Goal: Transaction & Acquisition: Subscribe to service/newsletter

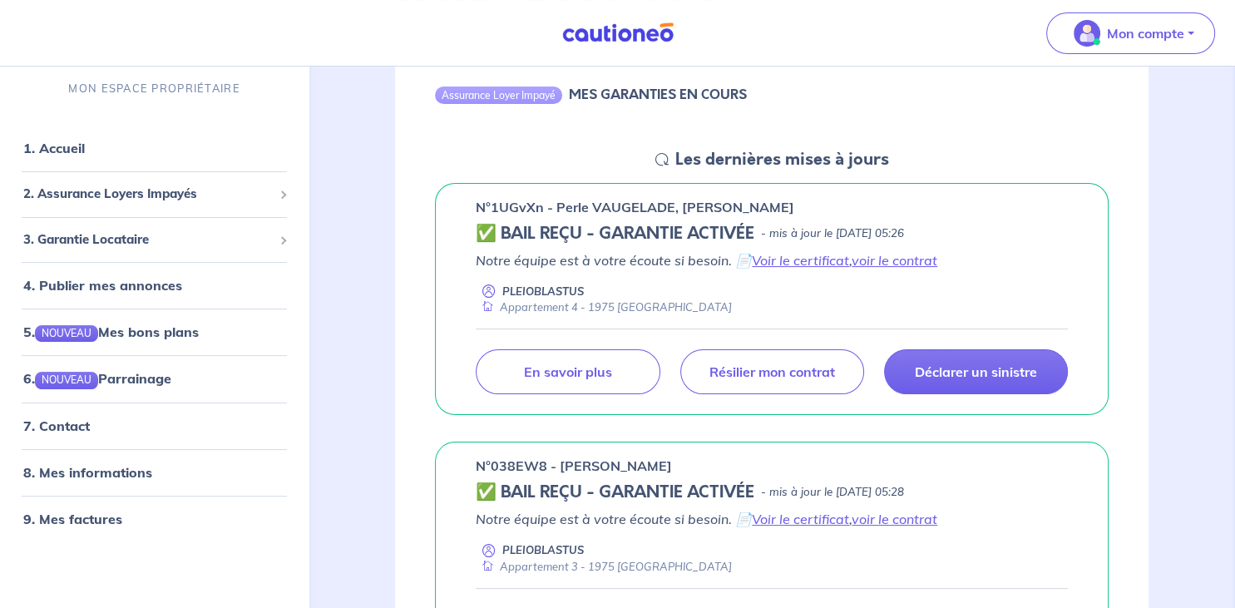
scroll to position [193, 0]
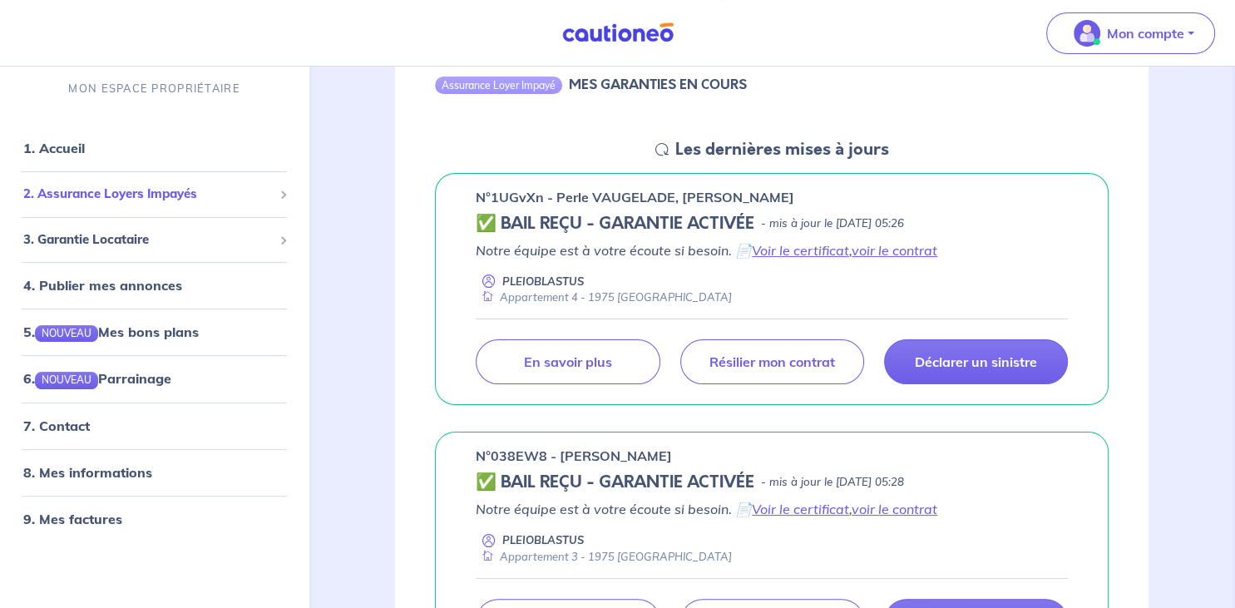
click at [155, 192] on span "2. Assurance Loyers Impayés" at bounding box center [148, 194] width 250 height 19
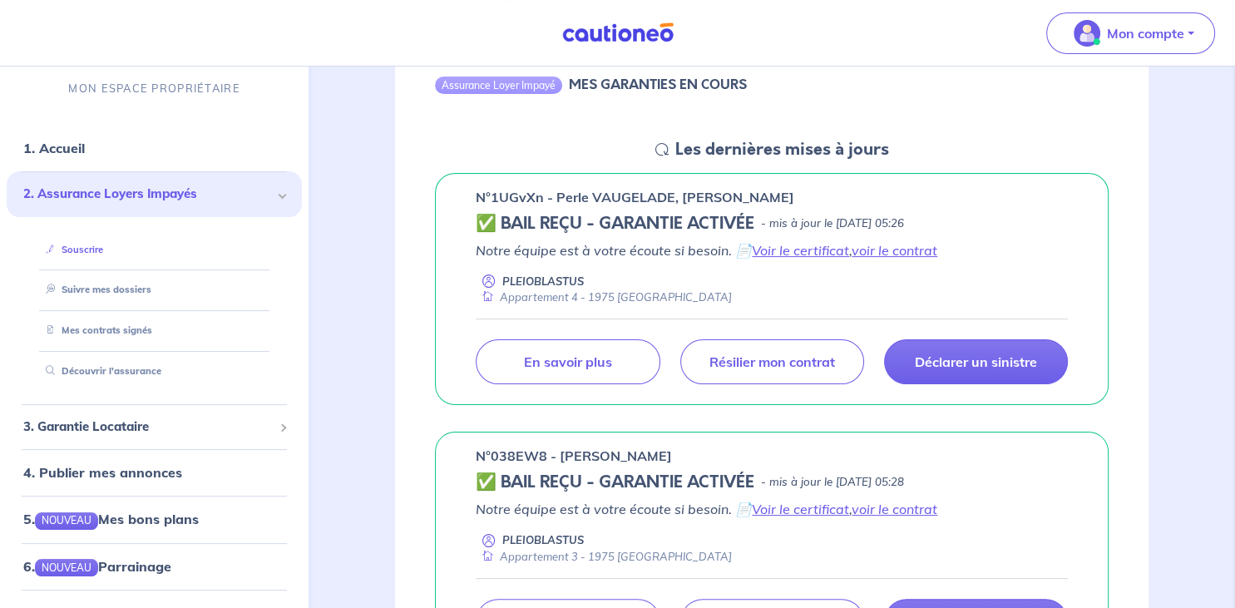
click at [78, 254] on link "Souscrire" at bounding box center [71, 250] width 64 height 12
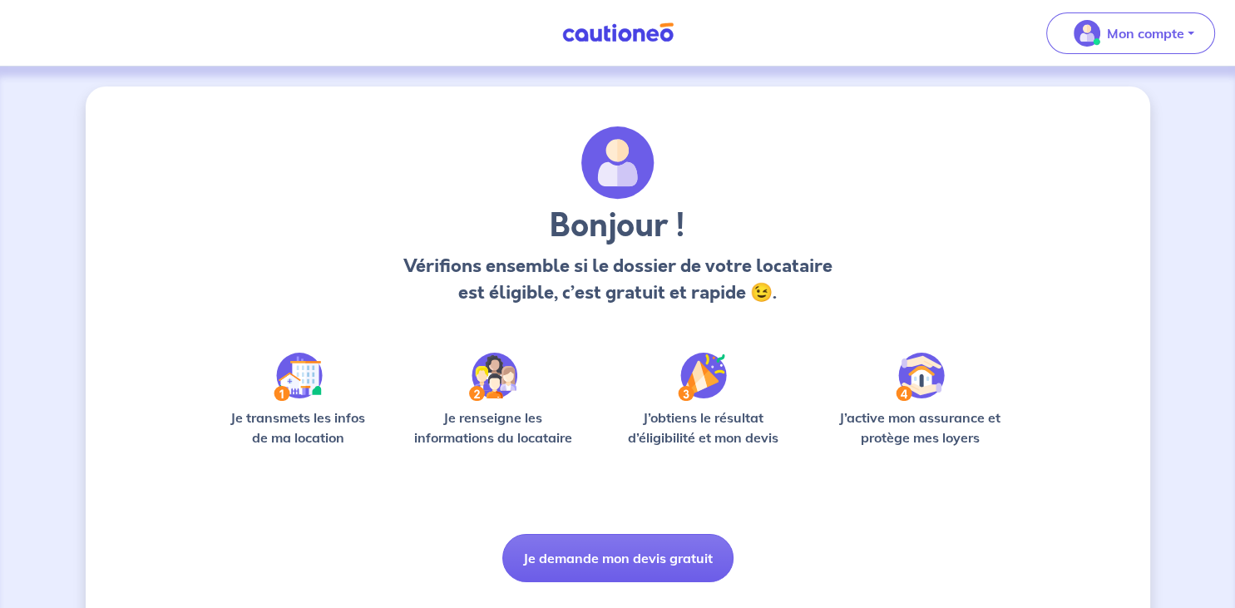
scroll to position [40, 0]
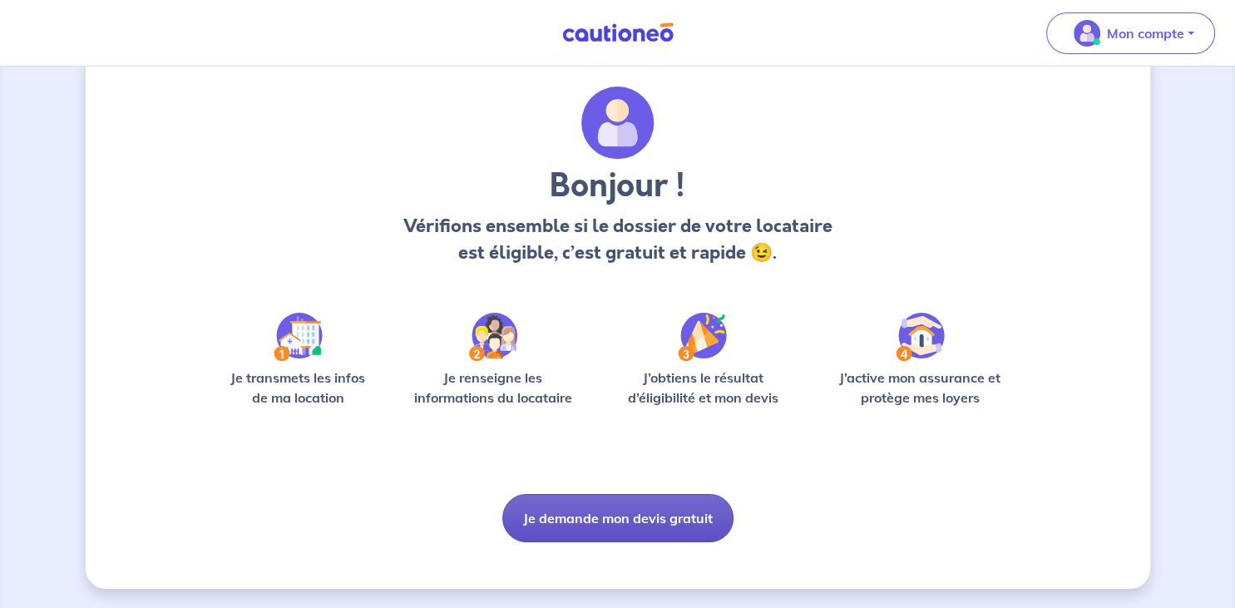
click at [631, 521] on button "Je demande mon devis gratuit" at bounding box center [617, 518] width 231 height 48
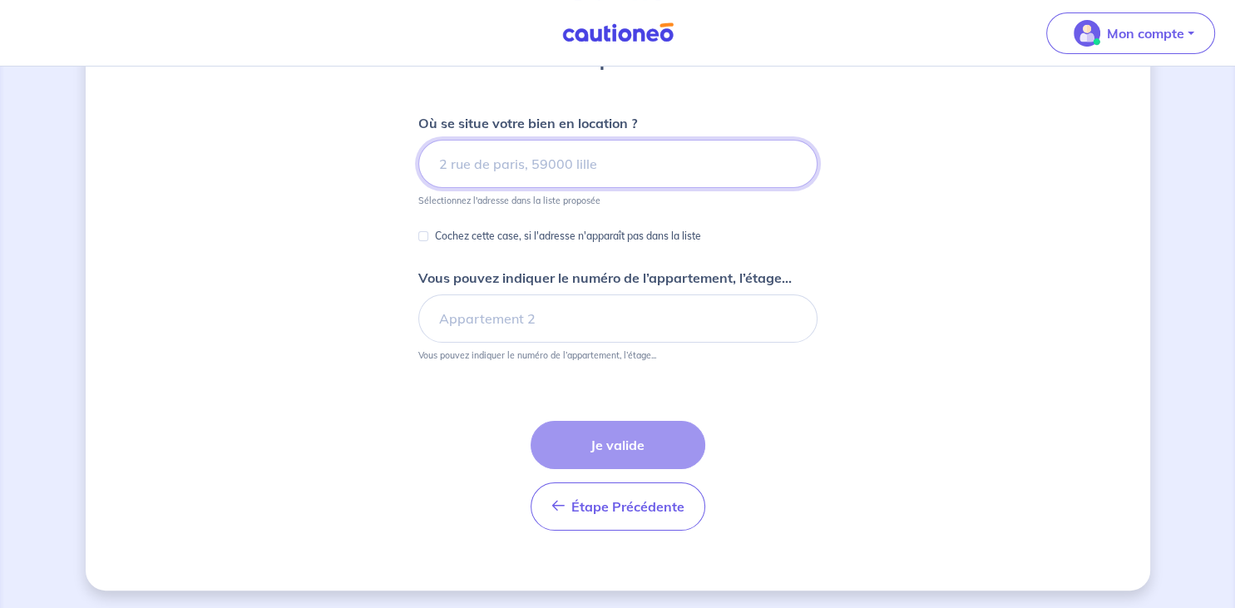
scroll to position [184, 0]
type input "a"
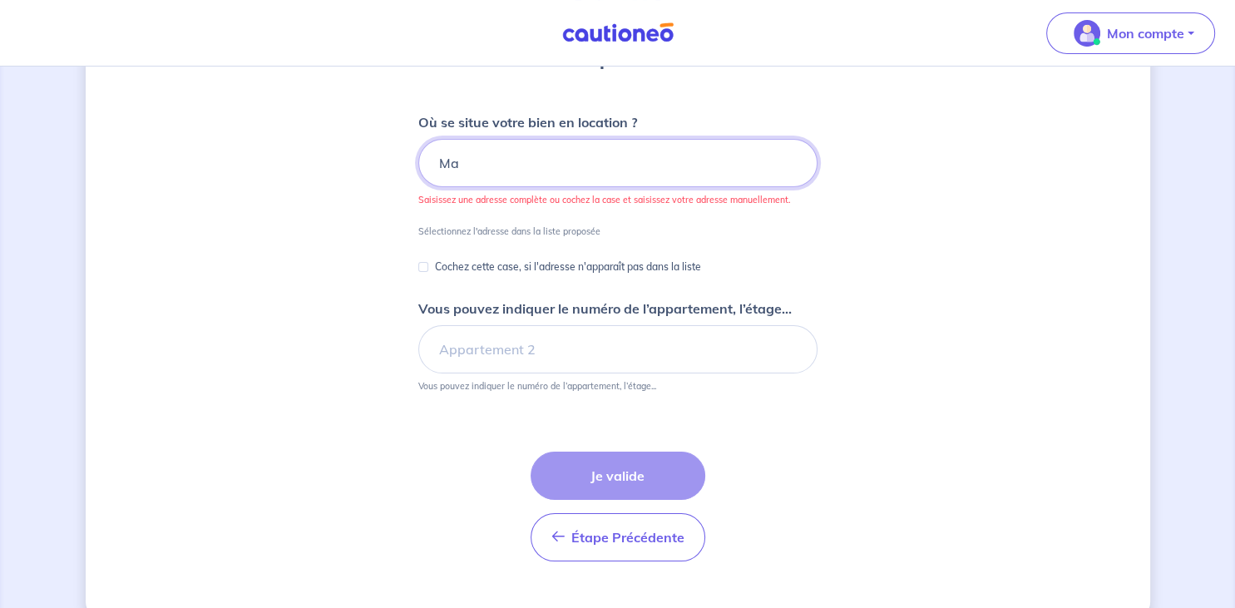
type input "M"
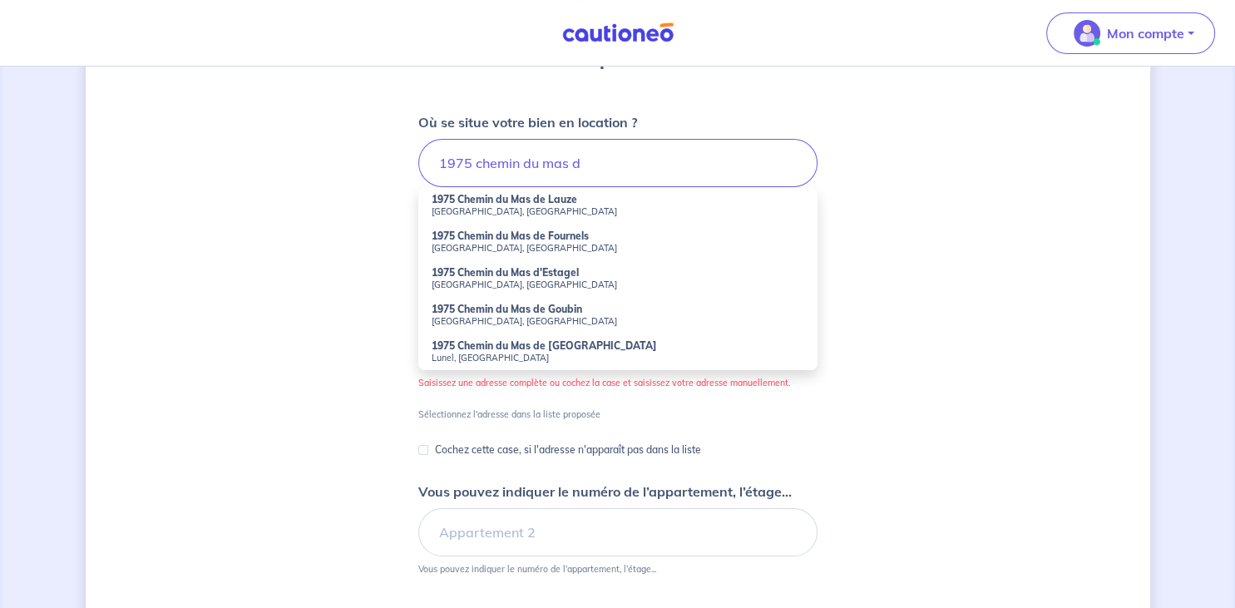
click at [529, 271] on strong "1975 Chemin du Mas d'Estagel" at bounding box center [505, 272] width 147 height 12
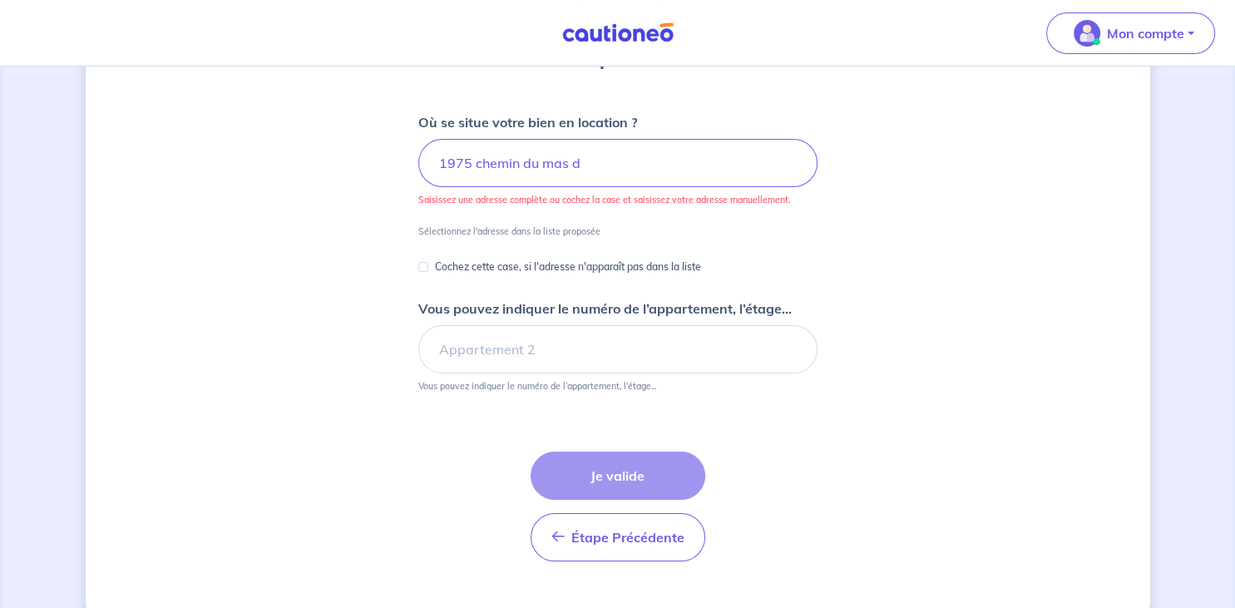
type input "1975 Chemin du Mas d'Estagel, Nîmes, France"
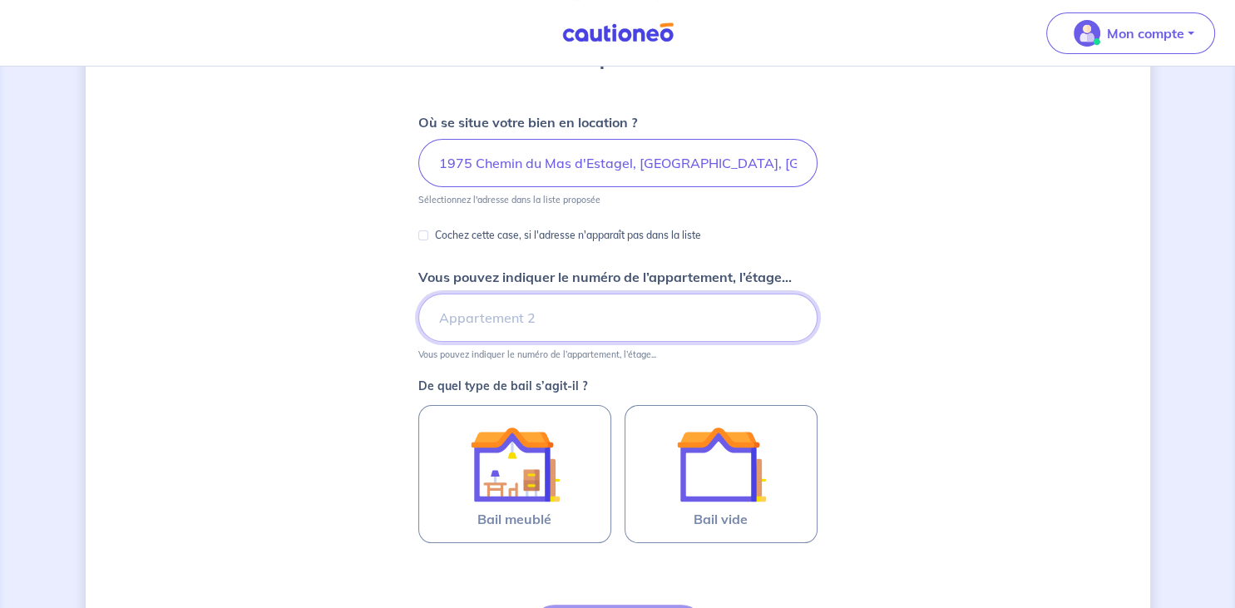
click at [538, 309] on input "Vous pouvez indiquer le numéro de l’appartement, l’étage..." at bounding box center [617, 318] width 399 height 48
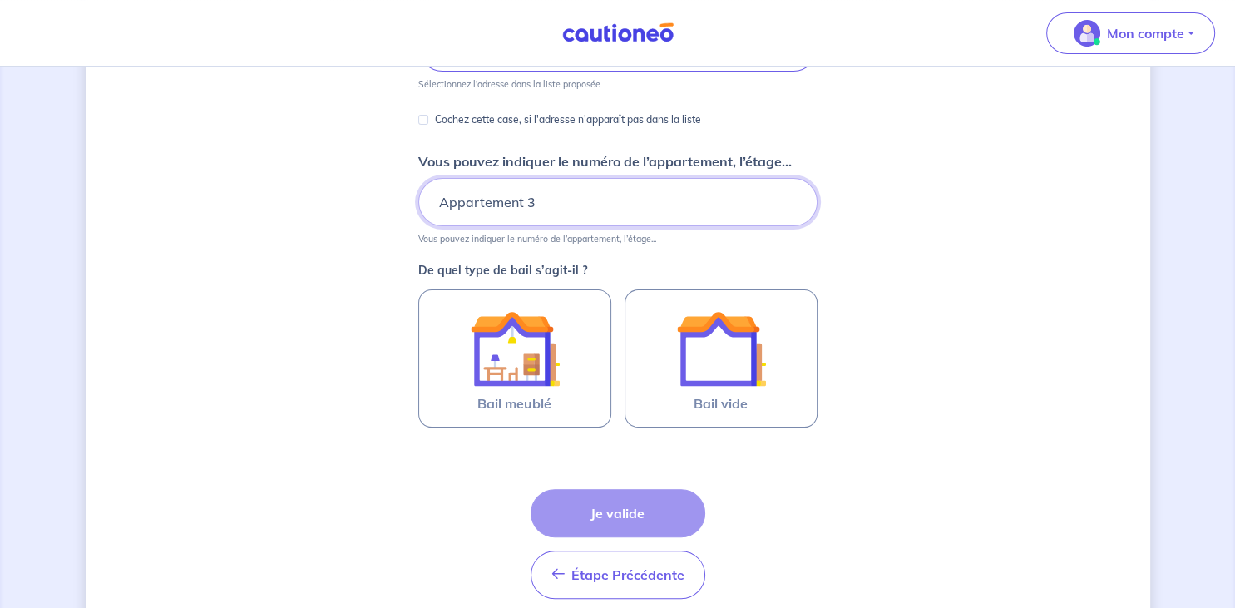
scroll to position [302, 0]
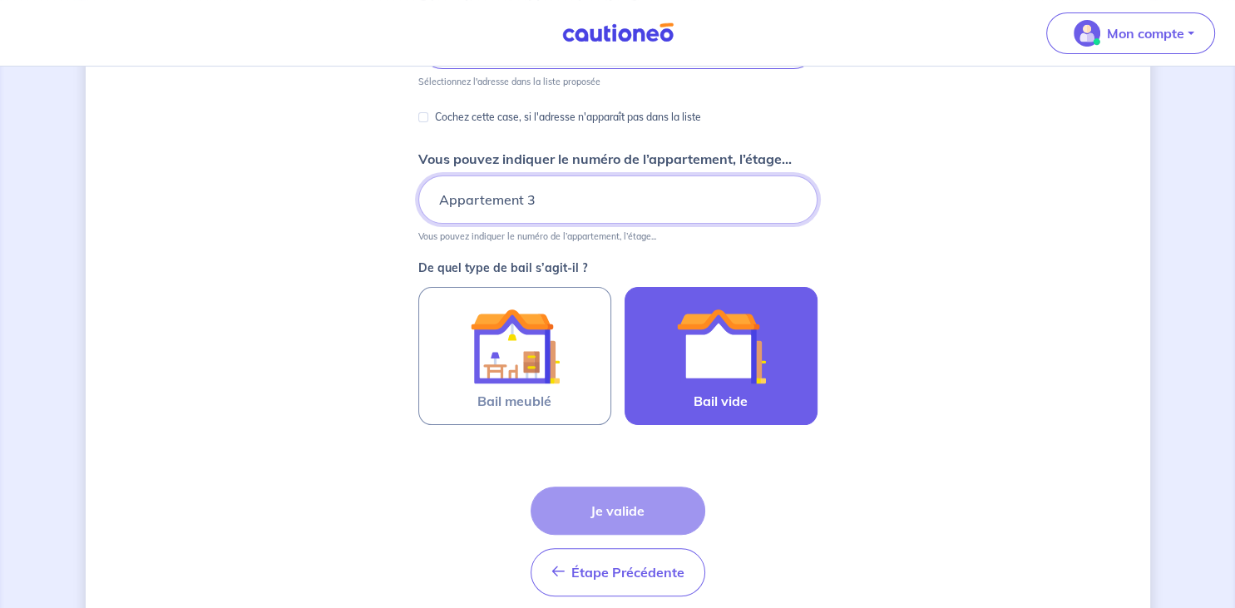
type input "Appartement 3"
click at [715, 364] on img at bounding box center [721, 346] width 90 height 90
click at [0, 0] on input "Bail vide" at bounding box center [0, 0] width 0 height 0
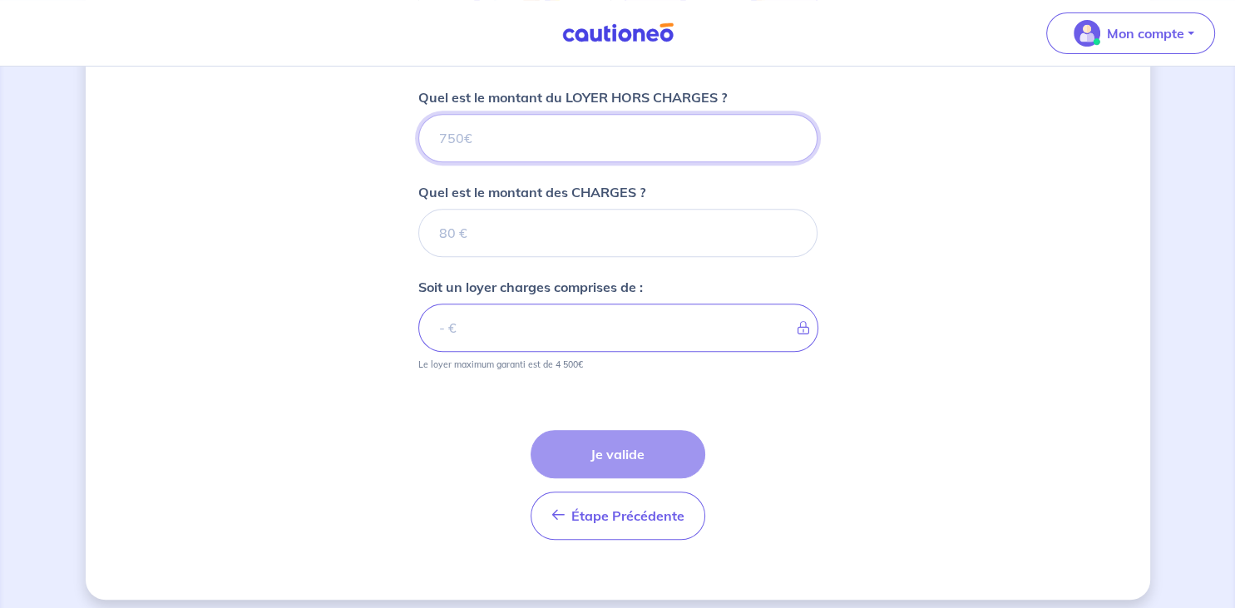
scroll to position [671, 0]
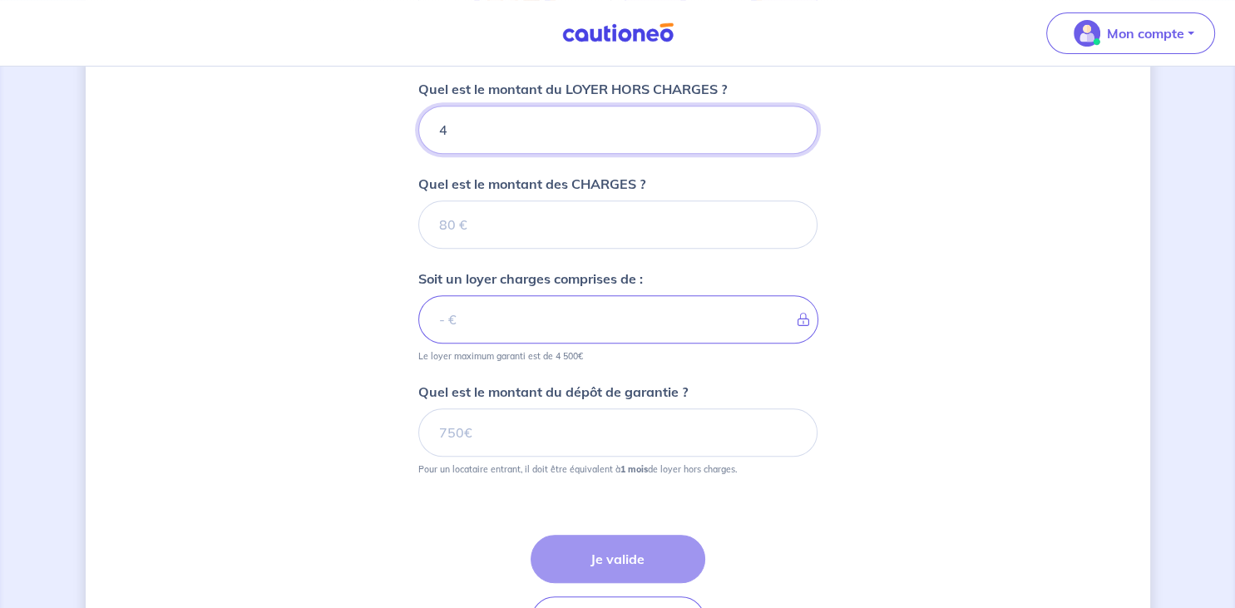
type input "47"
type input "475"
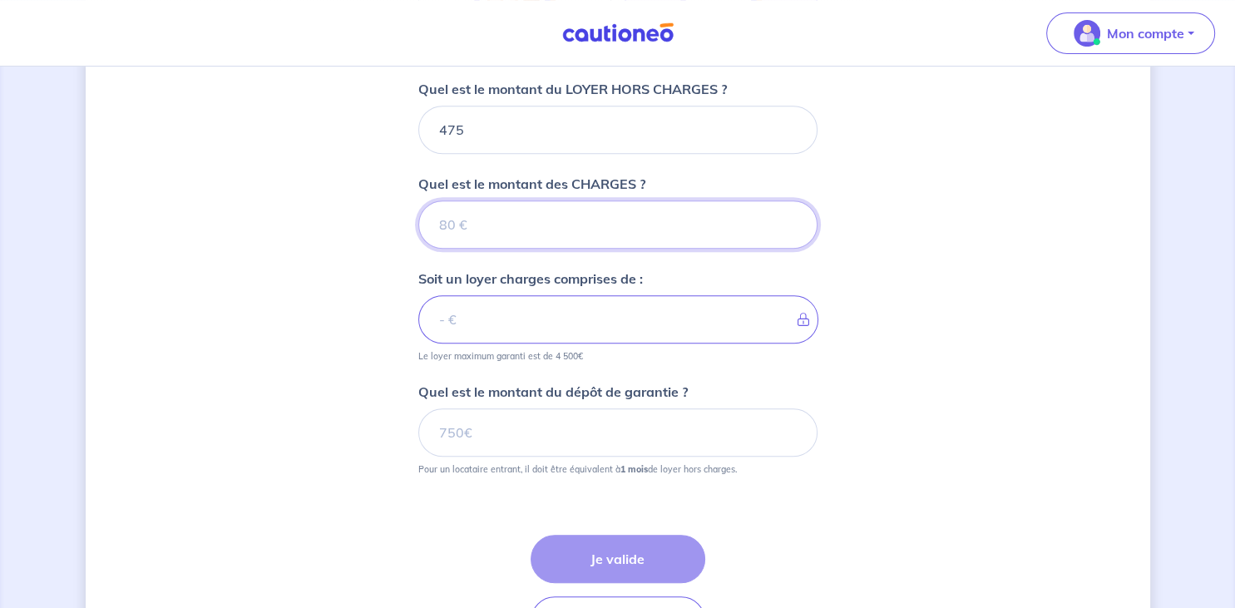
click at [542, 216] on input "Quel est le montant des CHARGES ?" at bounding box center [617, 224] width 399 height 48
type input "15"
type input "490"
type input "15"
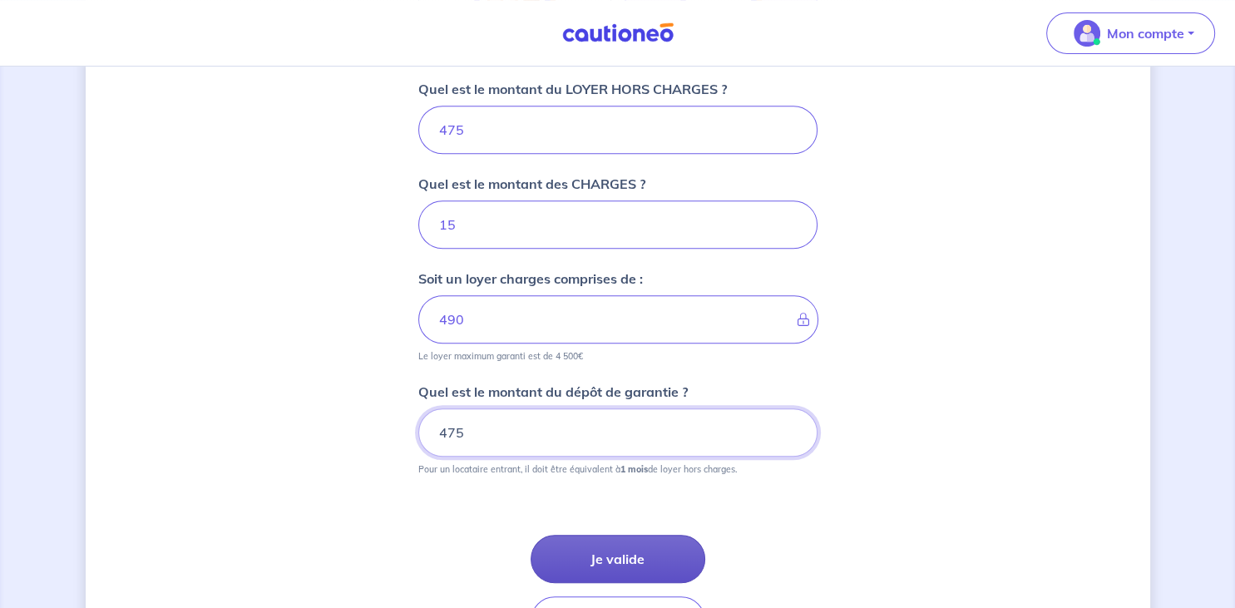
type input "475"
click at [604, 552] on button "Je valide" at bounding box center [618, 559] width 175 height 48
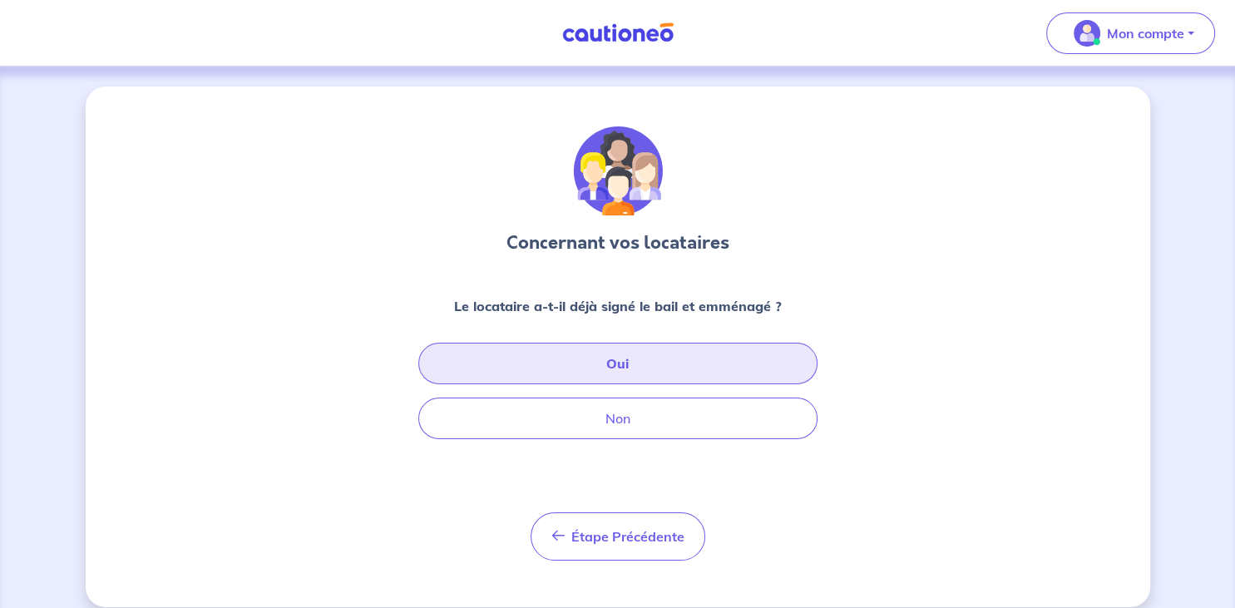
click at [612, 368] on button "Oui" at bounding box center [617, 364] width 399 height 42
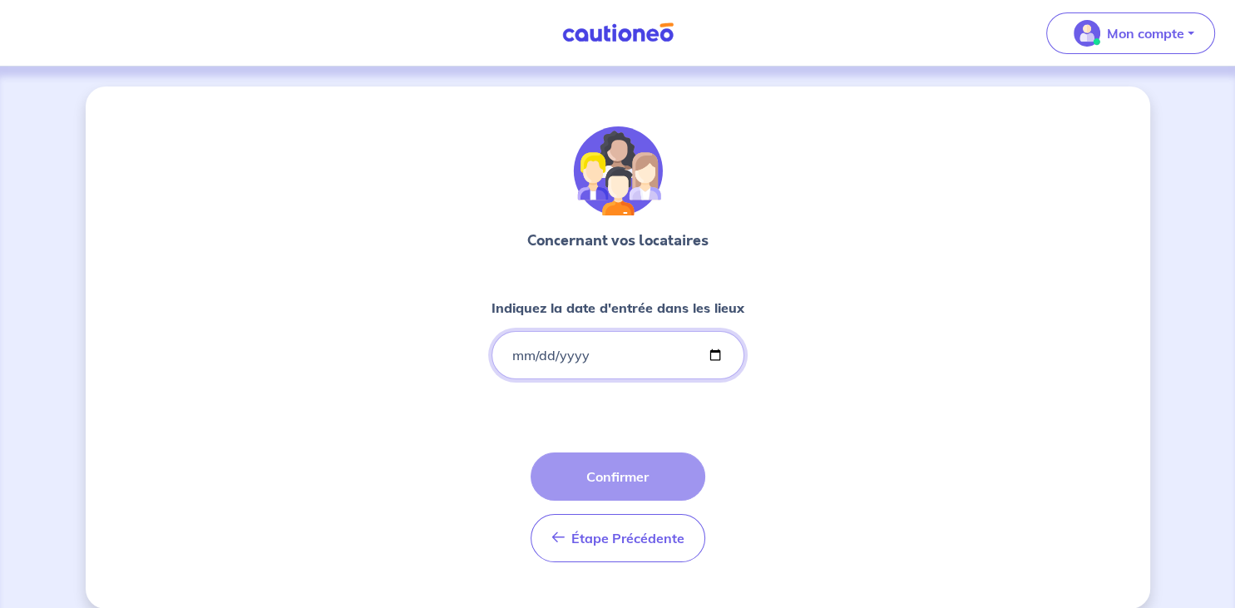
click at [517, 360] on input "Indiquez la date d'entrée dans les lieux" at bounding box center [618, 355] width 253 height 48
type input "2024-11-08"
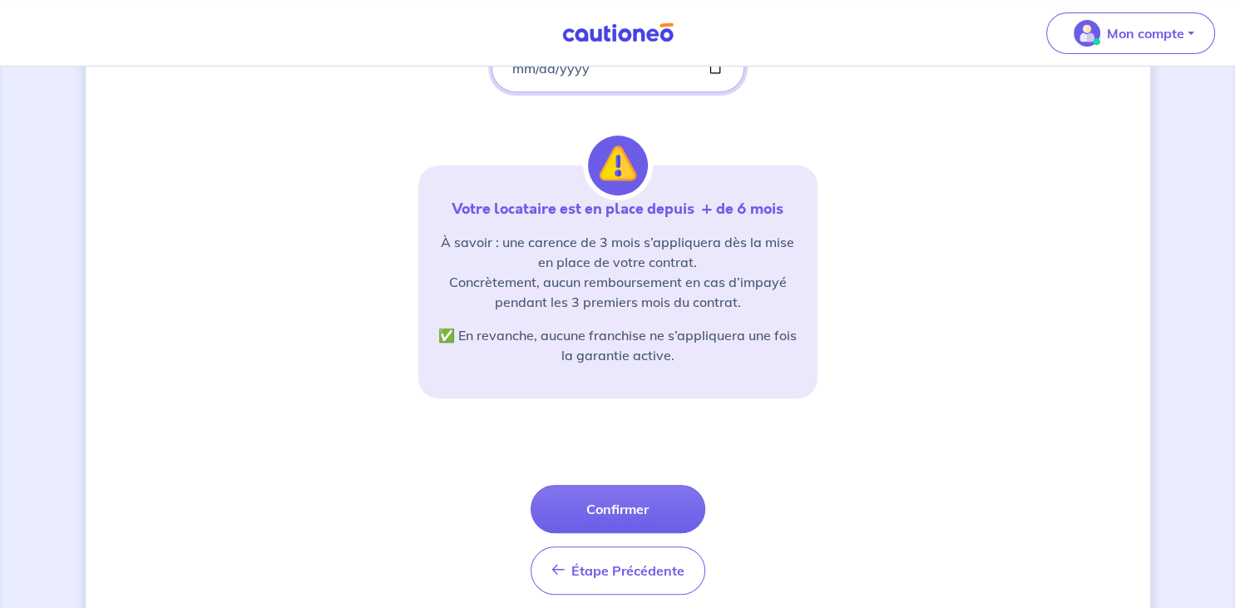
scroll to position [293, 0]
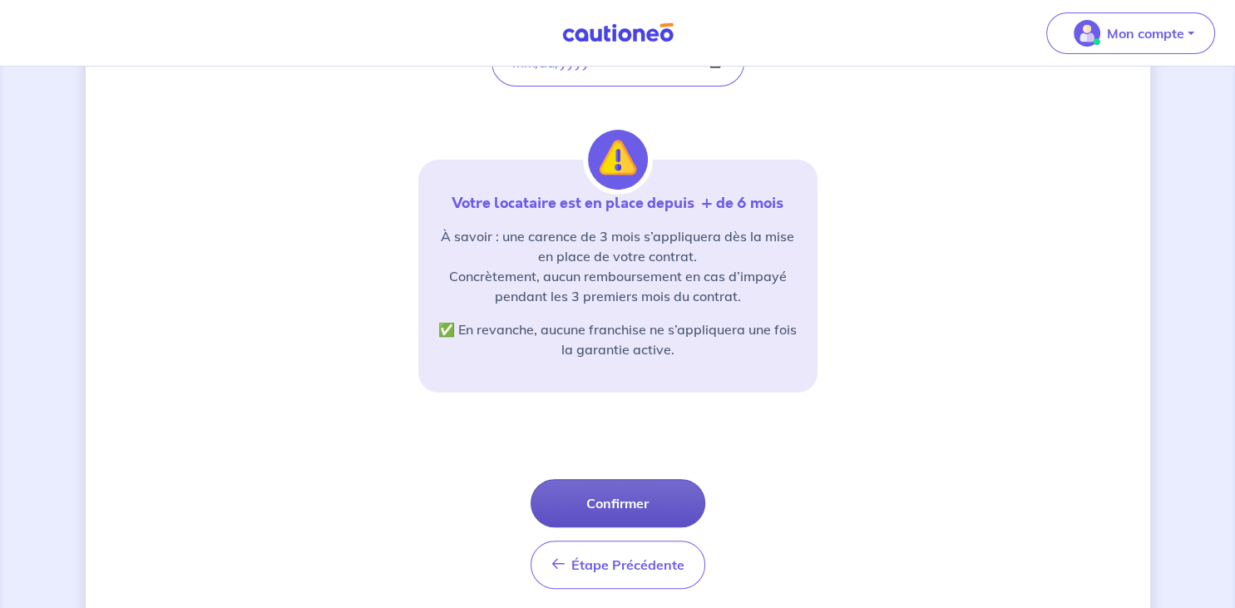
click at [606, 497] on button "Confirmer" at bounding box center [618, 503] width 175 height 48
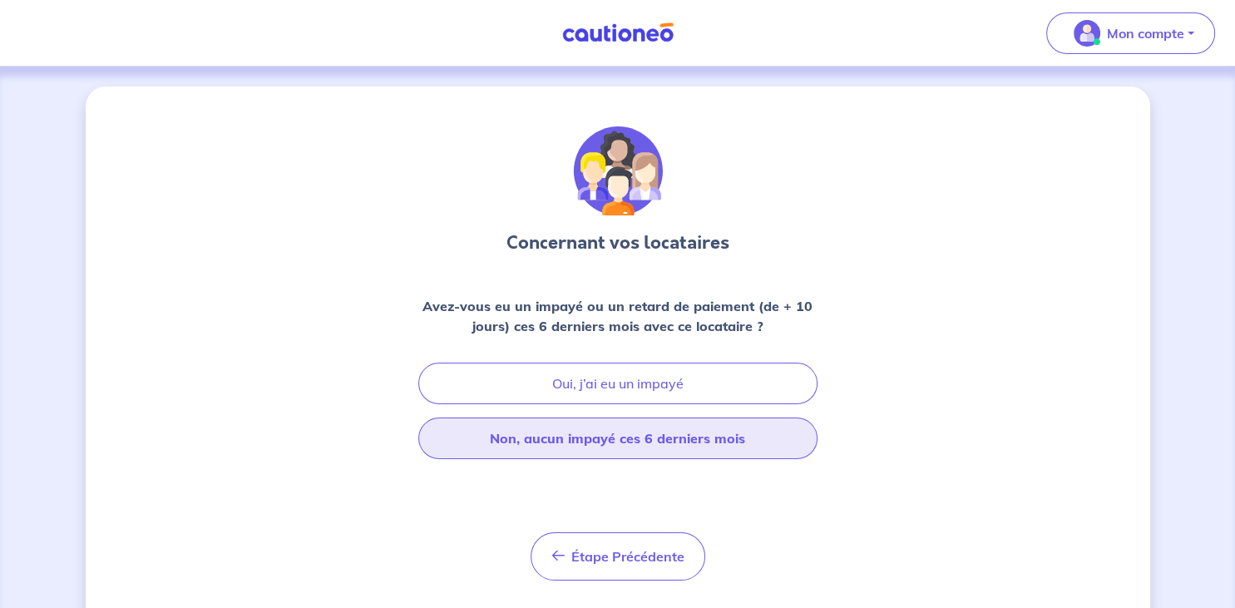
click at [584, 441] on button "Non, aucun impayé ces 6 derniers mois" at bounding box center [617, 439] width 399 height 42
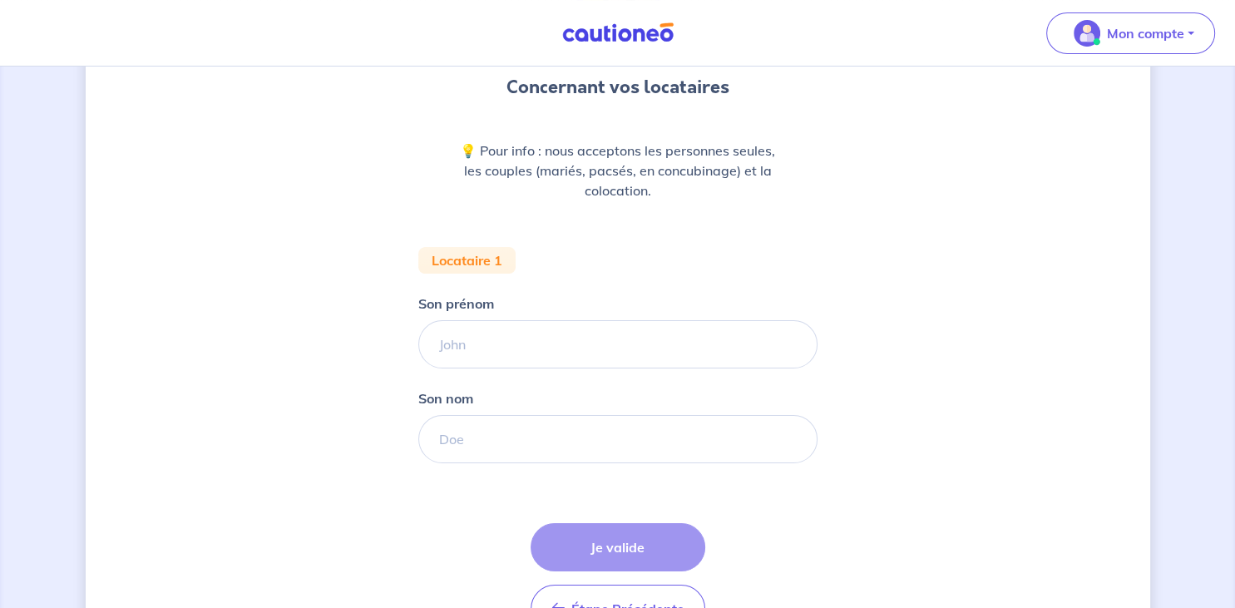
scroll to position [170, 0]
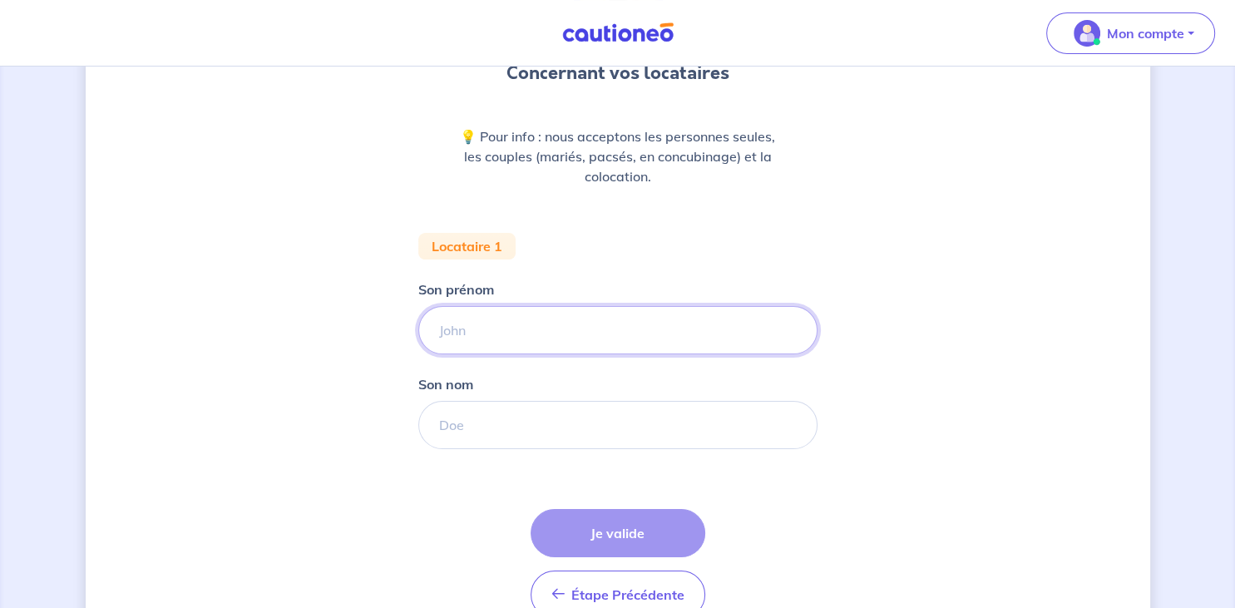
click at [513, 340] on input "Son prénom" at bounding box center [617, 330] width 399 height 48
type input "Christopher"
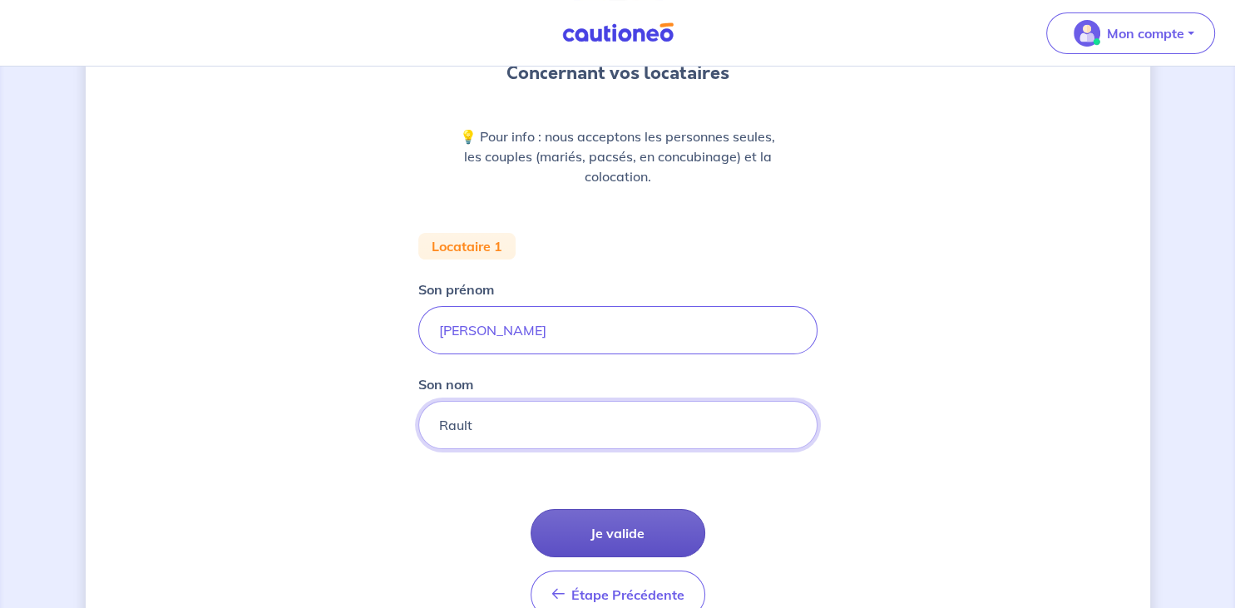
type input "Rault"
click at [612, 531] on button "Je valide" at bounding box center [618, 533] width 175 height 48
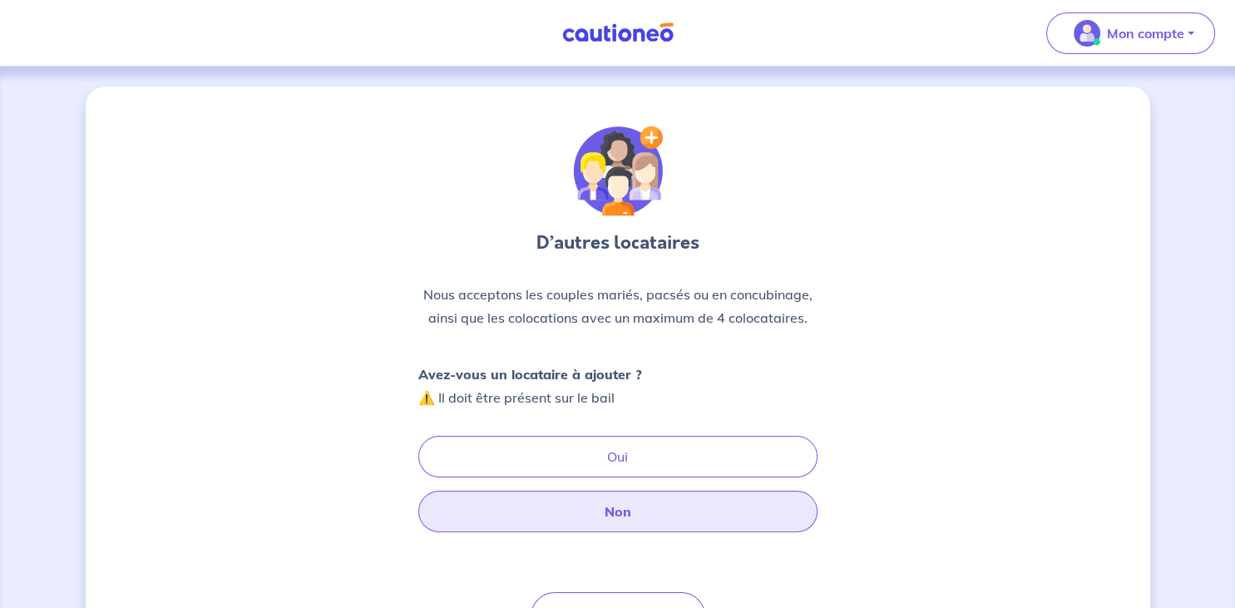
click at [610, 509] on button "Non" at bounding box center [617, 512] width 399 height 42
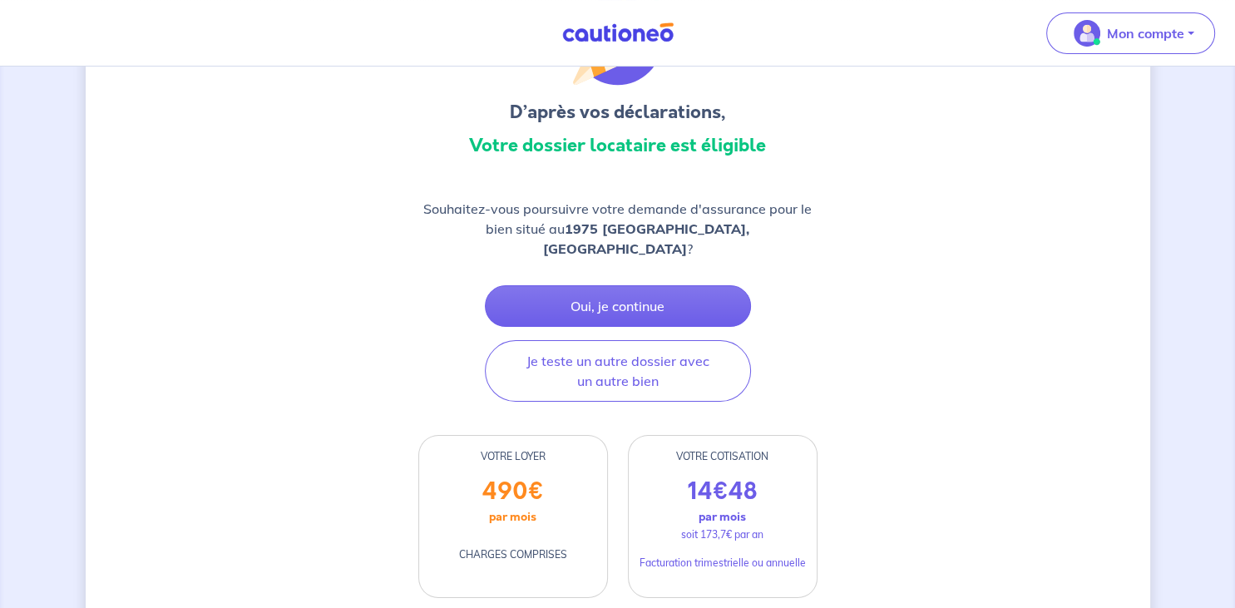
scroll to position [136, 0]
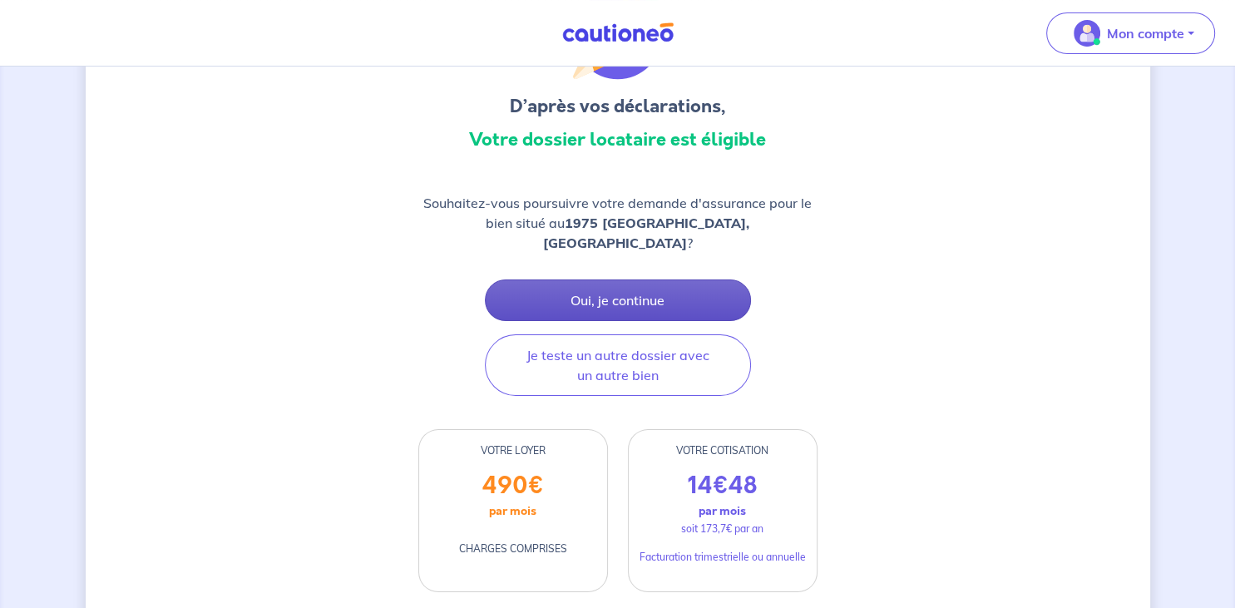
click at [641, 282] on button "Oui, je continue" at bounding box center [618, 301] width 266 height 42
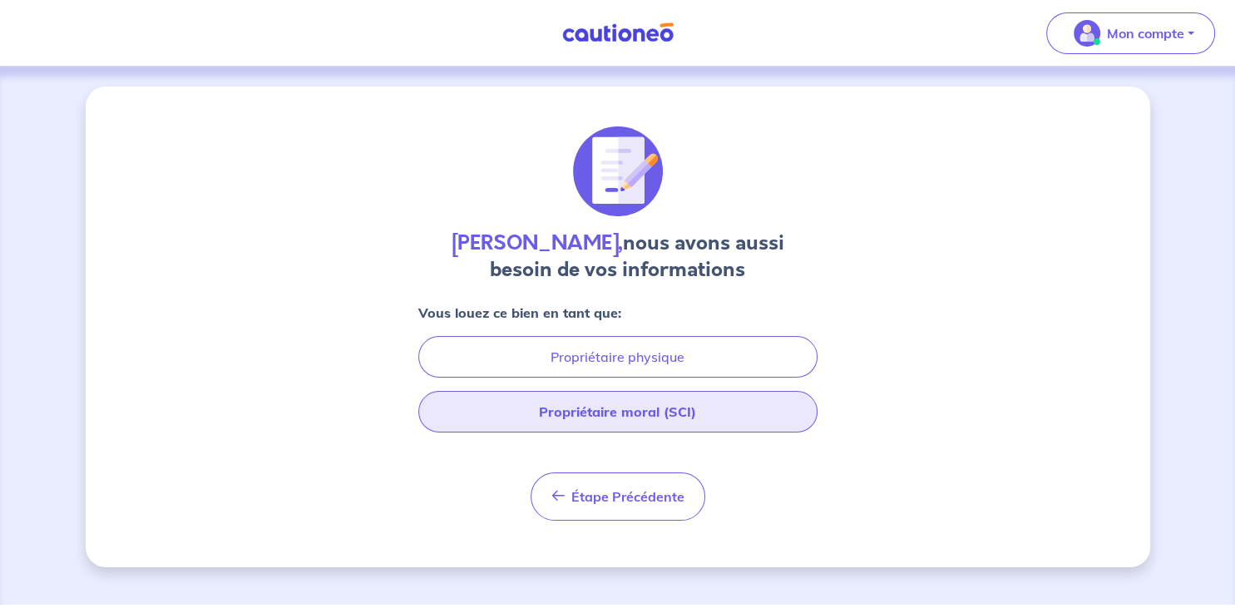
click at [624, 415] on button "Propriétaire moral (SCI)" at bounding box center [617, 412] width 399 height 42
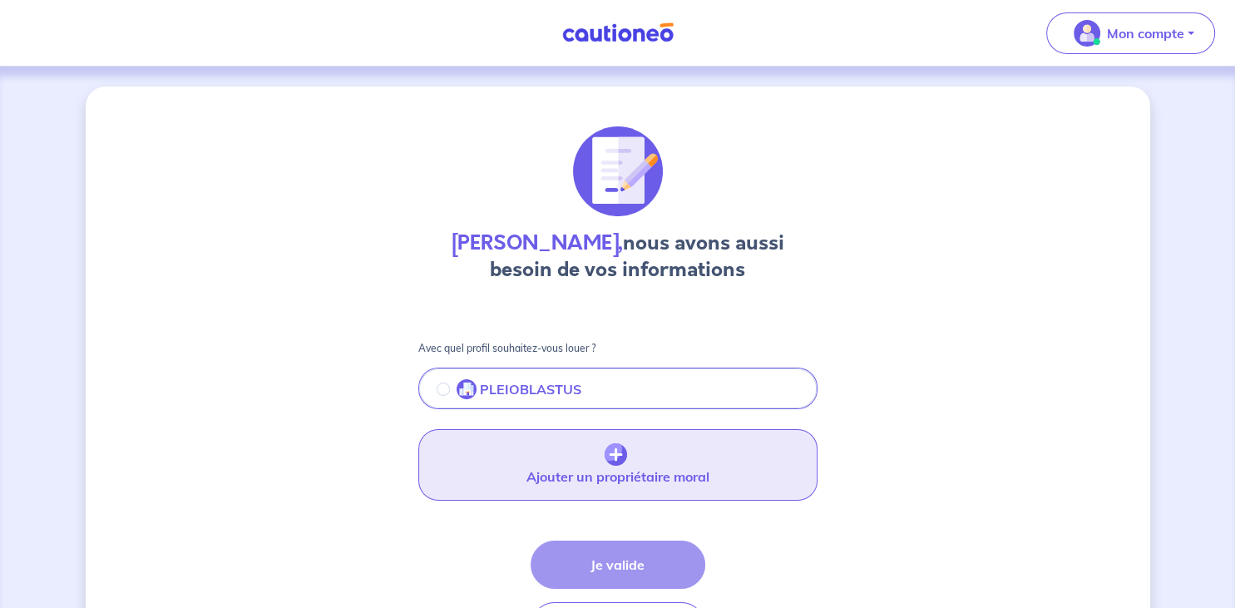
click at [607, 464] on img "button" at bounding box center [616, 454] width 22 height 23
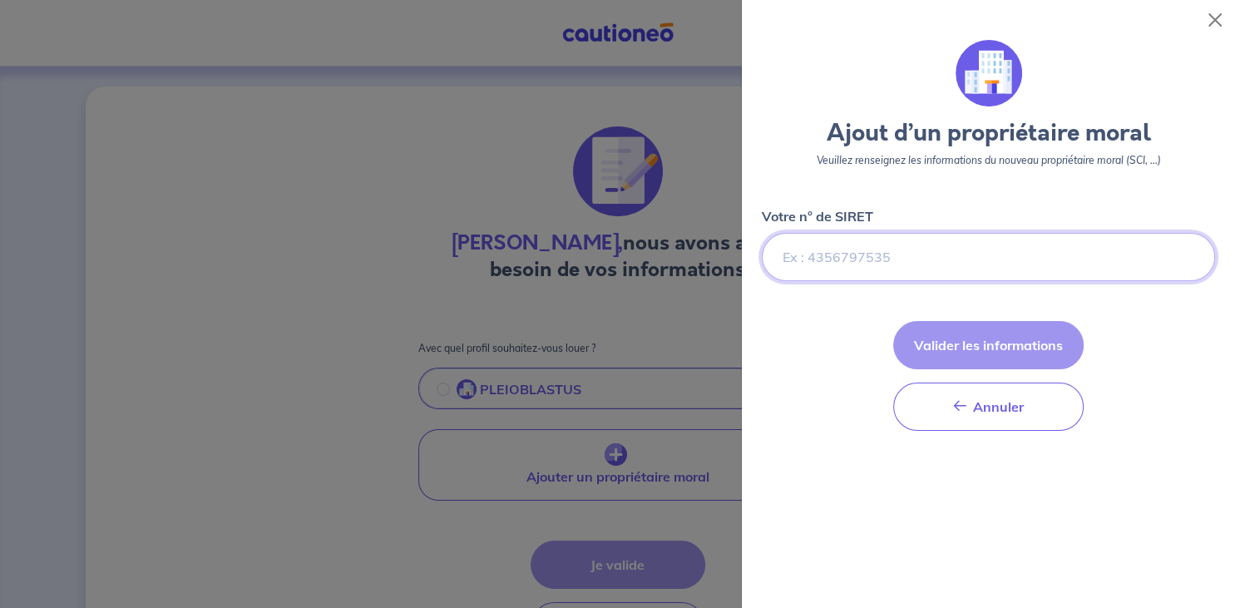
click at [826, 249] on input "Votre n° de SIRET" at bounding box center [988, 257] width 453 height 48
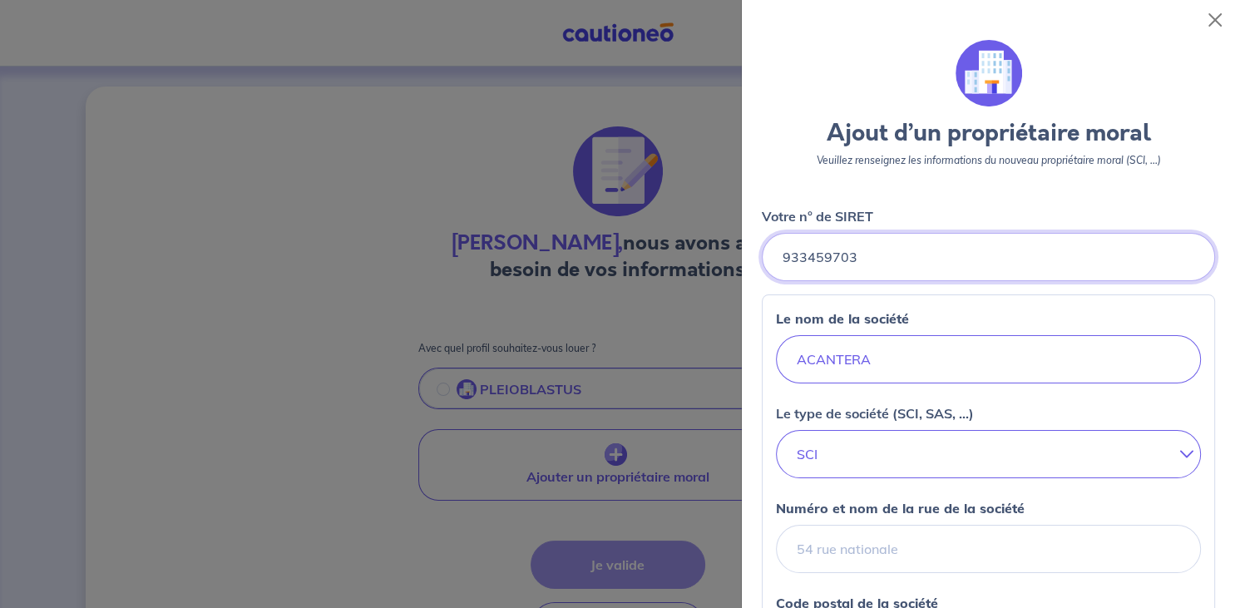
type input "933459703"
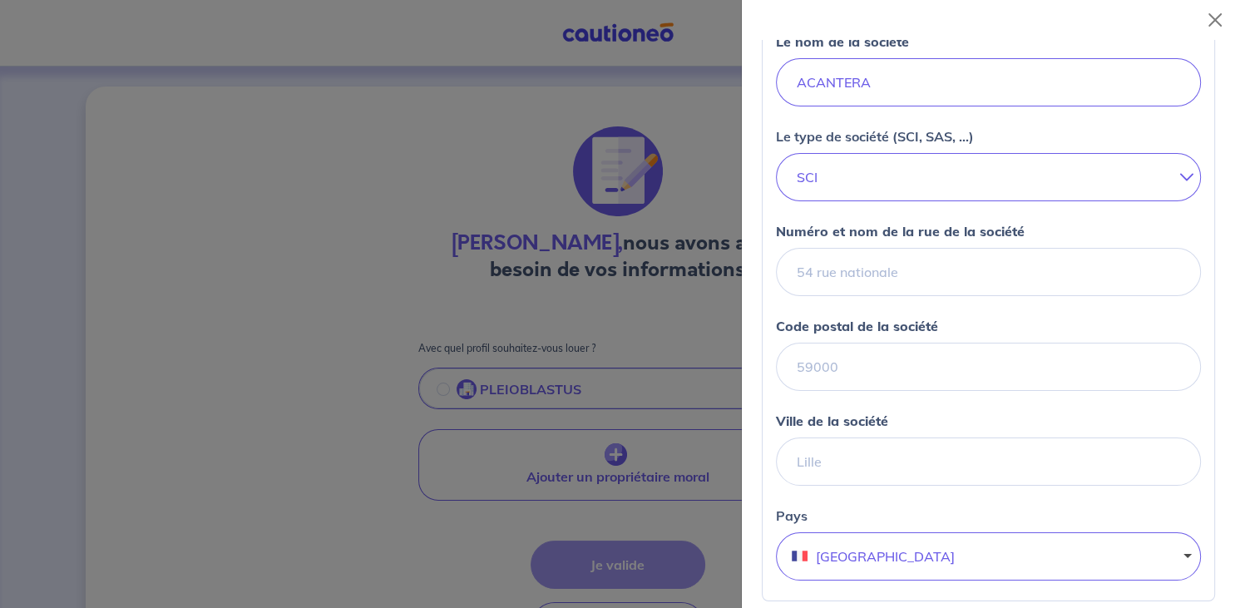
scroll to position [356, 0]
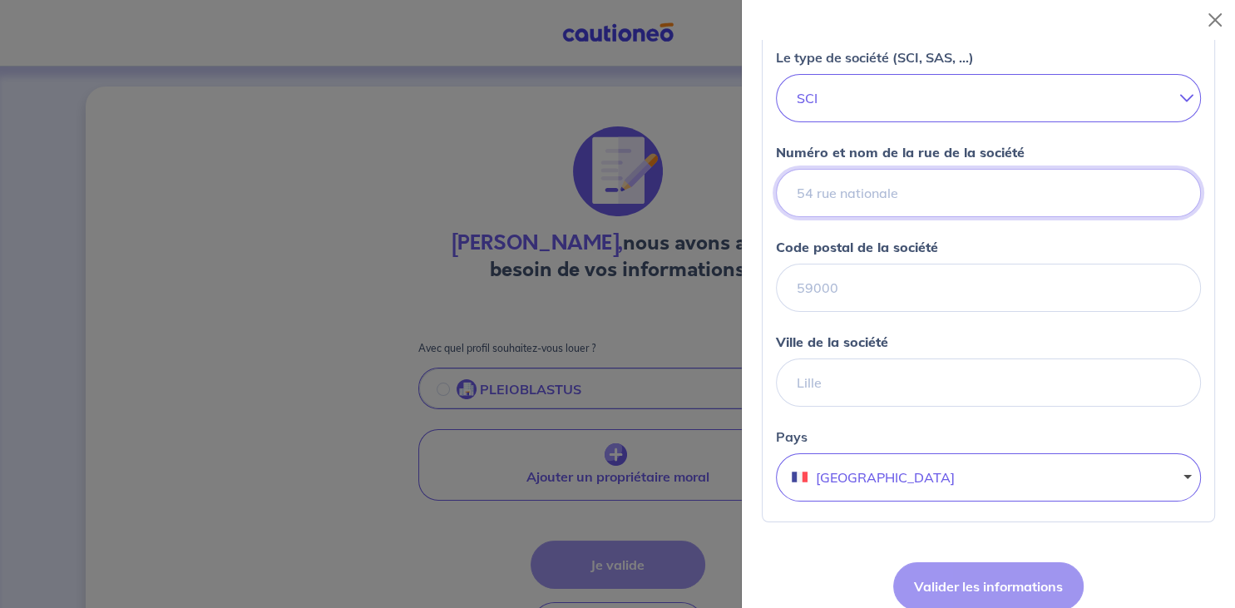
click at [825, 196] on input "Numéro et nom de la rue de la société" at bounding box center [988, 193] width 425 height 48
type input "1975 chemin du mas d'estagel"
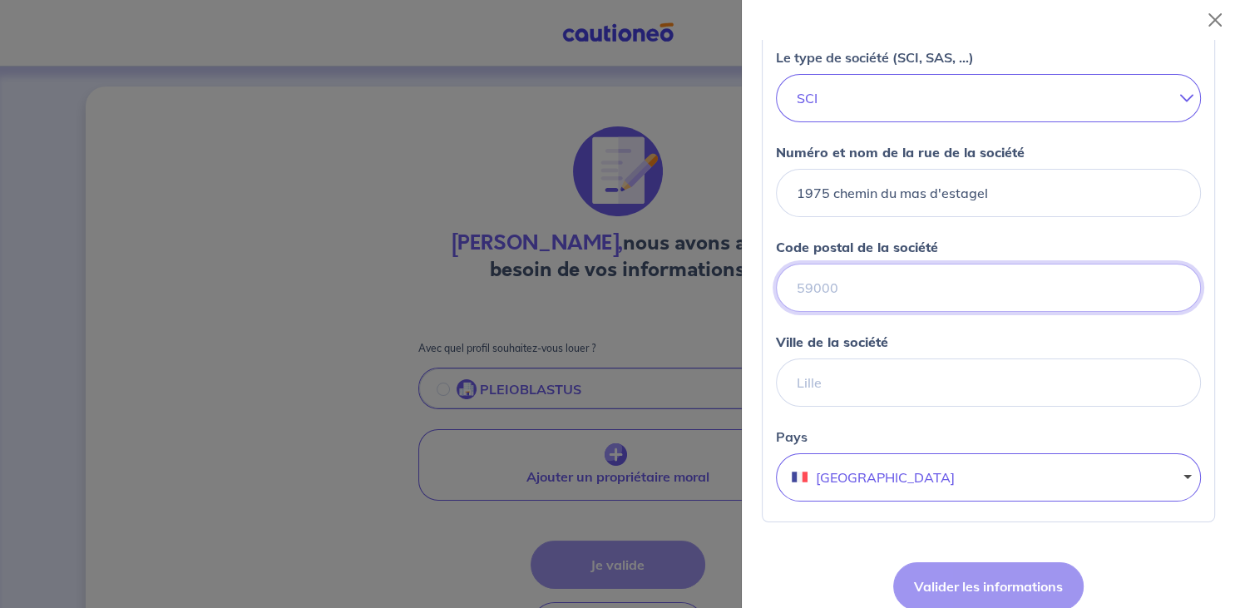
click at [821, 281] on input "Code postal de la société" at bounding box center [988, 288] width 425 height 48
type input "30900"
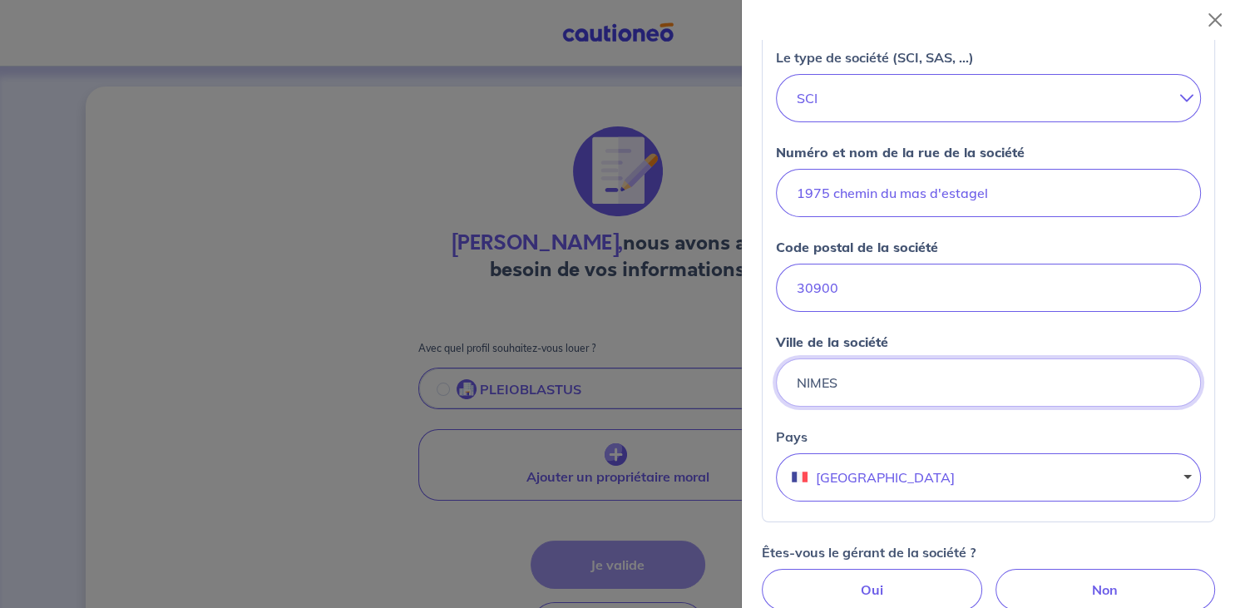
type input "NIMES"
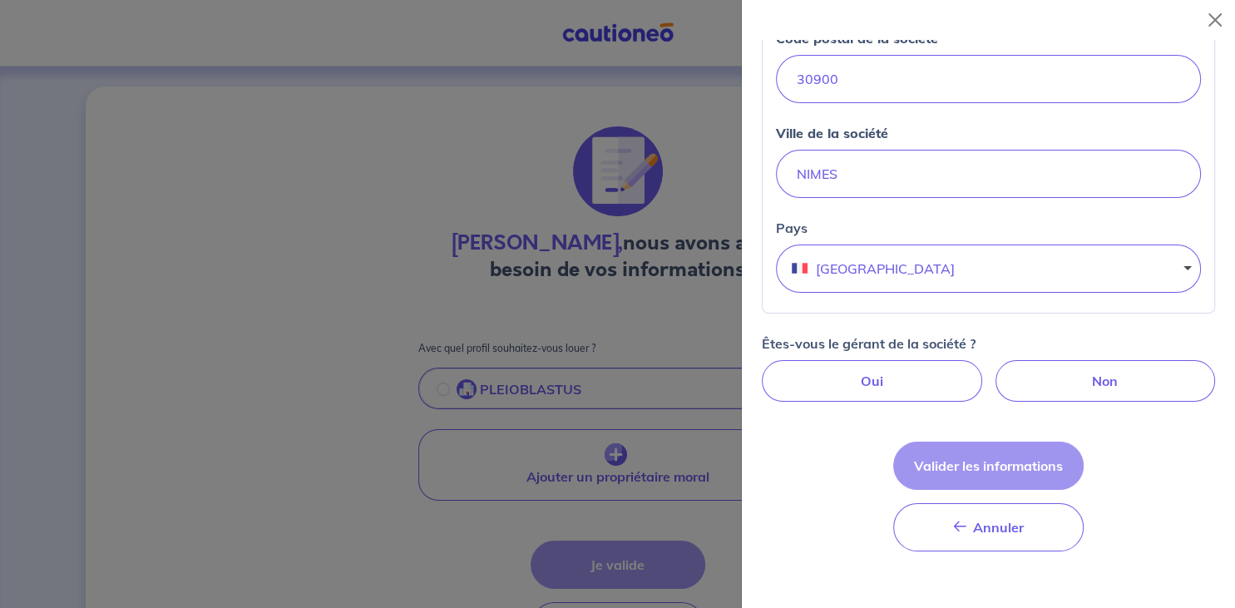
scroll to position [582, 0]
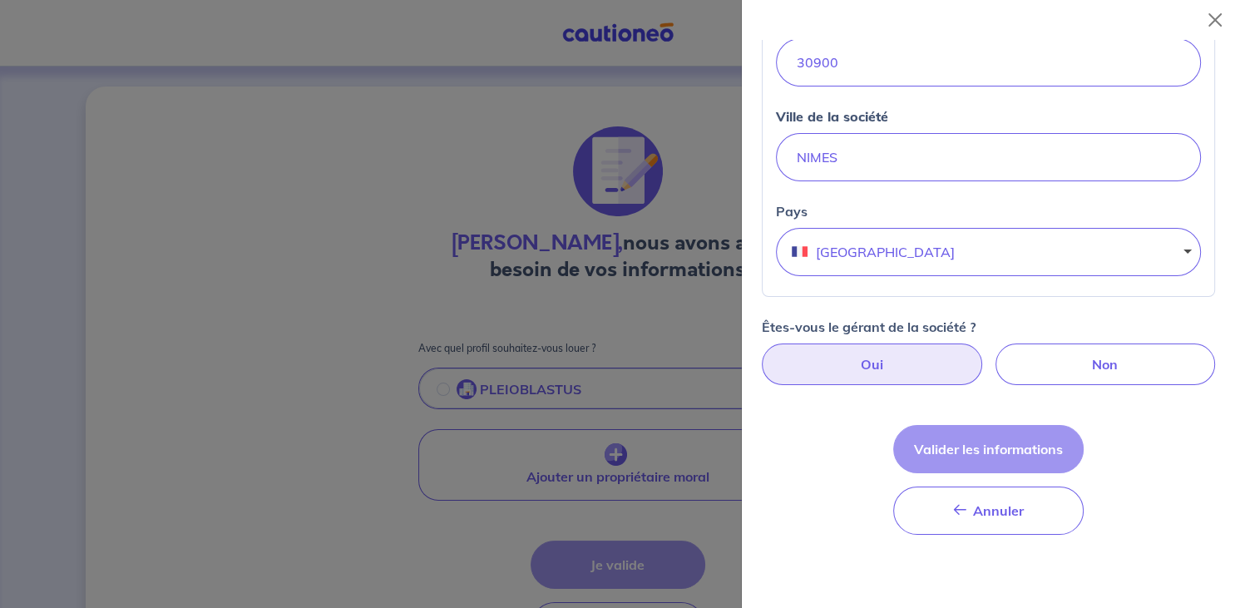
click at [884, 365] on label "Oui" at bounding box center [872, 365] width 220 height 42
radio input "true"
select select "FR"
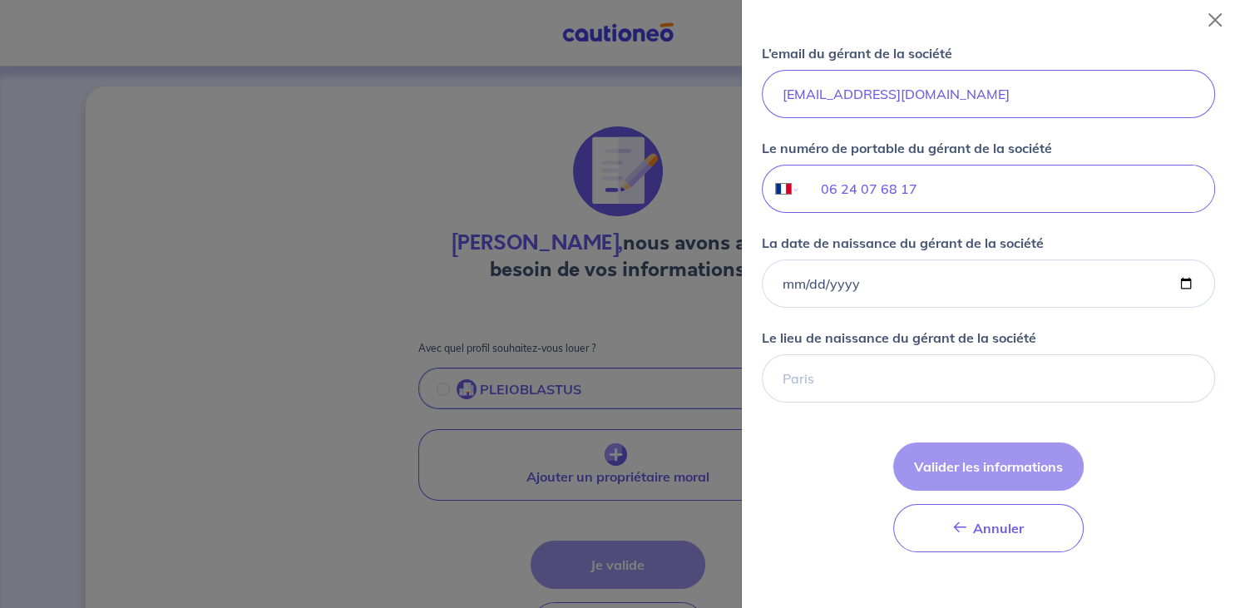
scroll to position [1203, 0]
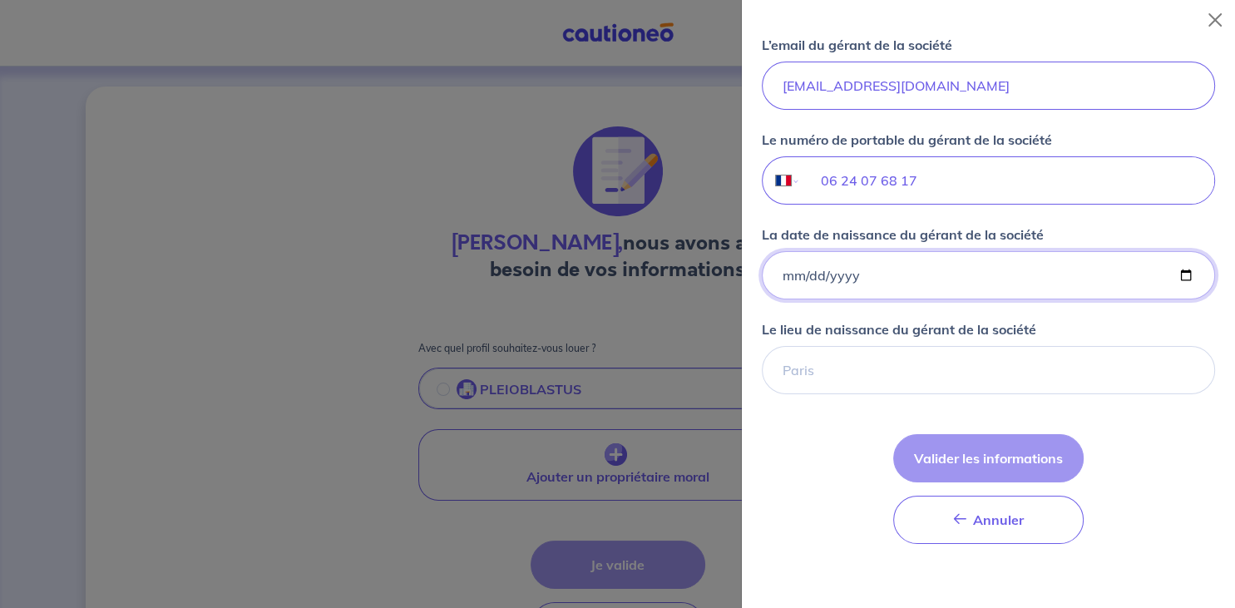
click at [790, 274] on input "La date de naissance du gérant de la société" at bounding box center [988, 275] width 453 height 48
type input "1974-12-24"
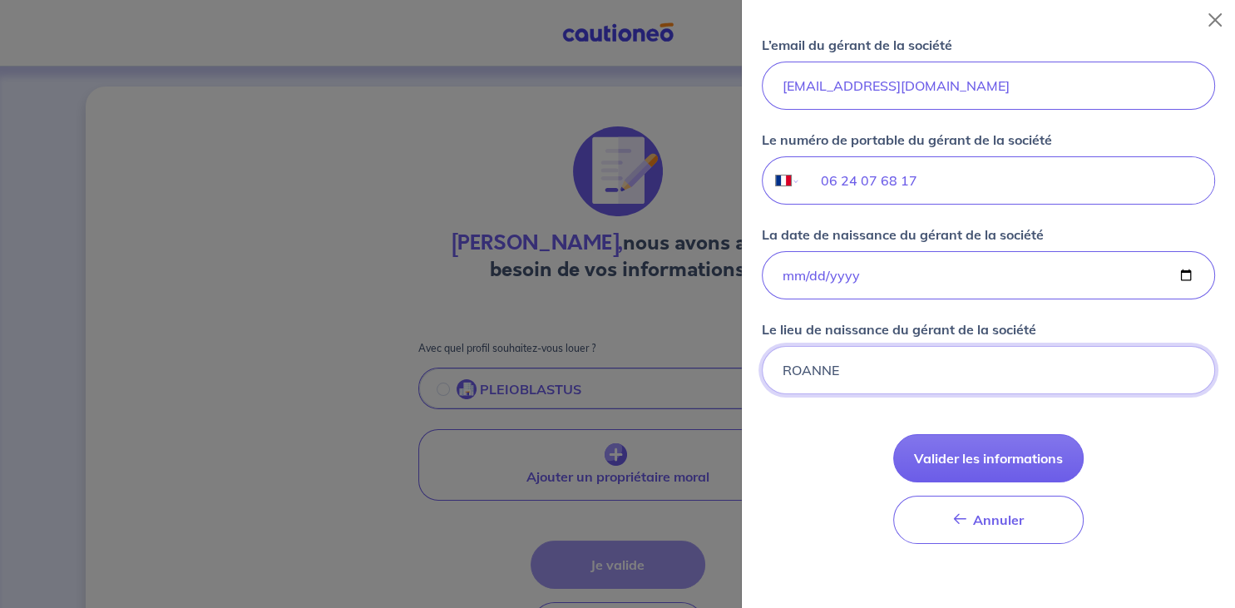
type input "ROANNE"
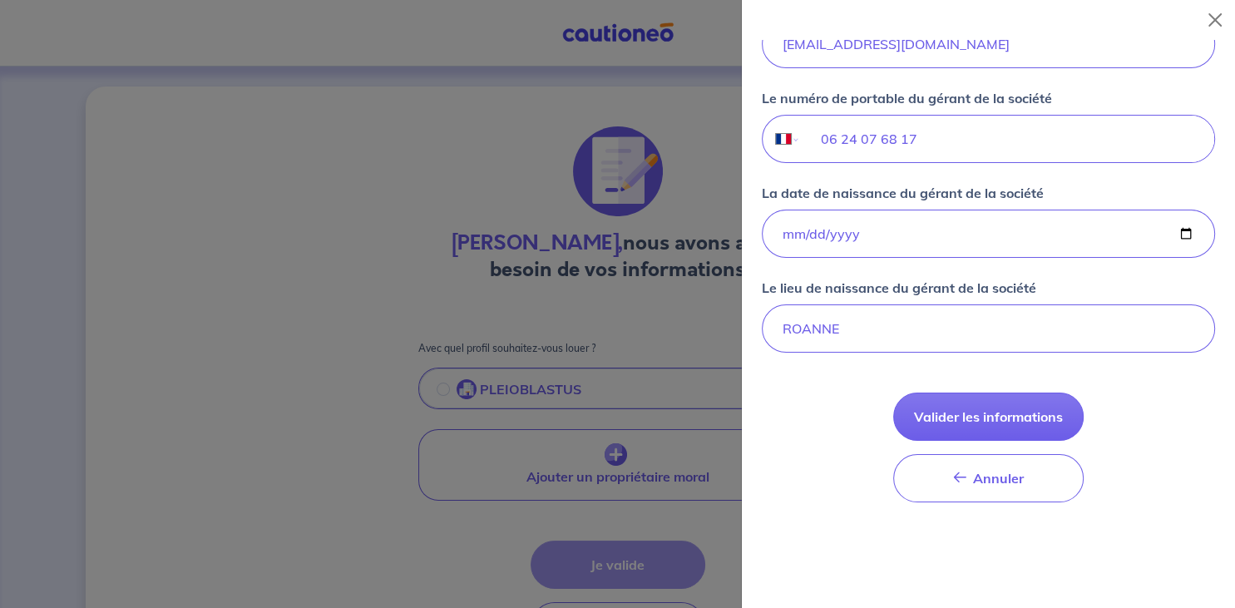
scroll to position [1279, 0]
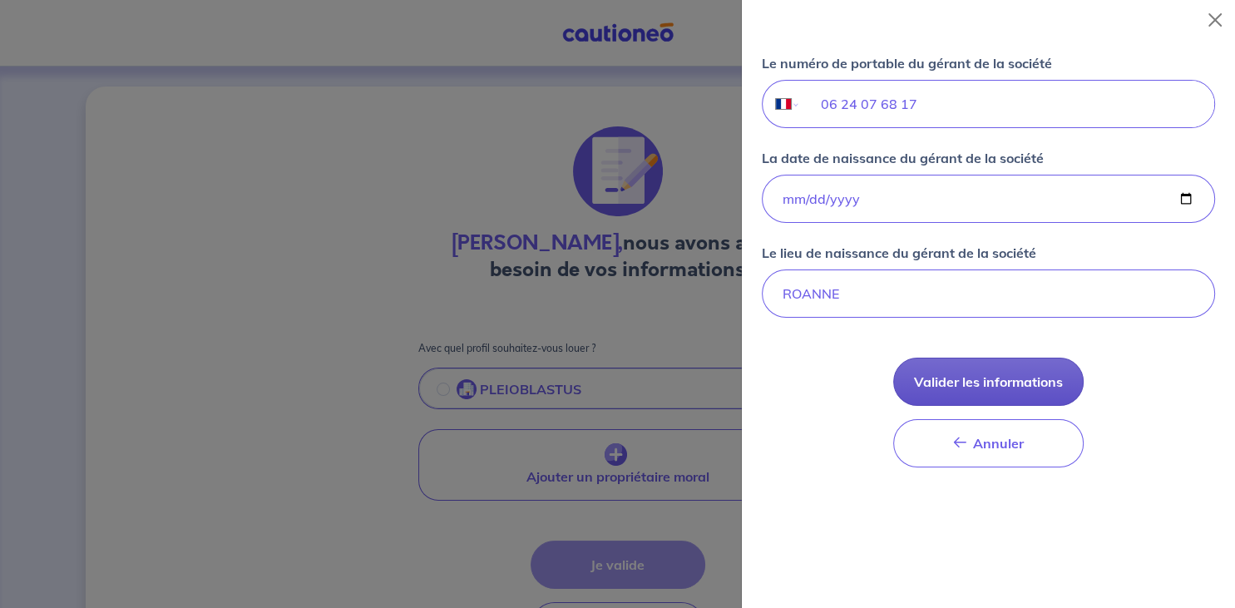
click at [987, 378] on button "Valider les informations" at bounding box center [988, 382] width 191 height 48
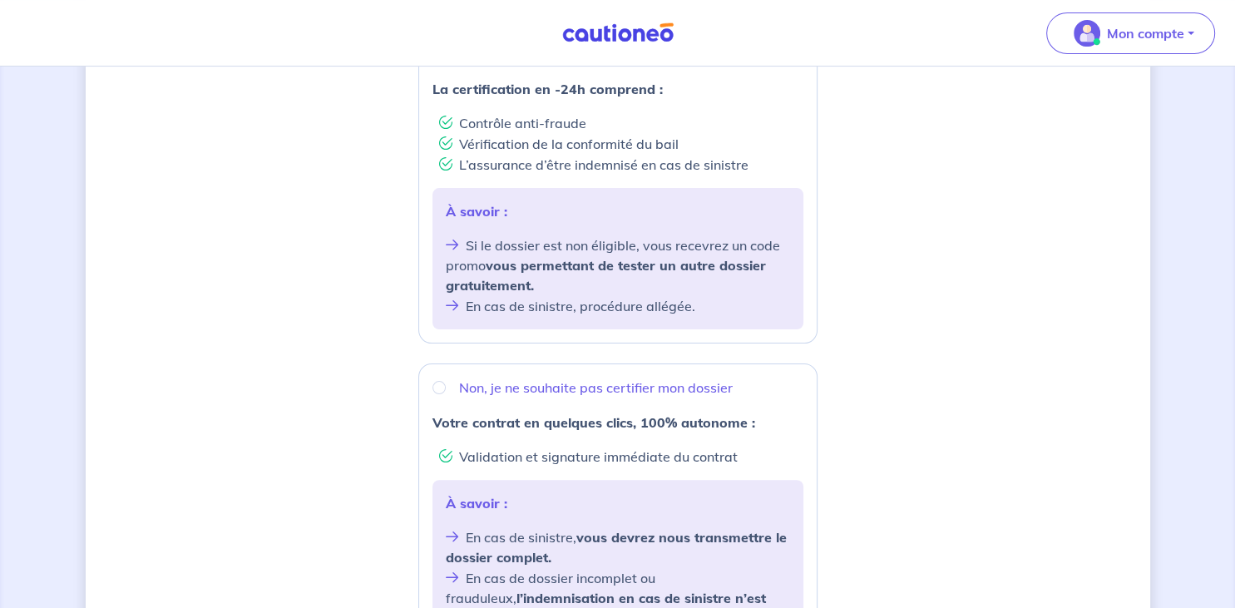
scroll to position [366, 0]
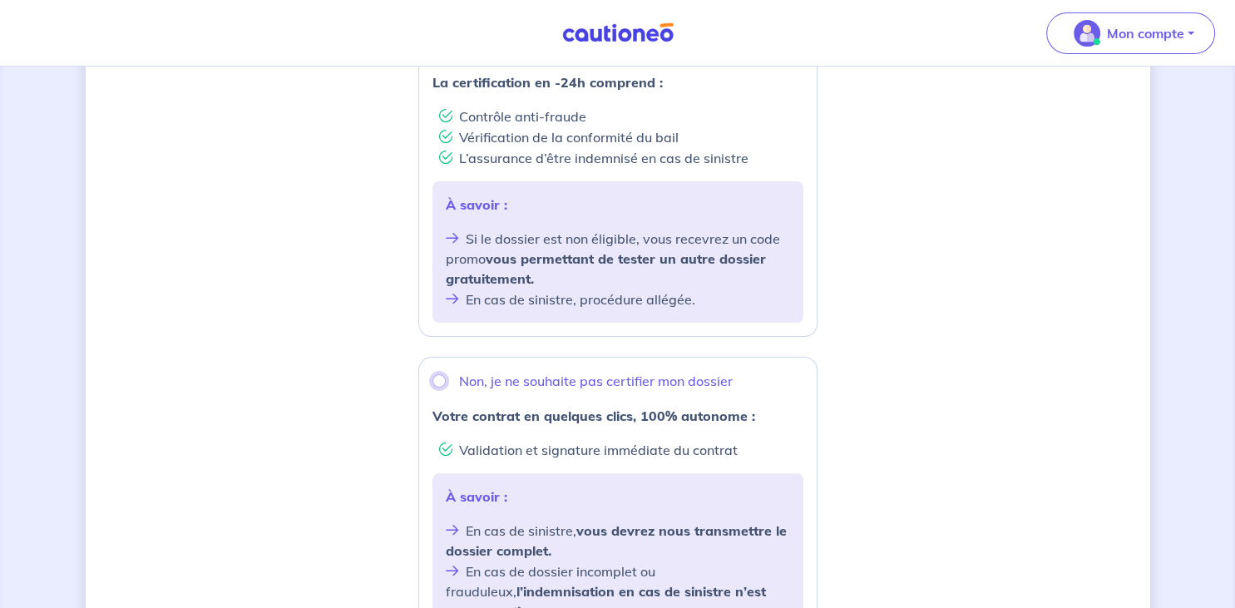
click at [438, 382] on input "Non, je ne souhaite pas certifier mon dossier" at bounding box center [439, 380] width 13 height 13
radio input "true"
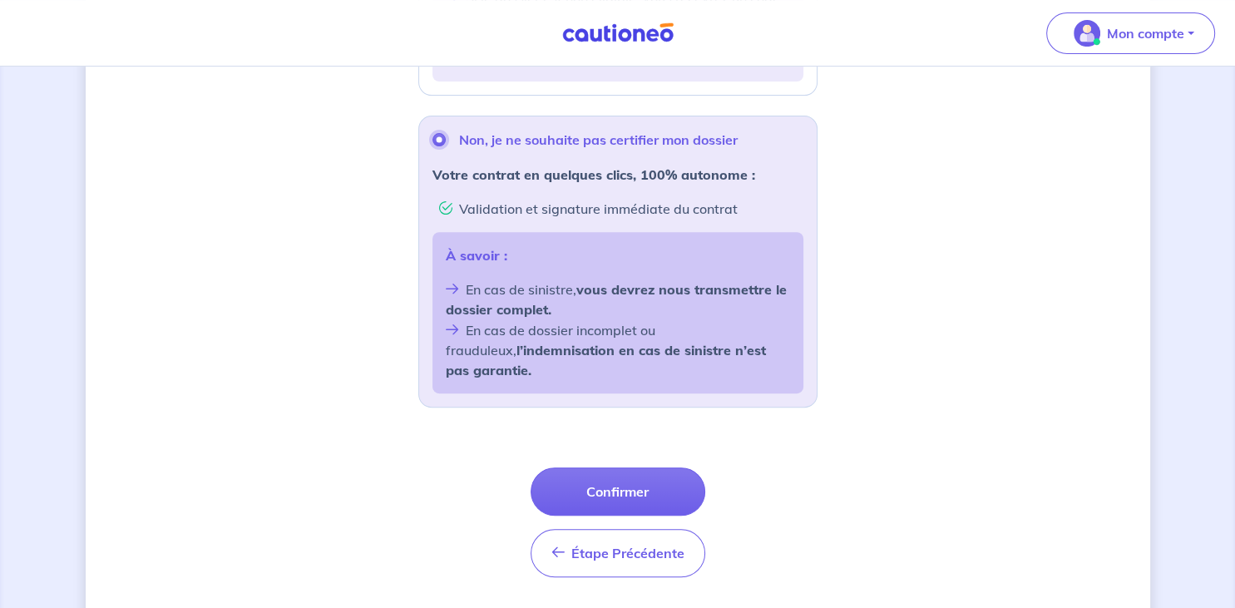
scroll to position [636, 0]
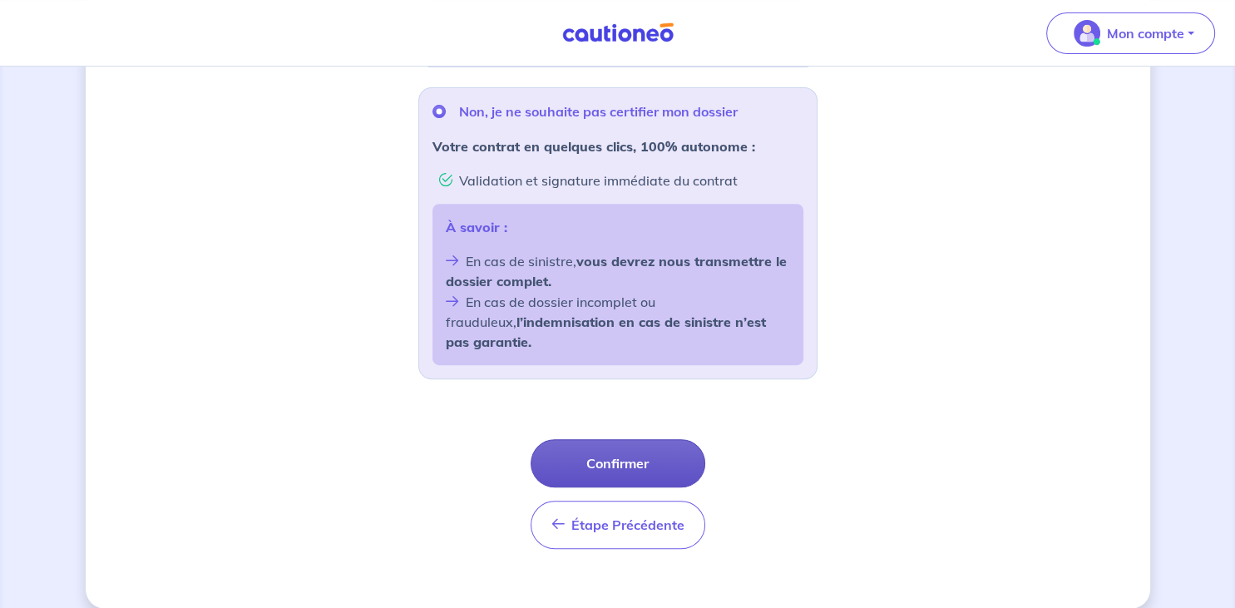
click at [617, 449] on button "Confirmer" at bounding box center [618, 463] width 175 height 48
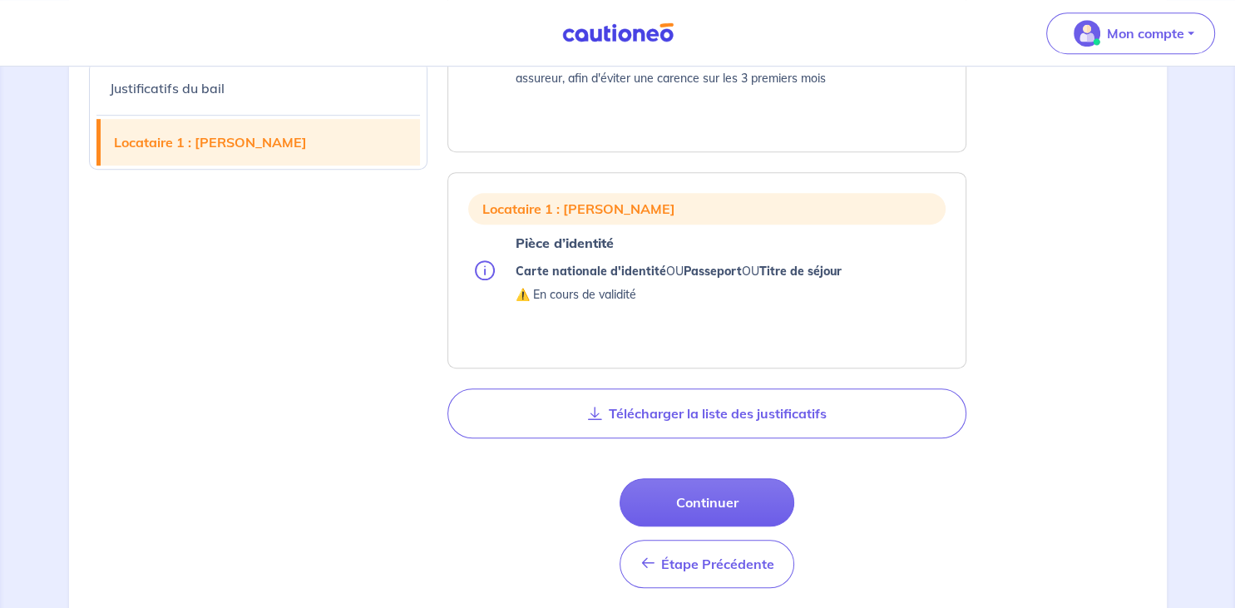
scroll to position [983, 0]
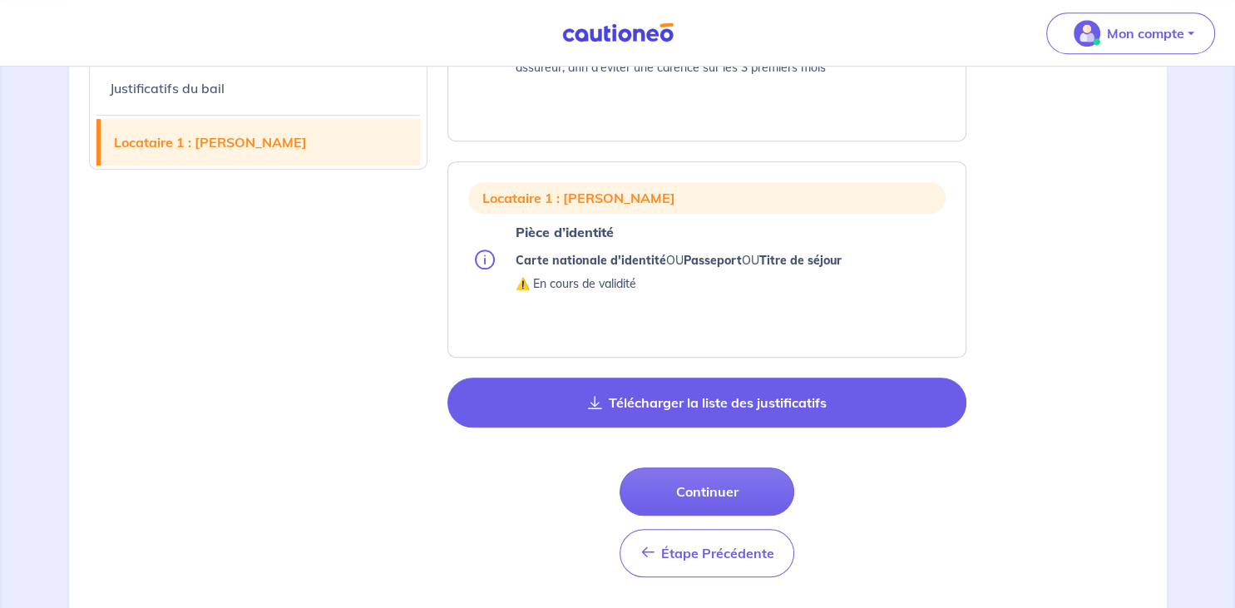
click at [680, 413] on button "Télécharger la liste des justificatifs" at bounding box center [707, 403] width 519 height 50
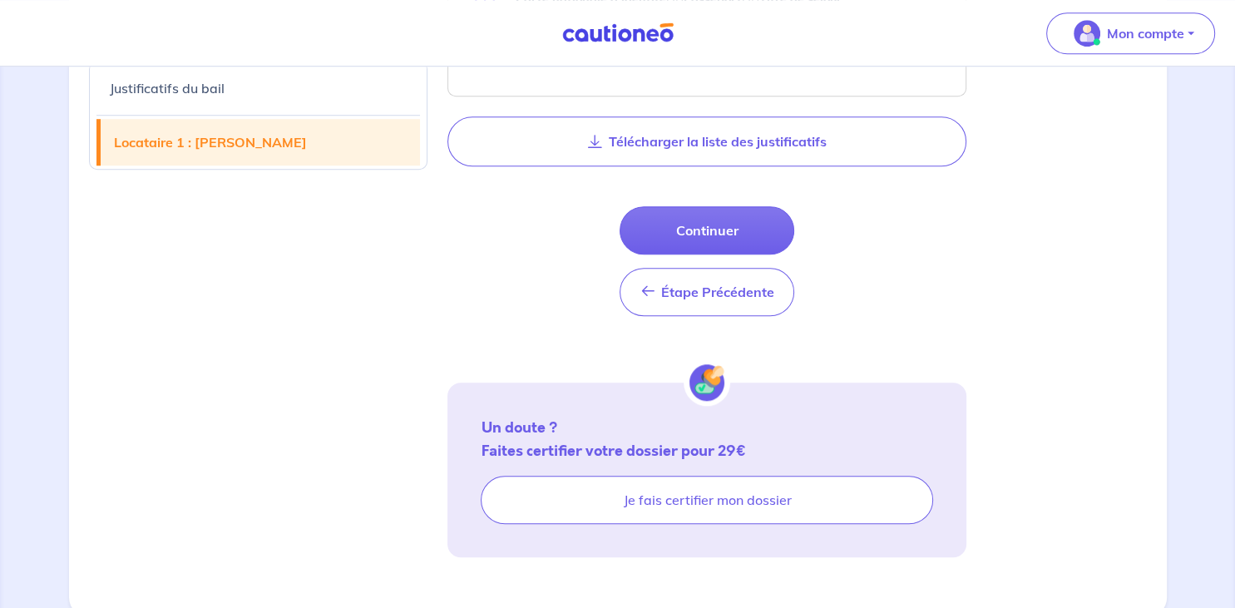
scroll to position [1252, 0]
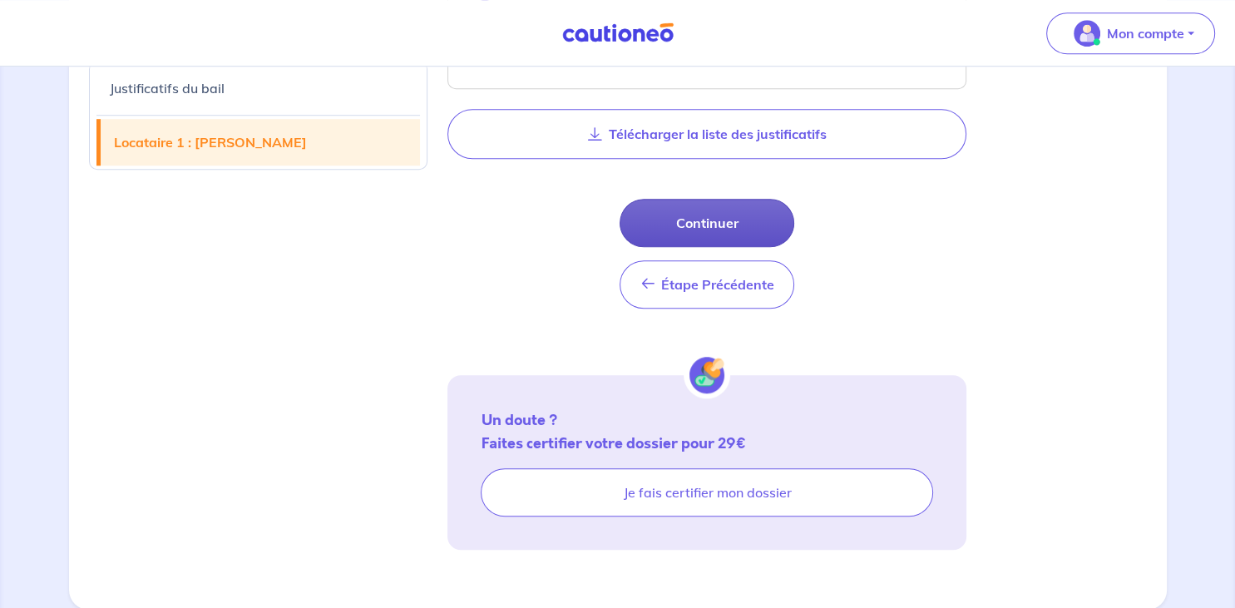
click at [700, 224] on button "Continuer" at bounding box center [707, 223] width 175 height 48
select select "FR"
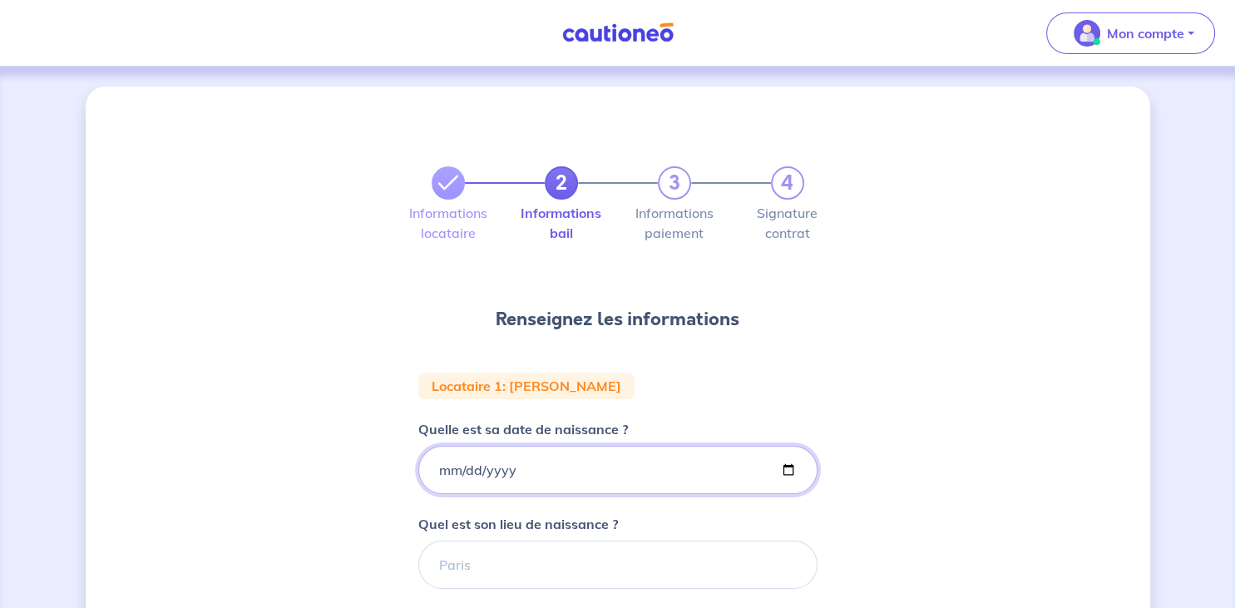
click at [448, 465] on input "Quelle est sa date de naissance ?" at bounding box center [617, 470] width 399 height 48
type input "1998-03-14"
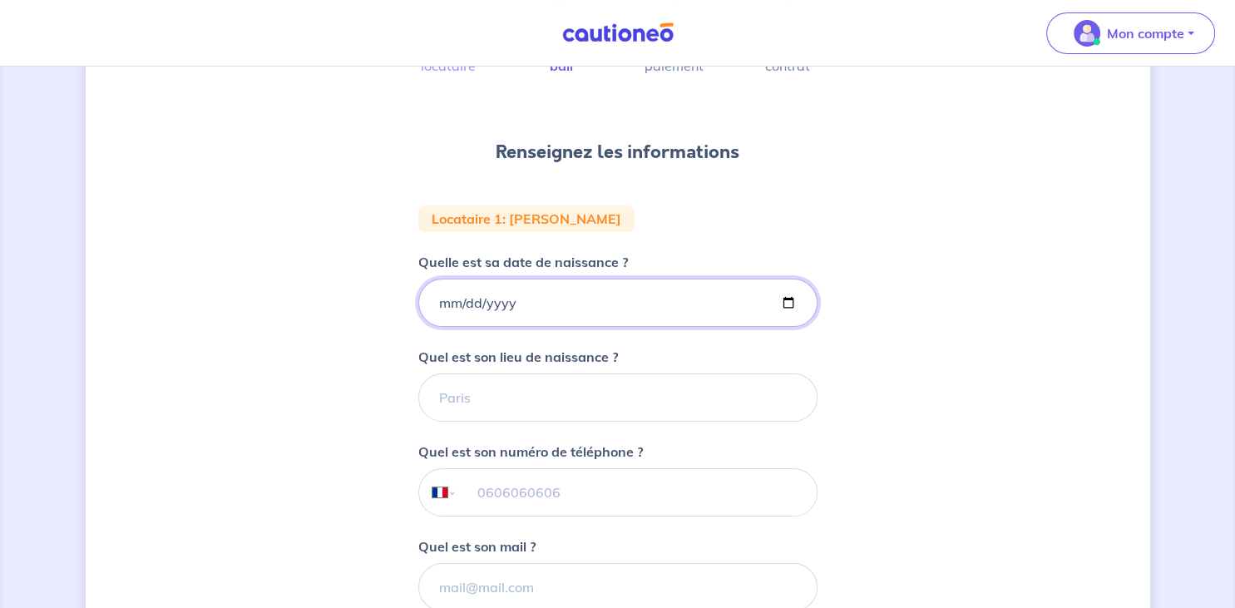
scroll to position [174, 0]
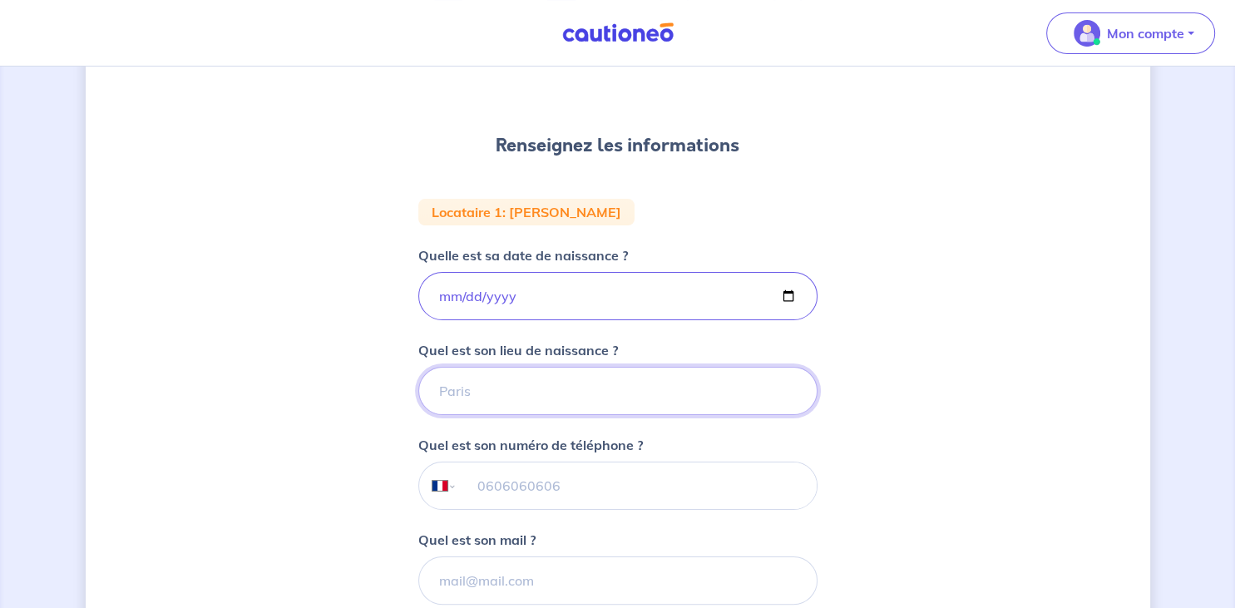
click at [527, 401] on input "Quel est son lieu de naissance ?" at bounding box center [617, 391] width 399 height 48
type input "LA GARENNE-COLOMBES"
type input "07 49 01 06 15"
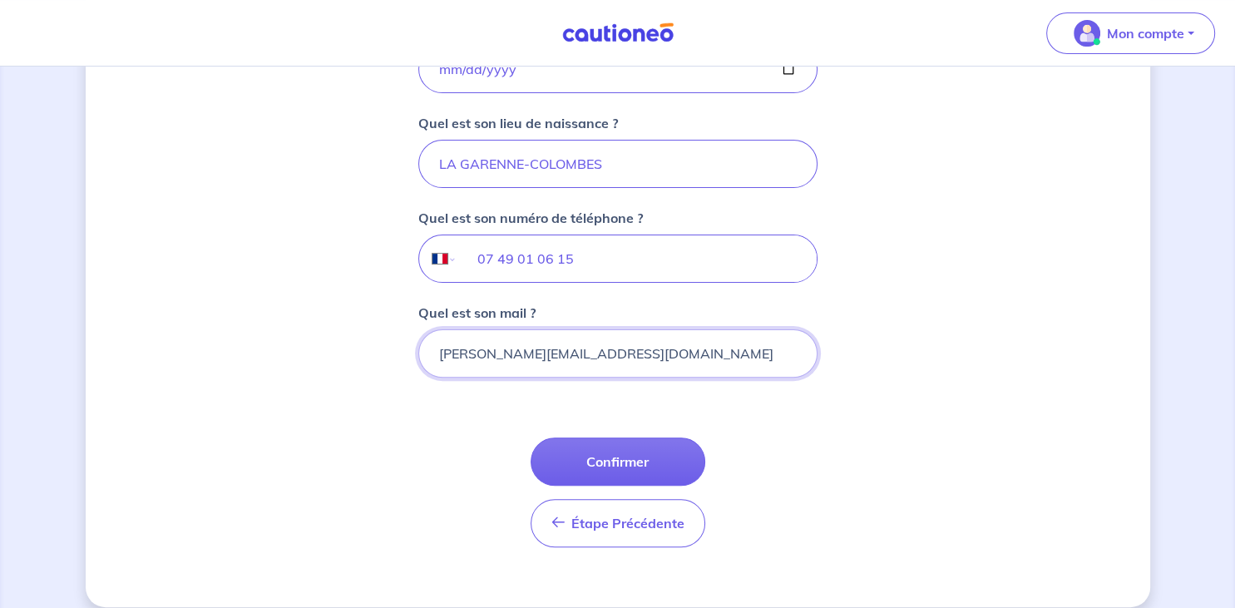
scroll to position [416, 0]
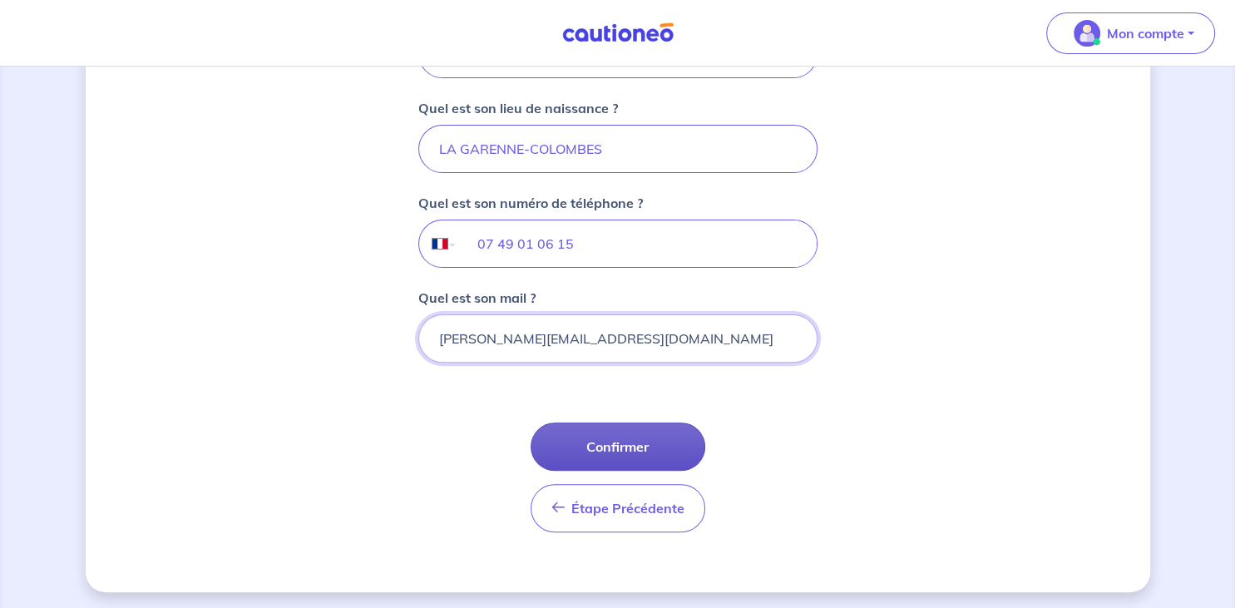
type input "christopher.rlt.13@icloud.com"
click at [613, 446] on button "Confirmer" at bounding box center [618, 447] width 175 height 48
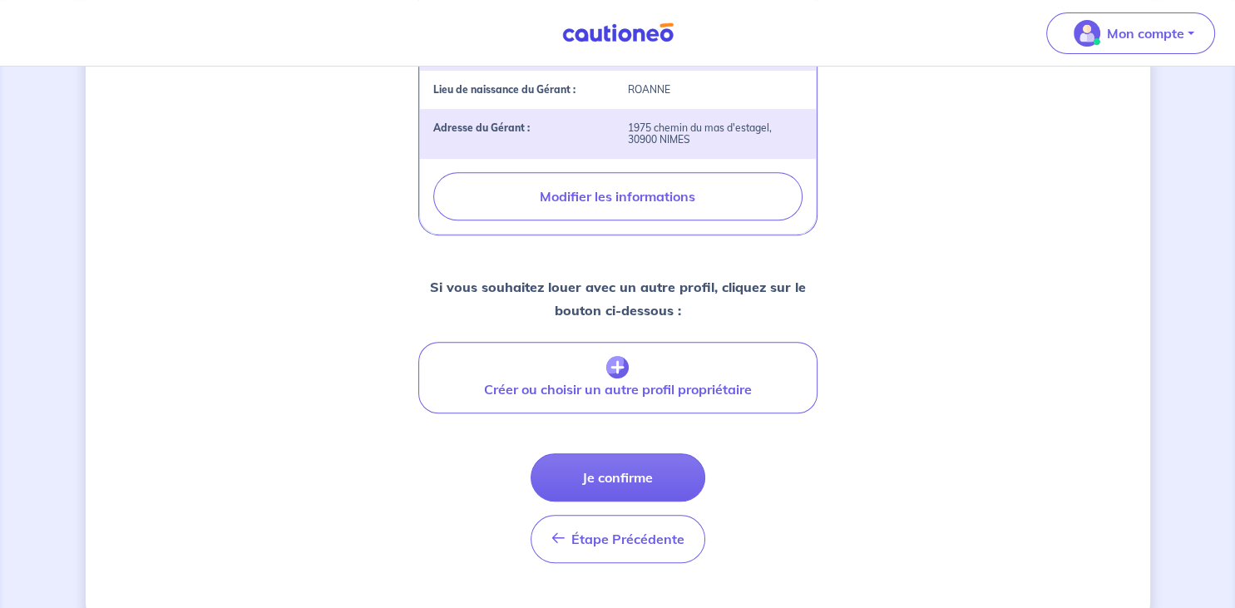
scroll to position [679, 0]
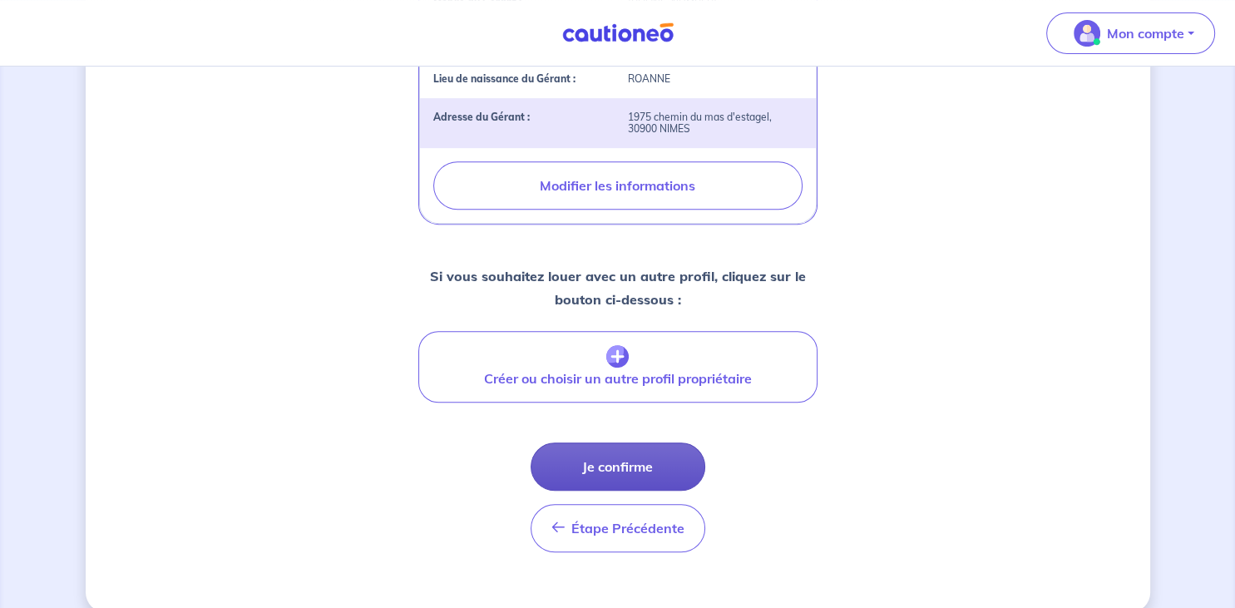
click at [624, 445] on button "Je confirme" at bounding box center [618, 467] width 175 height 48
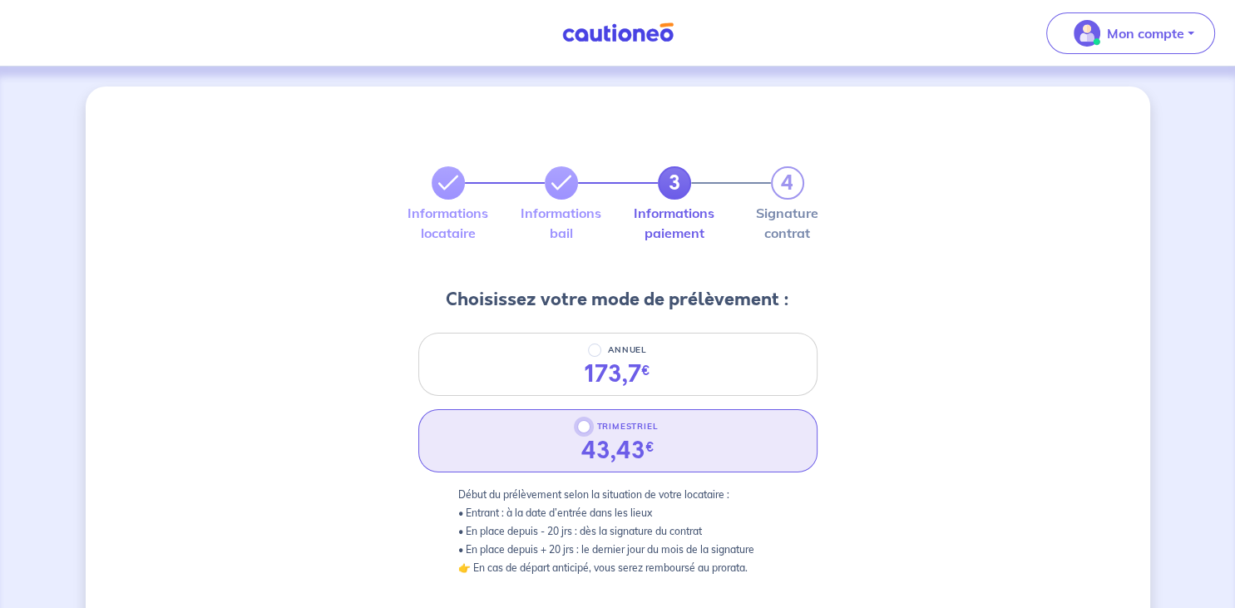
click at [586, 431] on input "TRIMESTRIEL" at bounding box center [583, 426] width 13 height 13
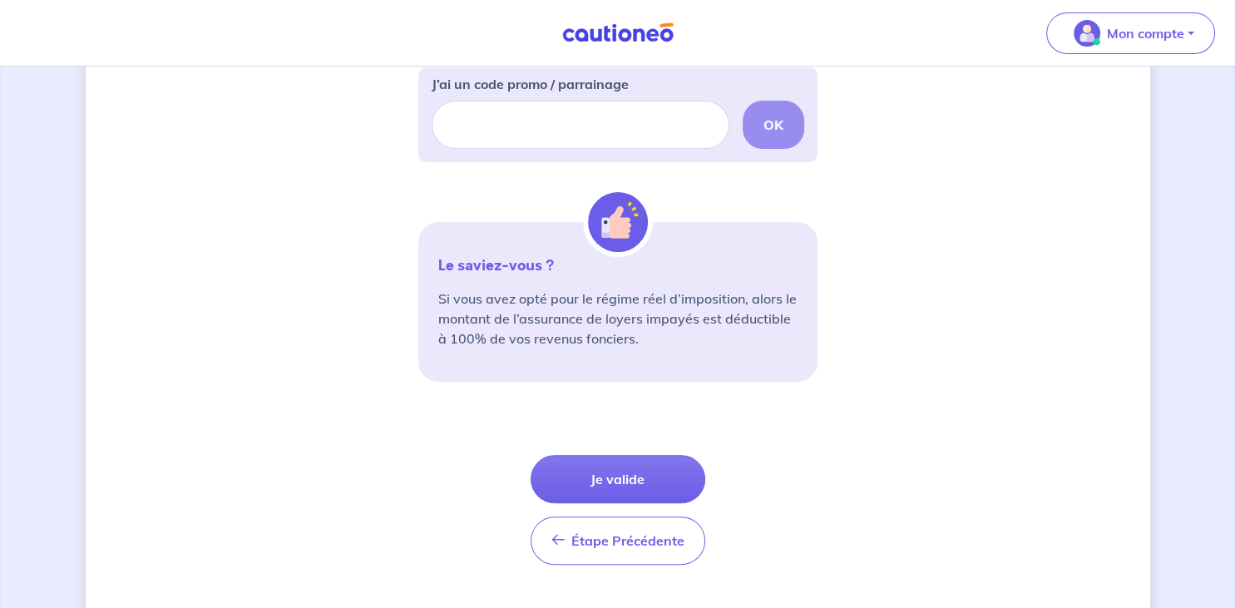
scroll to position [557, 0]
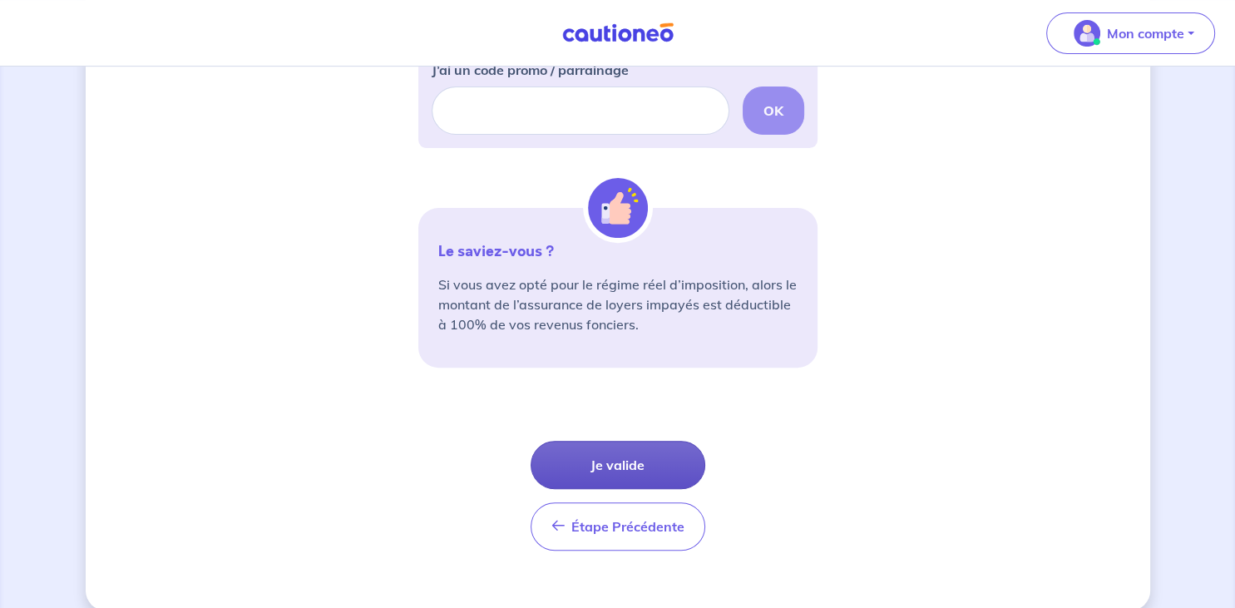
click at [619, 474] on button "Je valide" at bounding box center [618, 465] width 175 height 48
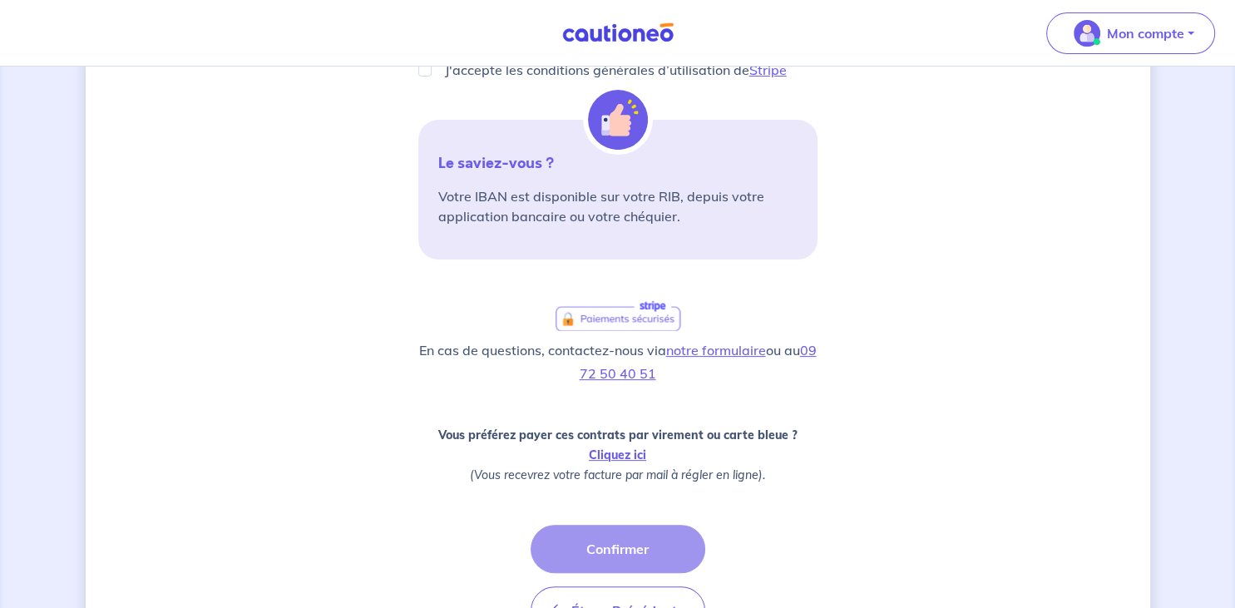
scroll to position [407, 0]
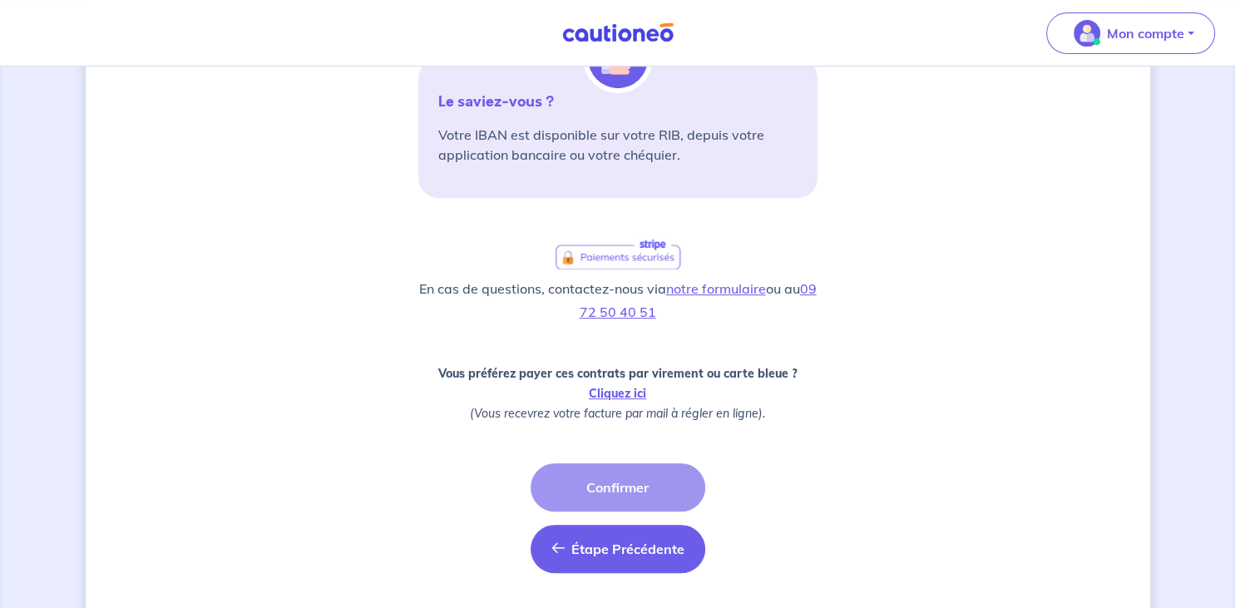
click at [572, 548] on span "Étape Précédente" at bounding box center [628, 549] width 113 height 17
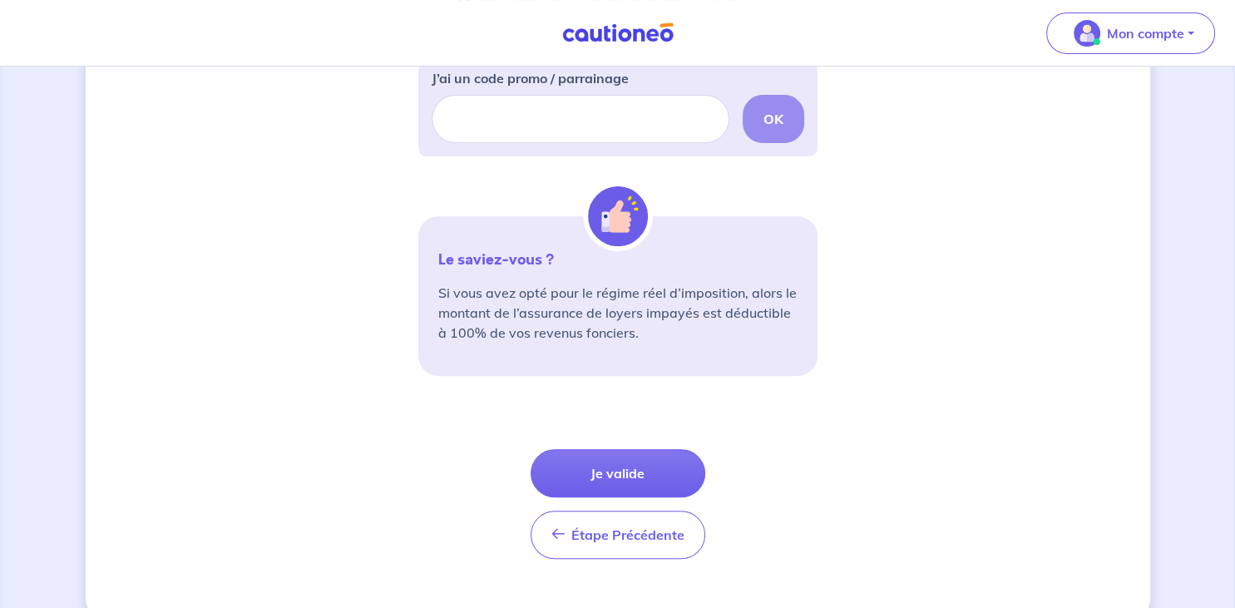
scroll to position [578, 0]
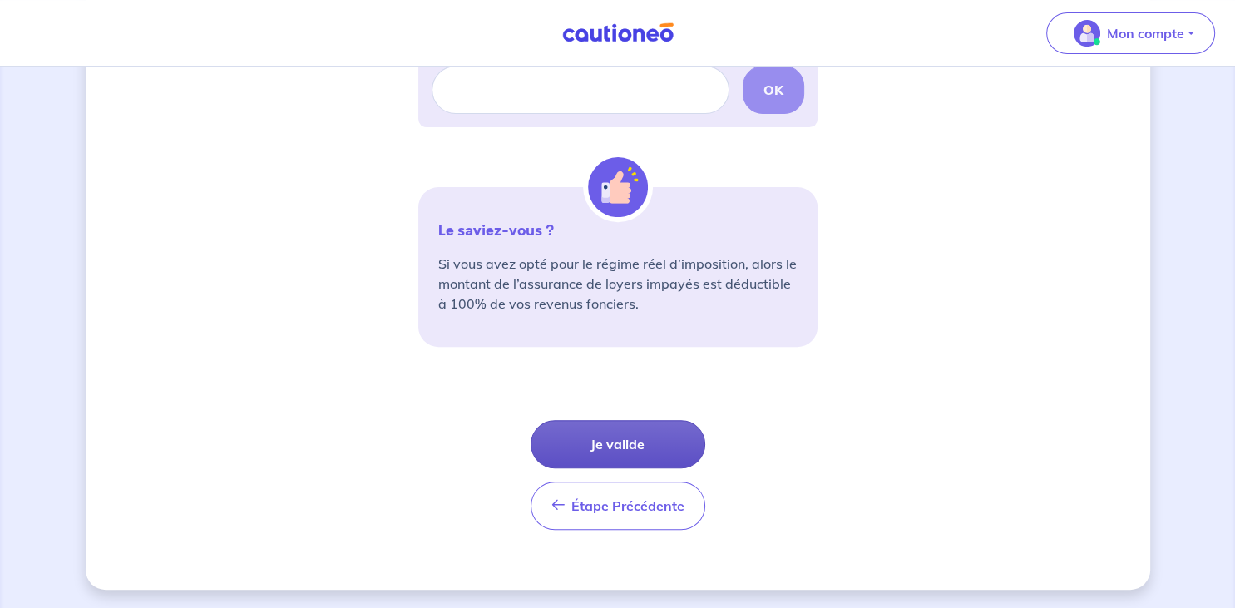
click at [624, 443] on button "Je valide" at bounding box center [618, 444] width 175 height 48
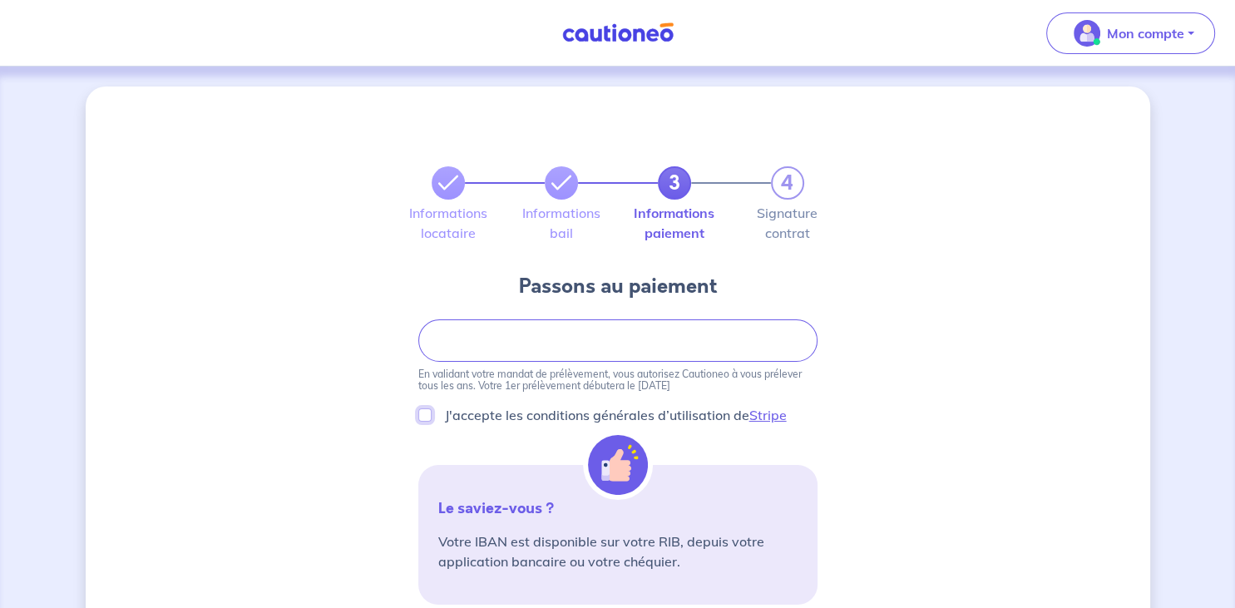
click at [428, 418] on input "J'accepte les conditions générales d’utilisation de Stripe" at bounding box center [424, 414] width 13 height 13
checkbox input "true"
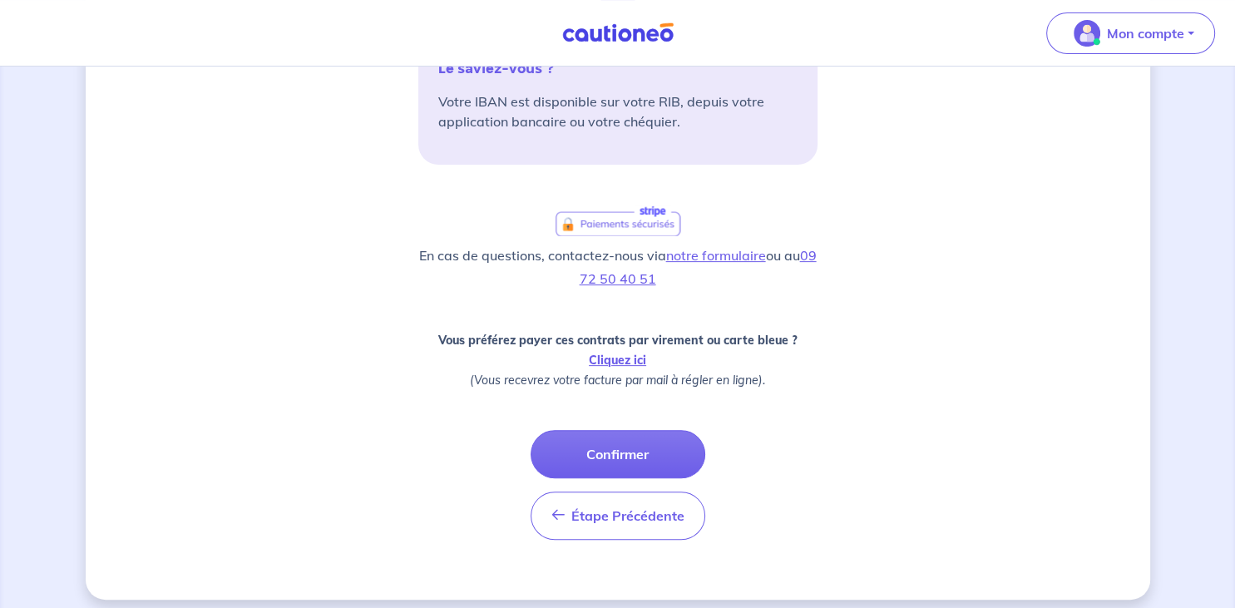
scroll to position [449, 0]
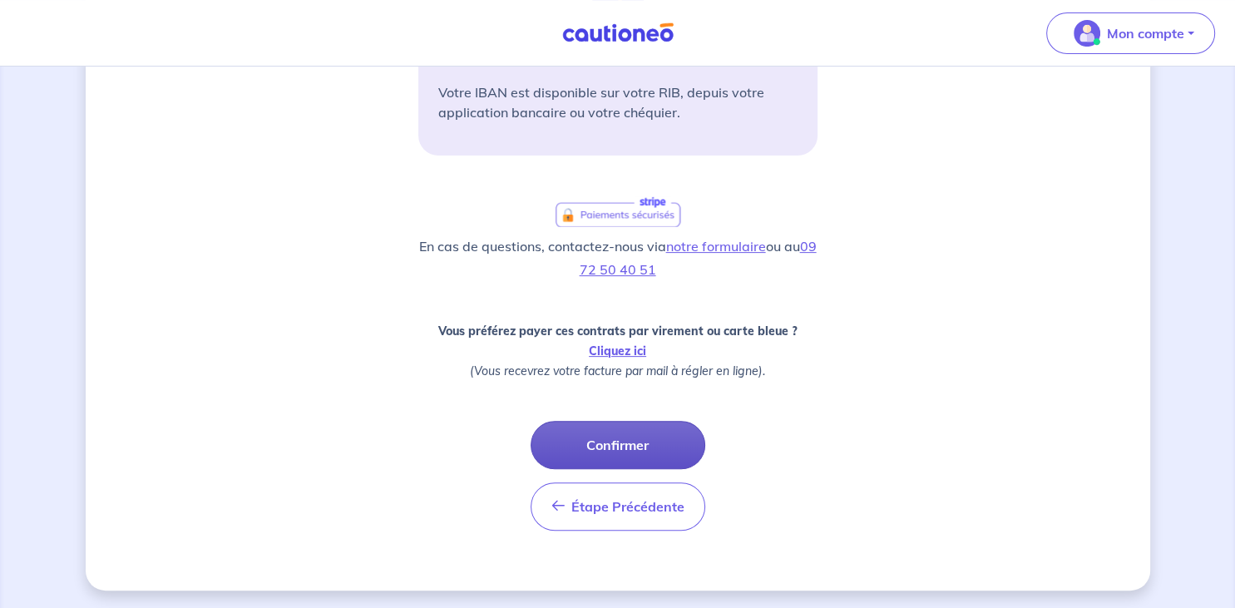
click at [626, 441] on button "Confirmer" at bounding box center [618, 445] width 175 height 48
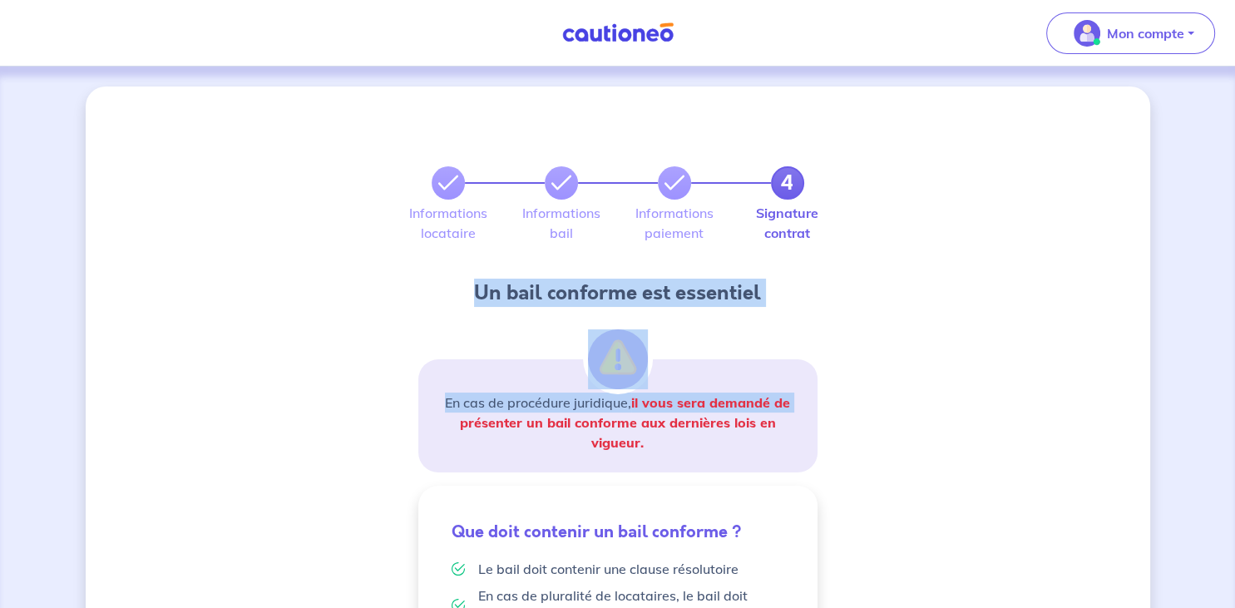
drag, startPoint x: 1224, startPoint y: 265, endPoint x: 1235, endPoint y: 338, distance: 74.0
click at [1235, 338] on html "Mon compte Me déconnecter 4 Informations locataire Informations bail Informatio…" at bounding box center [617, 456] width 1235 height 913
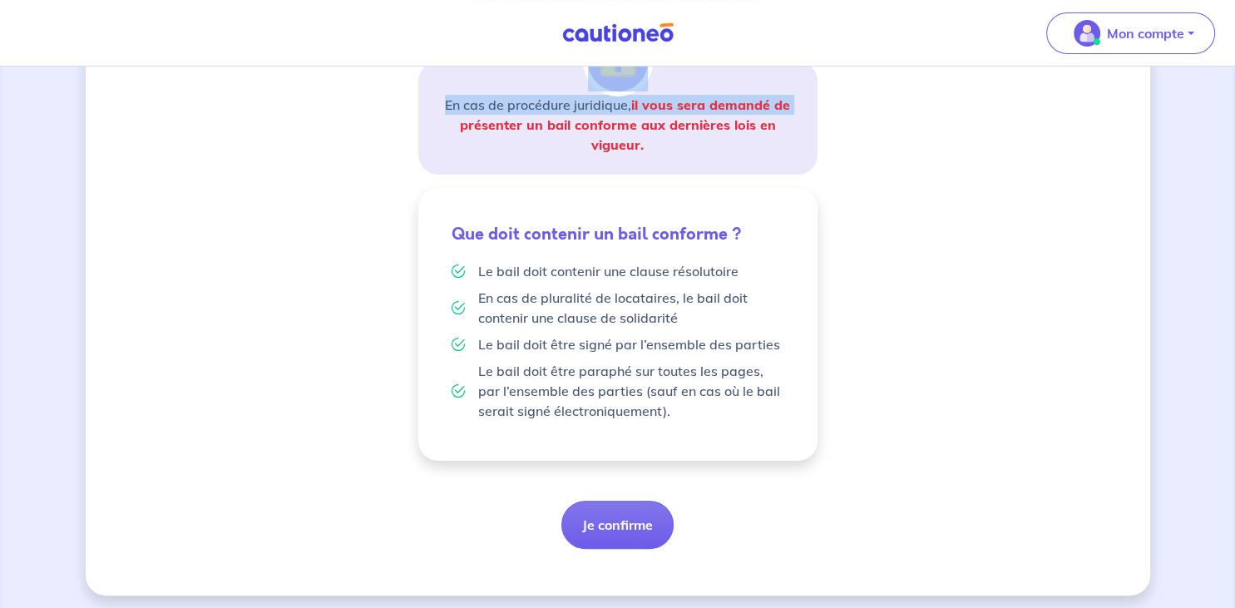
scroll to position [304, 0]
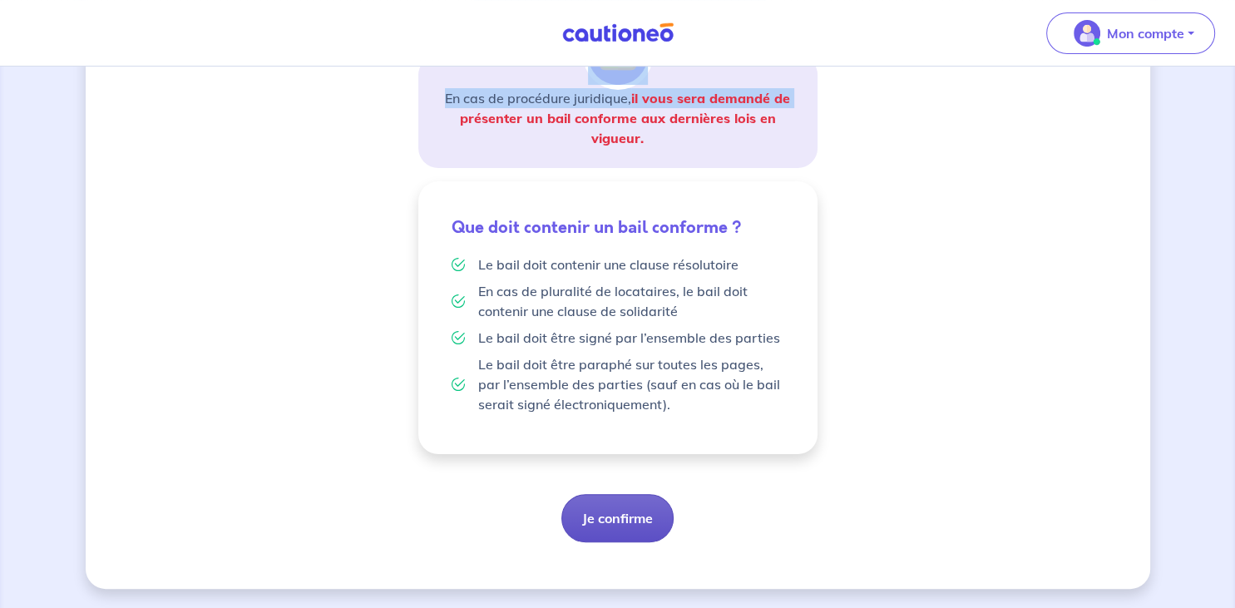
click at [642, 515] on button "Je confirme" at bounding box center [618, 518] width 112 height 48
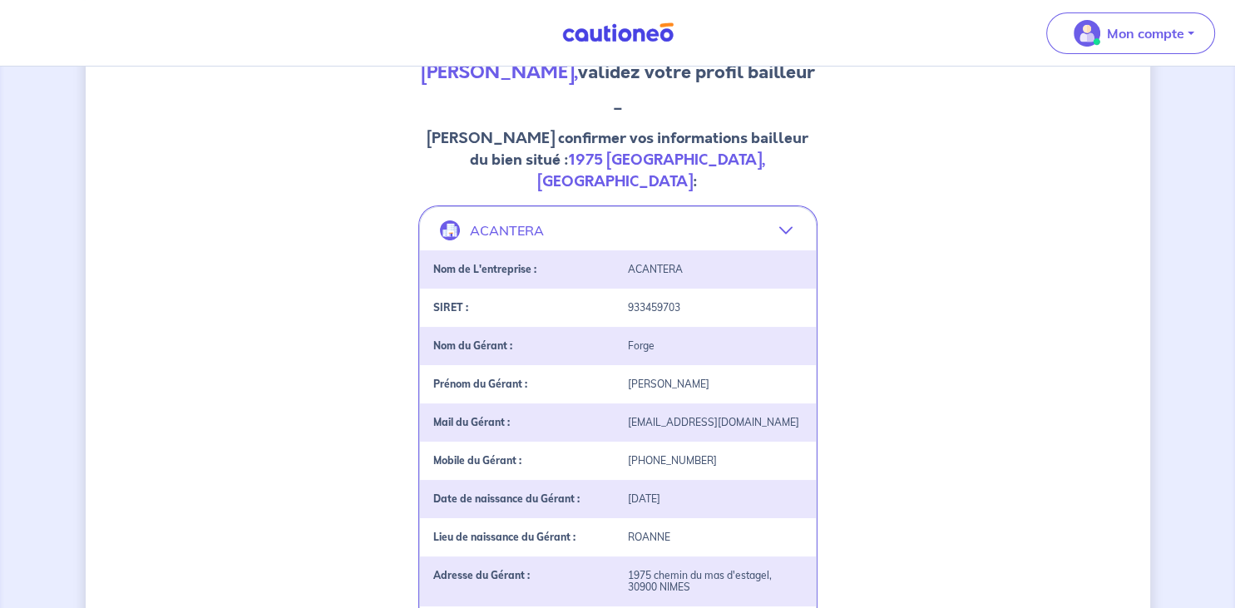
scroll to position [12, 0]
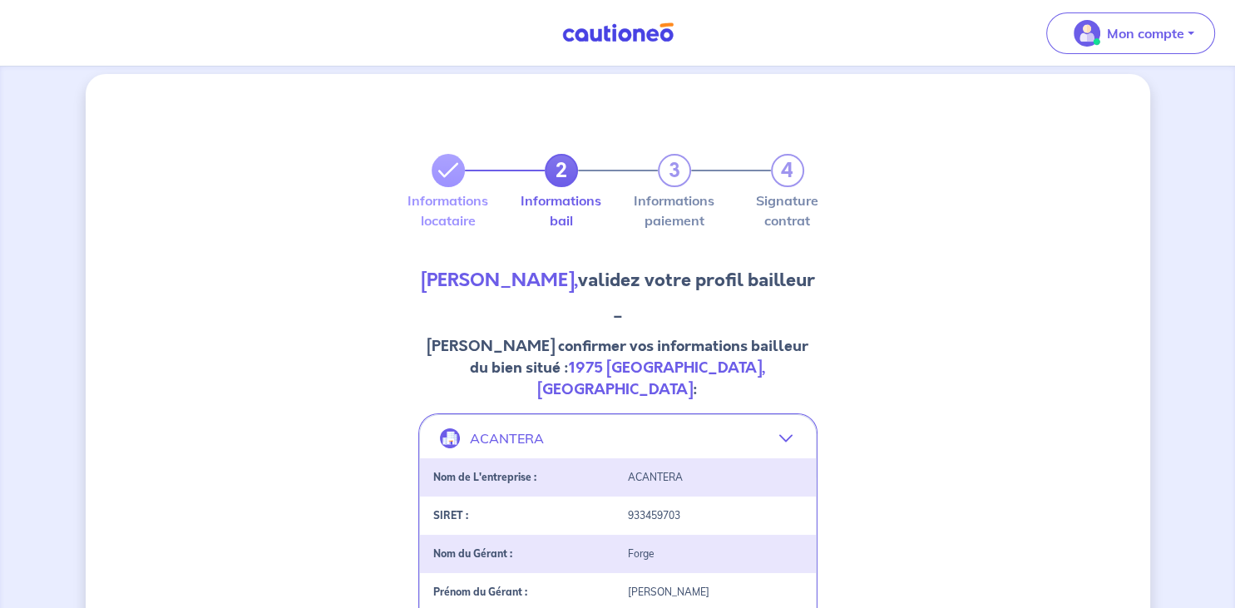
select select "FR"
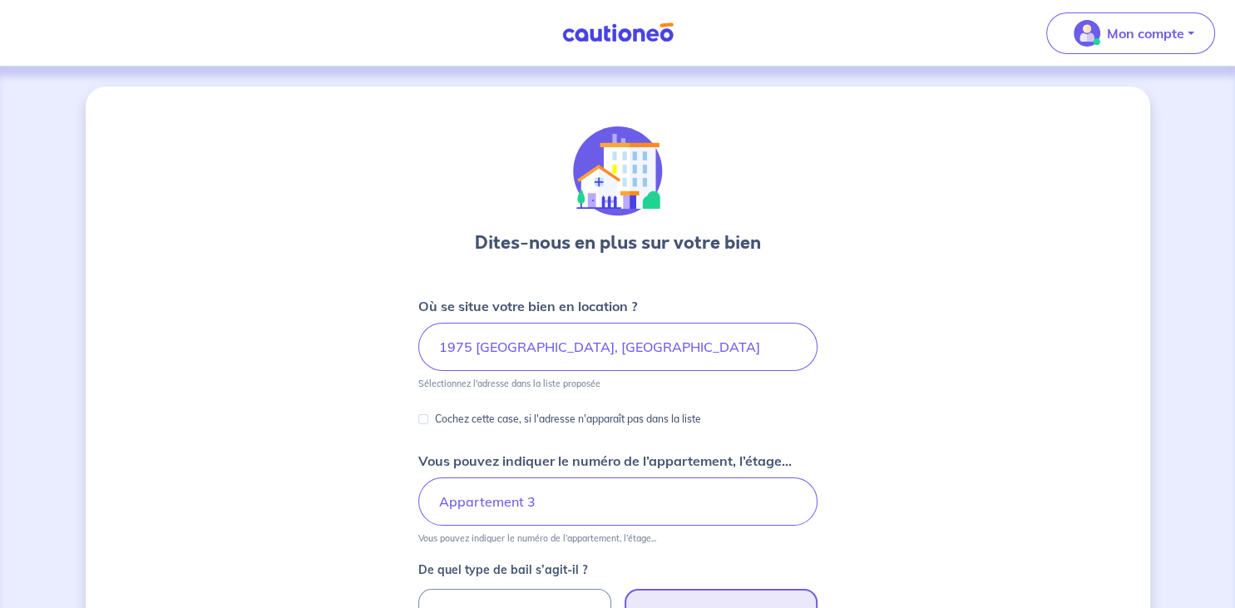
scroll to position [496, 0]
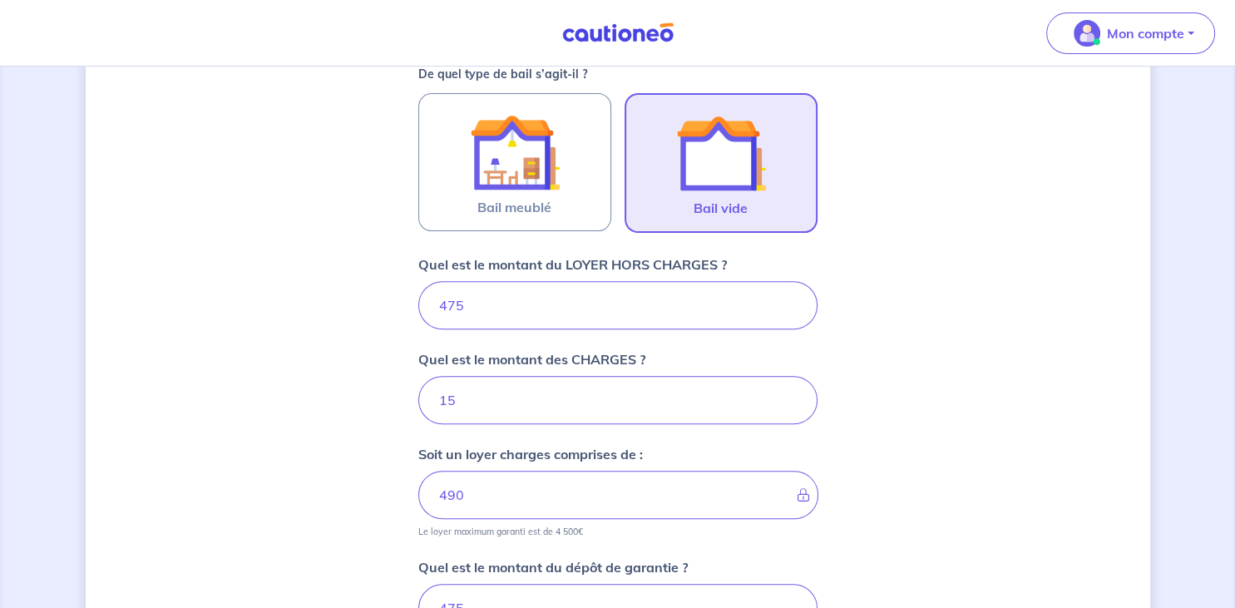
click at [448, 304] on input "475" at bounding box center [617, 305] width 399 height 48
type input "75"
type input "90"
type input "575"
type input "590"
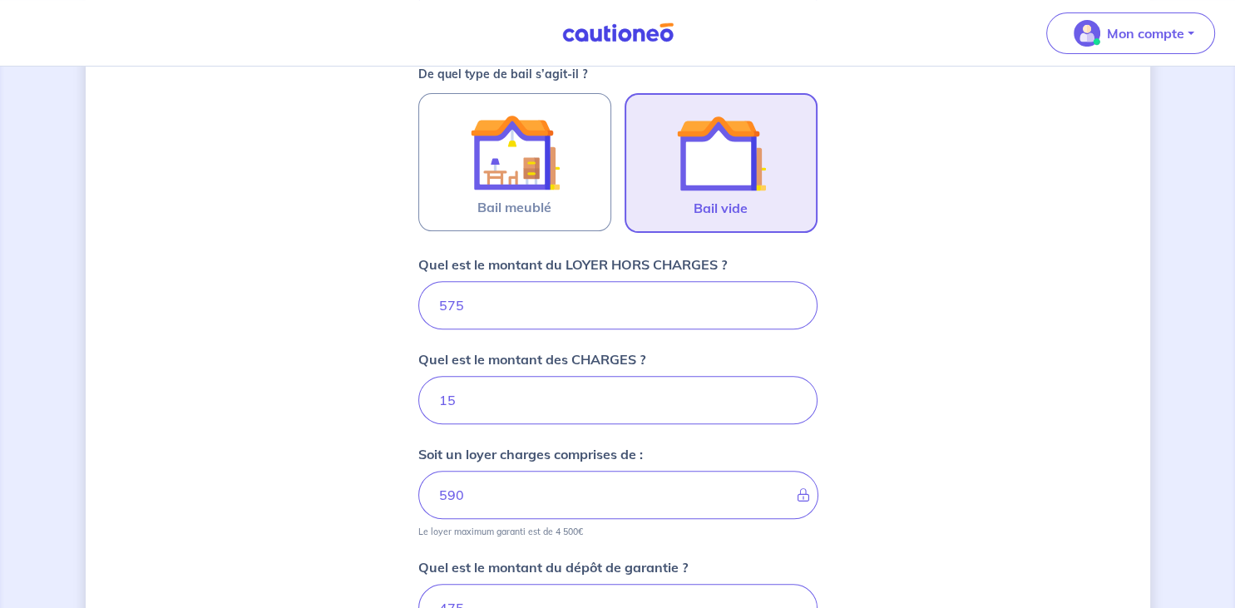
type input "575"
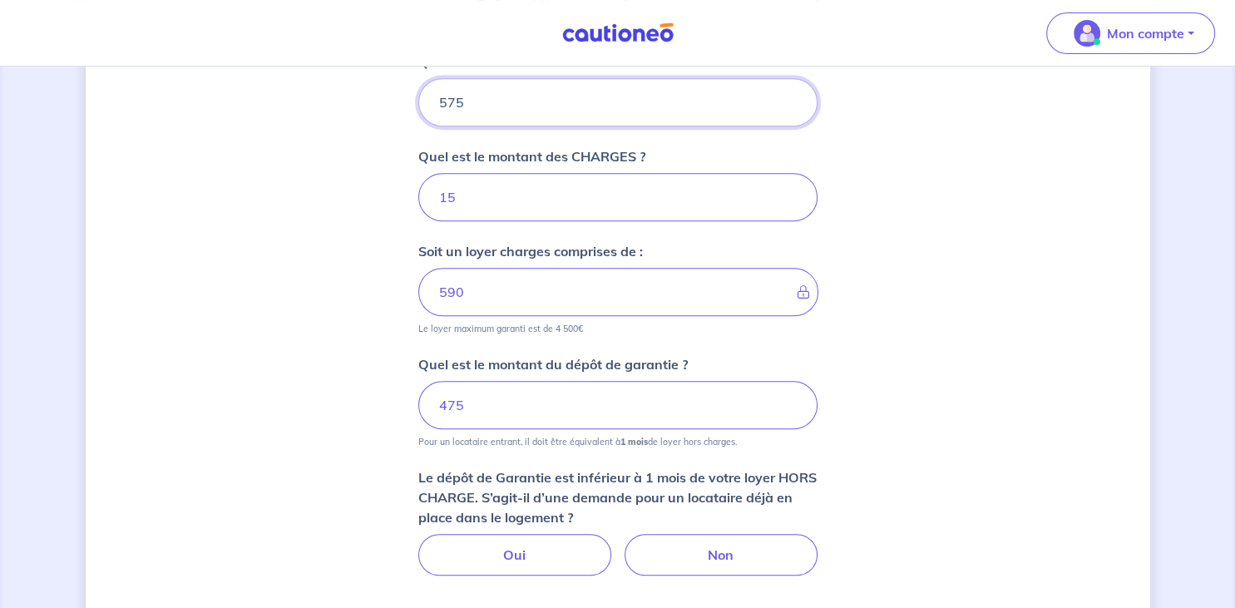
scroll to position [683, 0]
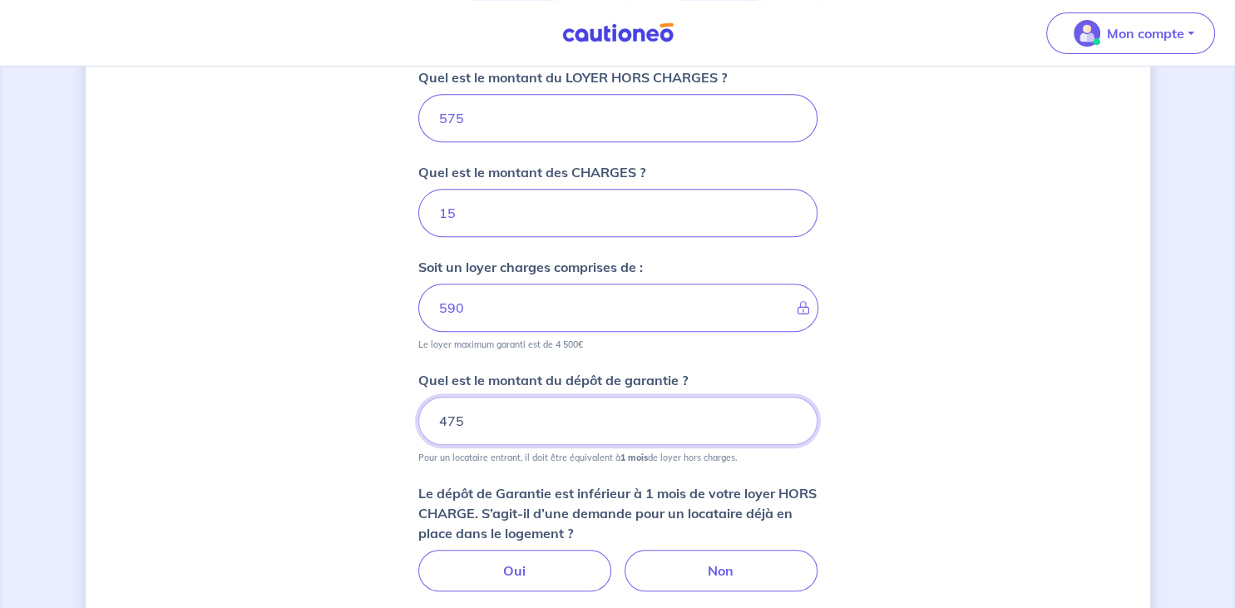
click at [446, 420] on input "475" at bounding box center [617, 421] width 399 height 48
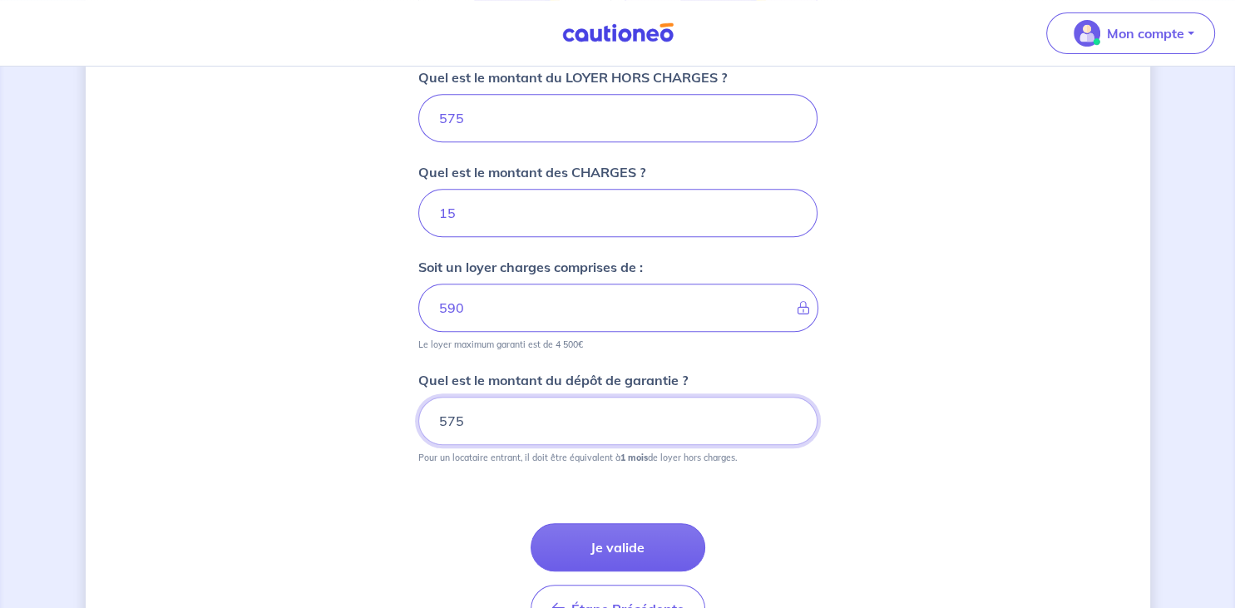
type input "575"
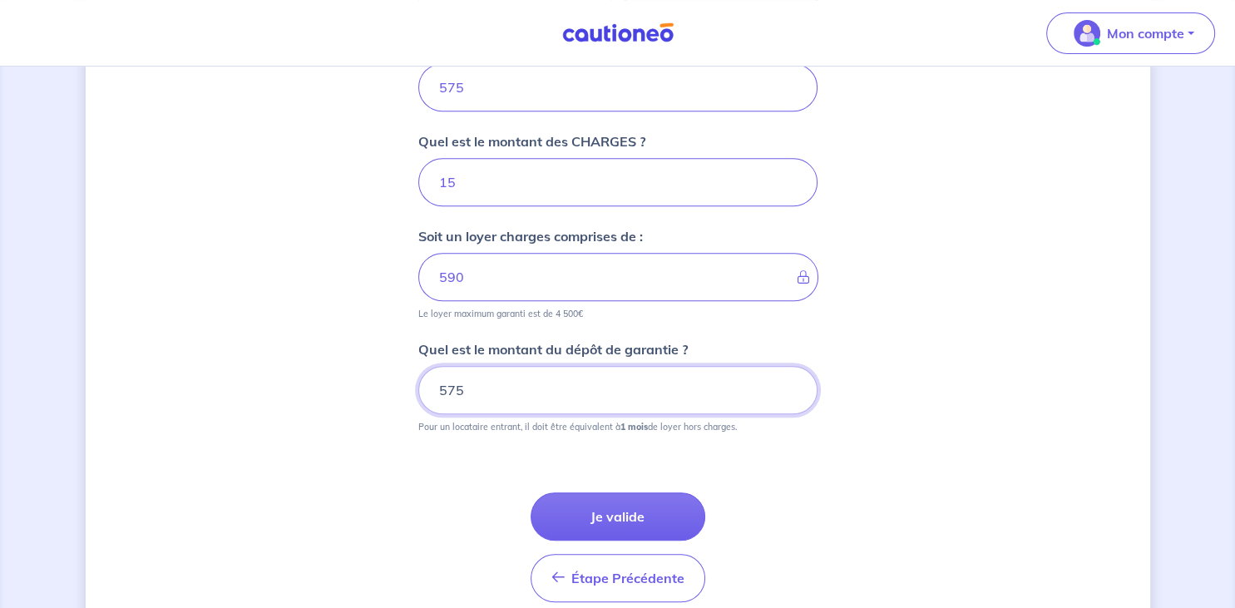
scroll to position [722, 0]
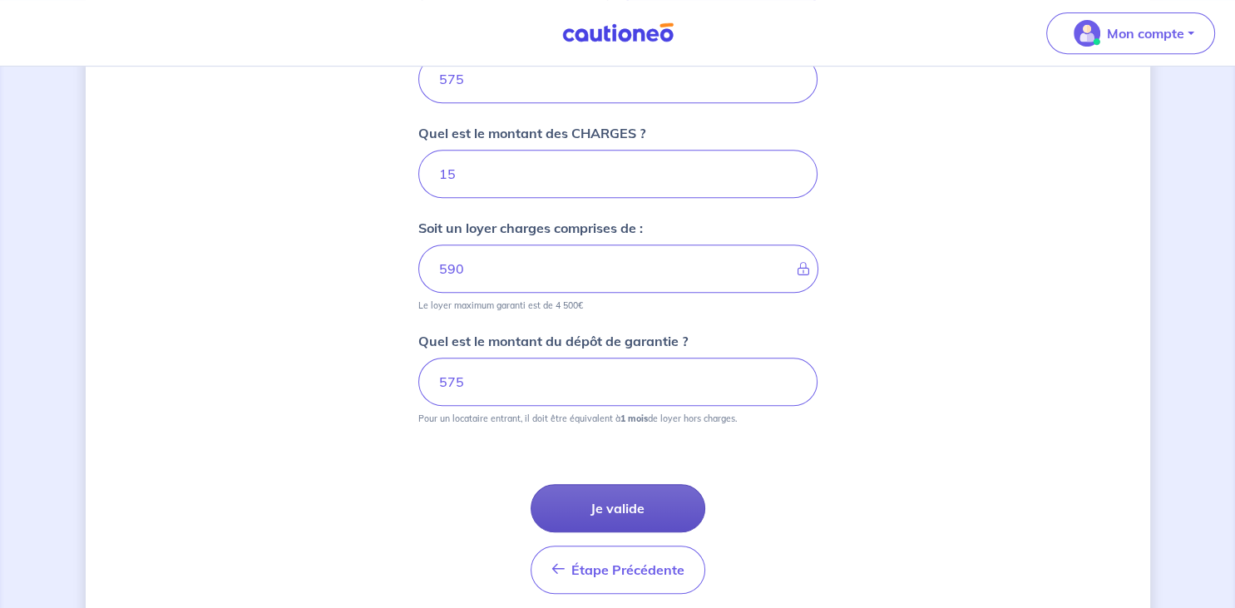
click at [621, 507] on button "Je valide" at bounding box center [618, 508] width 175 height 48
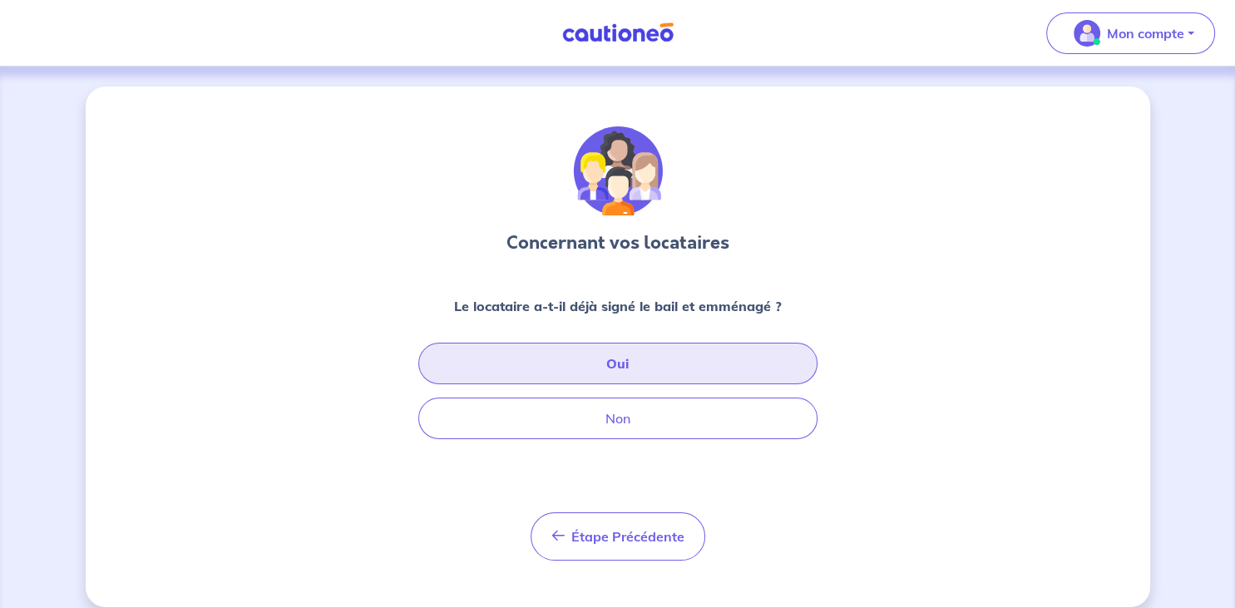
click at [603, 362] on button "Oui" at bounding box center [617, 364] width 399 height 42
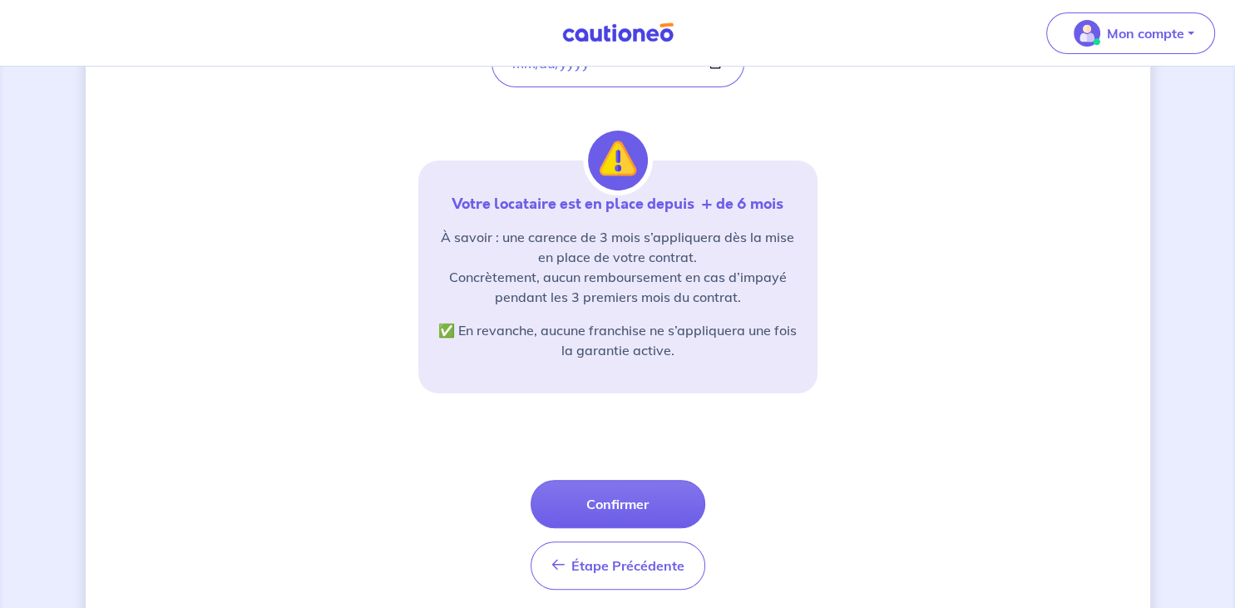
scroll to position [293, 0]
click at [615, 507] on button "Confirmer" at bounding box center [618, 503] width 175 height 48
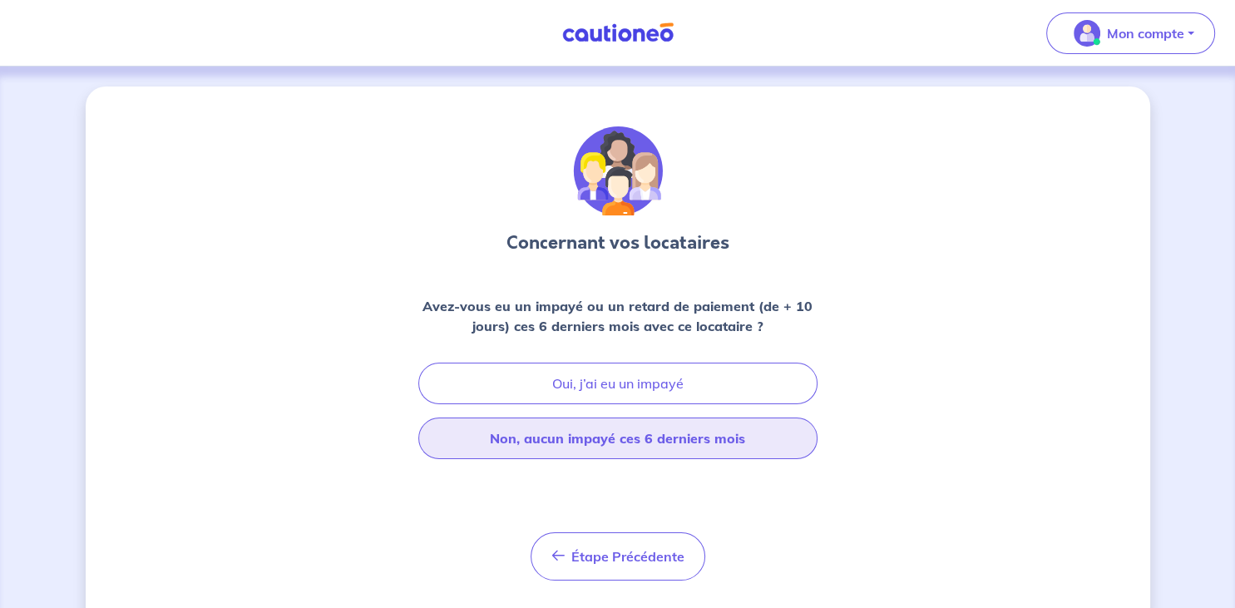
click at [611, 434] on button "Non, aucun impayé ces 6 derniers mois" at bounding box center [617, 439] width 399 height 42
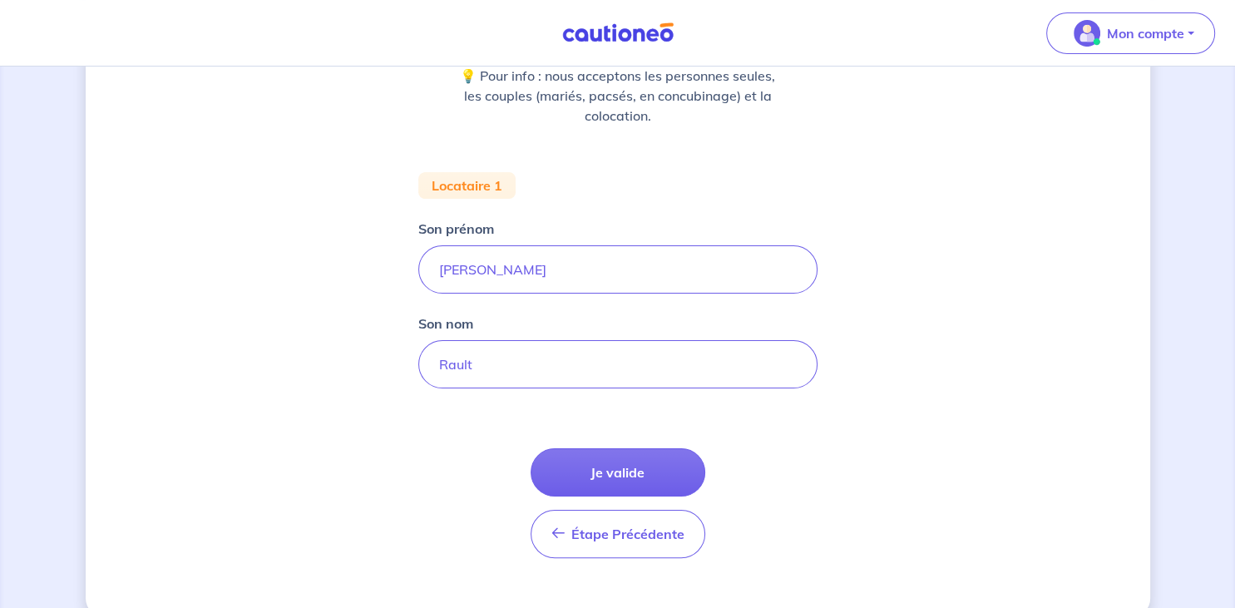
scroll to position [259, 0]
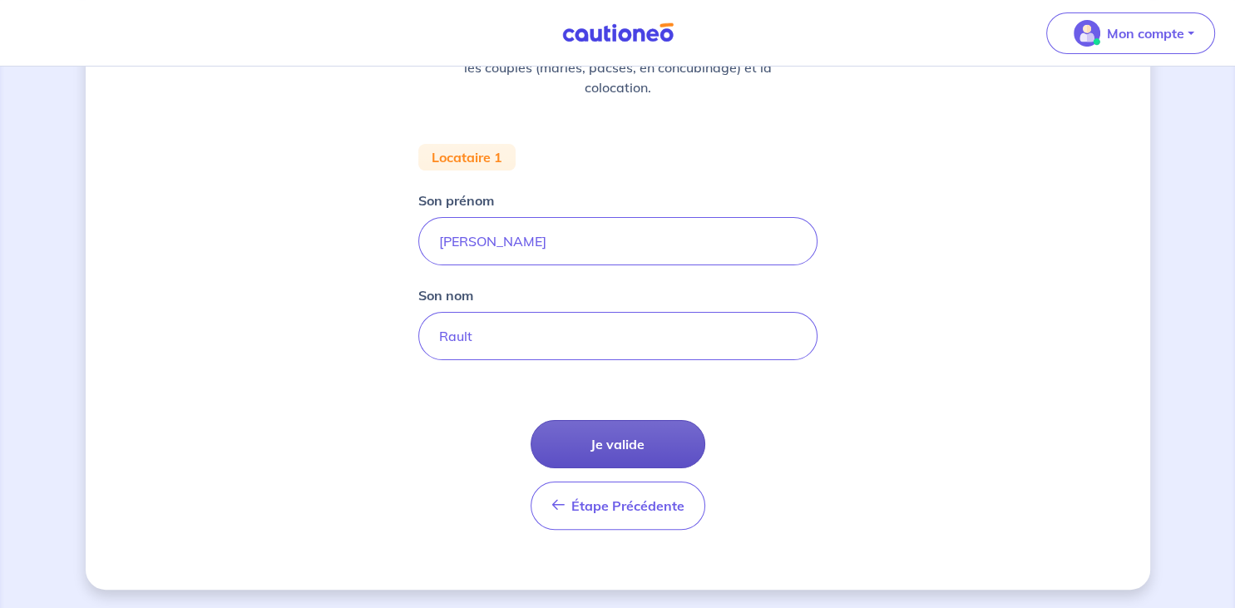
click at [612, 442] on button "Je valide" at bounding box center [618, 444] width 175 height 48
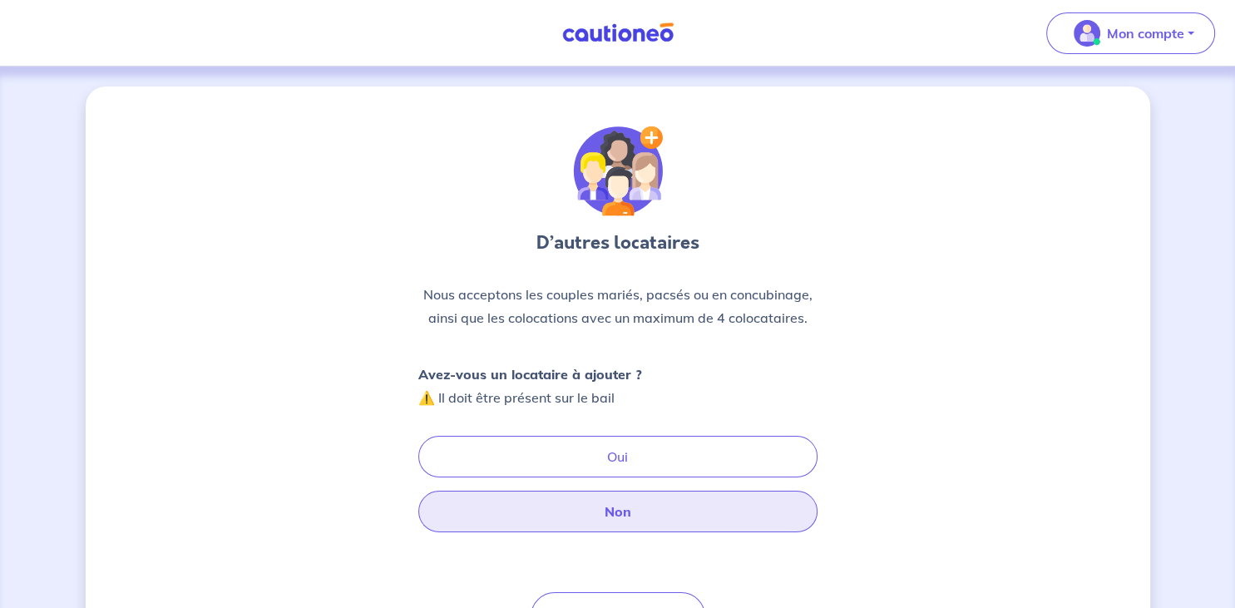
click at [624, 523] on button "Non" at bounding box center [617, 512] width 399 height 42
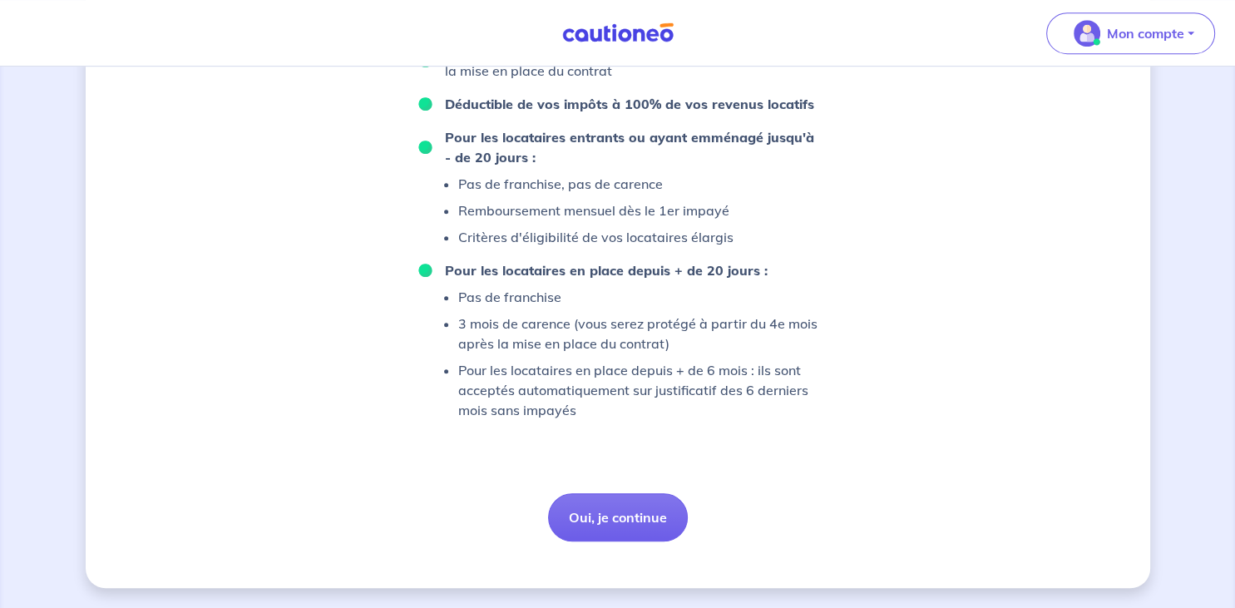
scroll to position [1026, 0]
click at [610, 518] on button "Oui, je continue" at bounding box center [618, 517] width 140 height 48
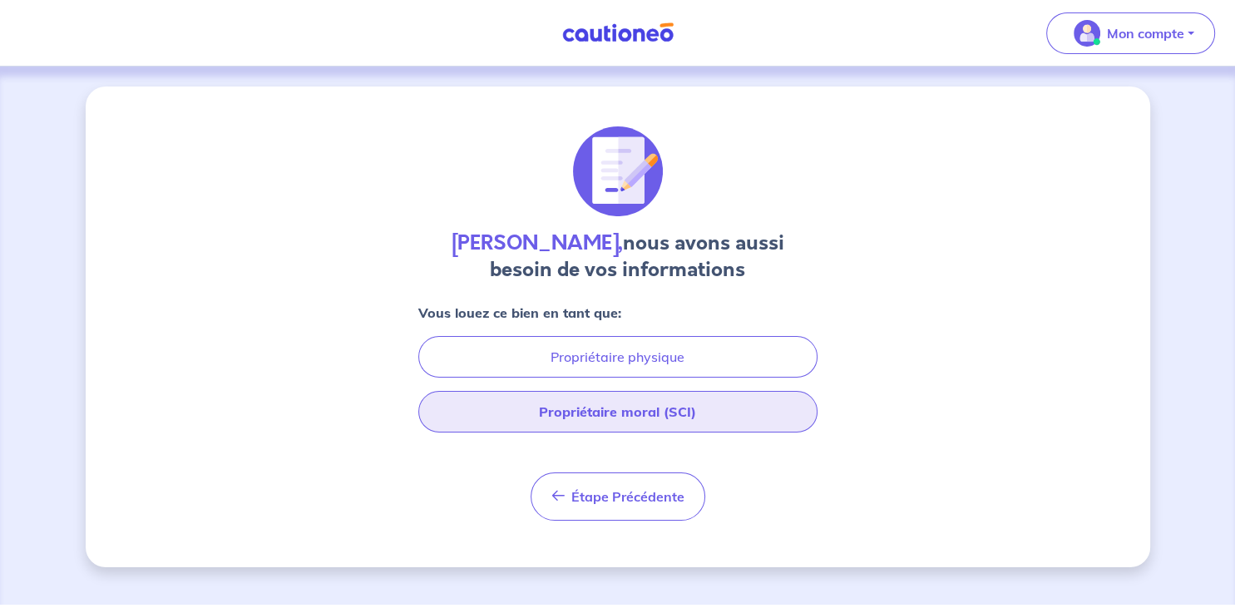
click at [601, 409] on button "Propriétaire moral (SCI)" at bounding box center [617, 412] width 399 height 42
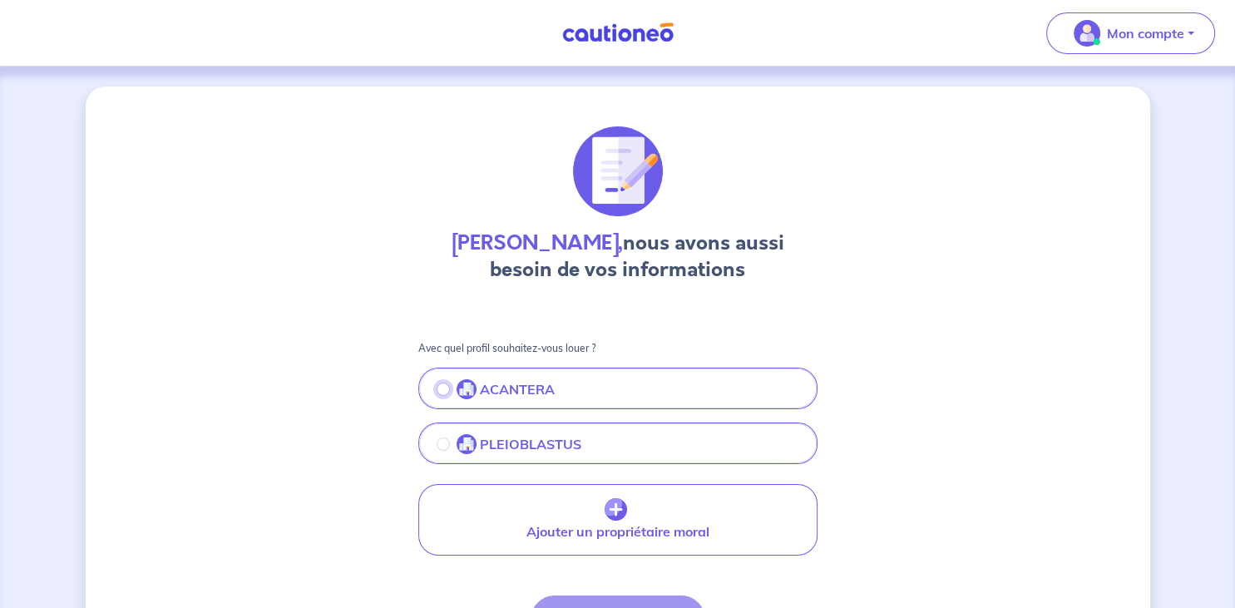
click at [437, 389] on input "radio" at bounding box center [443, 389] width 13 height 13
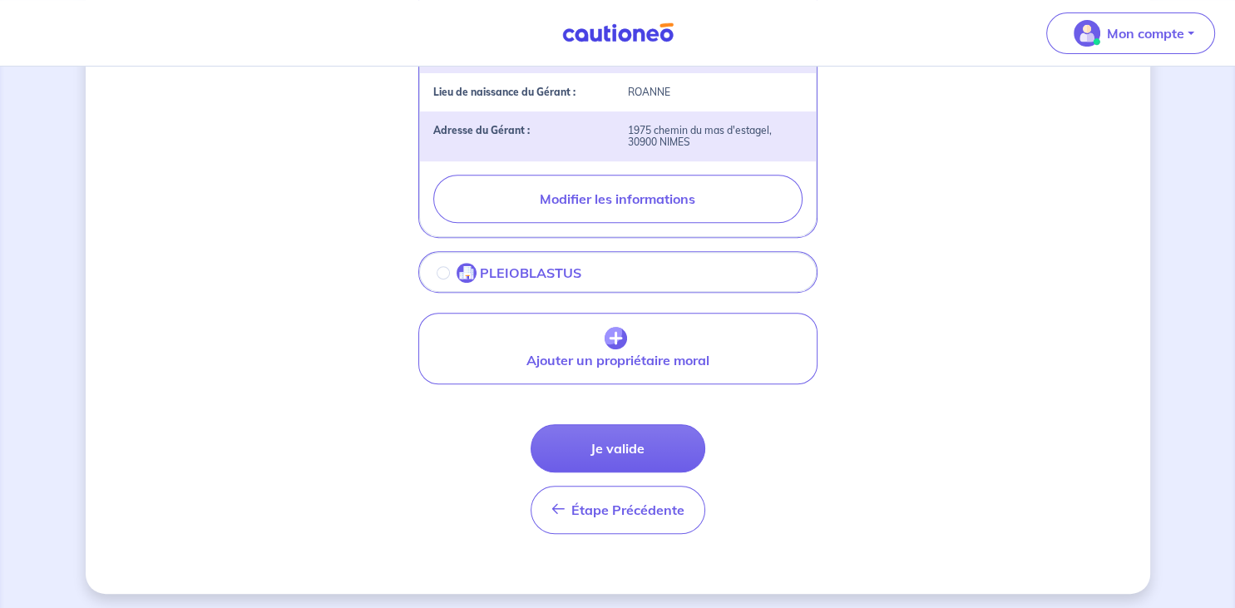
scroll to position [606, 0]
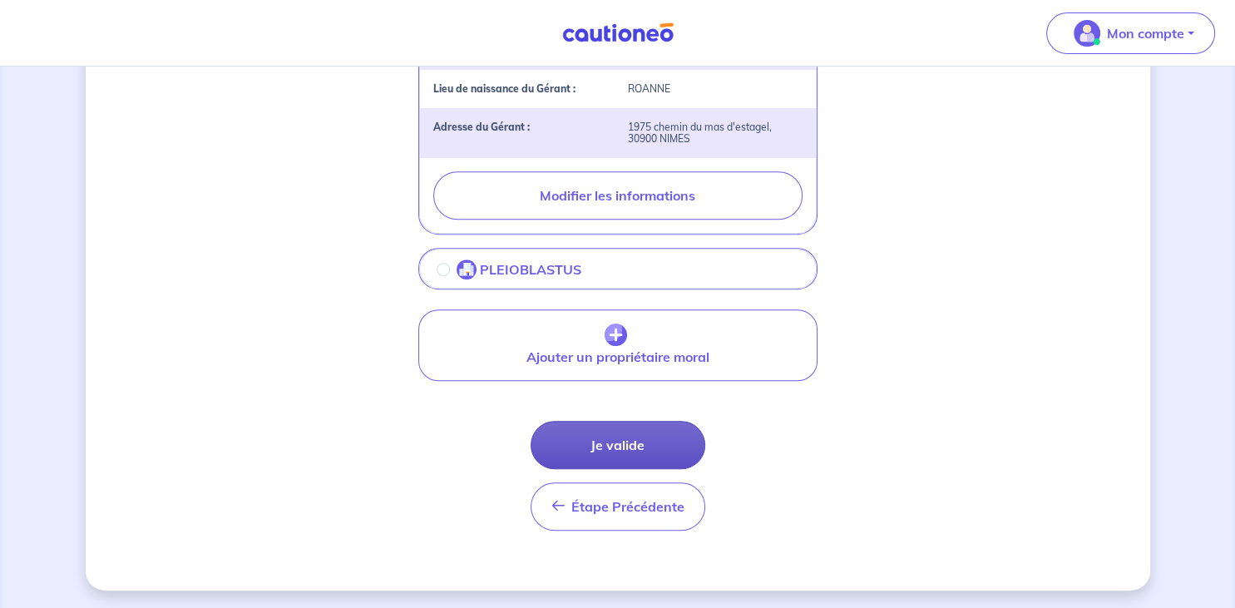
click at [611, 446] on button "Je valide" at bounding box center [618, 445] width 175 height 48
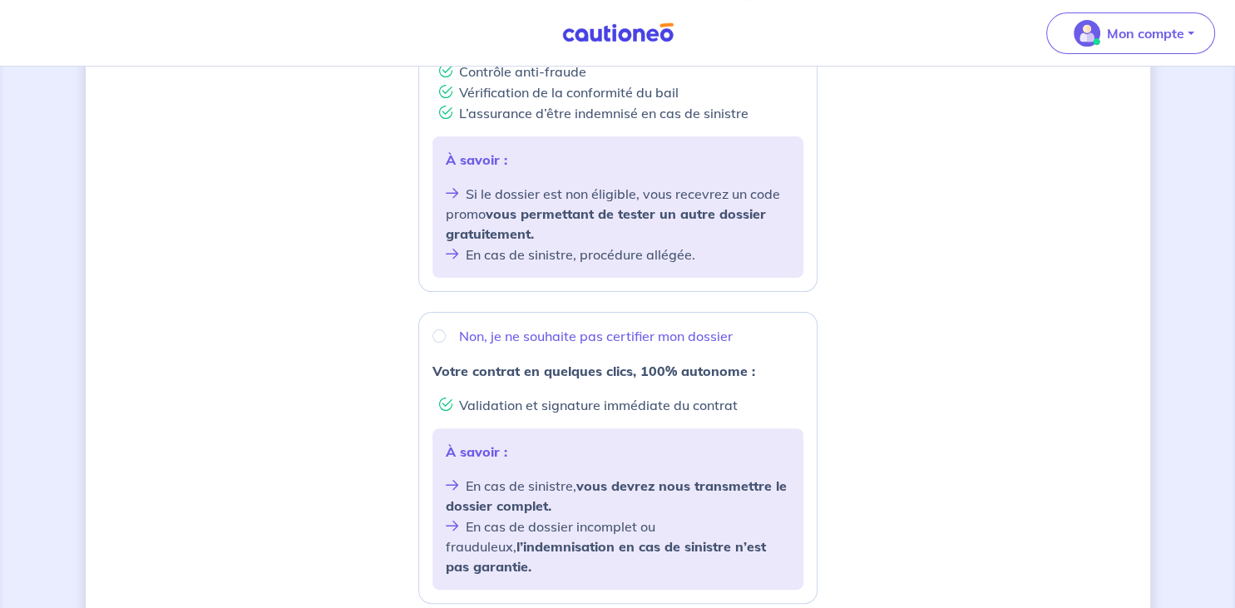
scroll to position [452, 0]
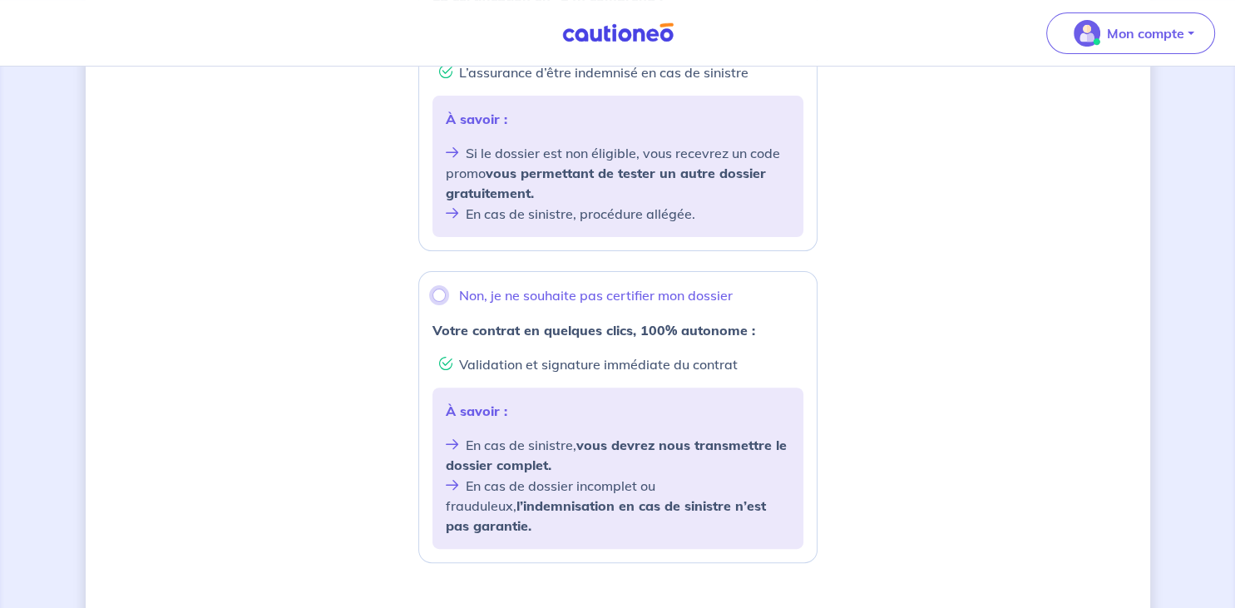
click at [442, 297] on input "Non, je ne souhaite pas certifier mon dossier" at bounding box center [439, 295] width 13 height 13
radio input "true"
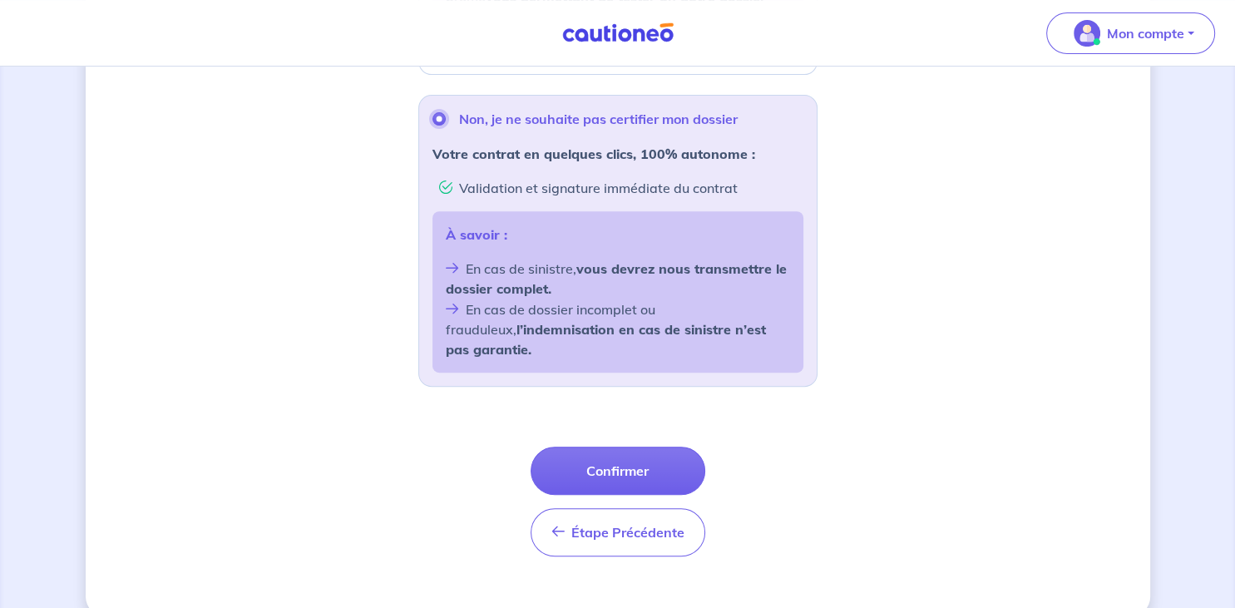
scroll to position [631, 0]
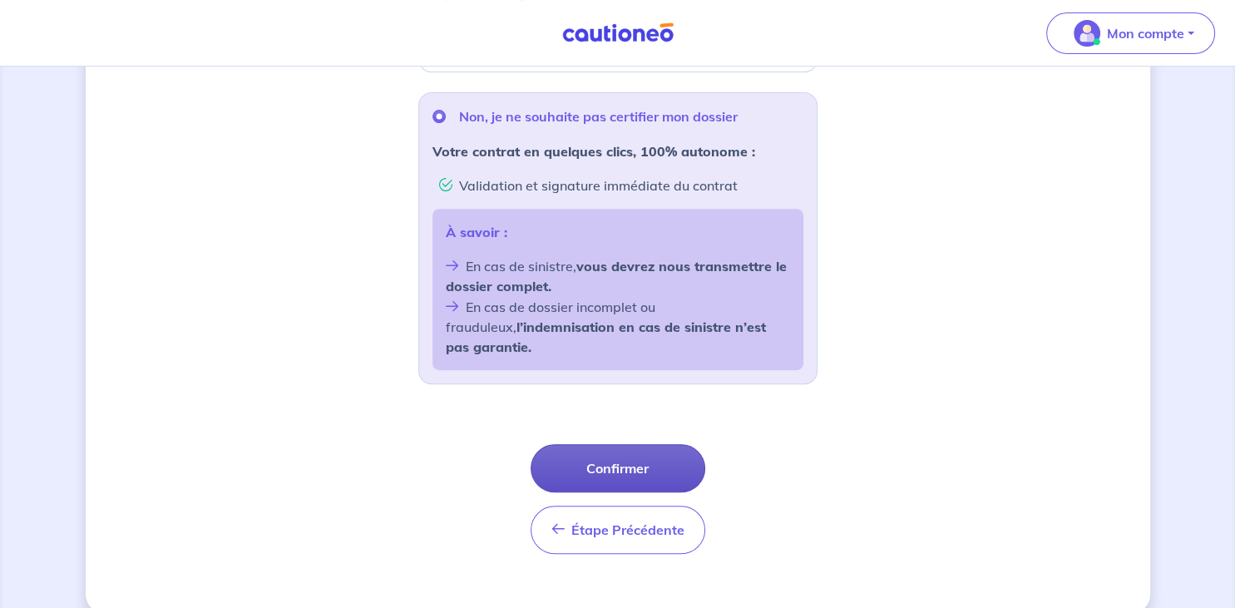
click at [631, 447] on button "Confirmer" at bounding box center [618, 468] width 175 height 48
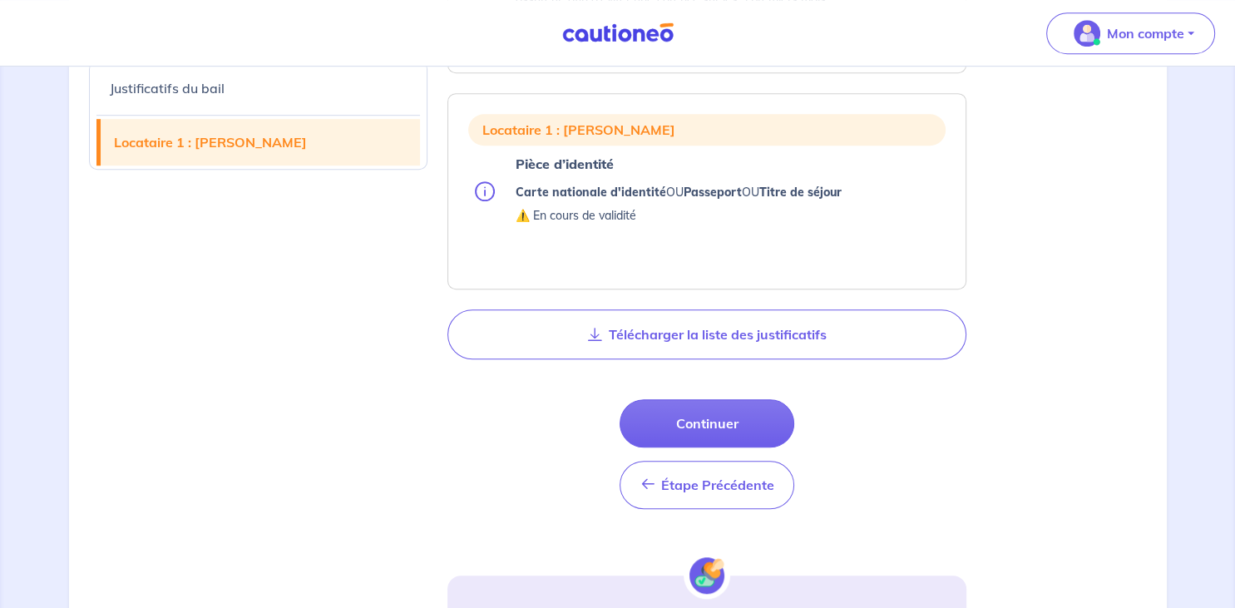
scroll to position [1055, 0]
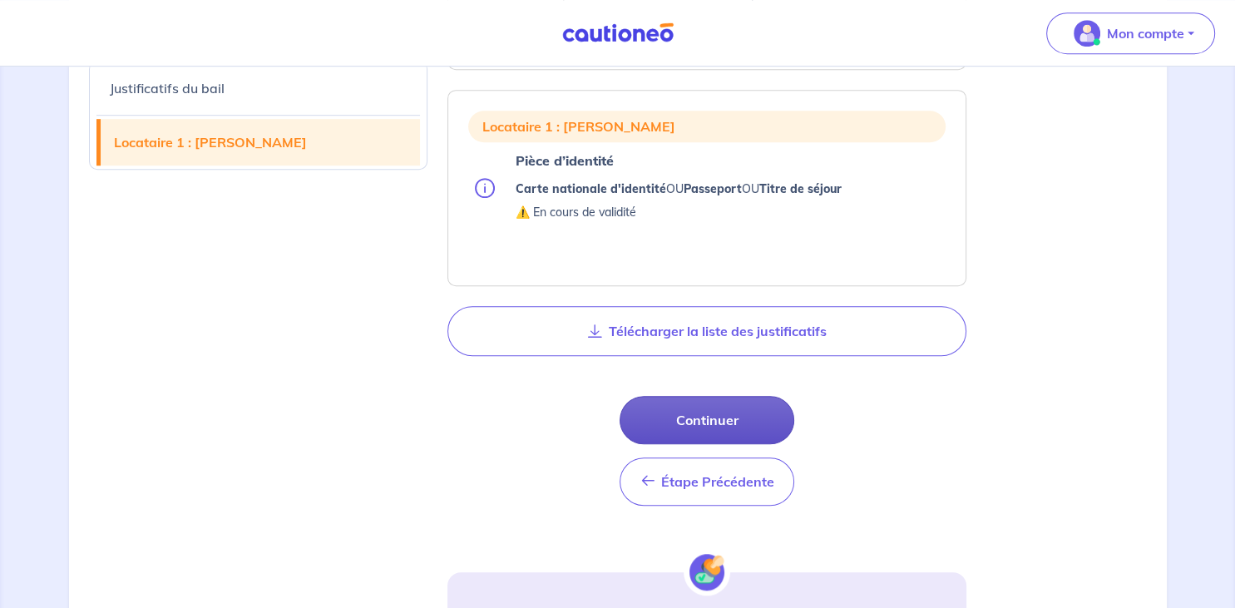
click at [703, 428] on button "Continuer" at bounding box center [707, 420] width 175 height 48
select select "FR"
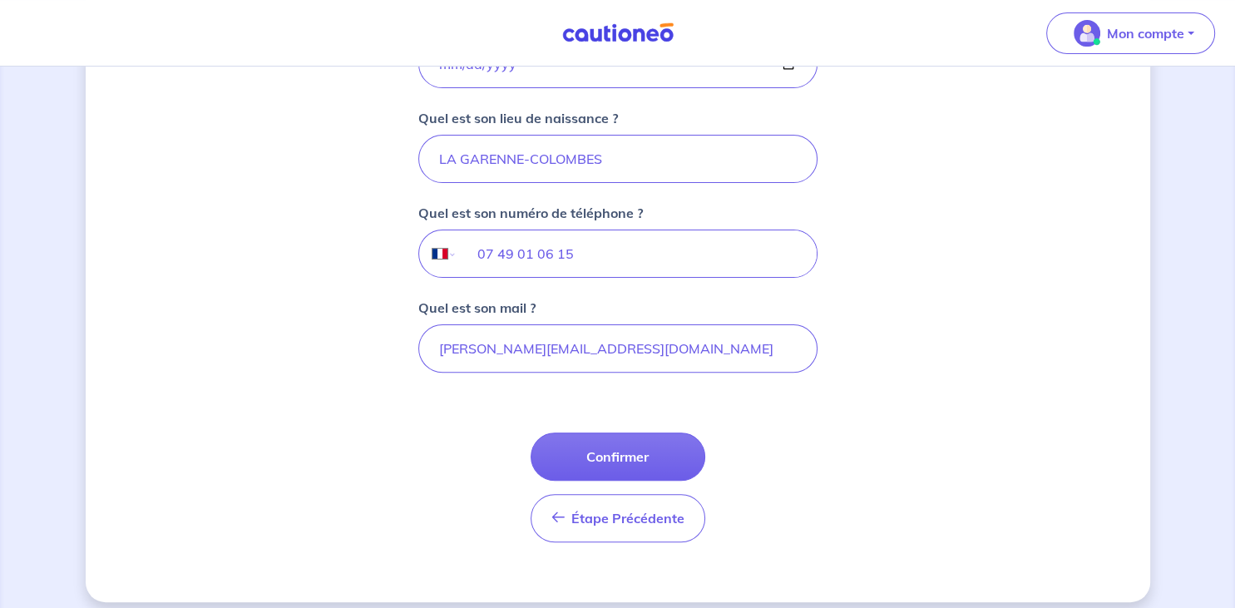
scroll to position [418, 0]
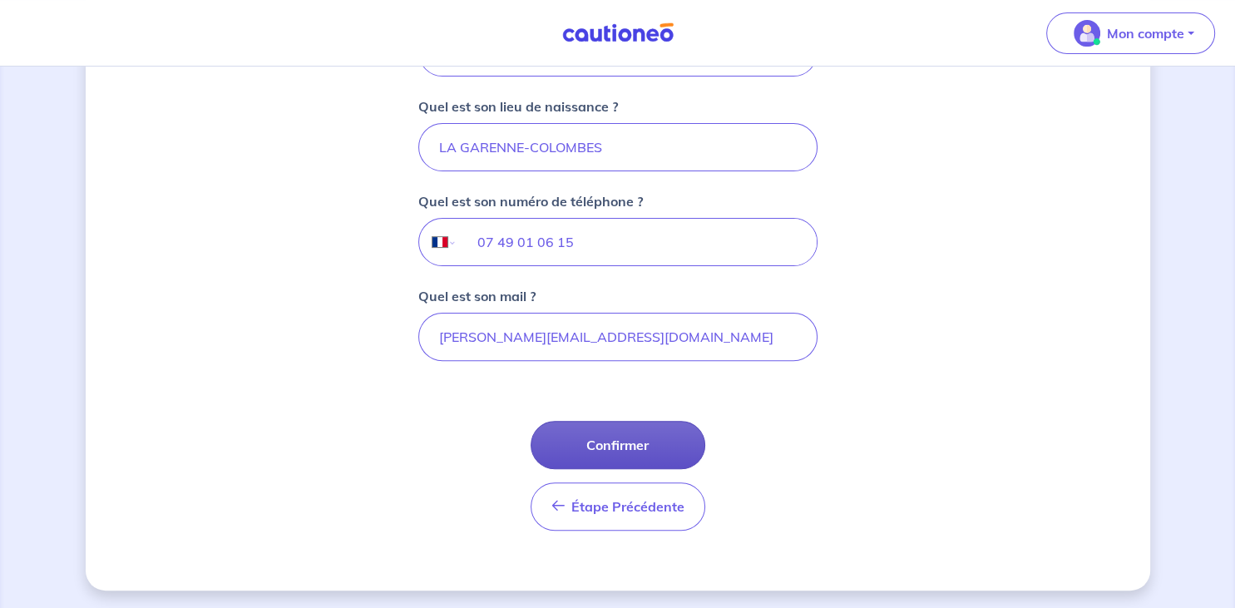
click at [617, 437] on button "Confirmer" at bounding box center [618, 445] width 175 height 48
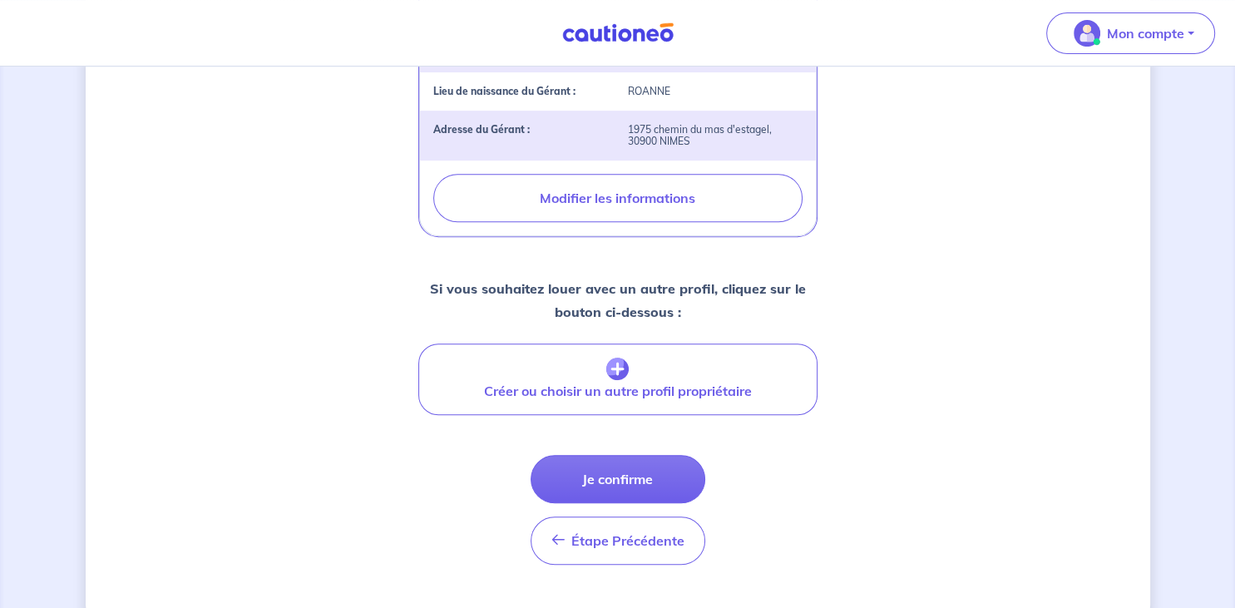
scroll to position [679, 0]
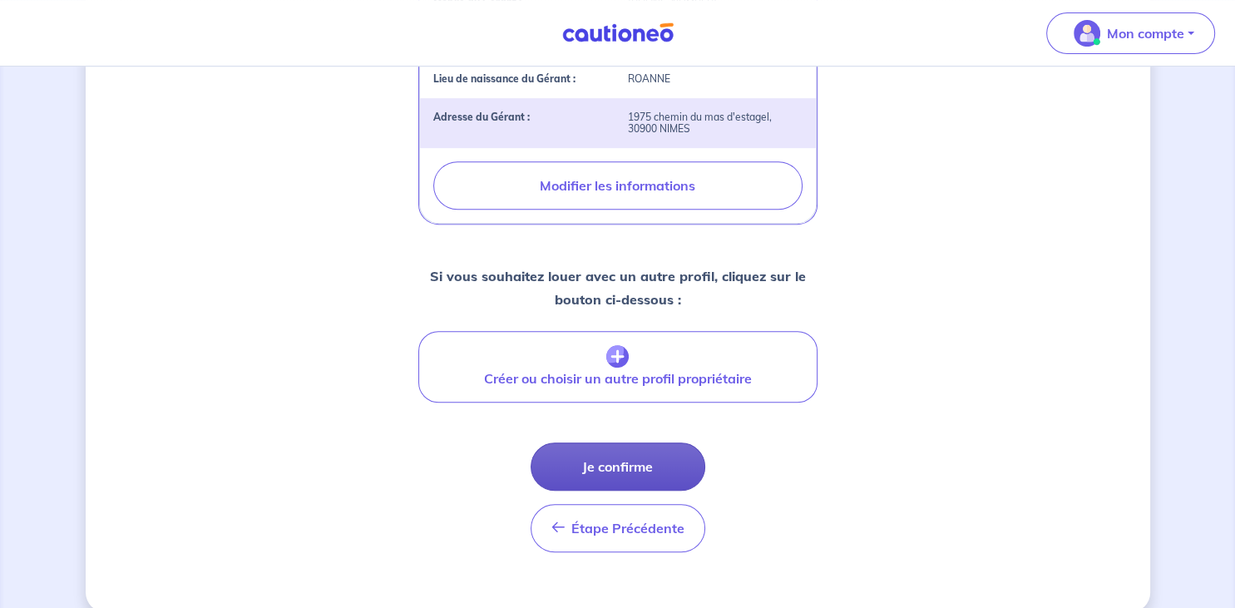
click at [606, 443] on button "Je confirme" at bounding box center [618, 467] width 175 height 48
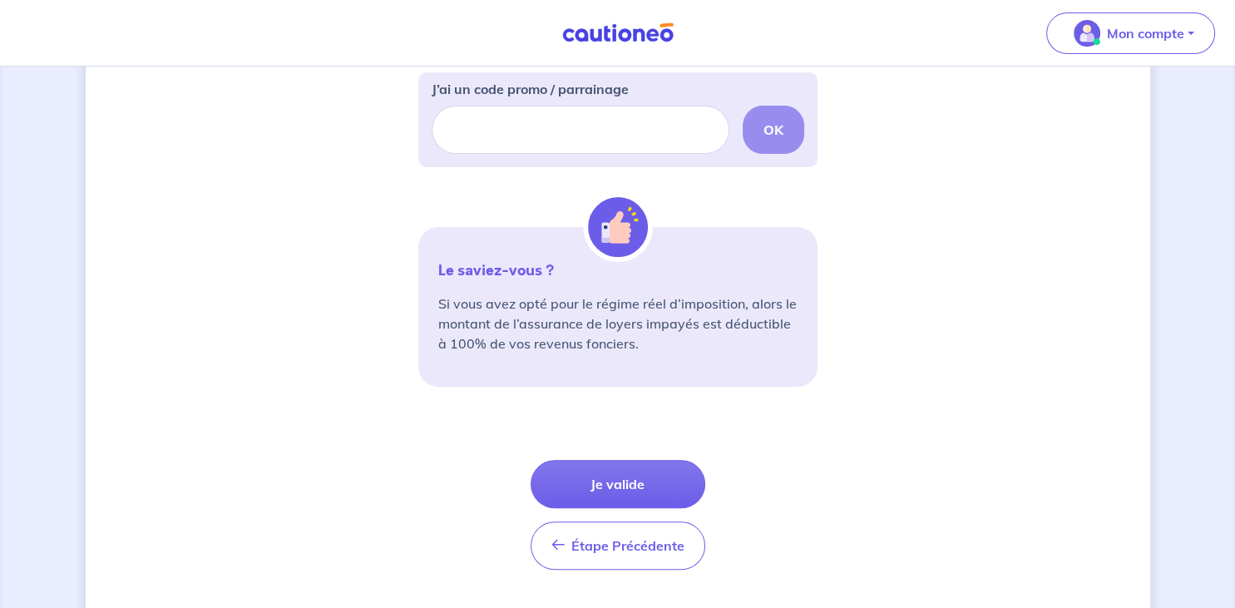
scroll to position [546, 0]
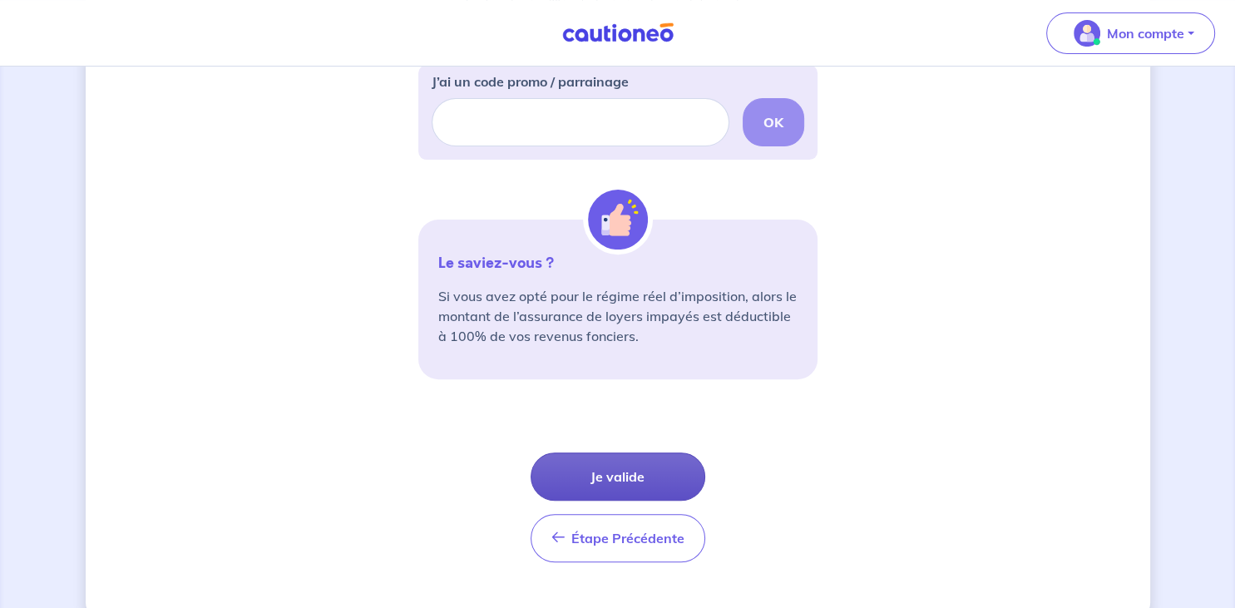
click at [615, 483] on button "Je valide" at bounding box center [618, 477] width 175 height 48
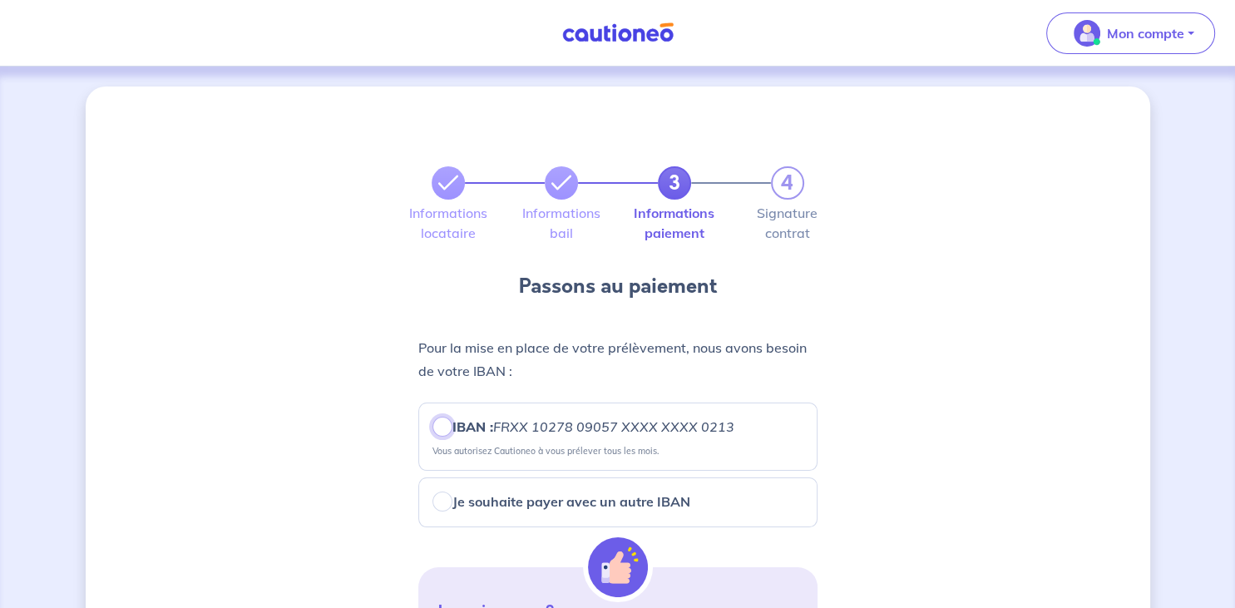
click at [441, 423] on input "IBAN : FRXX 10278 09057 XXXX XXXX 0213" at bounding box center [443, 427] width 20 height 20
radio input "true"
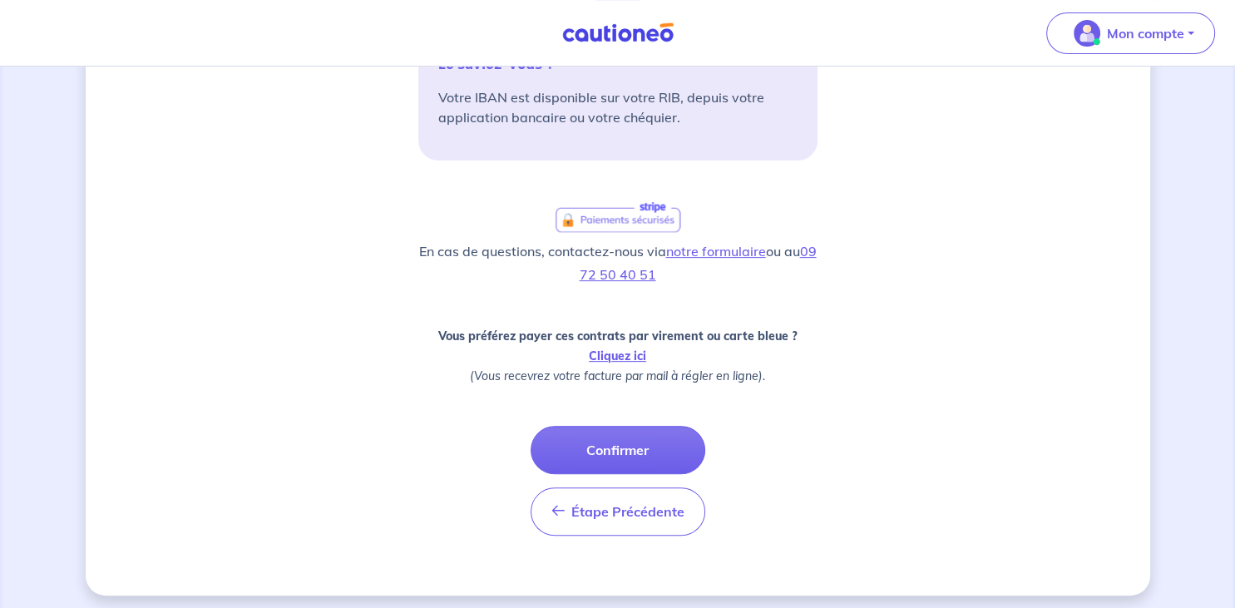
scroll to position [552, 0]
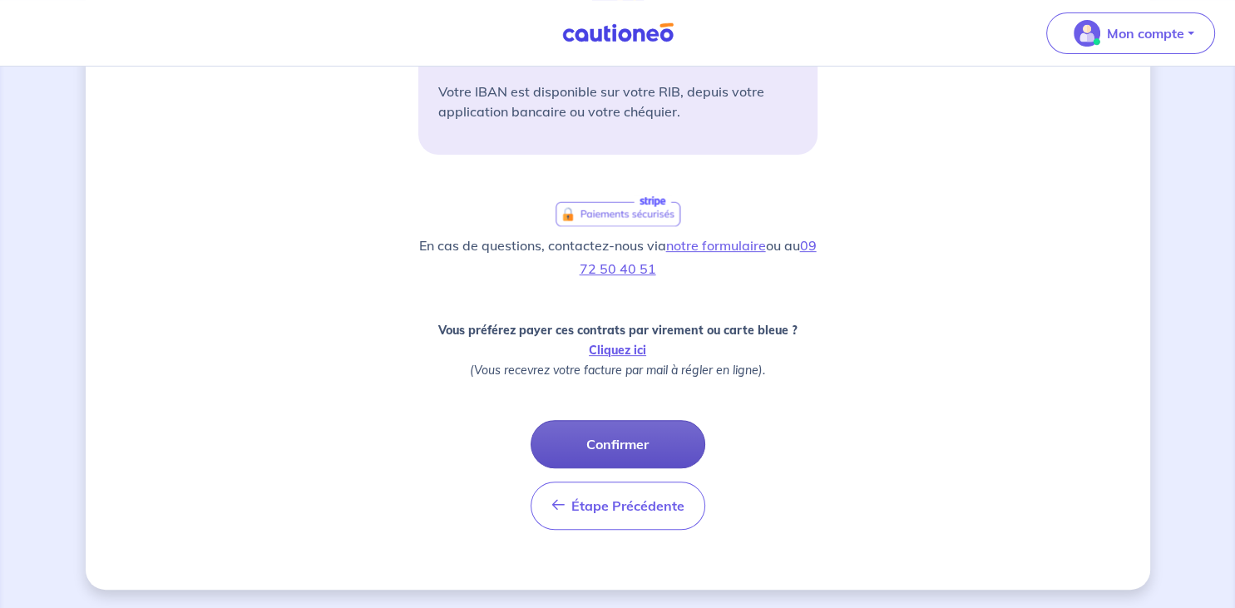
click at [604, 438] on button "Confirmer" at bounding box center [618, 444] width 175 height 48
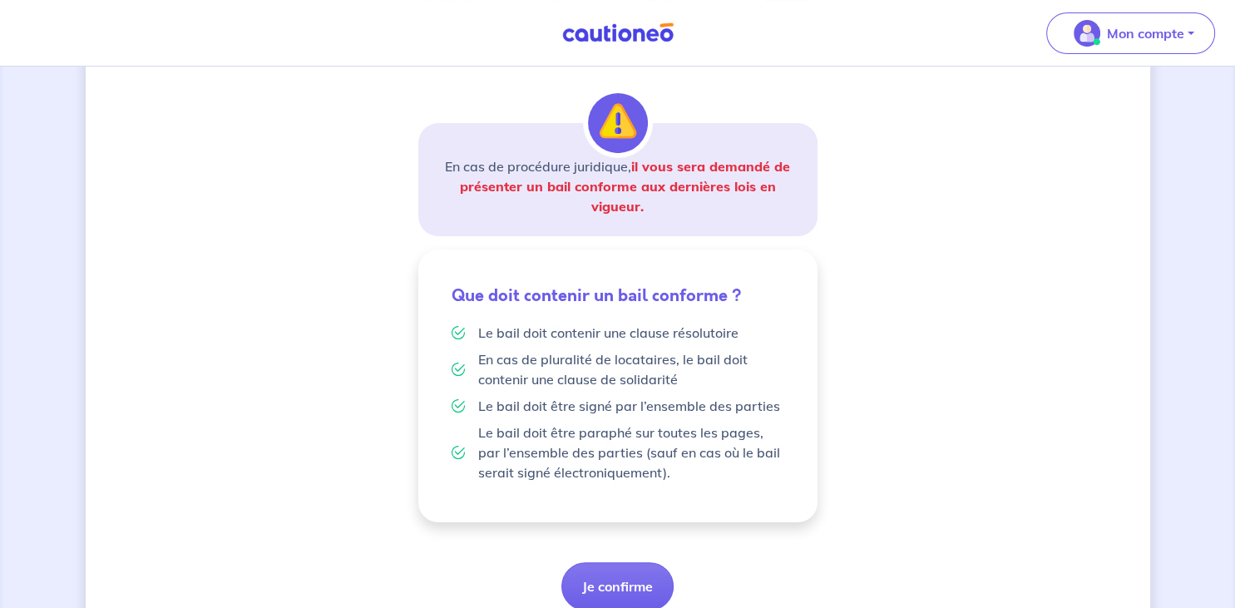
scroll to position [304, 0]
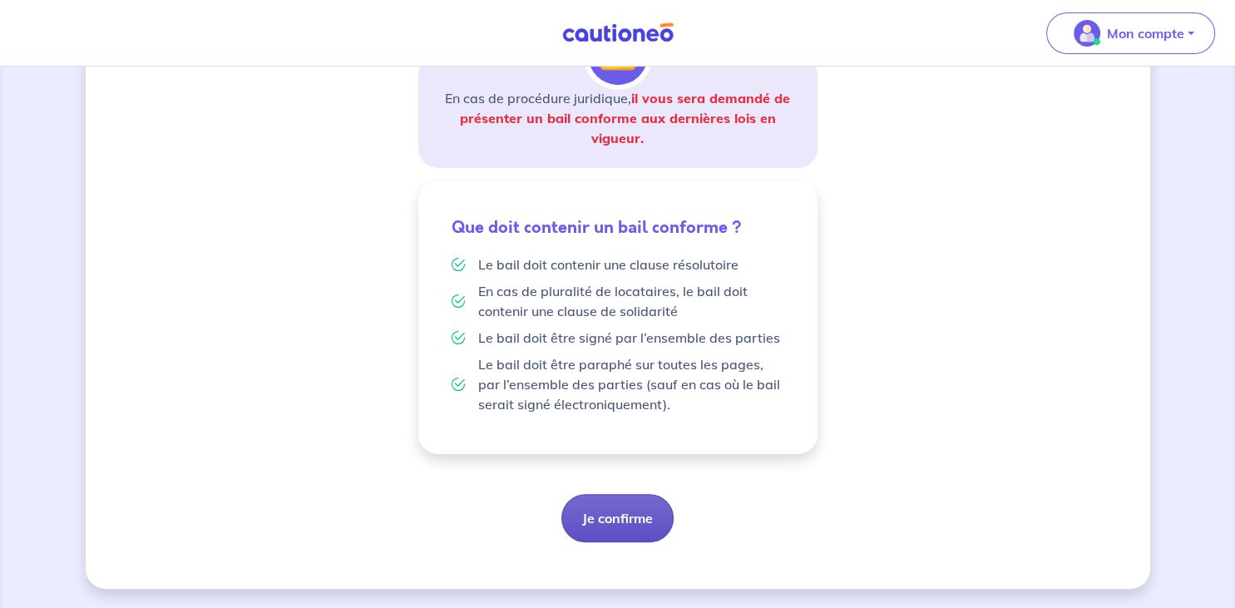
click at [606, 527] on button "Je confirme" at bounding box center [618, 518] width 112 height 48
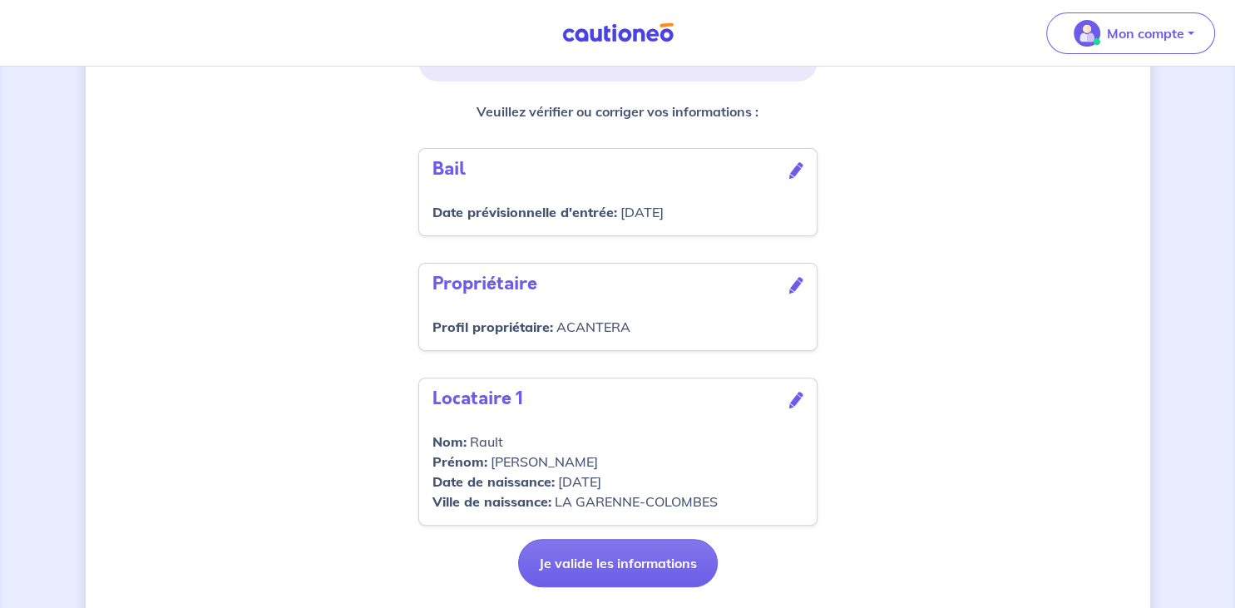
scroll to position [542, 0]
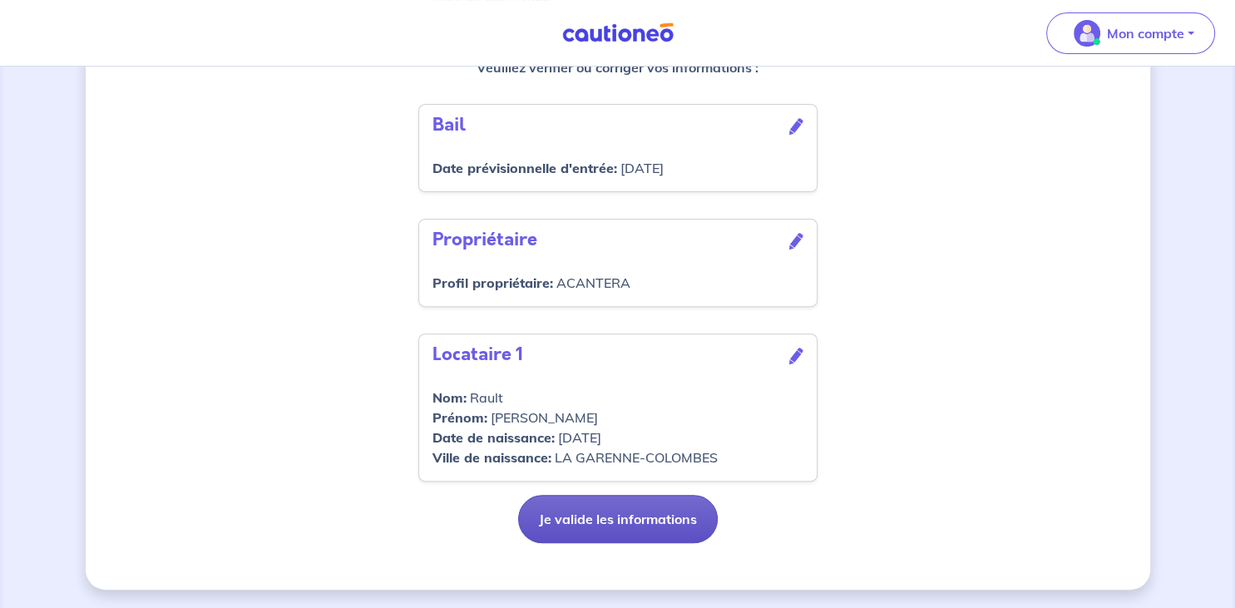
click at [625, 512] on button "Je valide les informations" at bounding box center [618, 519] width 200 height 48
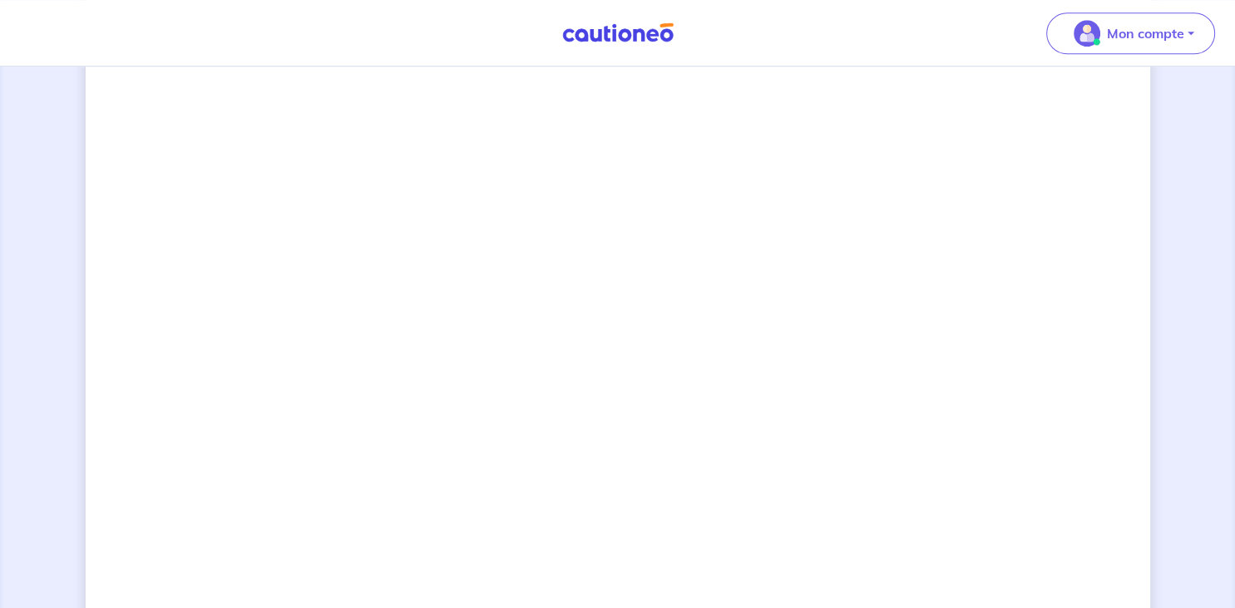
scroll to position [1474, 0]
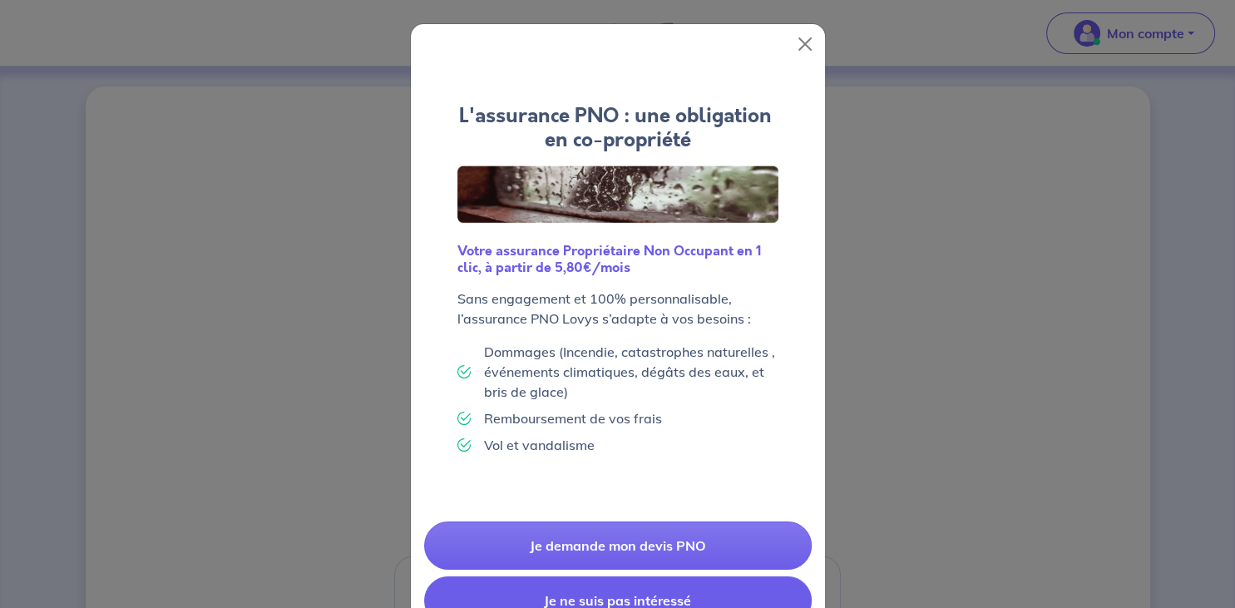
click at [684, 591] on button "Je ne suis pas intéressé" at bounding box center [618, 601] width 388 height 48
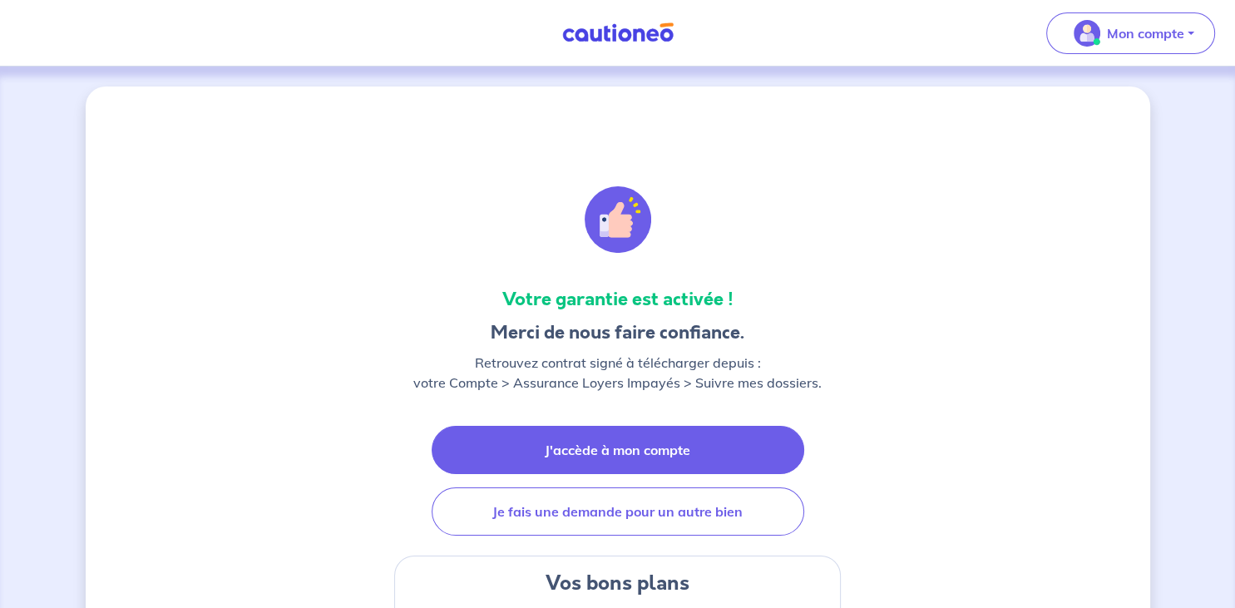
click at [608, 452] on link "J'accède à mon compte" at bounding box center [618, 450] width 373 height 48
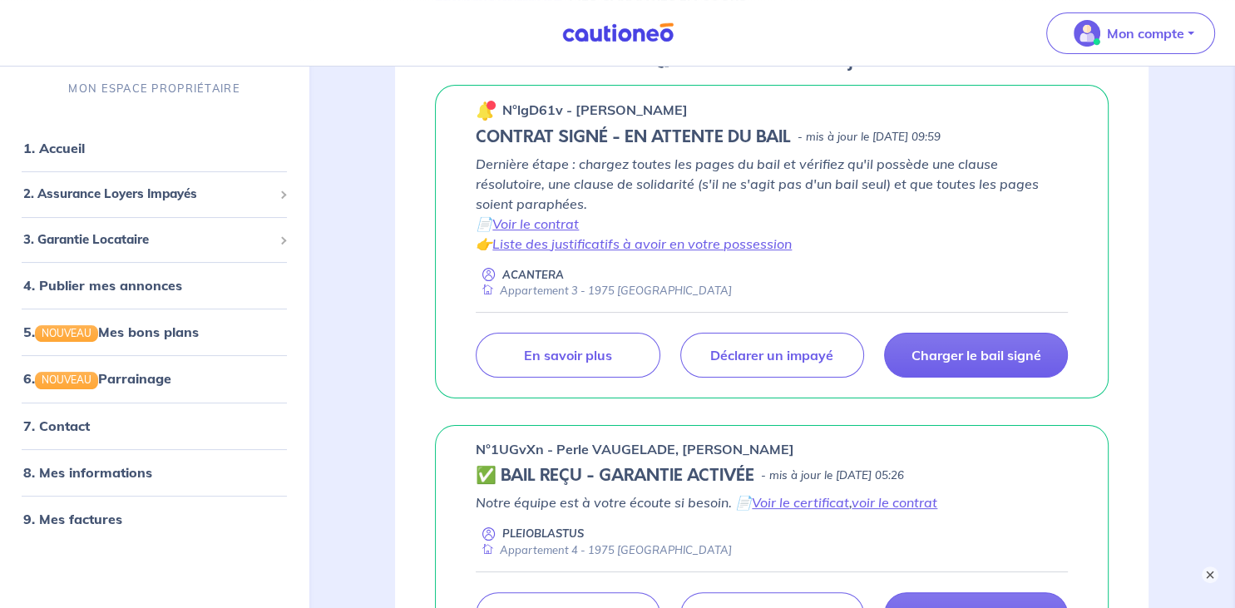
scroll to position [371, 0]
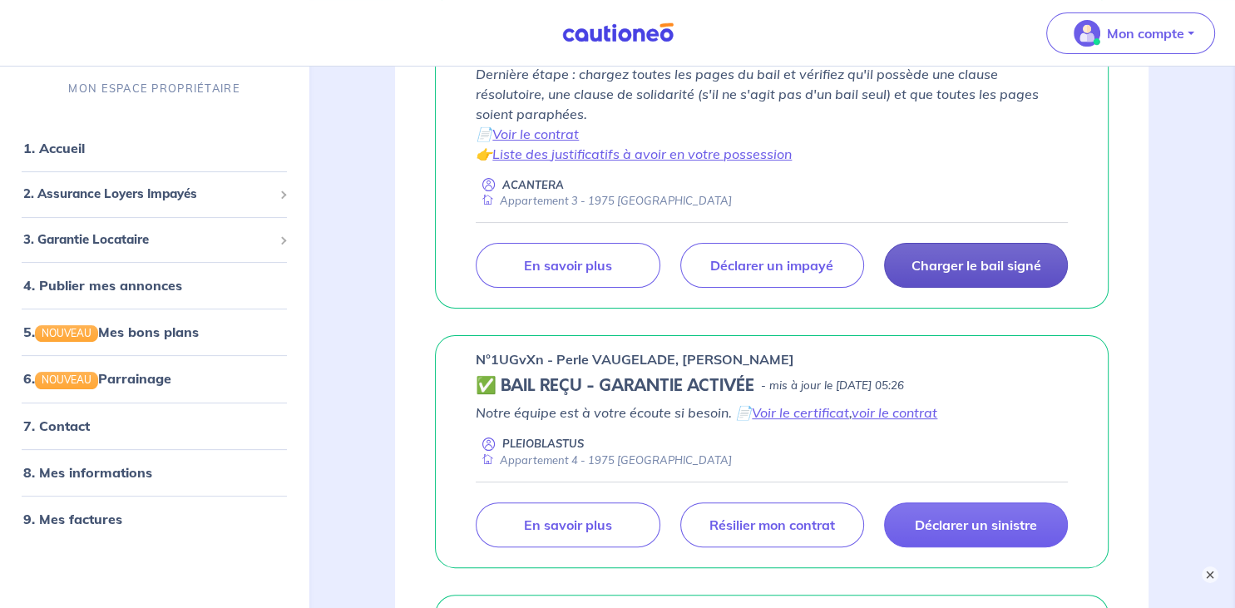
click at [967, 261] on p "Charger le bail signé" at bounding box center [976, 265] width 130 height 17
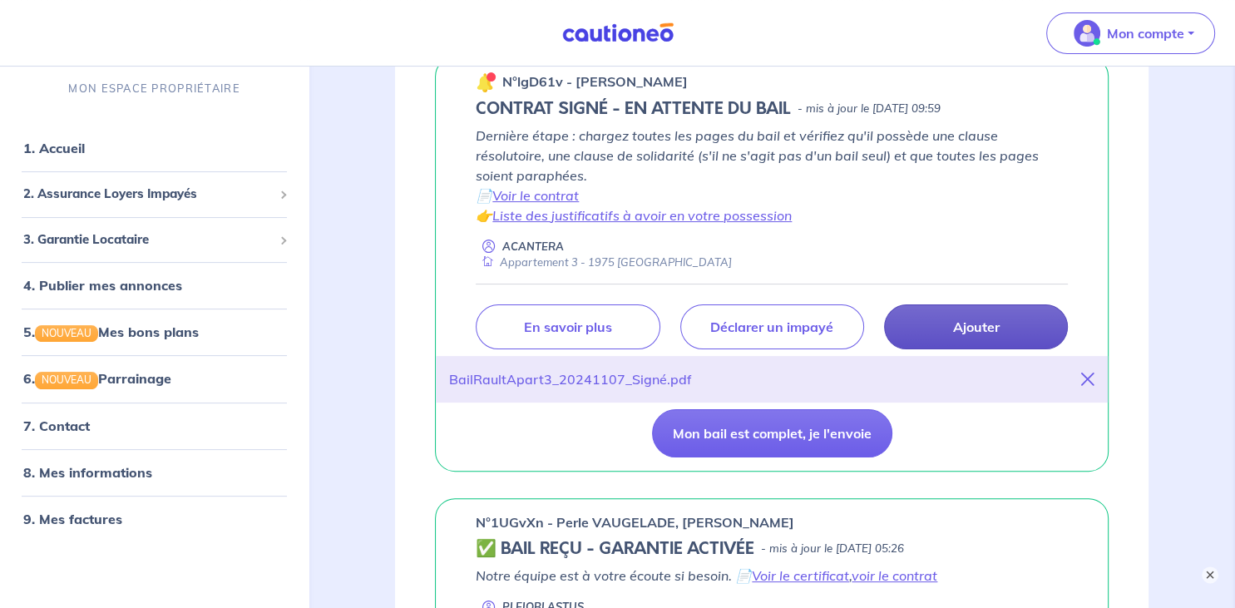
scroll to position [322, 0]
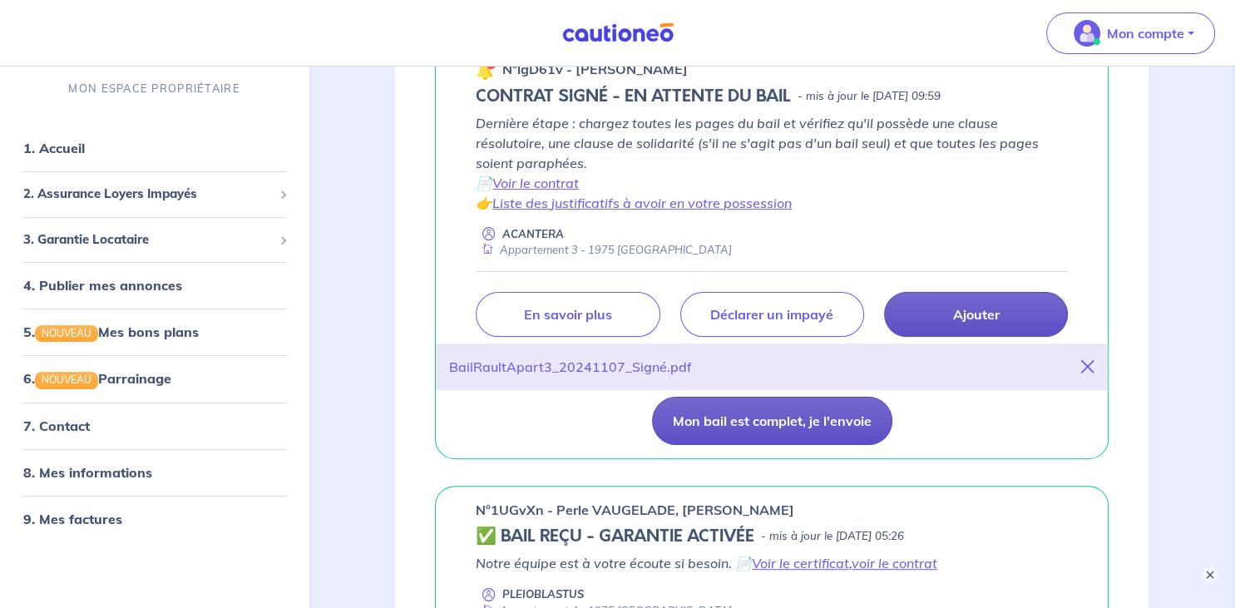
click at [764, 418] on button "Mon bail est complet, je l'envoie" at bounding box center [772, 421] width 240 height 48
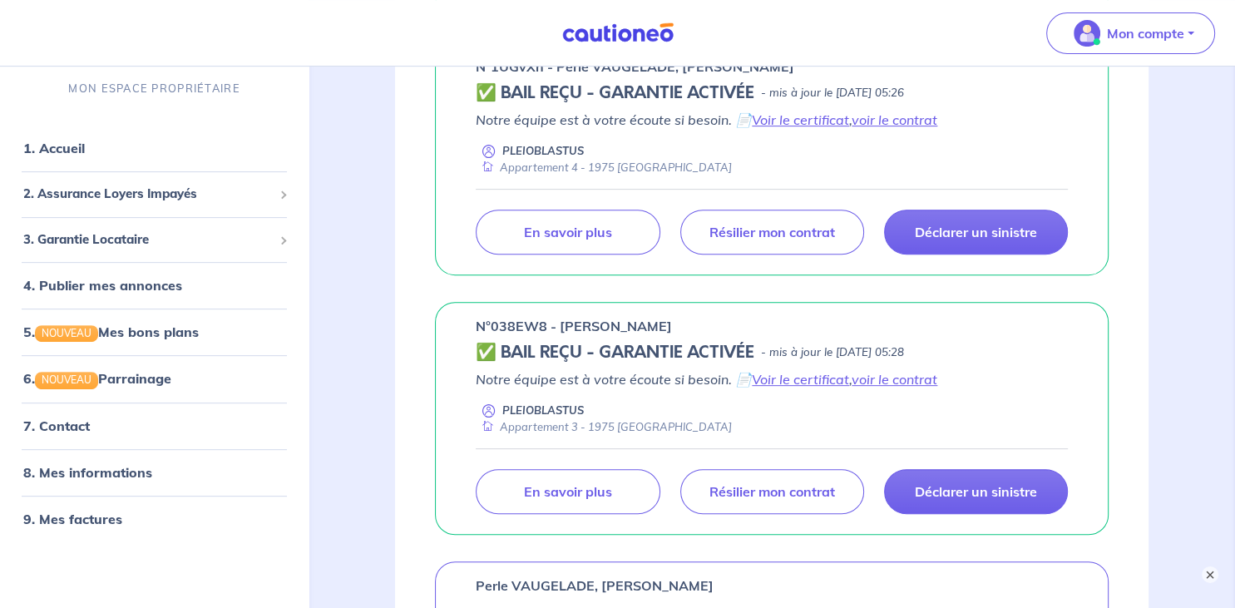
scroll to position [661, 0]
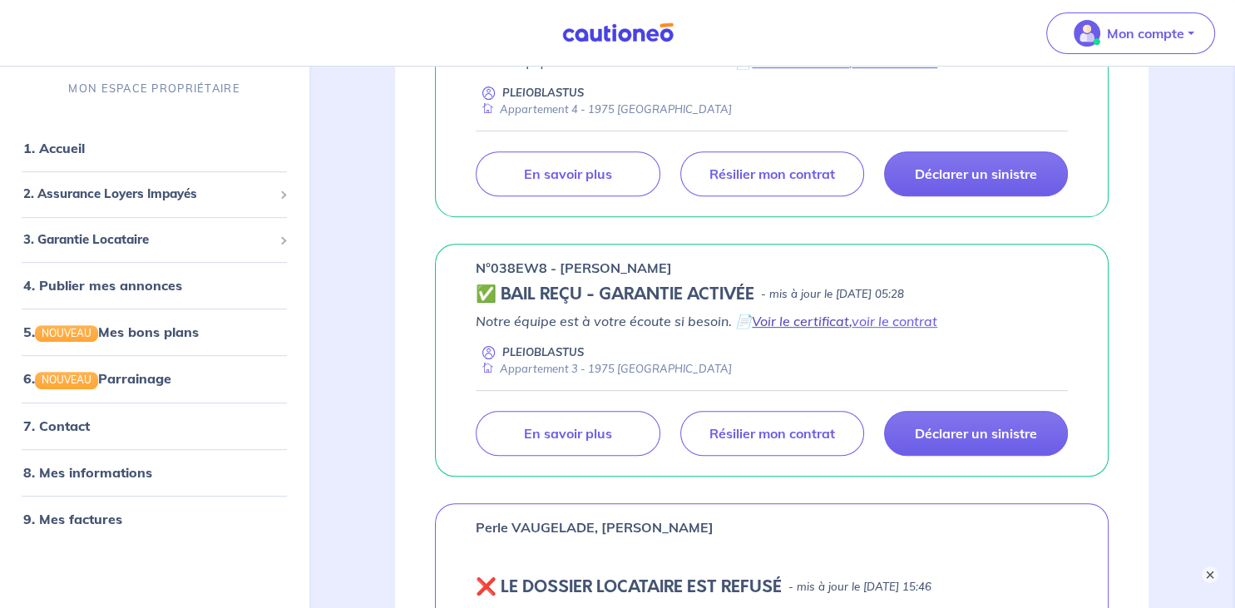
click at [808, 320] on link "Voir le certificat" at bounding box center [800, 321] width 97 height 17
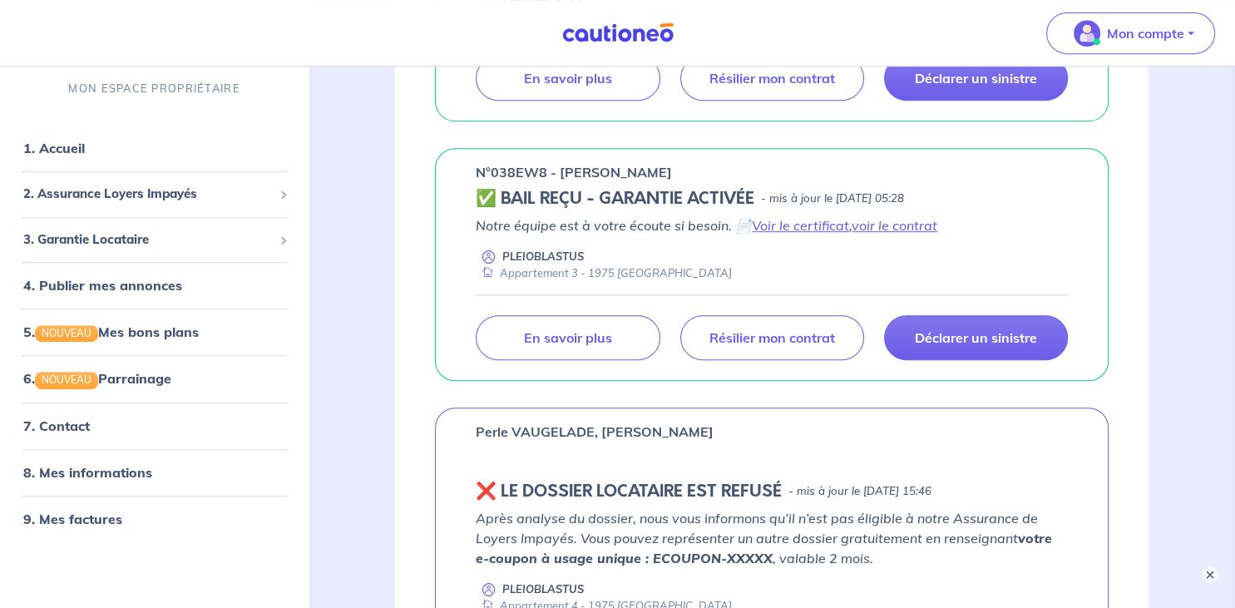
scroll to position [772, 0]
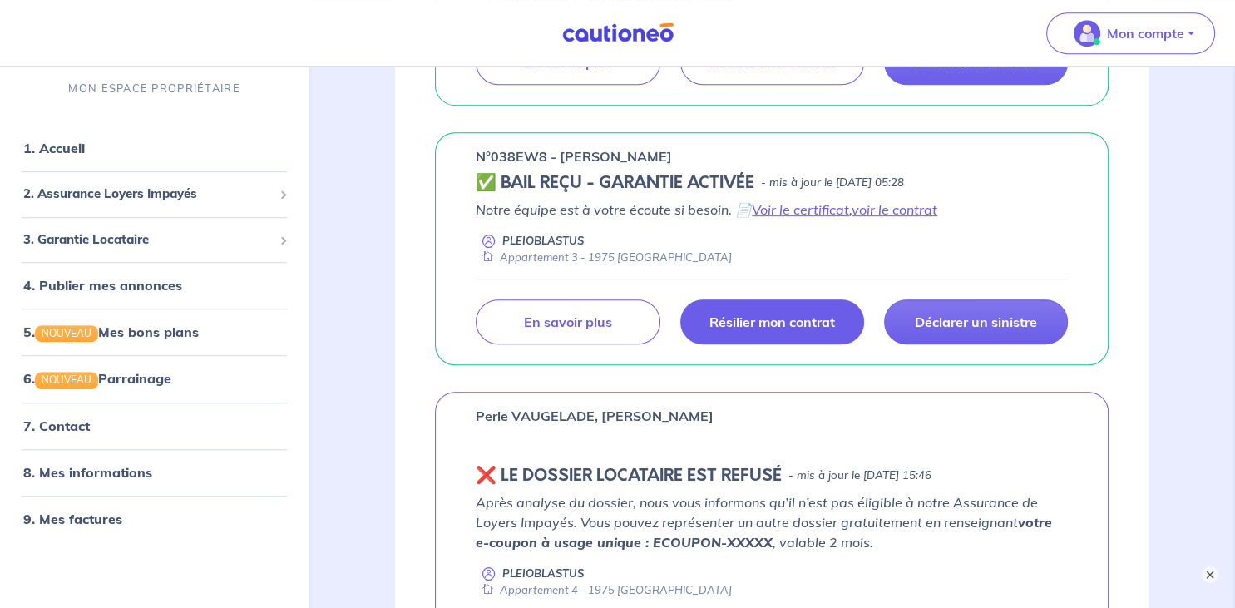
click at [787, 319] on p "Résilier mon contrat" at bounding box center [773, 322] width 126 height 17
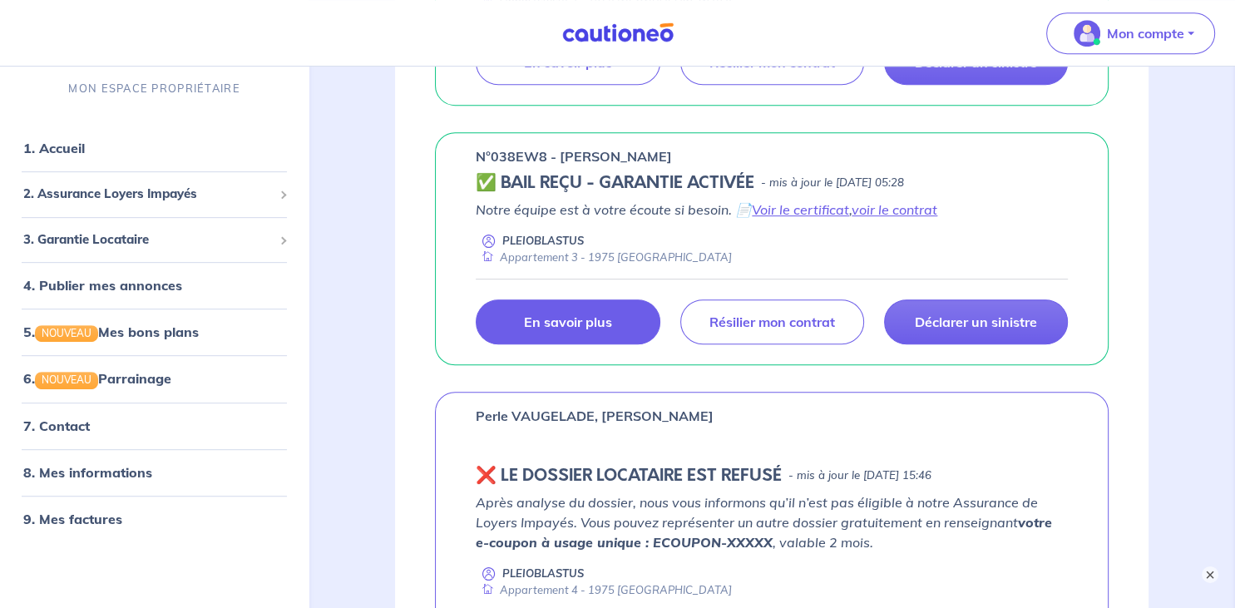
click at [621, 312] on link "En savoir plus" at bounding box center [568, 321] width 184 height 45
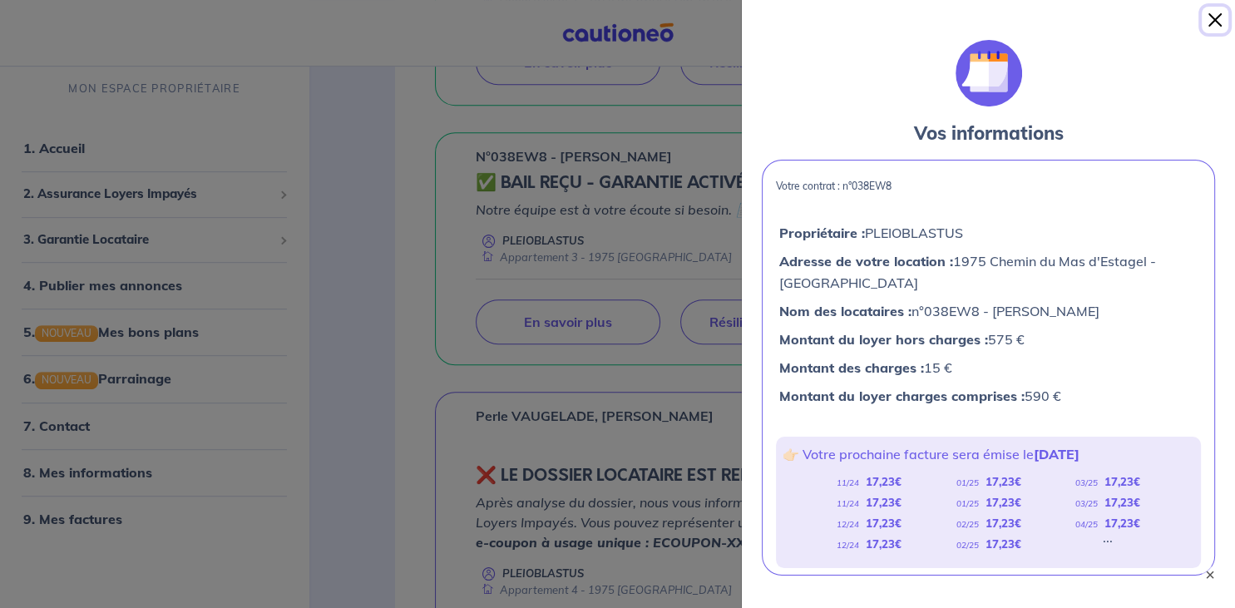
click at [1207, 25] on button "Close" at bounding box center [1215, 20] width 27 height 27
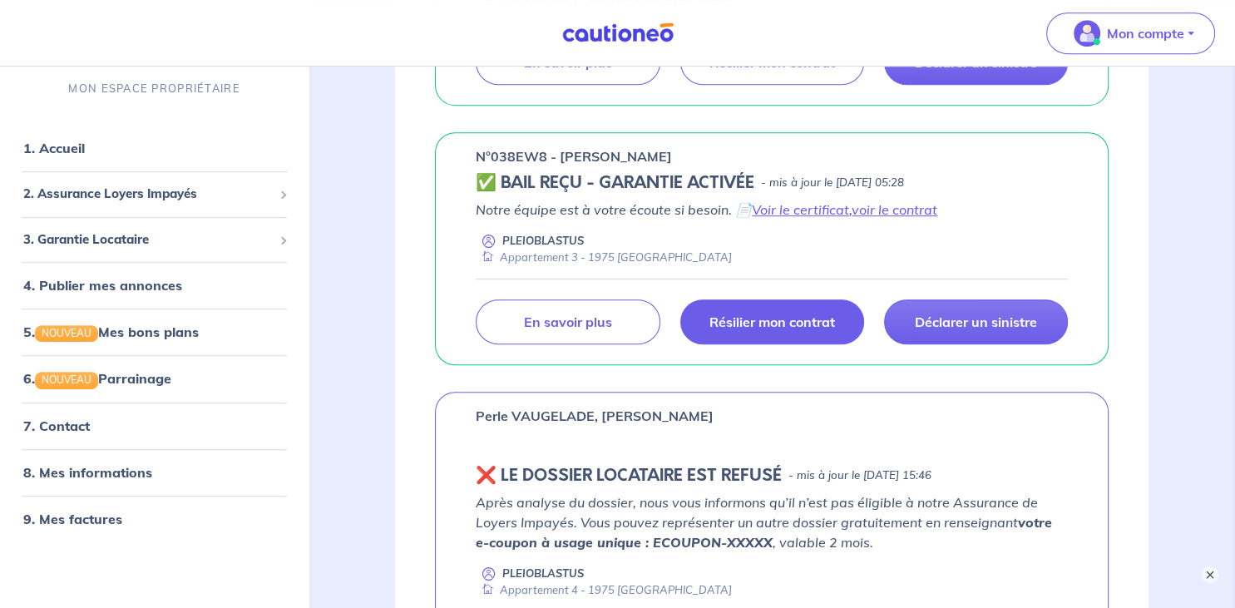
click at [764, 324] on p "Résilier mon contrat" at bounding box center [773, 322] width 126 height 17
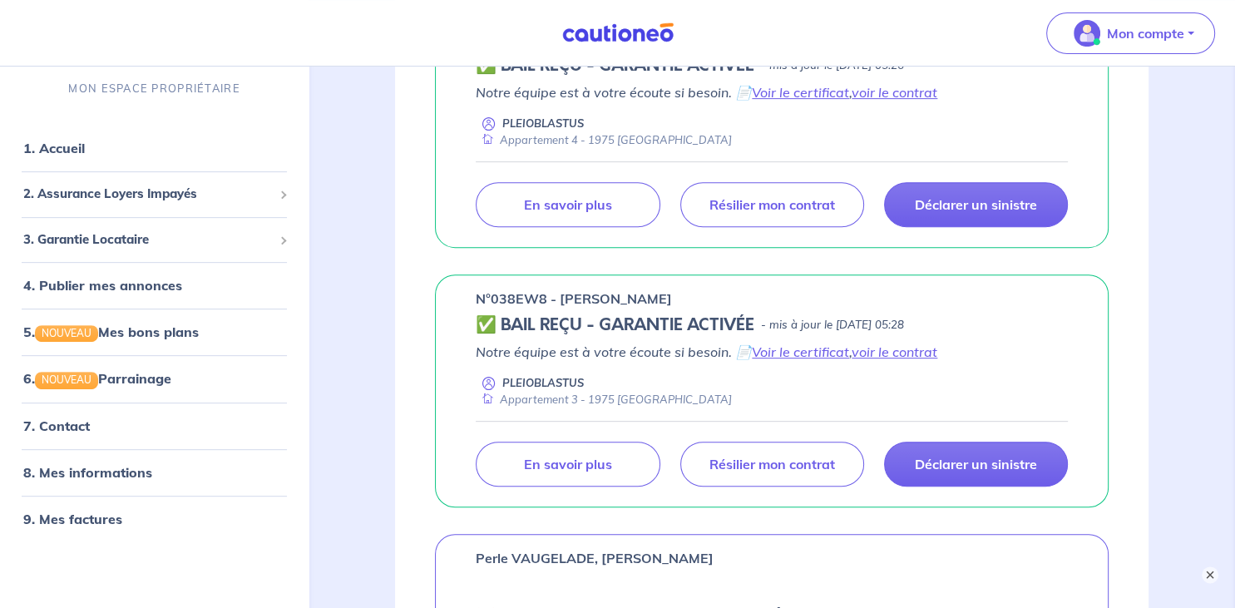
scroll to position [633, 0]
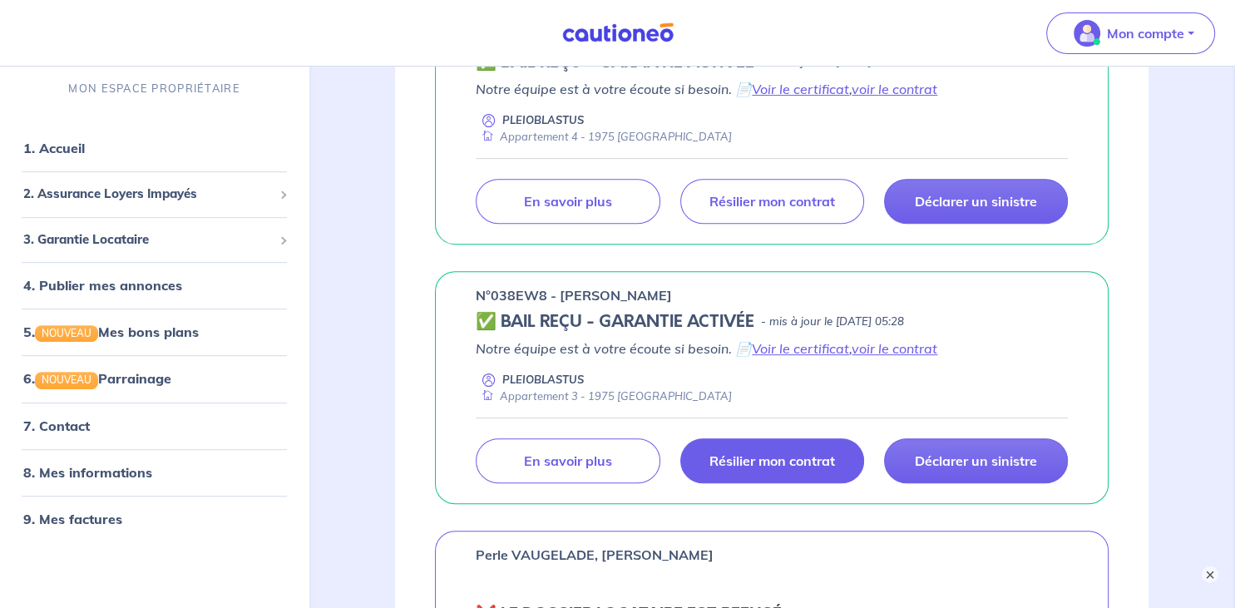
click at [740, 469] on link "Résilier mon contrat" at bounding box center [773, 460] width 184 height 45
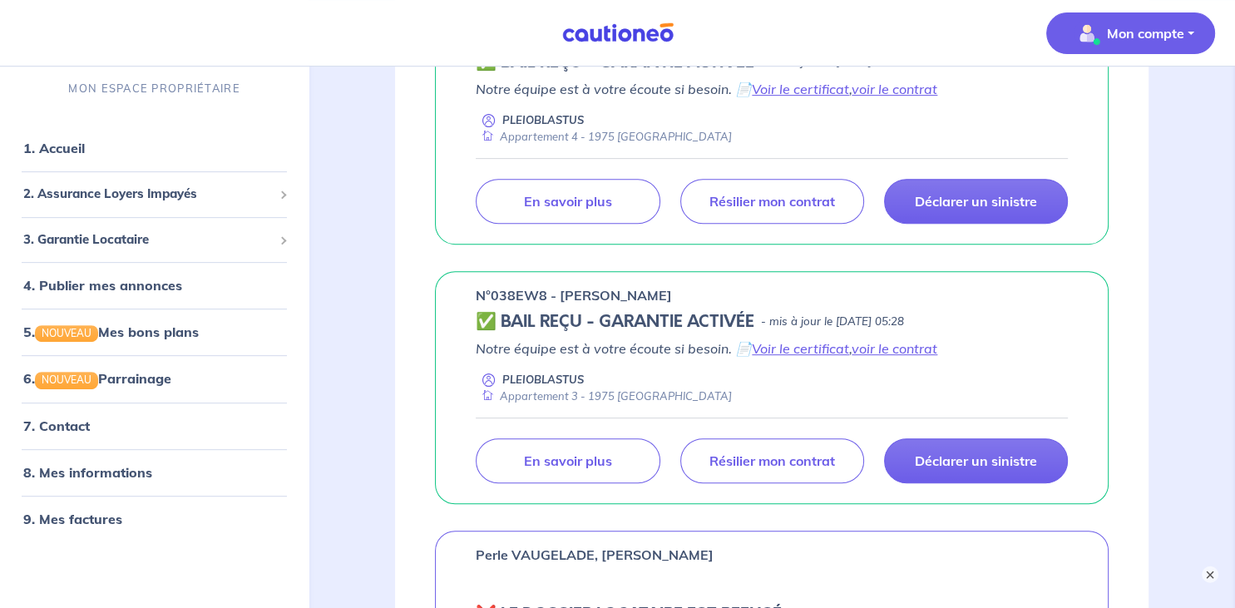
click at [1182, 28] on p "Mon compte" at bounding box center [1145, 33] width 77 height 20
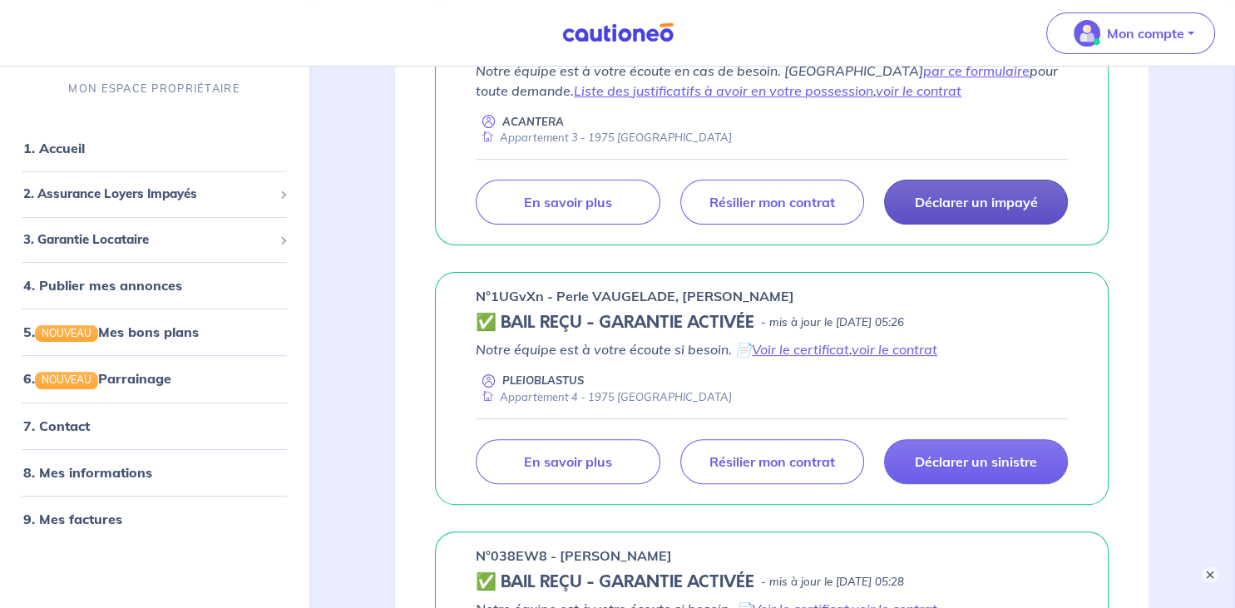
scroll to position [0, 0]
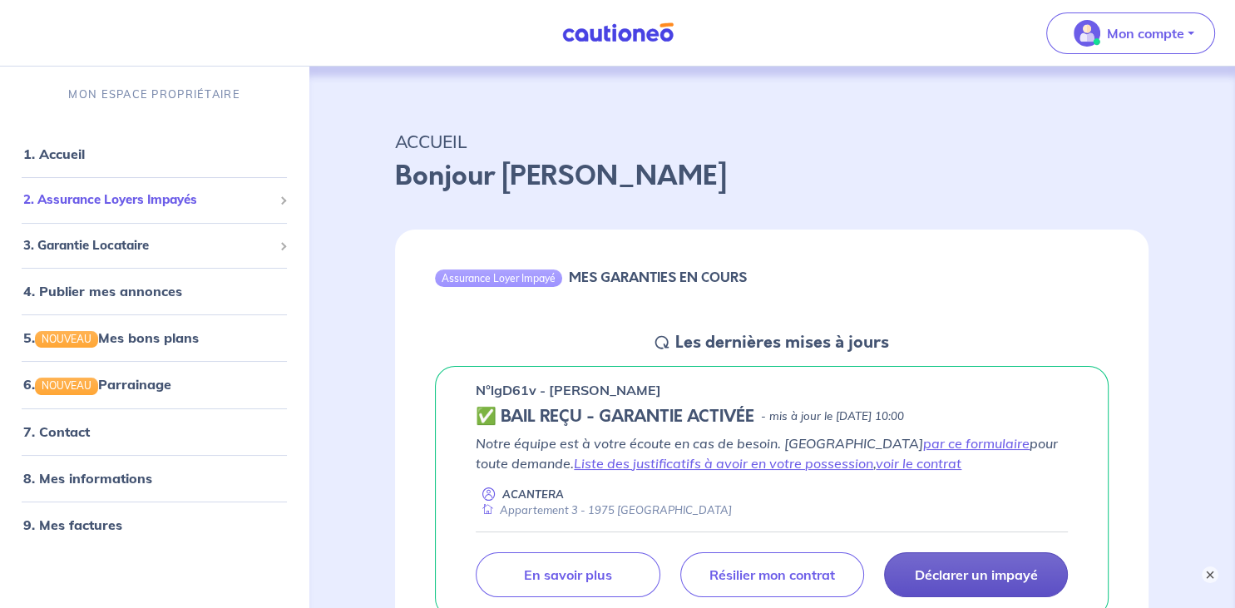
click at [161, 198] on span "2. Assurance Loyers Impayés" at bounding box center [148, 200] width 250 height 19
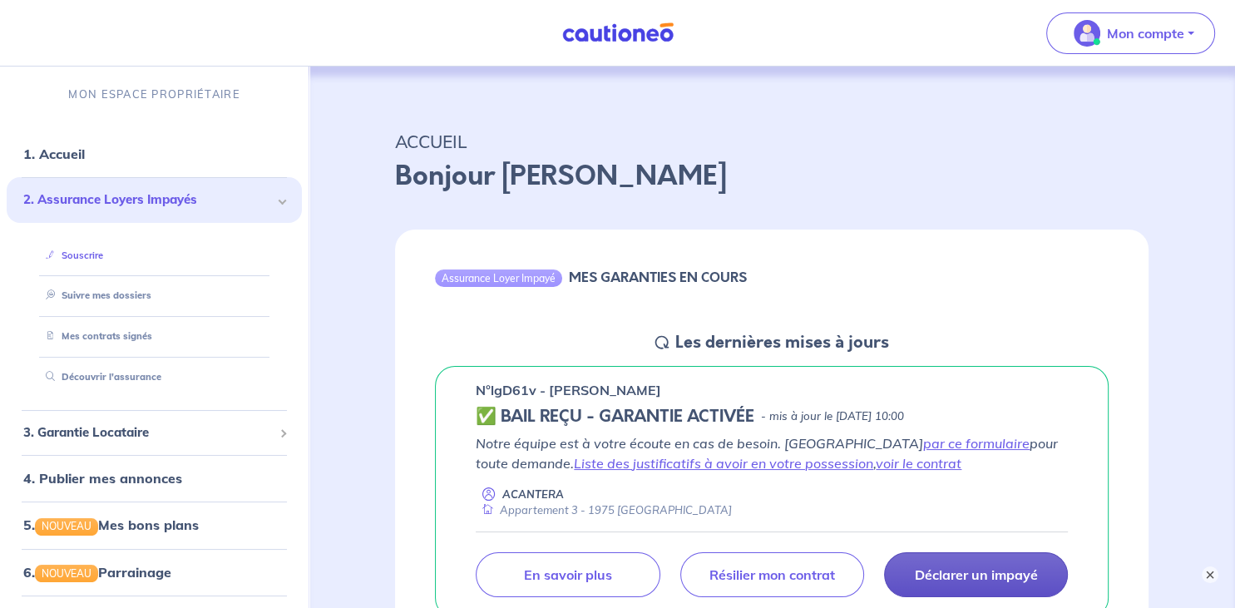
click at [103, 256] on link "Souscrire" at bounding box center [71, 256] width 64 height 12
click at [1190, 32] on button "Mon compte" at bounding box center [1131, 33] width 169 height 42
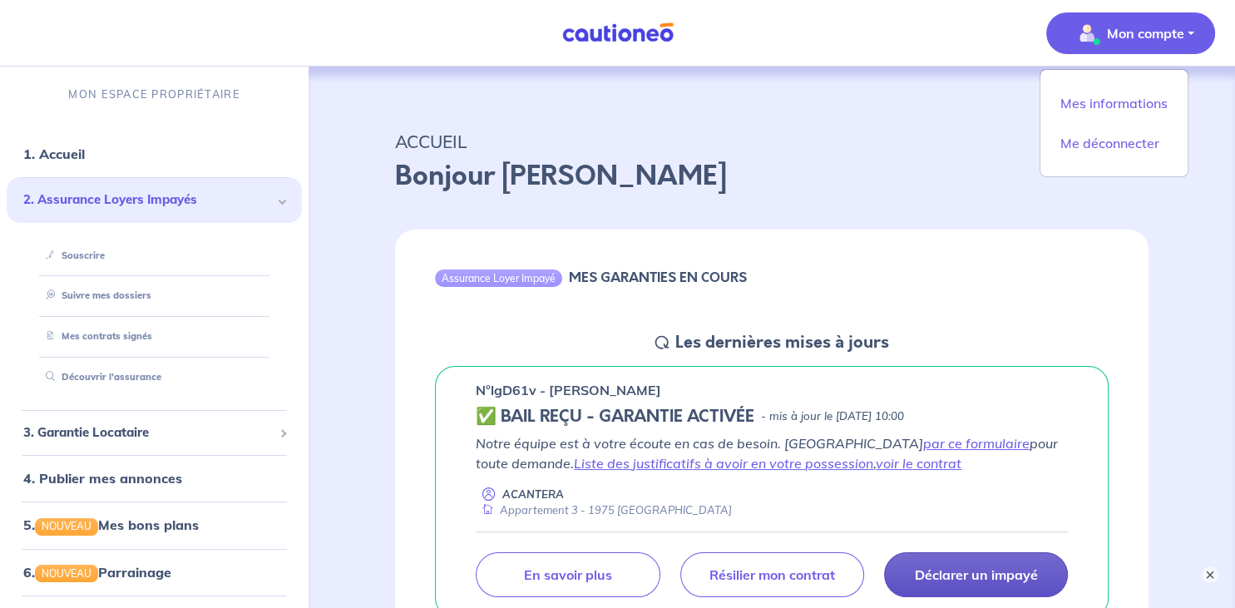
click at [1190, 32] on button "Mon compte" at bounding box center [1131, 33] width 169 height 42
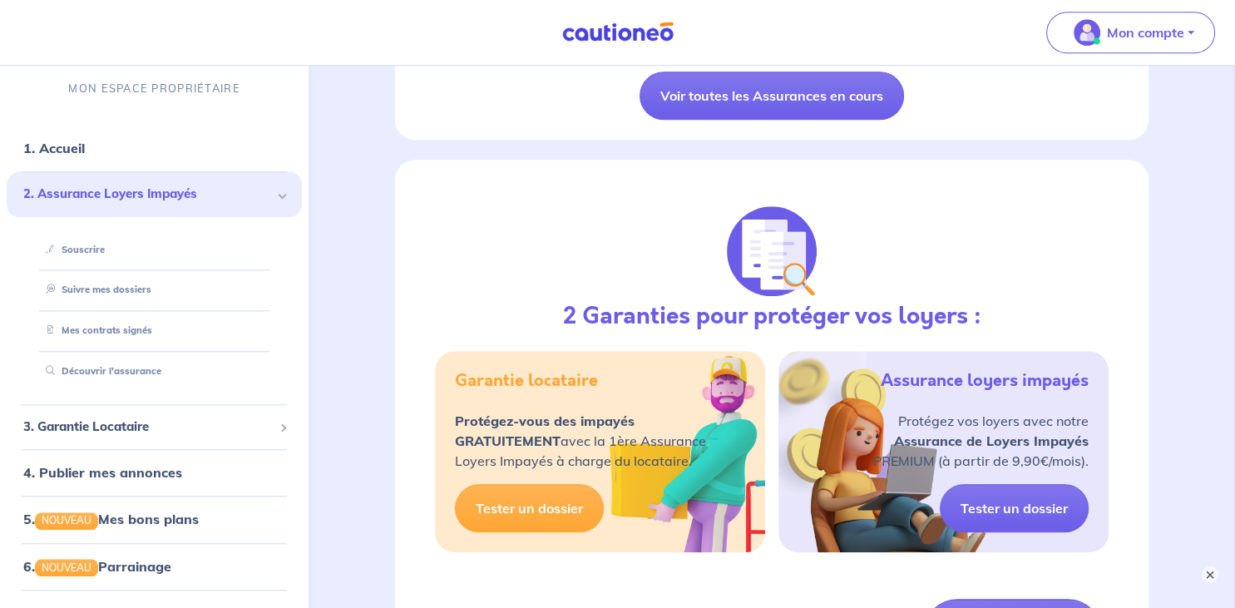
scroll to position [1428, 0]
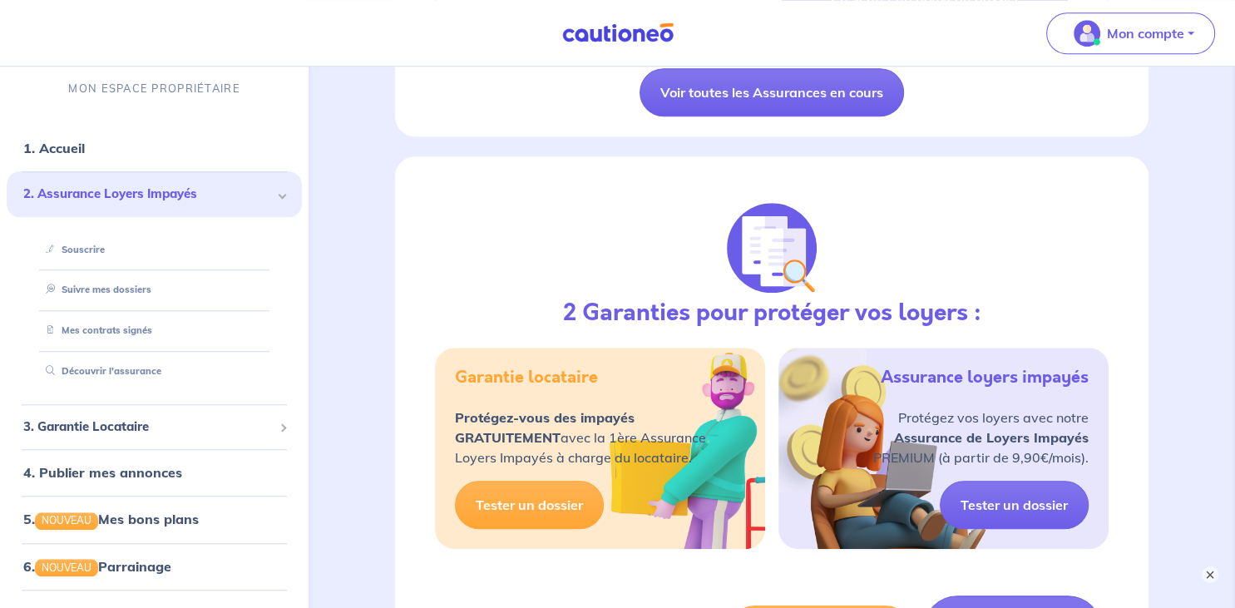
click at [281, 200] on span at bounding box center [283, 194] width 6 height 19
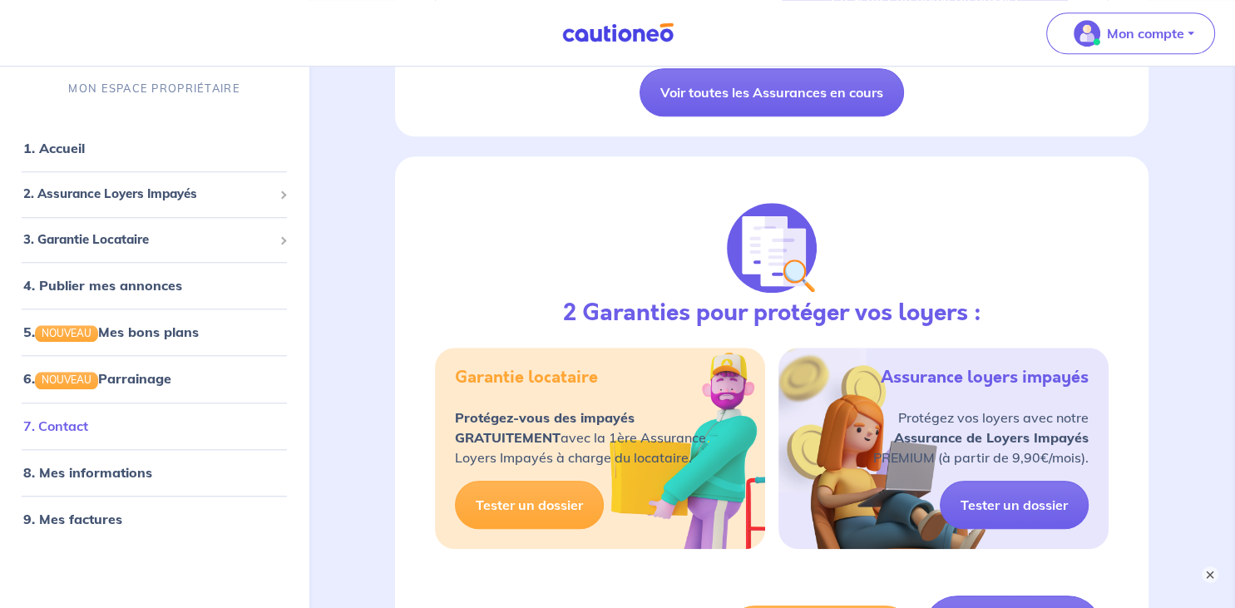
click at [88, 429] on link "7. Contact" at bounding box center [55, 426] width 65 height 17
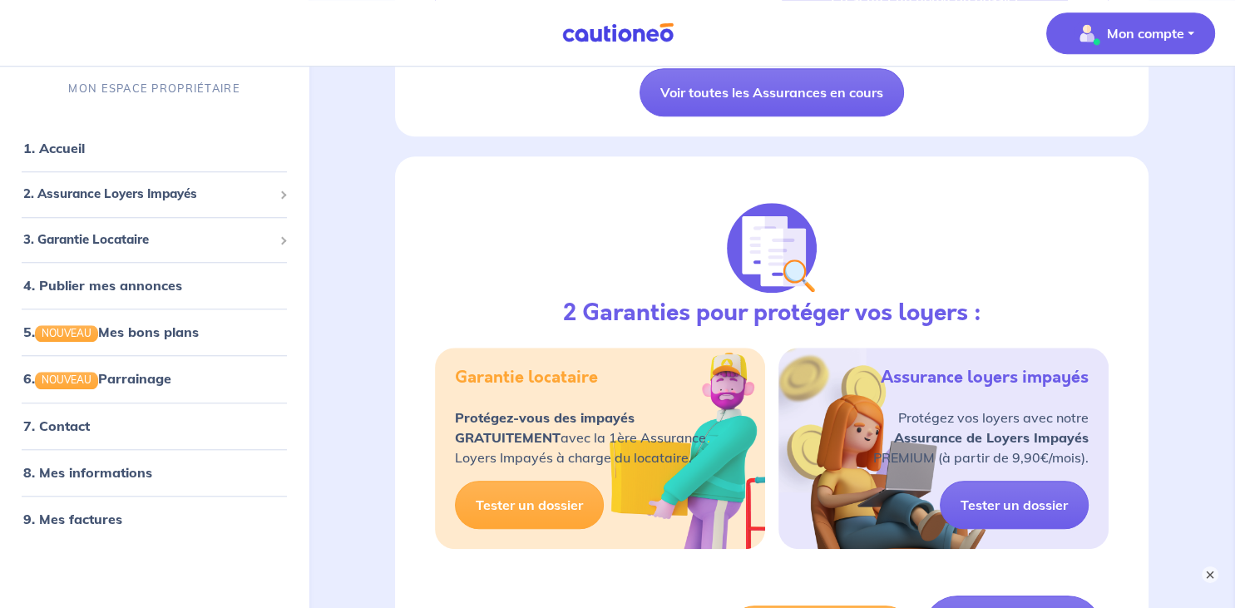
click at [1190, 35] on button "Mon compte" at bounding box center [1131, 33] width 169 height 42
click at [1143, 150] on link "Me déconnecter" at bounding box center [1114, 143] width 134 height 27
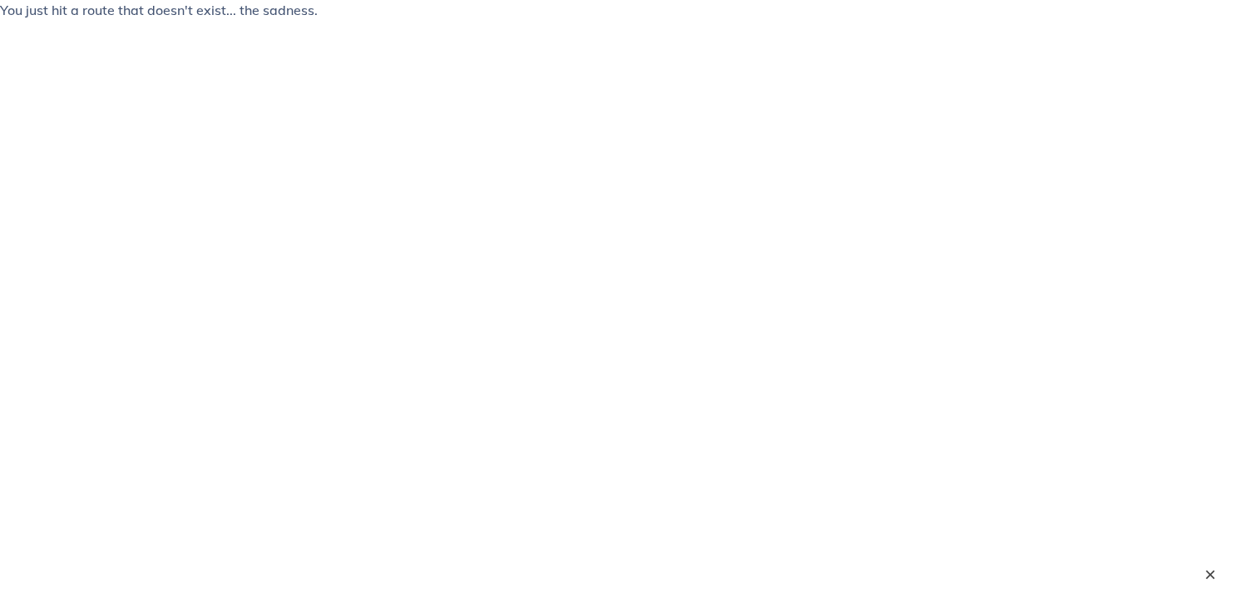
click at [1213, 568] on button "×" at bounding box center [1210, 575] width 20 height 20
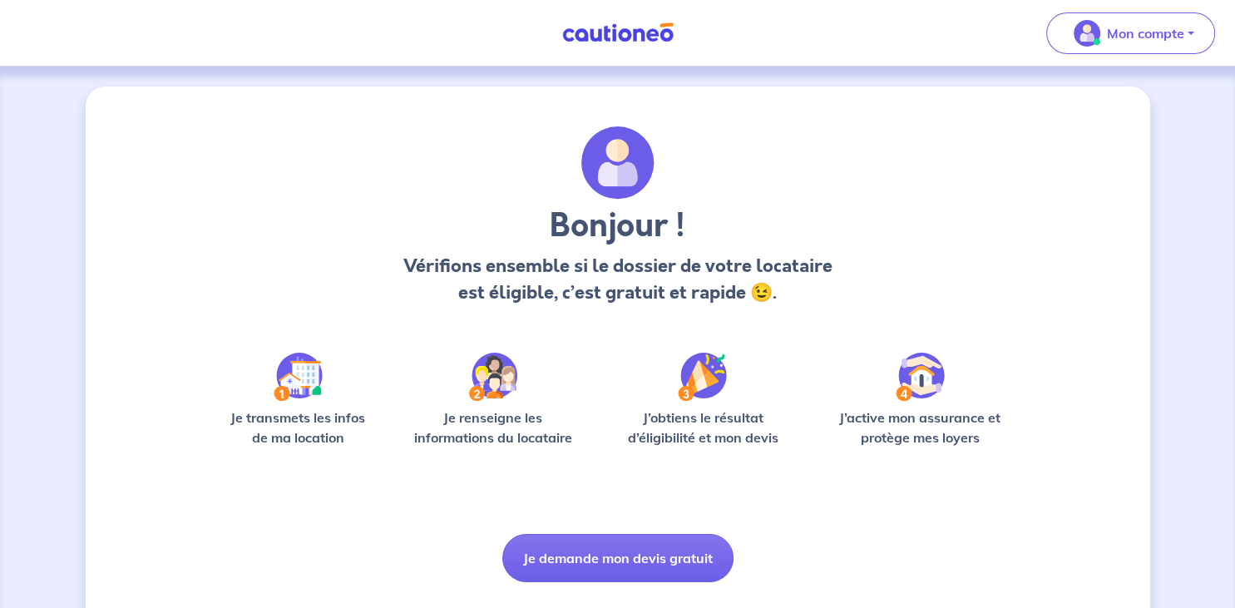
scroll to position [40, 0]
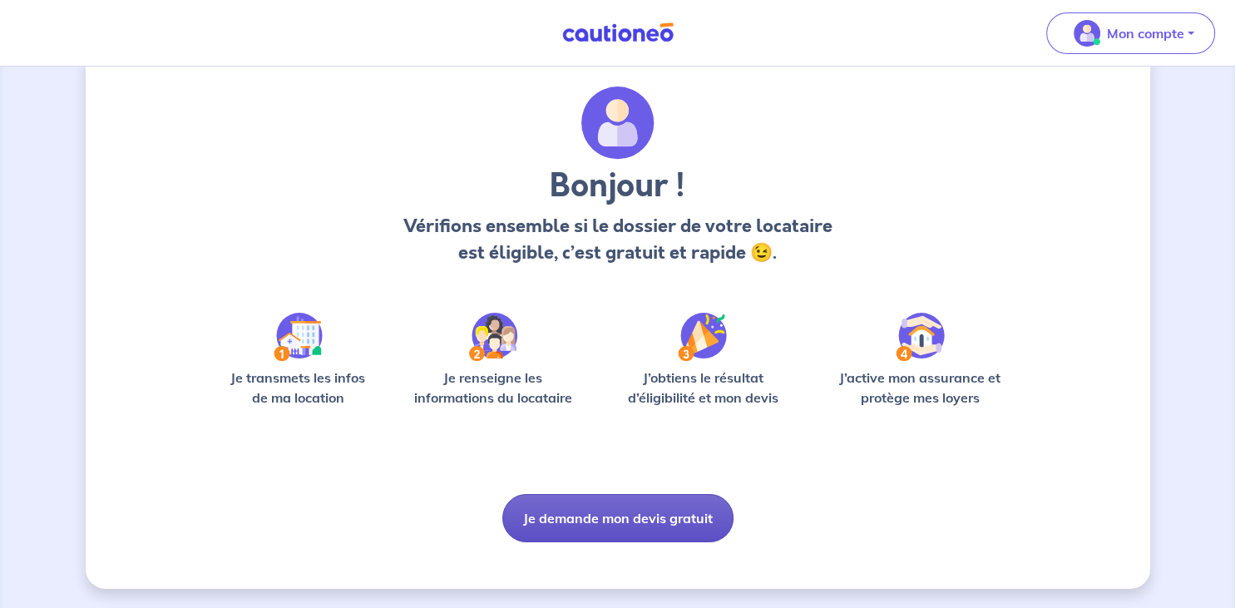
click at [610, 513] on button "Je demande mon devis gratuit" at bounding box center [617, 518] width 231 height 48
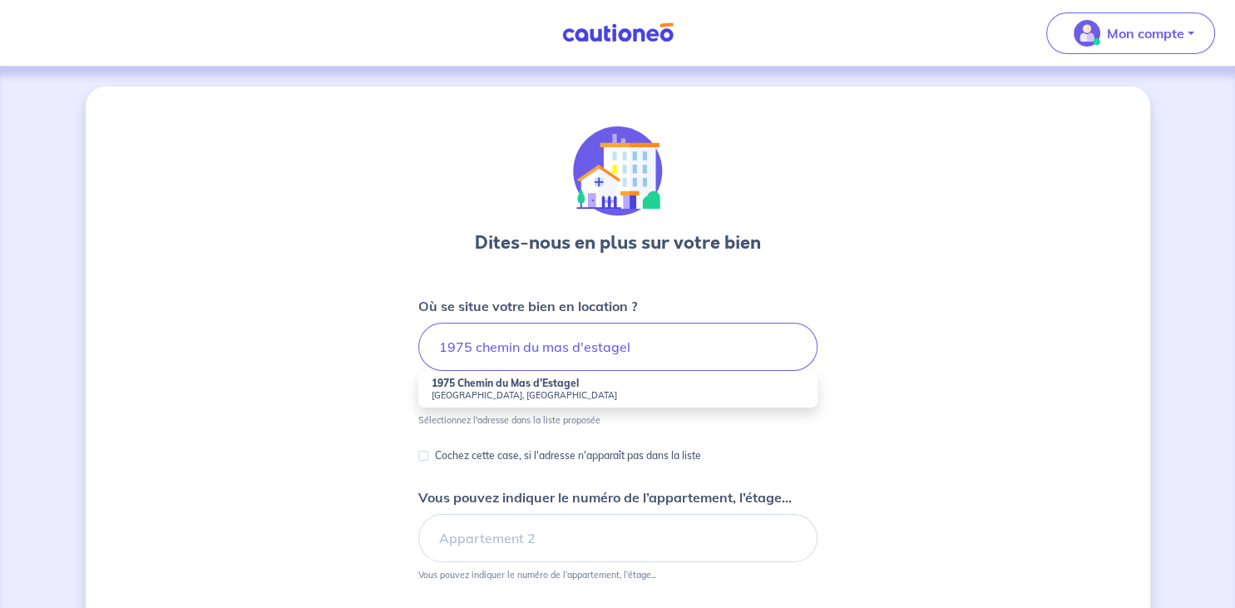
click at [568, 379] on strong "1975 Chemin du Mas d'Estagel" at bounding box center [505, 383] width 147 height 12
type input "1975 Chemin du Mas d'Estagel, Nîmes, France"
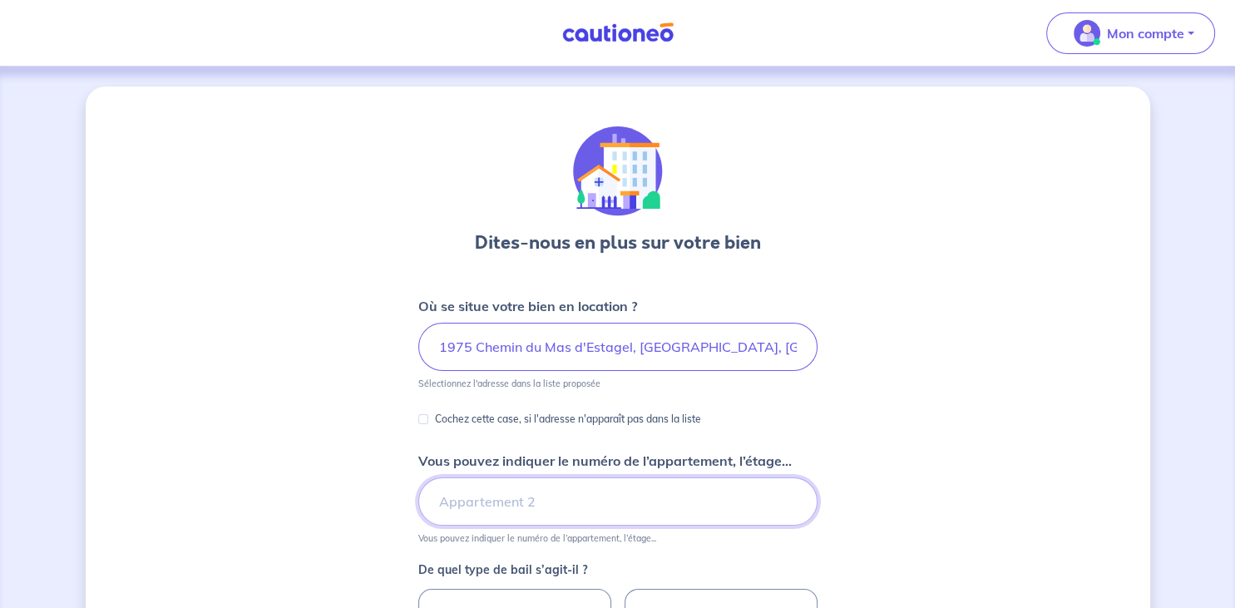
click at [540, 492] on input "Vous pouvez indiquer le numéro de l’appartement, l’étage..." at bounding box center [617, 502] width 399 height 48
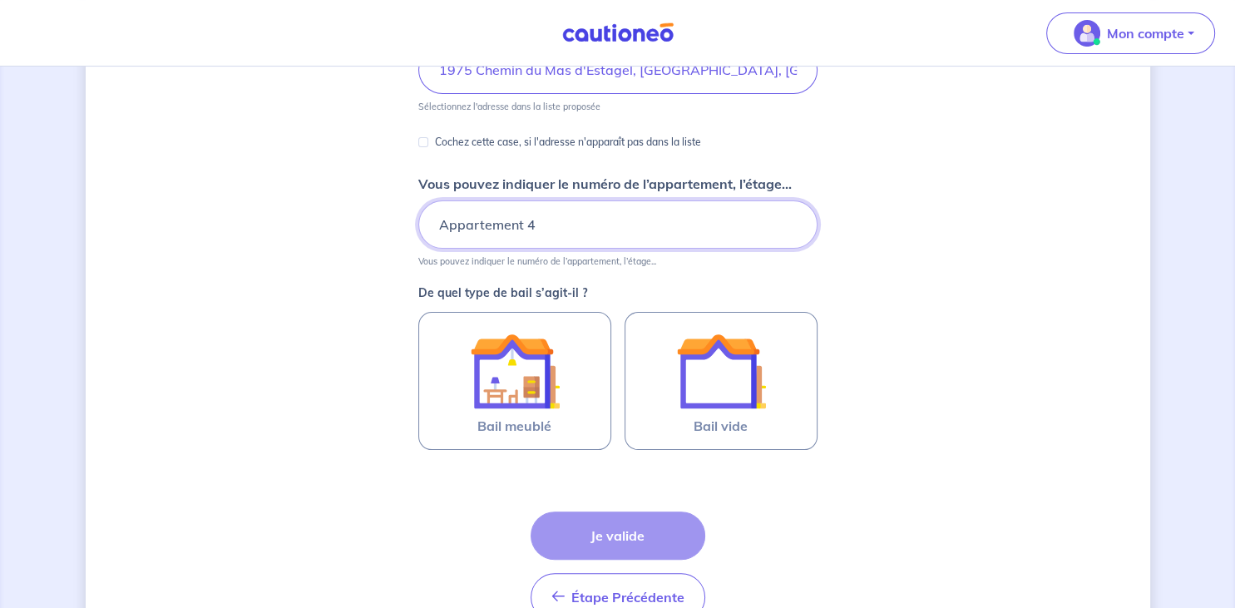
scroll to position [291, 0]
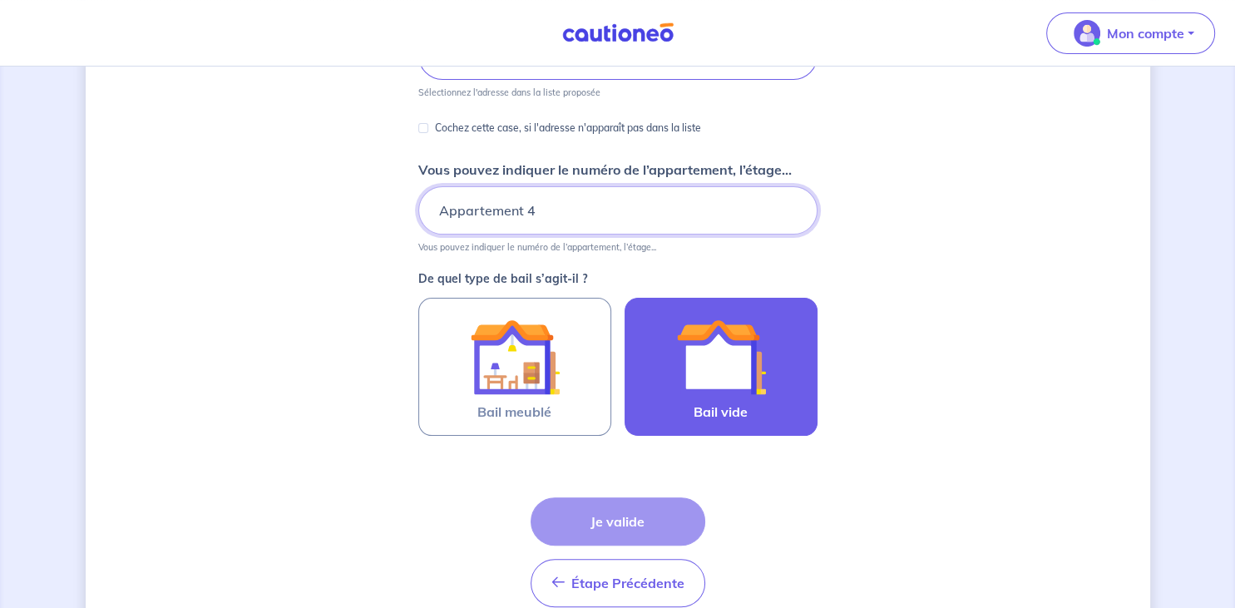
type input "Appartement 4"
click at [728, 356] on img at bounding box center [721, 357] width 90 height 90
click at [0, 0] on input "Bail vide" at bounding box center [0, 0] width 0 height 0
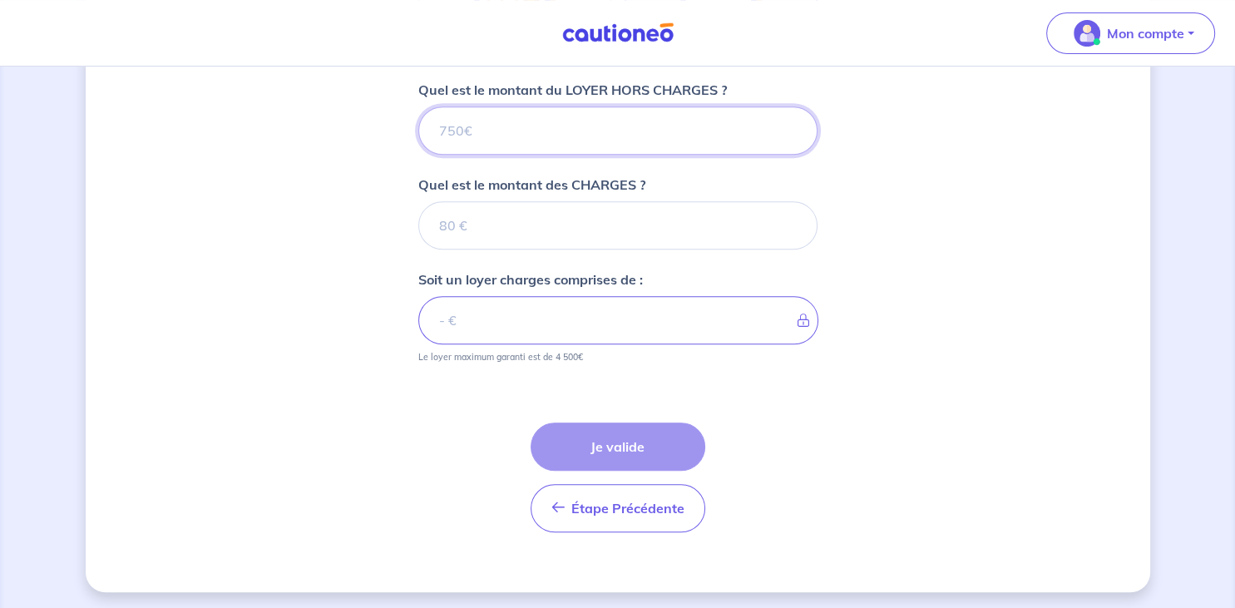
scroll to position [671, 0]
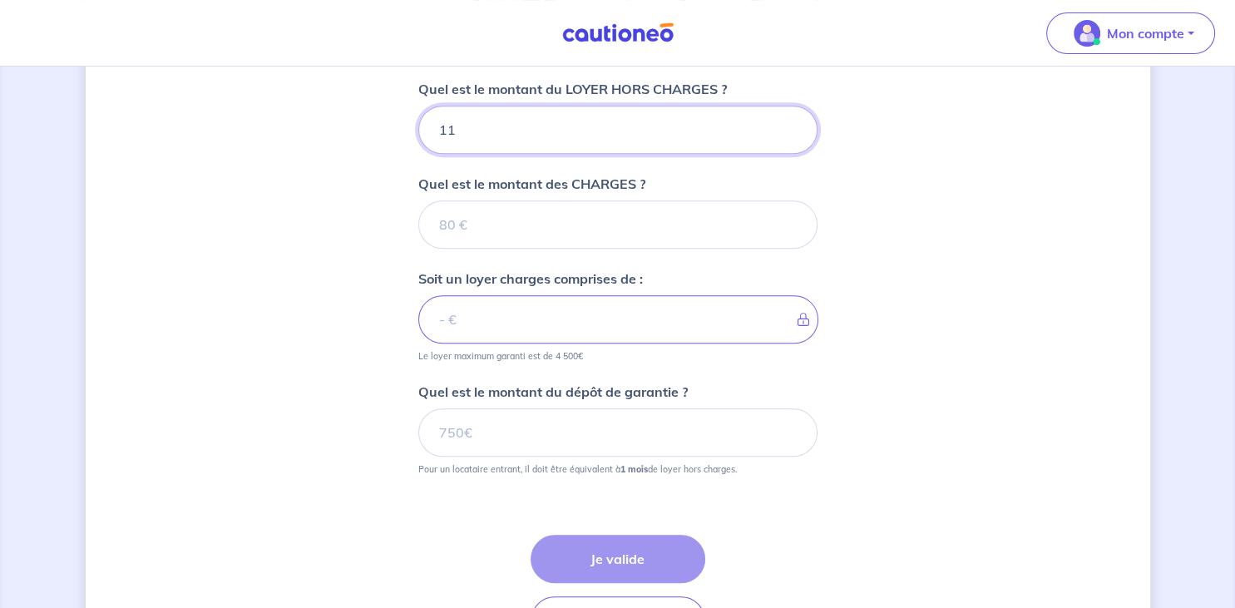
type input "111"
type input "1110"
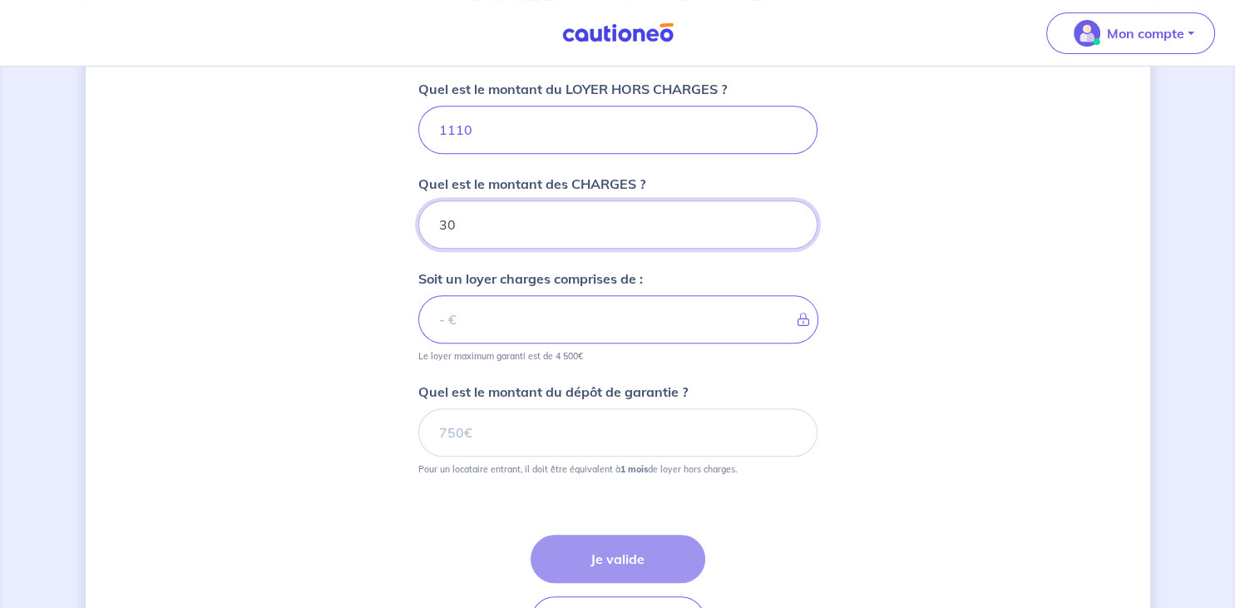
type input "30"
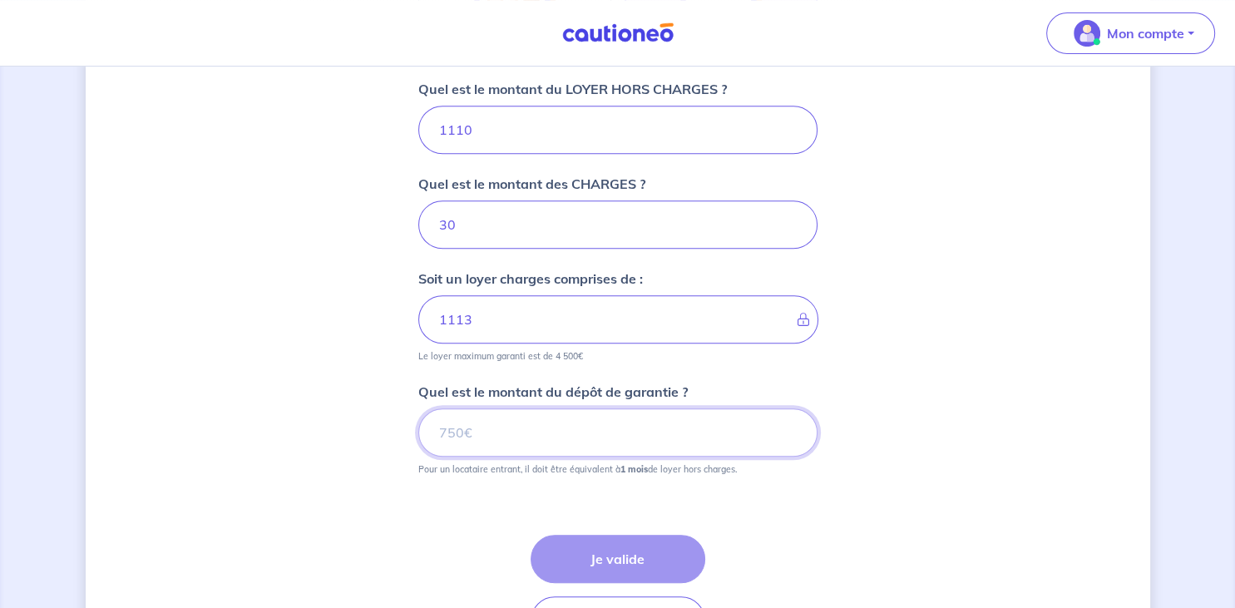
type input "1140"
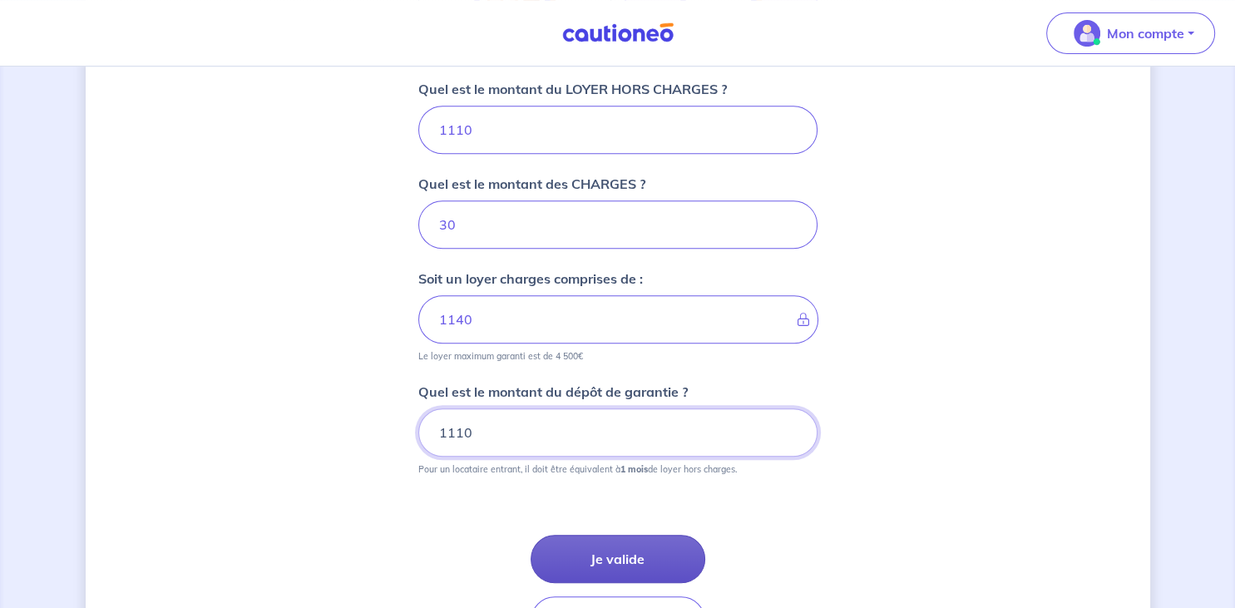
type input "1110"
click at [604, 544] on button "Je valide" at bounding box center [618, 559] width 175 height 48
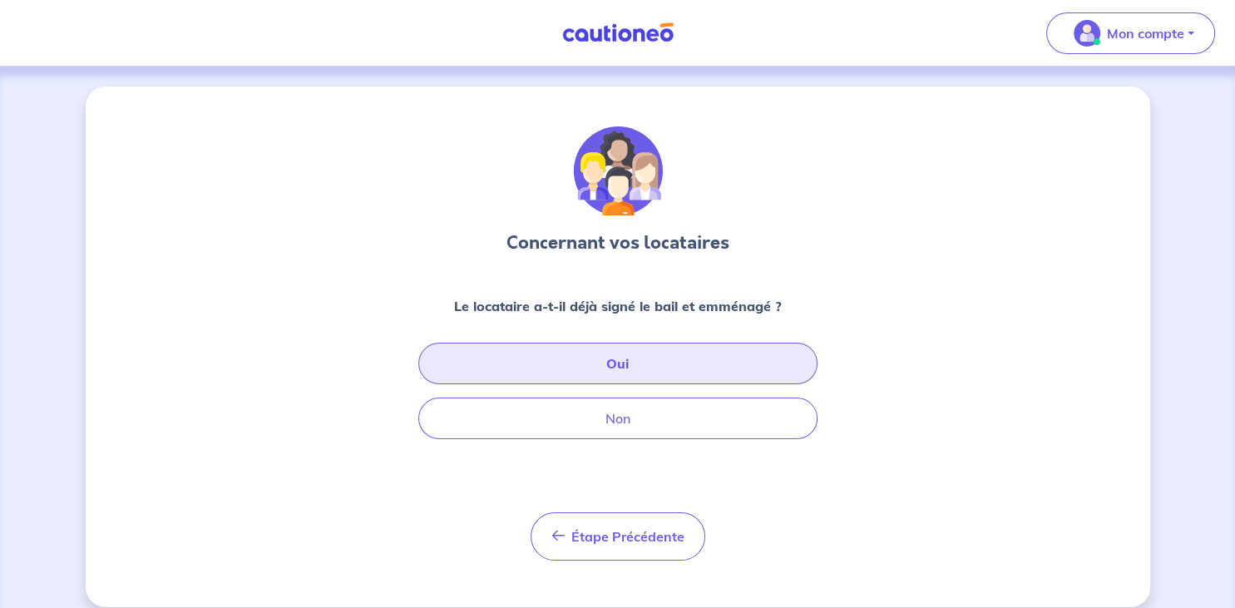
click at [634, 356] on button "Oui" at bounding box center [617, 364] width 399 height 42
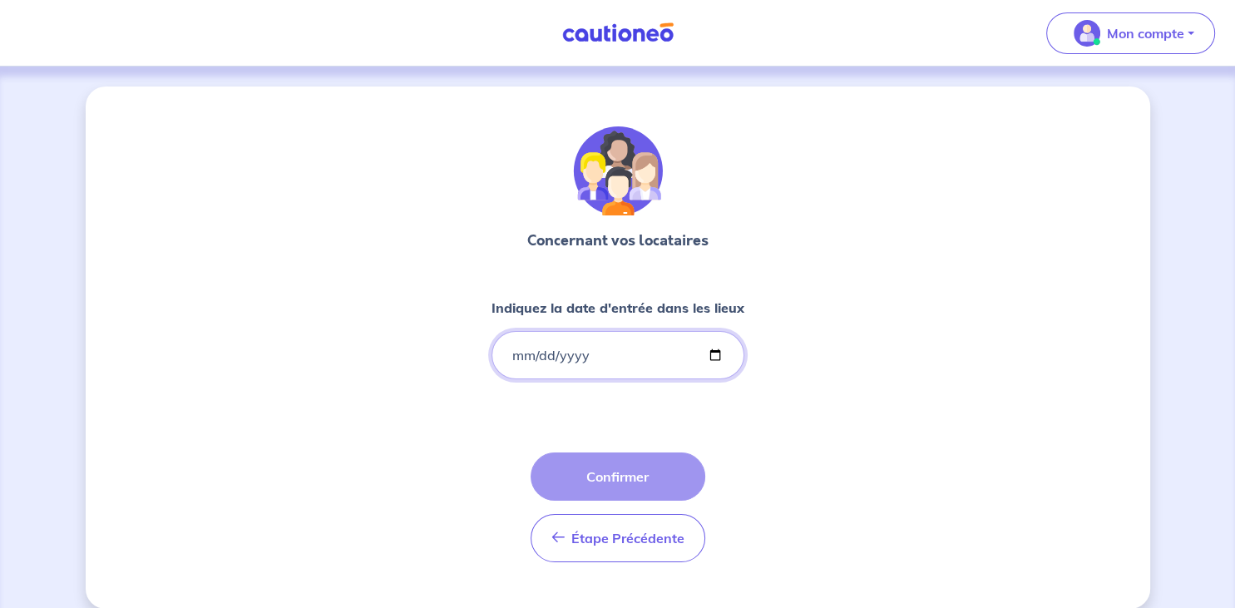
click at [530, 356] on input "Indiquez la date d'entrée dans les lieux" at bounding box center [618, 355] width 253 height 48
click at [513, 356] on input "Indiquez la date d'entrée dans les lieux" at bounding box center [618, 355] width 253 height 48
type input "2025-02-22"
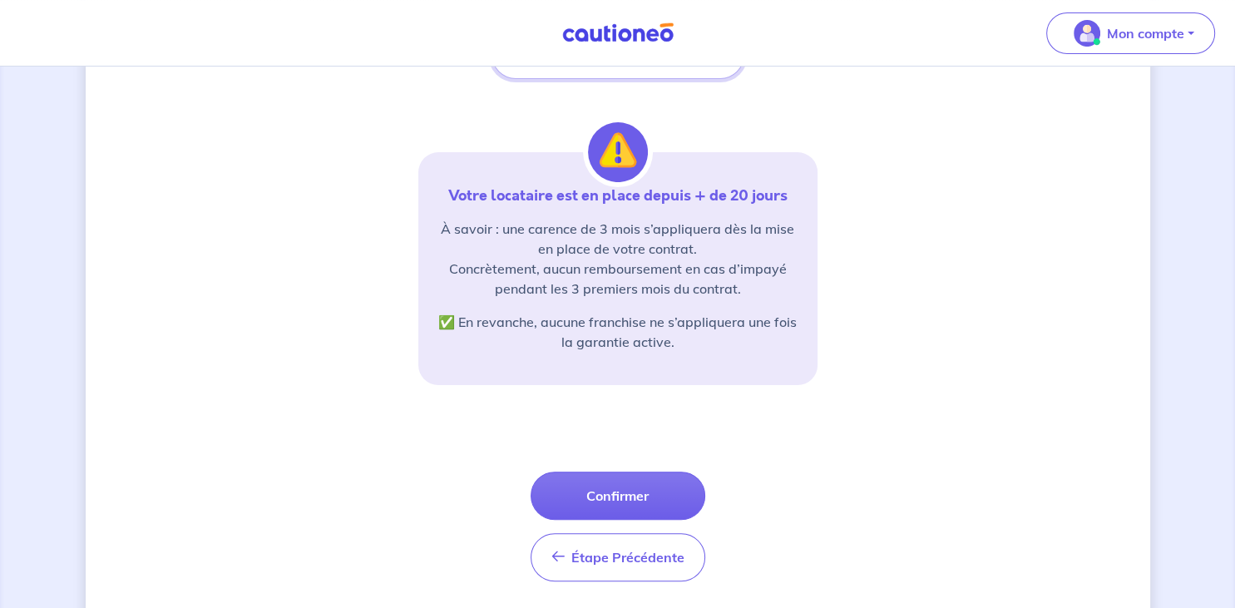
scroll to position [322, 0]
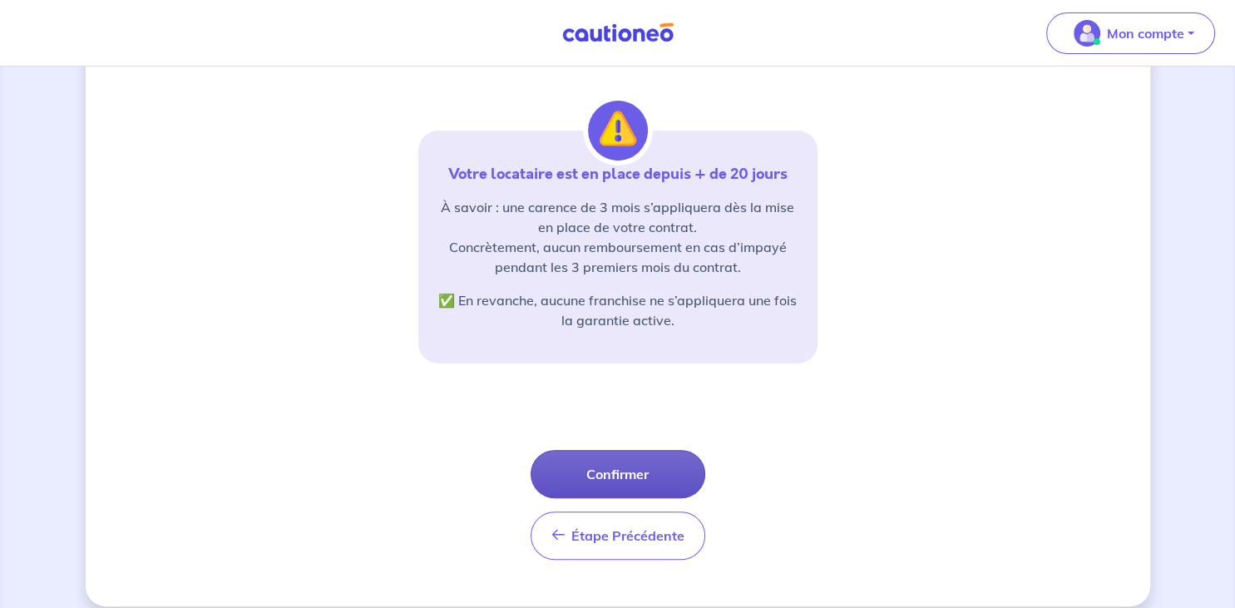
click at [616, 470] on button "Confirmer" at bounding box center [618, 474] width 175 height 48
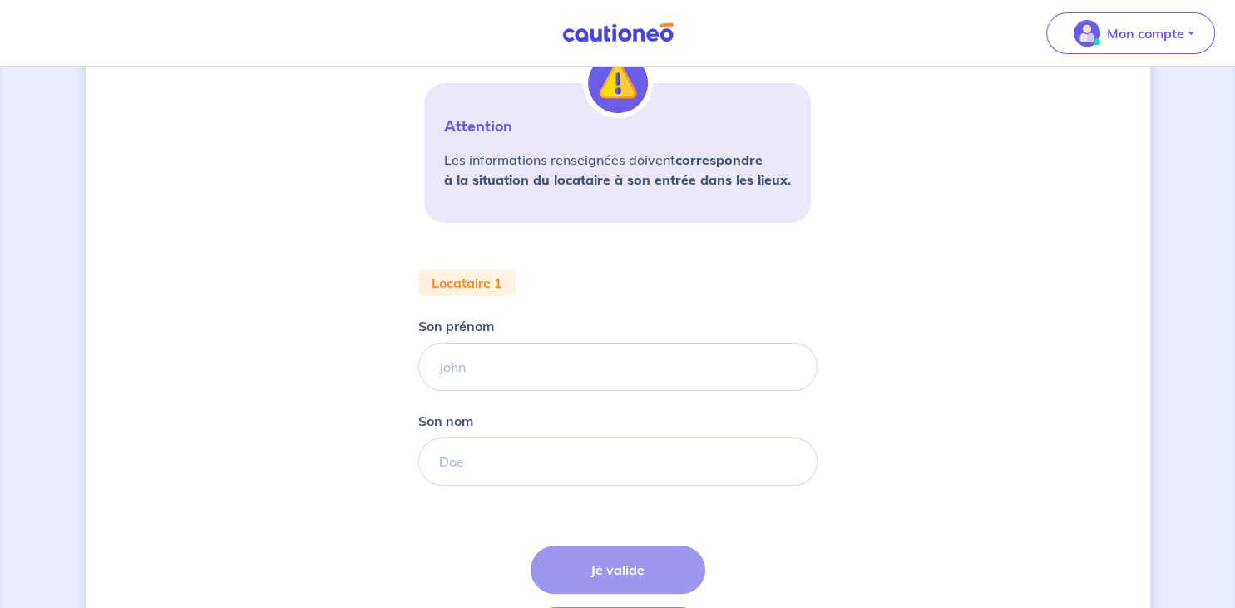
scroll to position [371, 0]
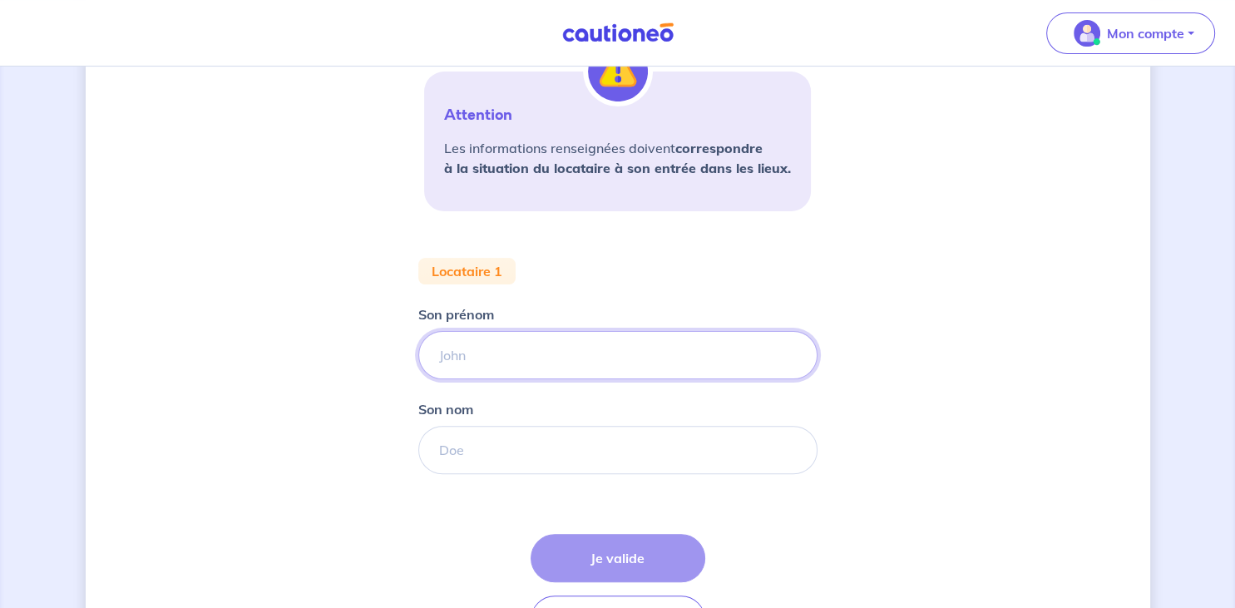
click at [513, 359] on input "Son prénom" at bounding box center [617, 355] width 399 height 48
type input "Perle"
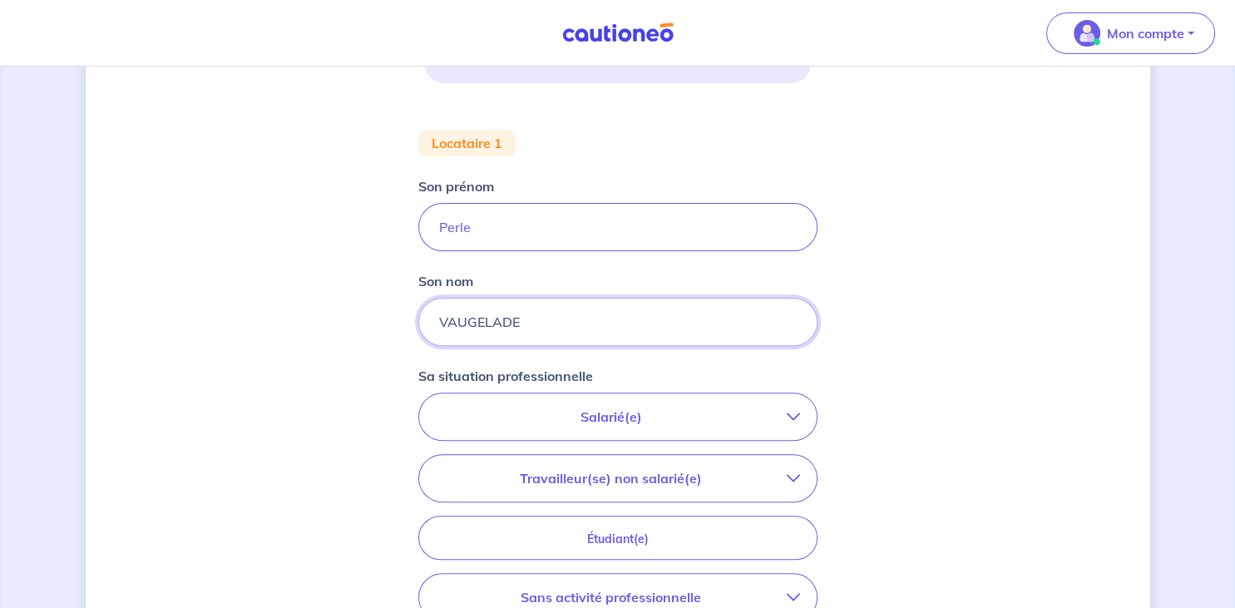
scroll to position [502, 0]
type input "VAUGELADE"
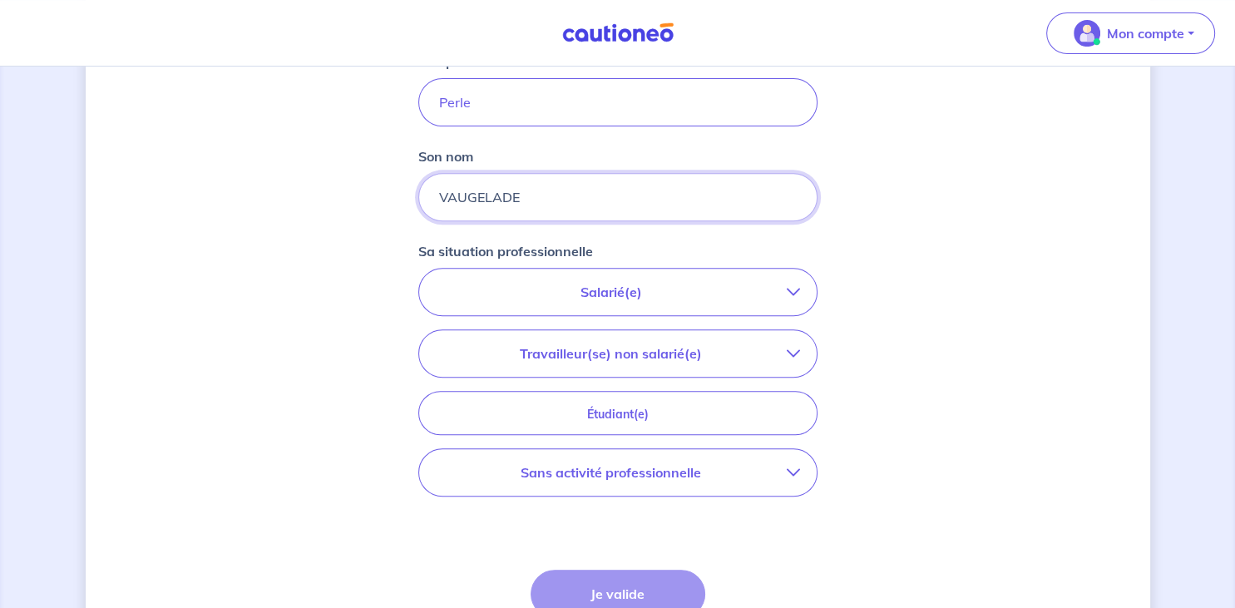
scroll to position [626, 0]
click at [797, 292] on icon "button" at bounding box center [793, 290] width 13 height 13
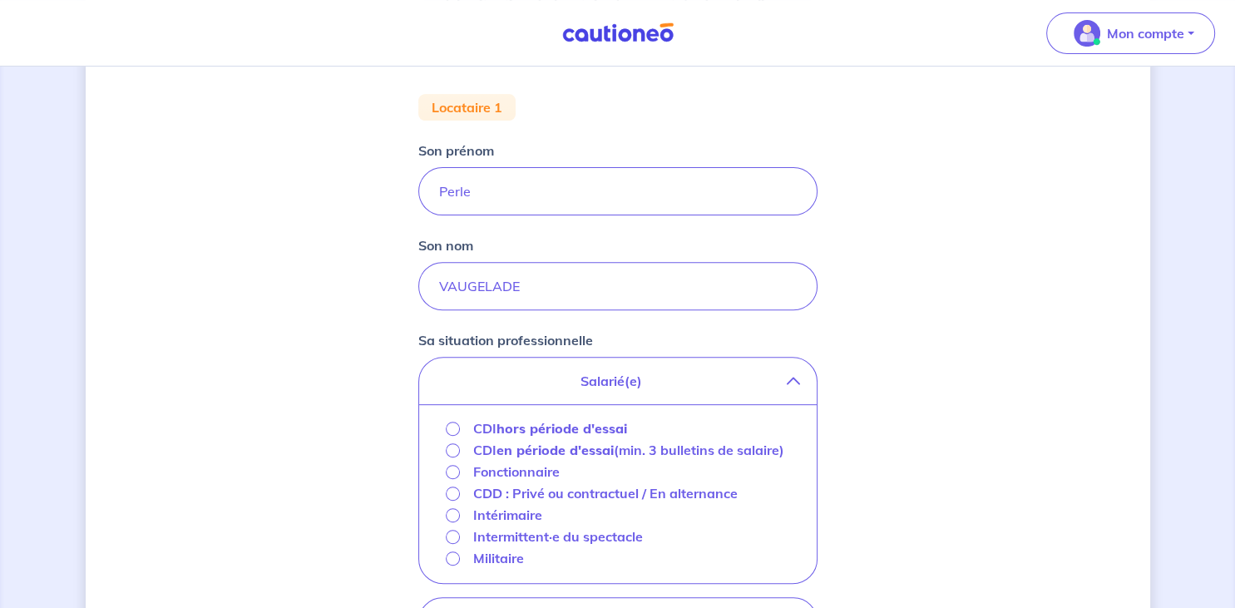
scroll to position [542, 0]
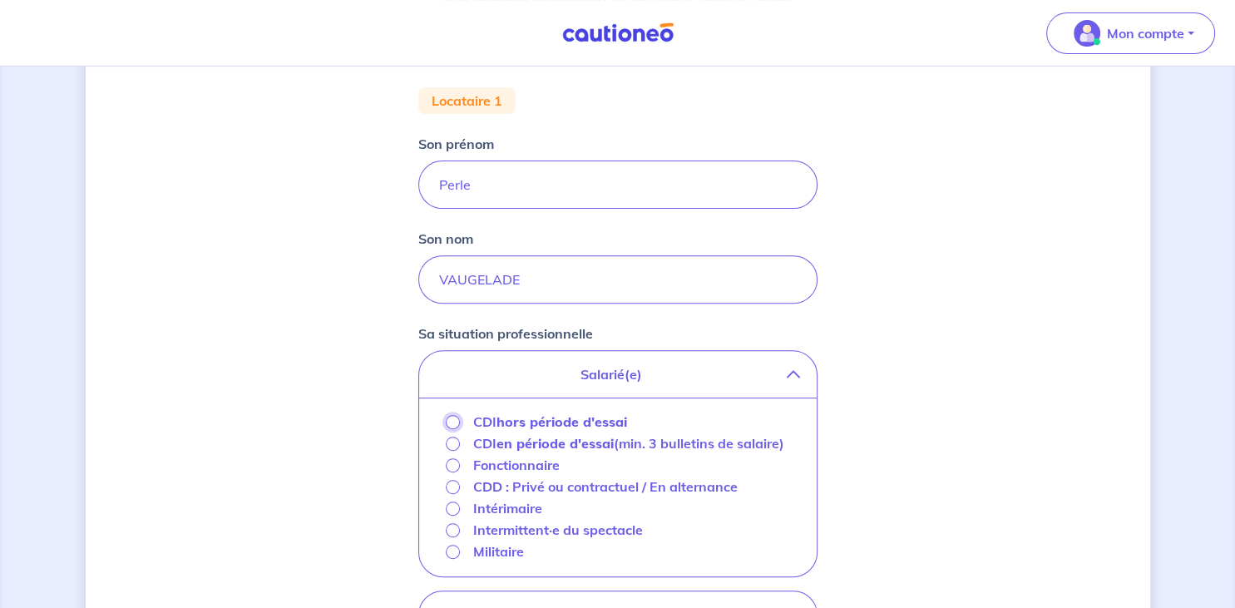
click at [448, 422] on input "CDI hors période d'essai" at bounding box center [453, 422] width 14 height 14
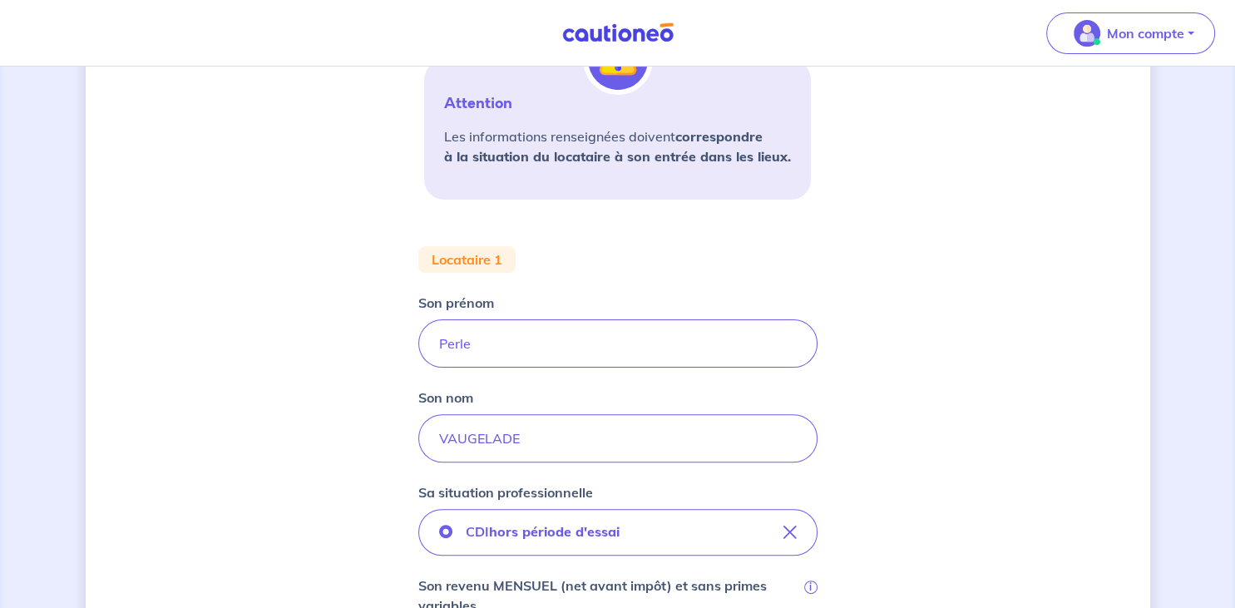
scroll to position [0, 0]
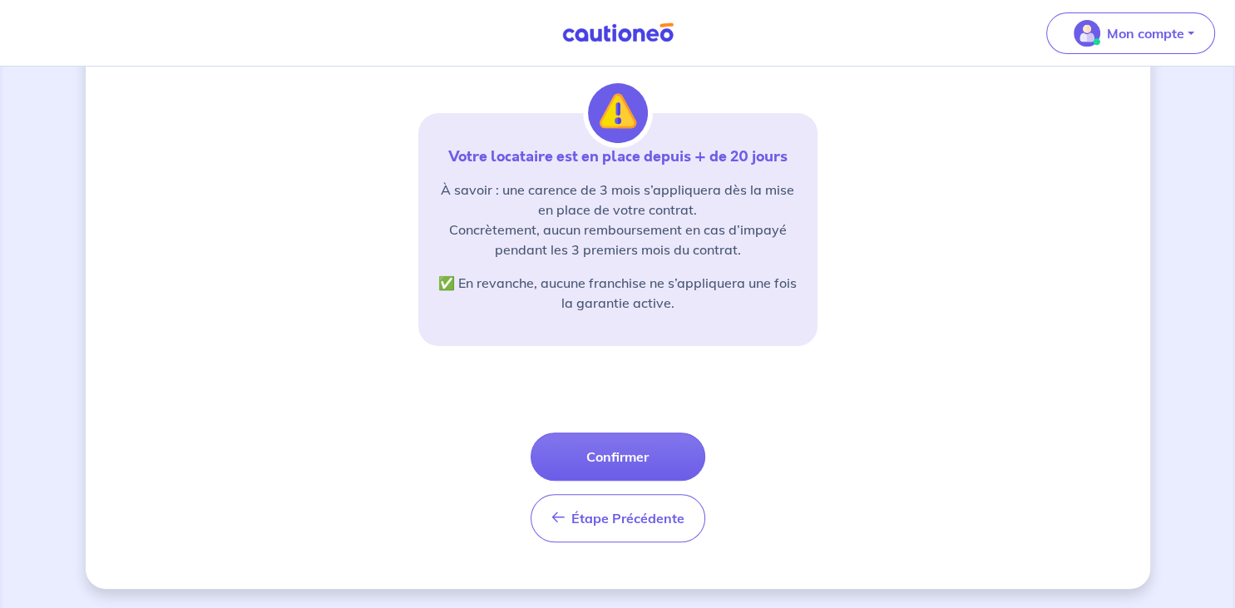
scroll to position [291, 0]
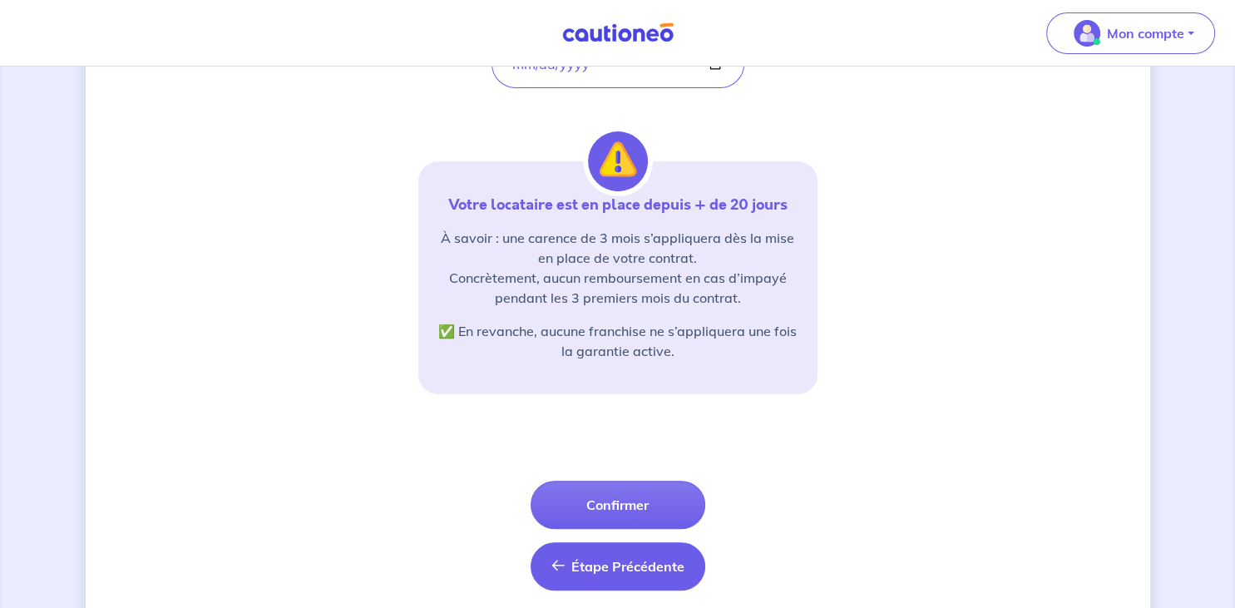
click at [568, 567] on button "Étape Précédente Précédent" at bounding box center [618, 566] width 175 height 48
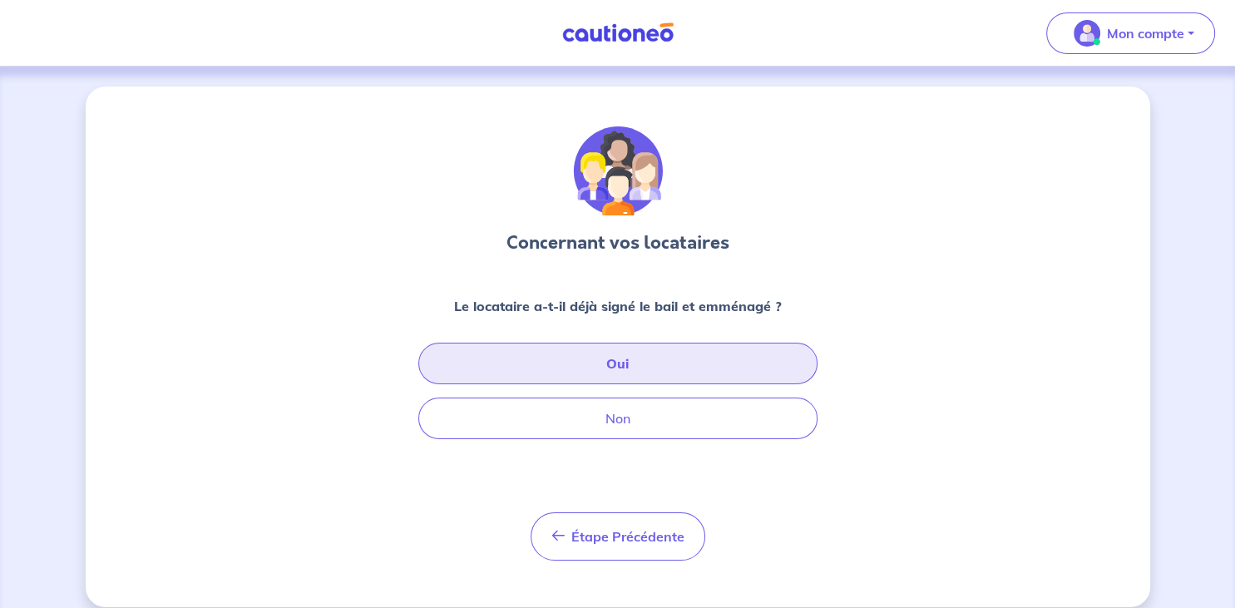
click at [612, 361] on button "Oui" at bounding box center [617, 364] width 399 height 42
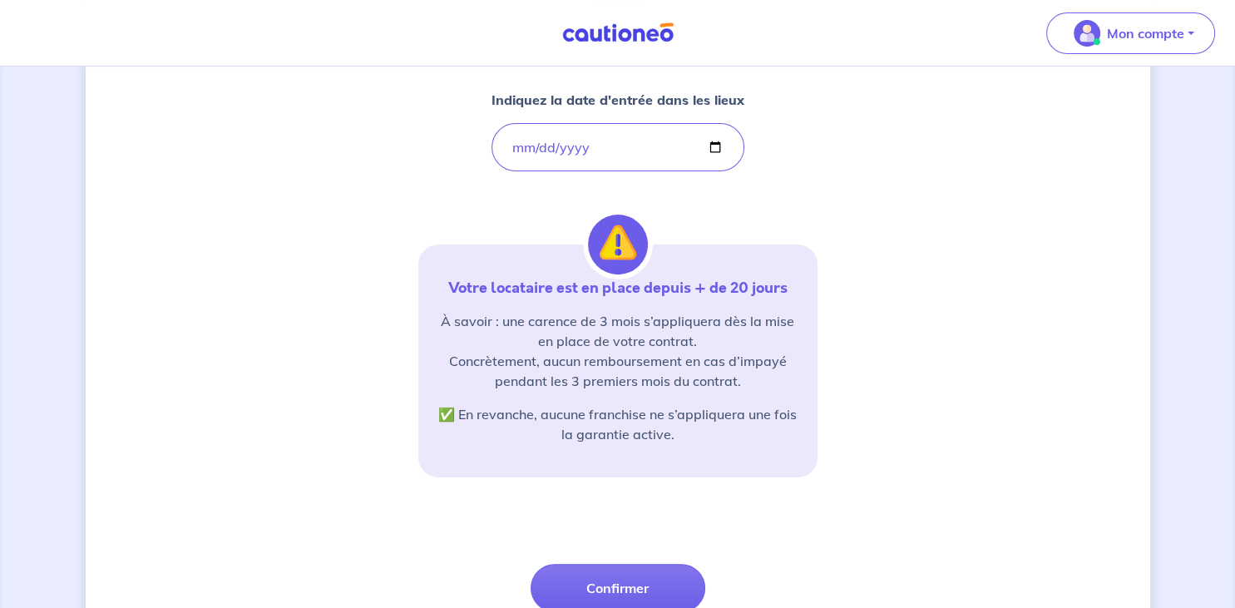
scroll to position [339, 0]
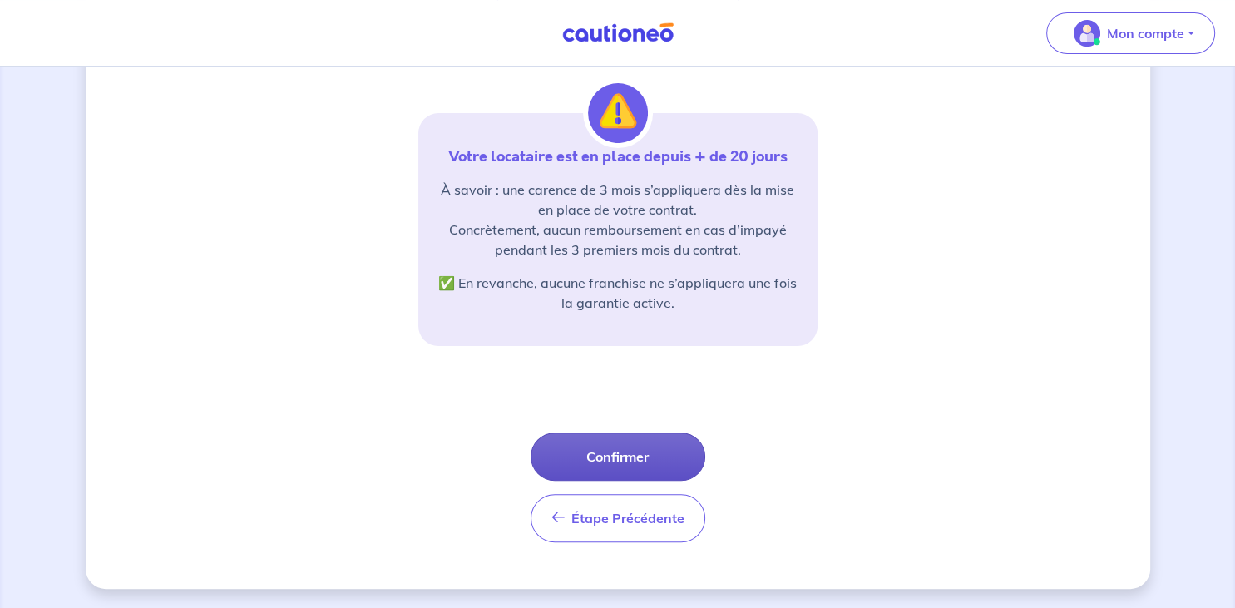
click at [611, 463] on button "Confirmer" at bounding box center [618, 457] width 175 height 48
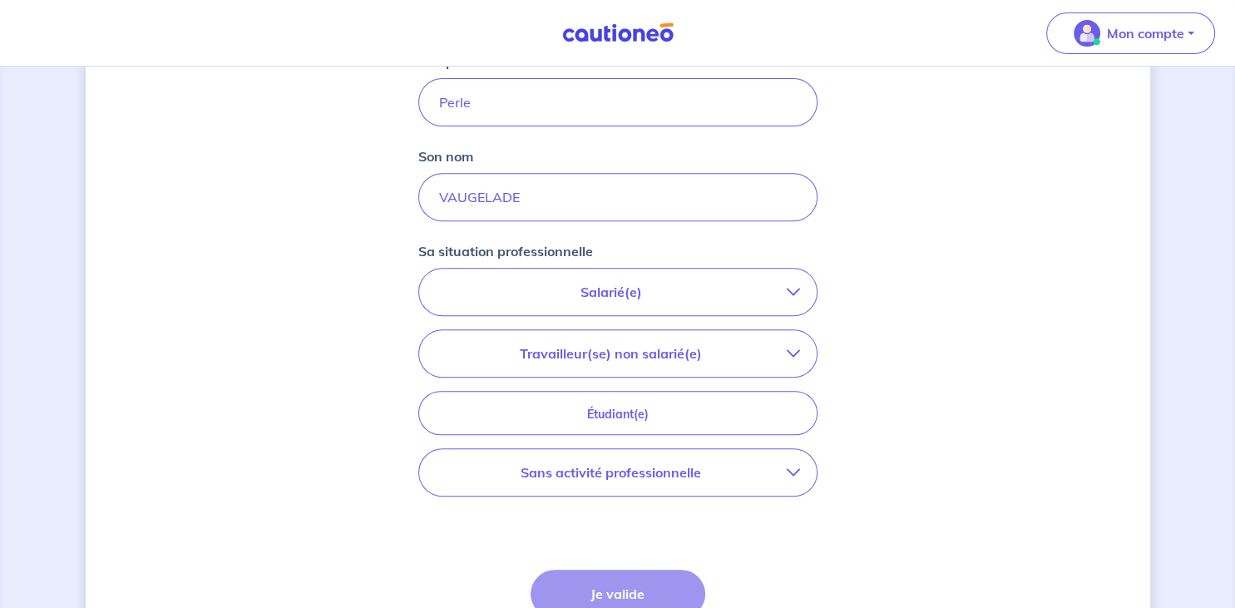
scroll to position [635, 0]
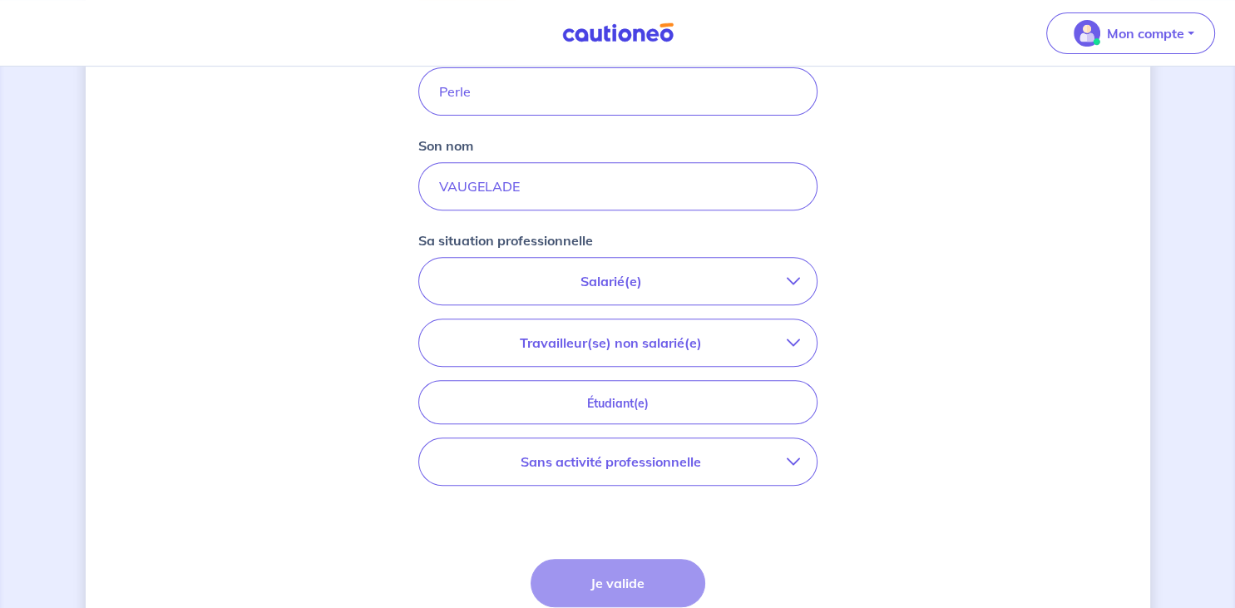
click at [786, 285] on p "Salarié(e)" at bounding box center [611, 281] width 351 height 20
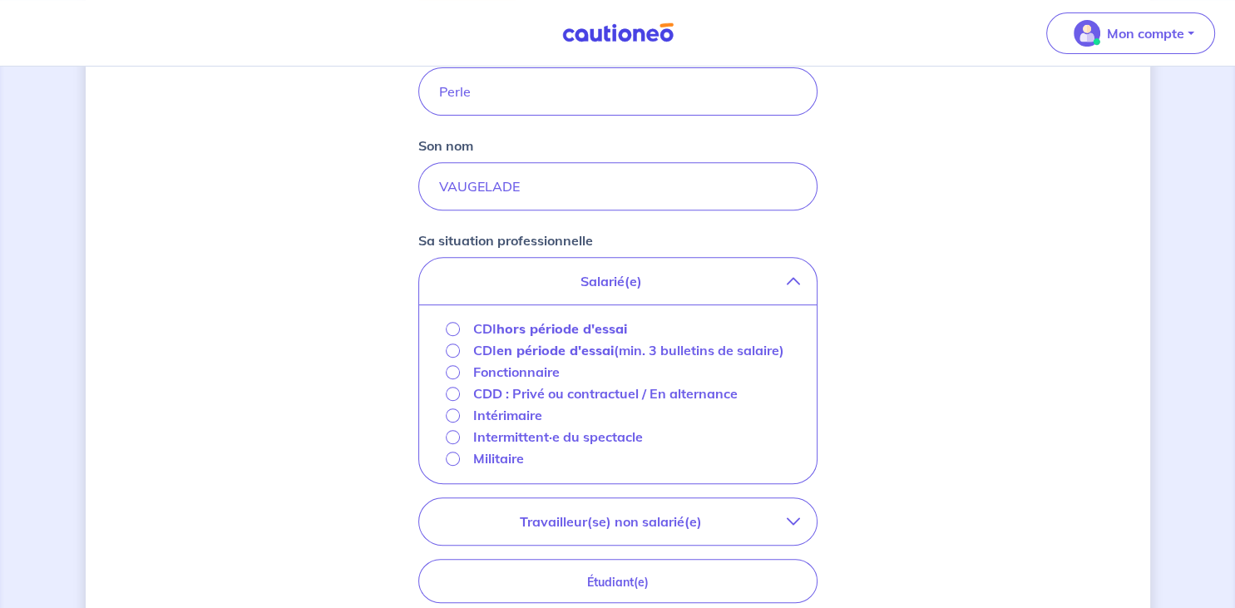
click at [607, 329] on strong "hors période d'essai" at bounding box center [562, 328] width 131 height 17
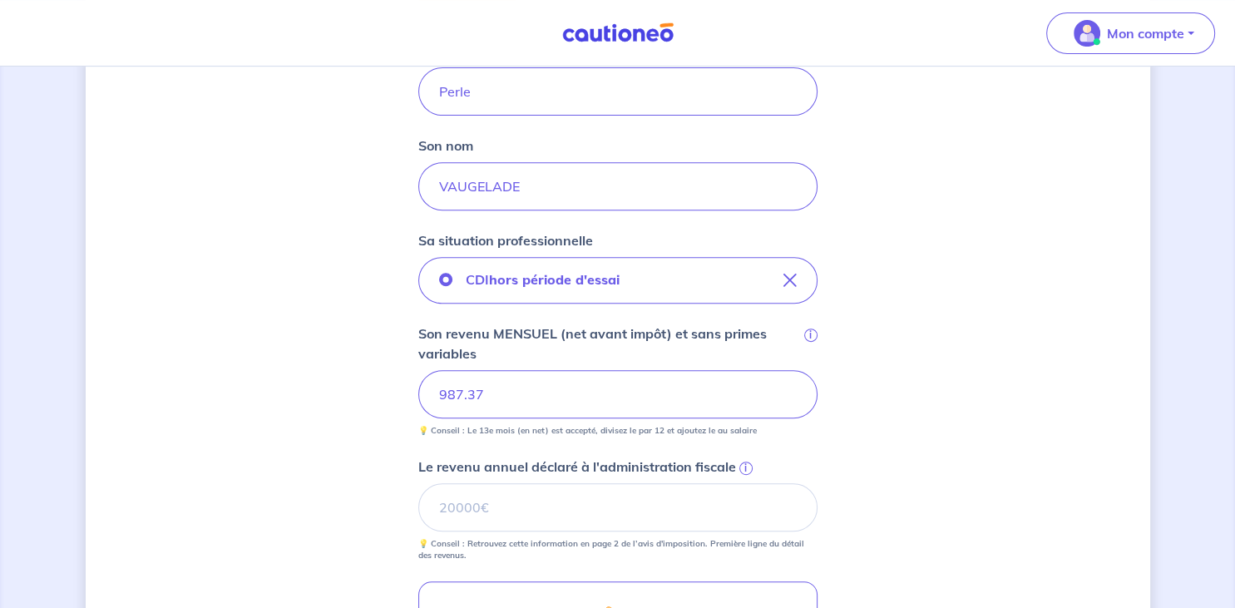
click at [744, 466] on span "i" at bounding box center [746, 468] width 13 height 13
click at [744, 483] on input "Le revenu annuel déclaré à l'administration fiscale i" at bounding box center [617, 507] width 399 height 48
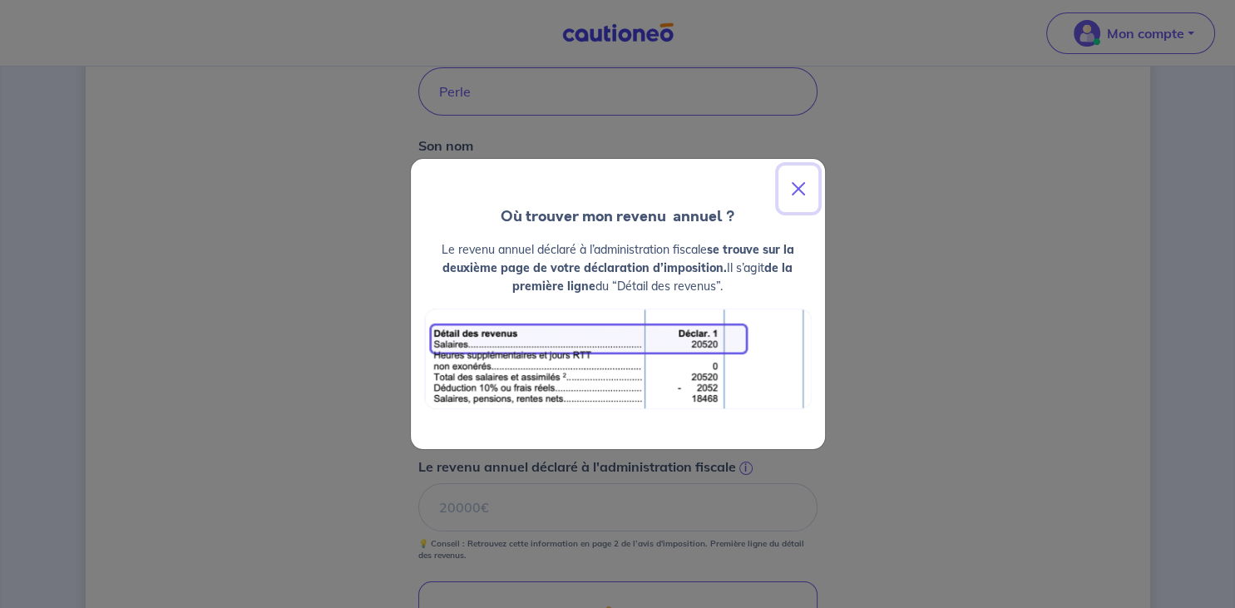
click at [796, 186] on button "Close" at bounding box center [799, 189] width 40 height 47
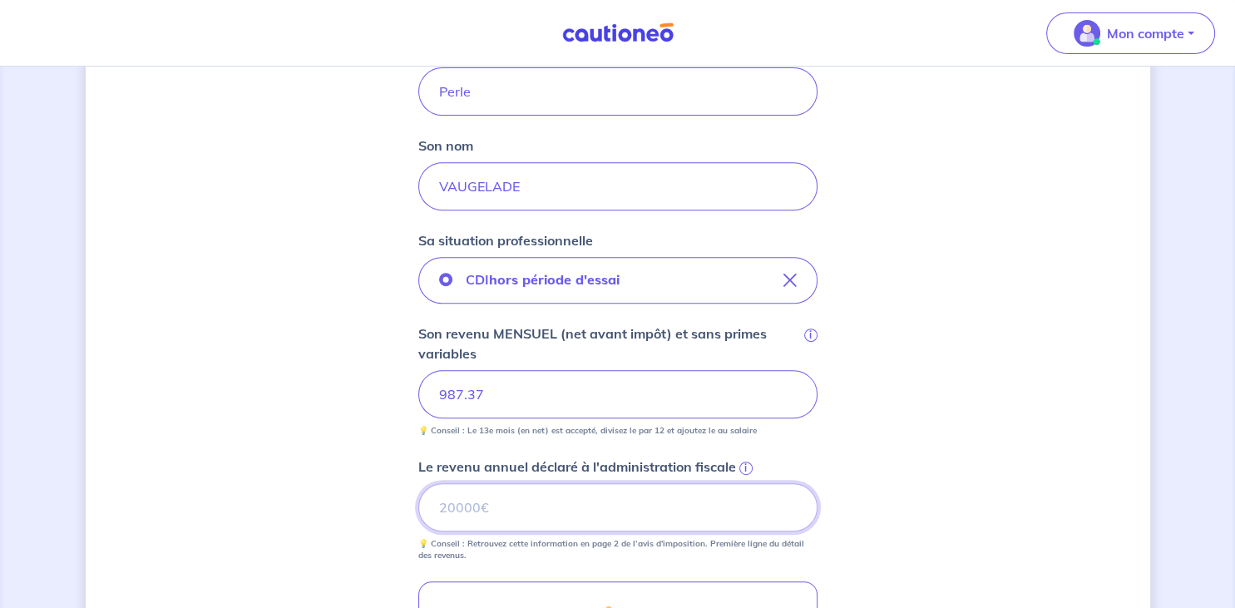
click at [536, 493] on input "Le revenu annuel déclaré à l'administration fiscale i" at bounding box center [617, 507] width 399 height 48
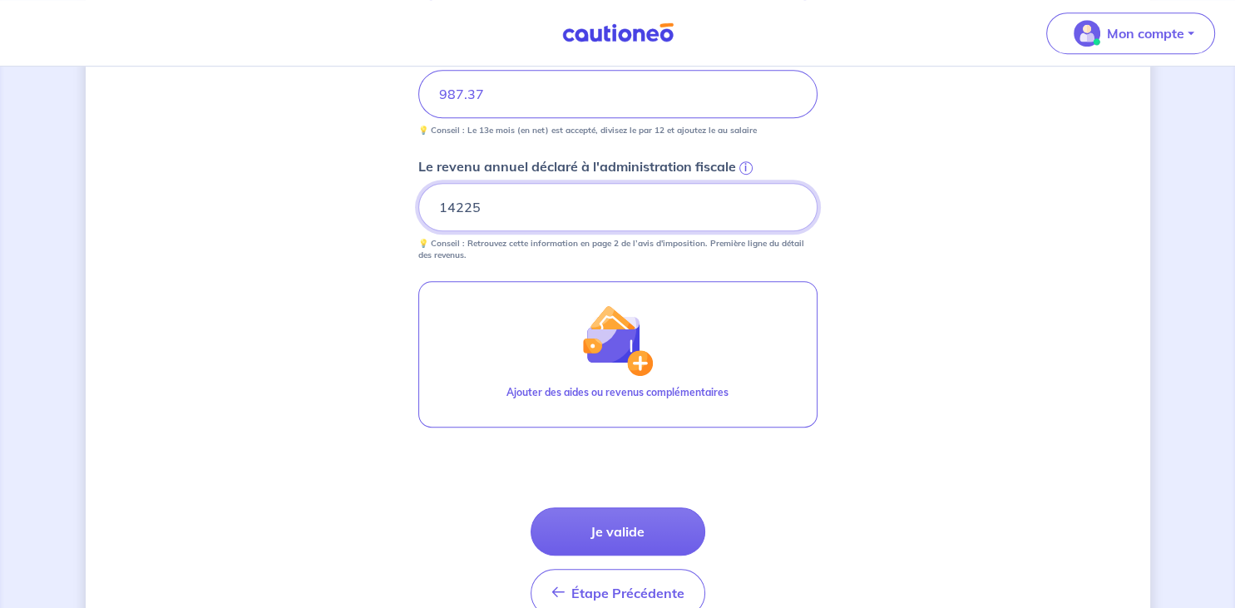
scroll to position [938, 0]
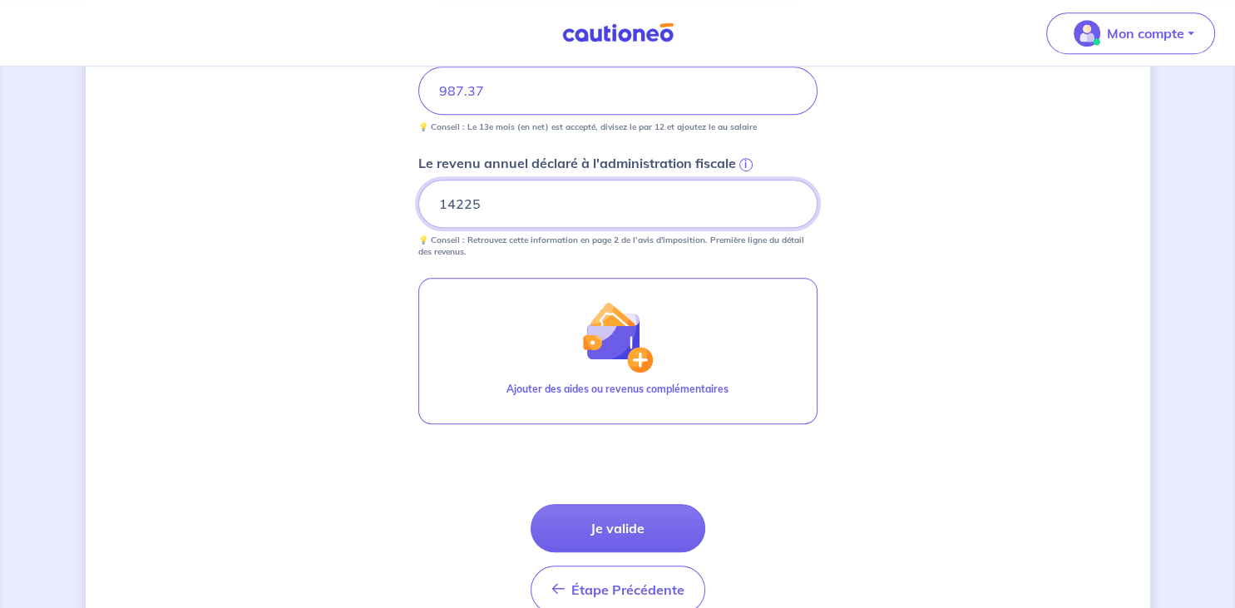
type input "14225"
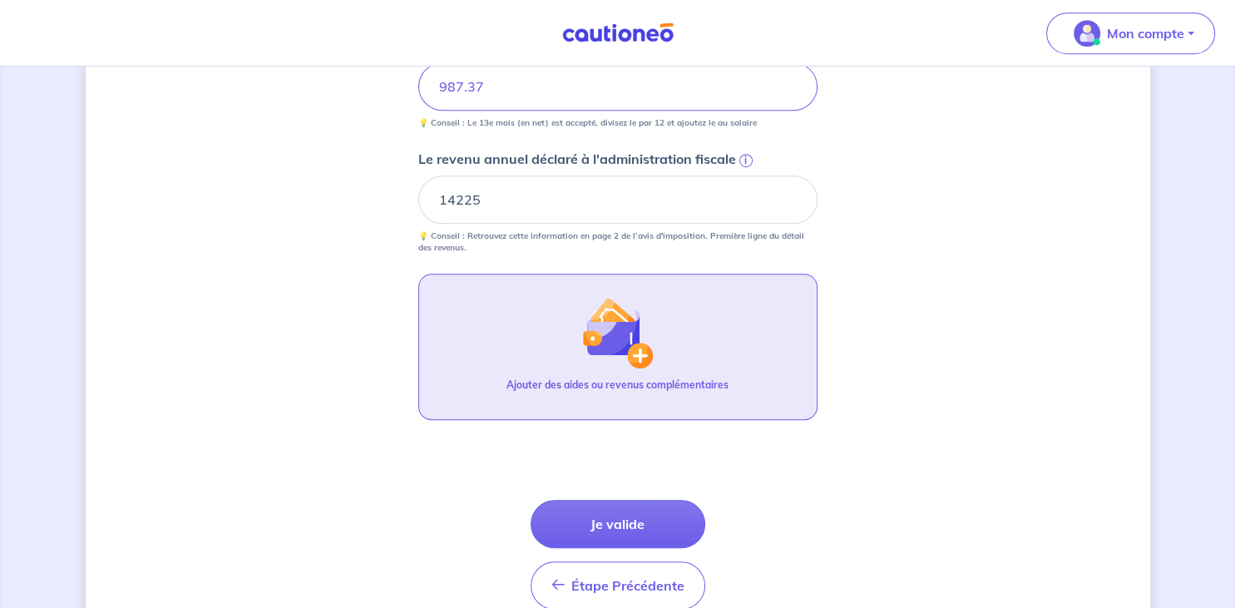
click at [636, 352] on img "button" at bounding box center [618, 333] width 72 height 72
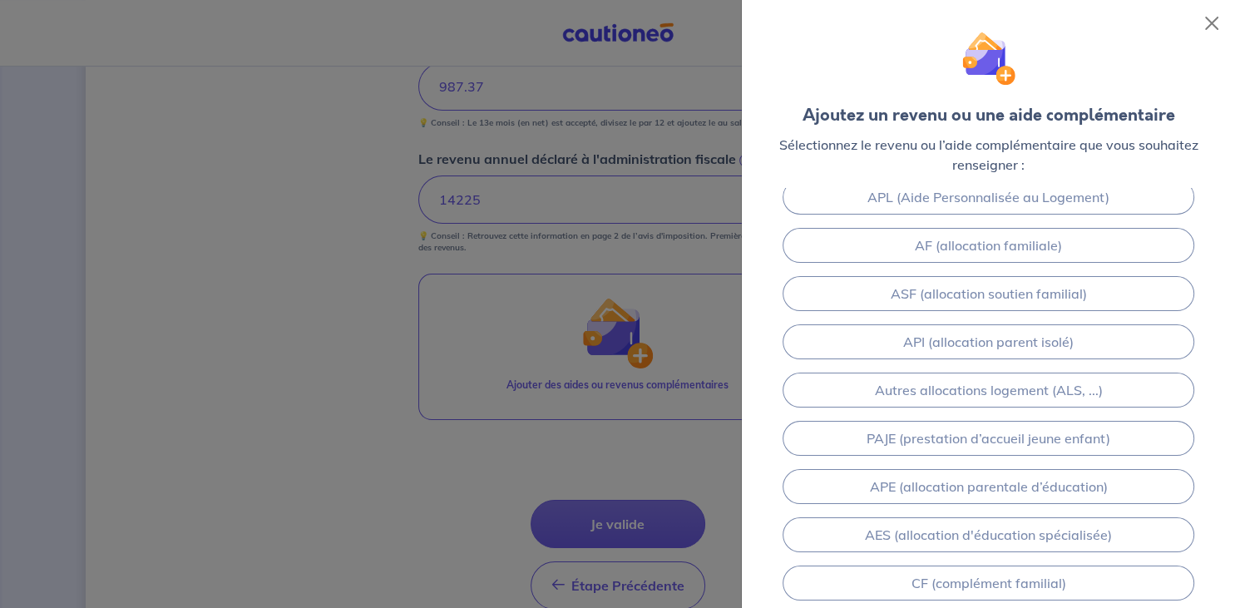
scroll to position [214, 0]
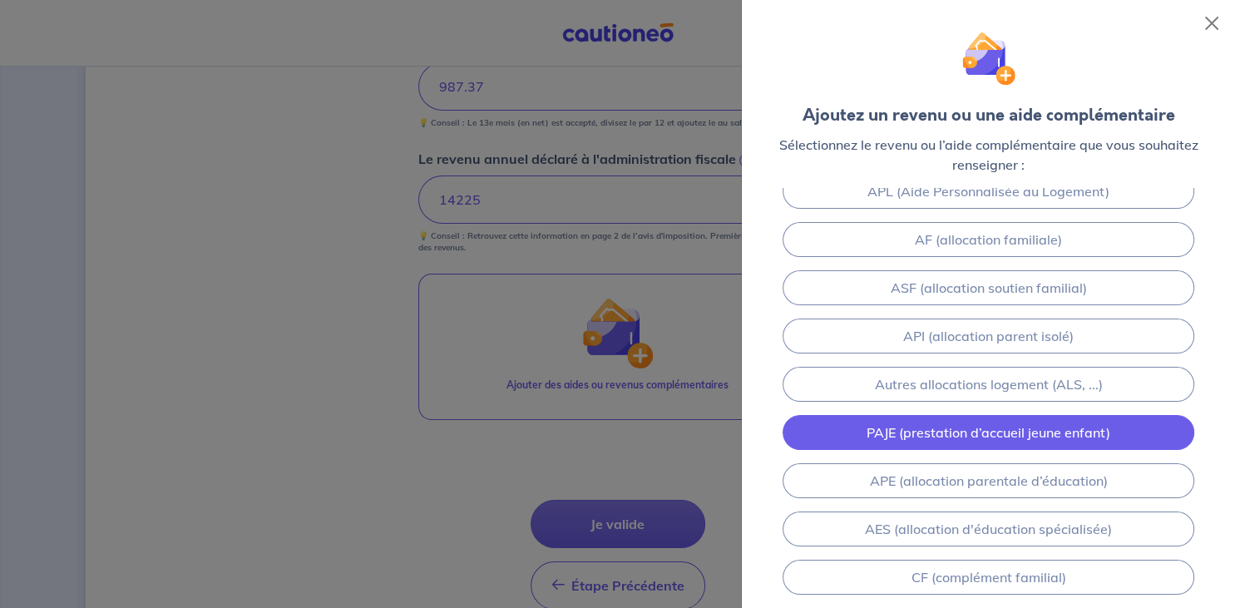
click at [1021, 423] on link "PAJE (prestation d’accueil jeune enfant)" at bounding box center [988, 432] width 411 height 35
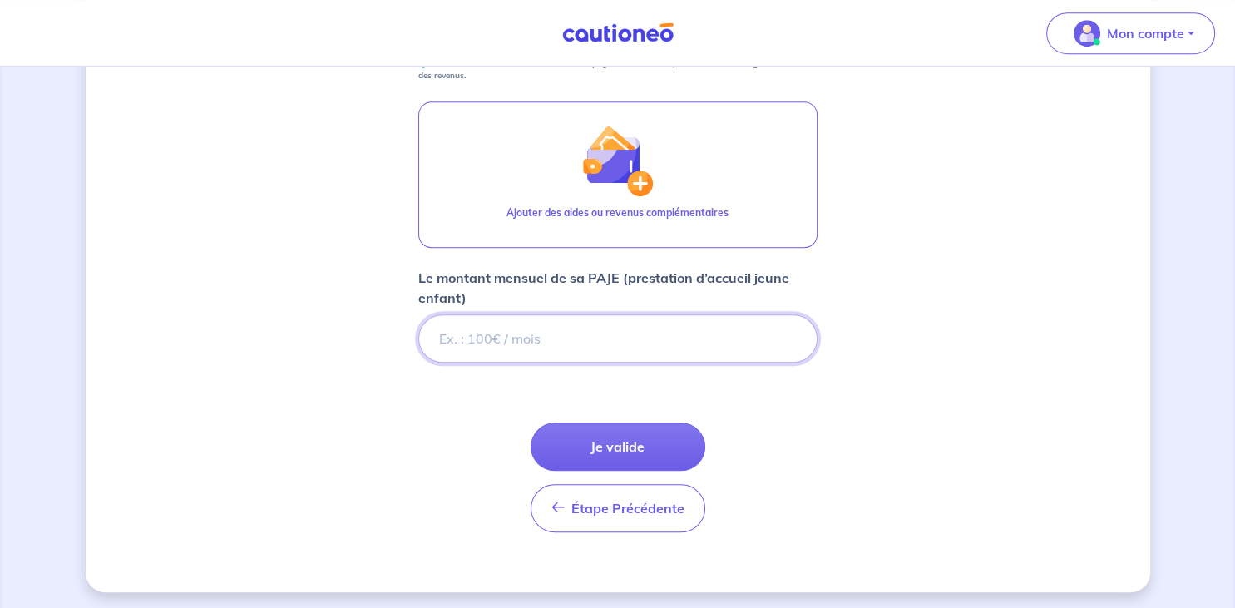
scroll to position [1116, 0]
type input "193"
type input "193.3"
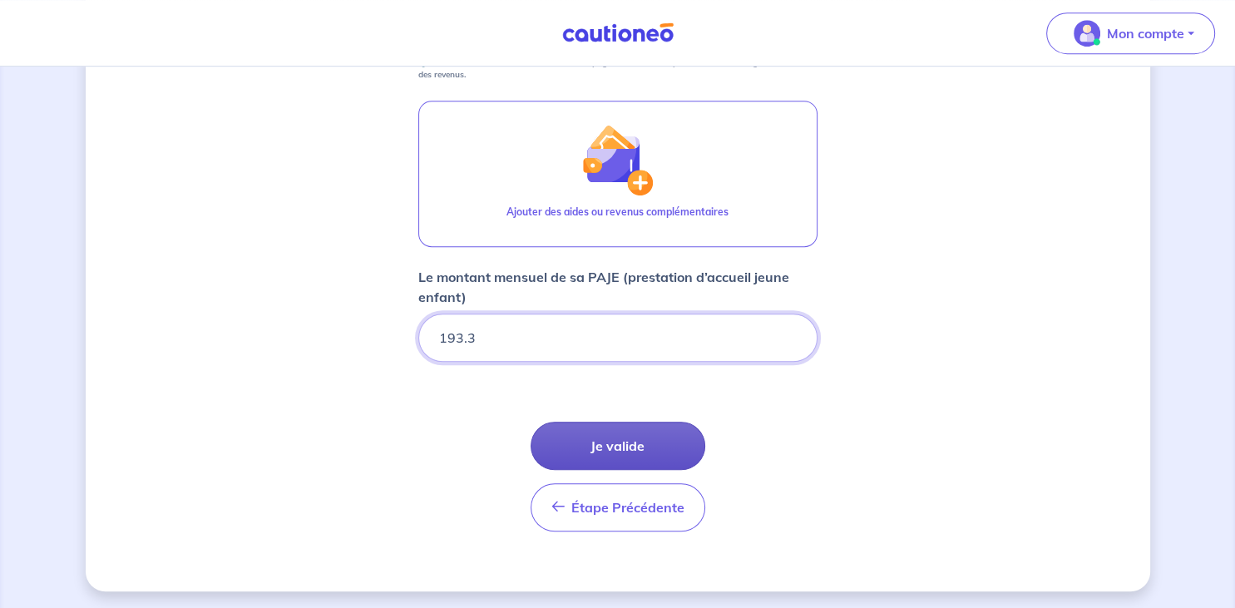
type input "193.3"
click at [631, 448] on button "Je valide" at bounding box center [618, 446] width 175 height 48
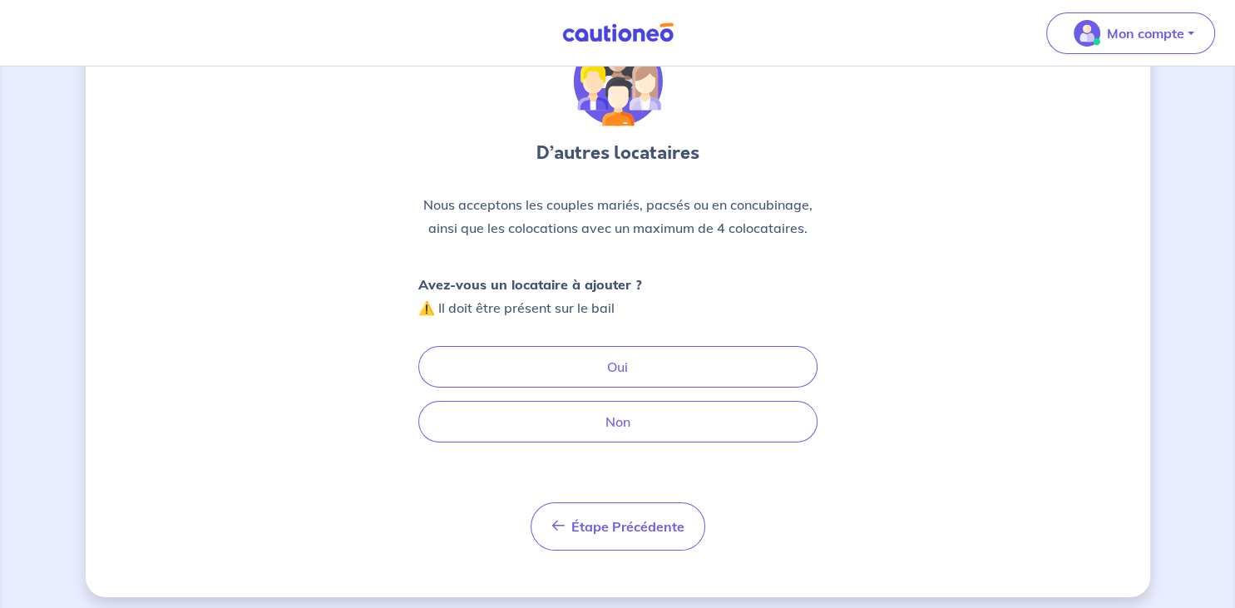
scroll to position [90, 0]
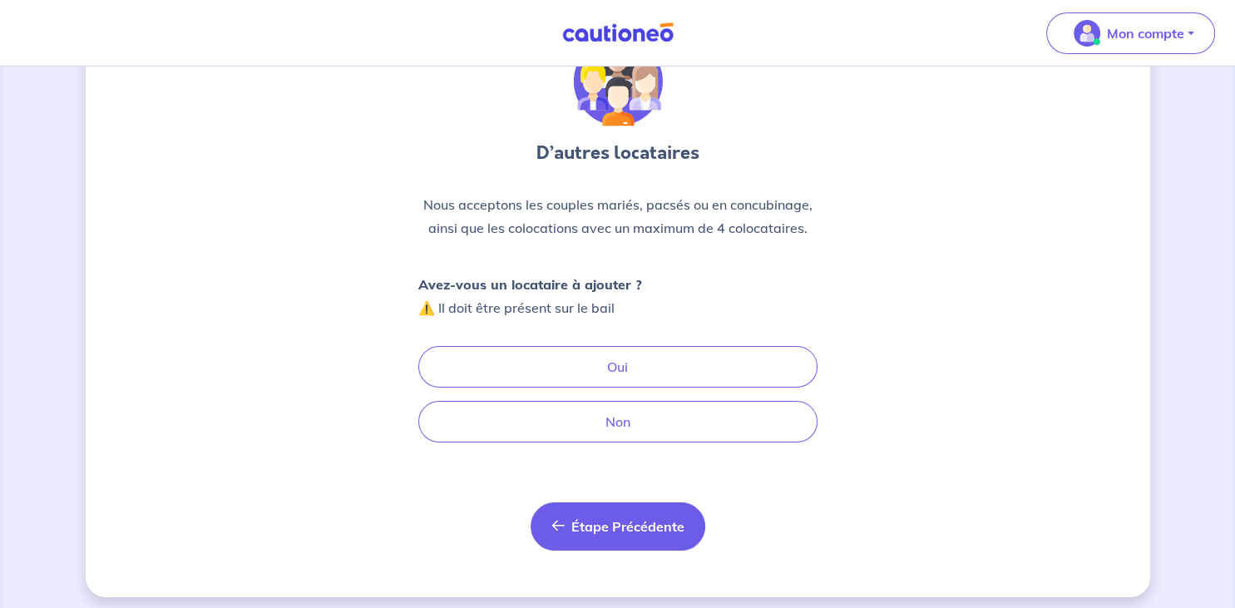
click at [604, 527] on span "Étape Précédente" at bounding box center [628, 526] width 113 height 17
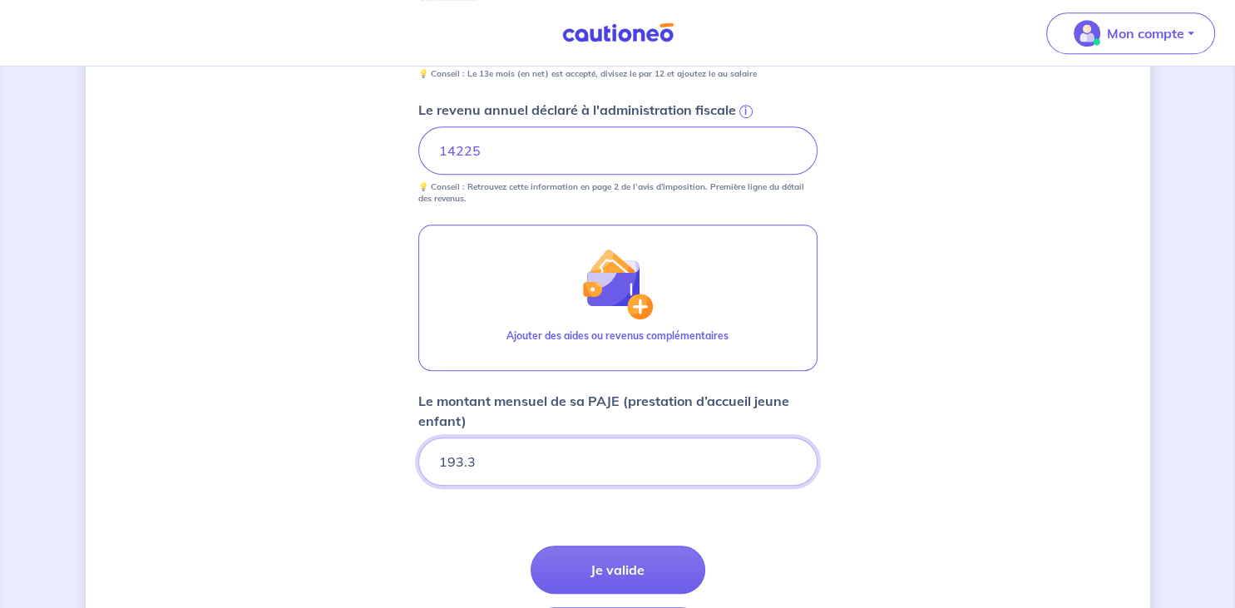
scroll to position [981, 0]
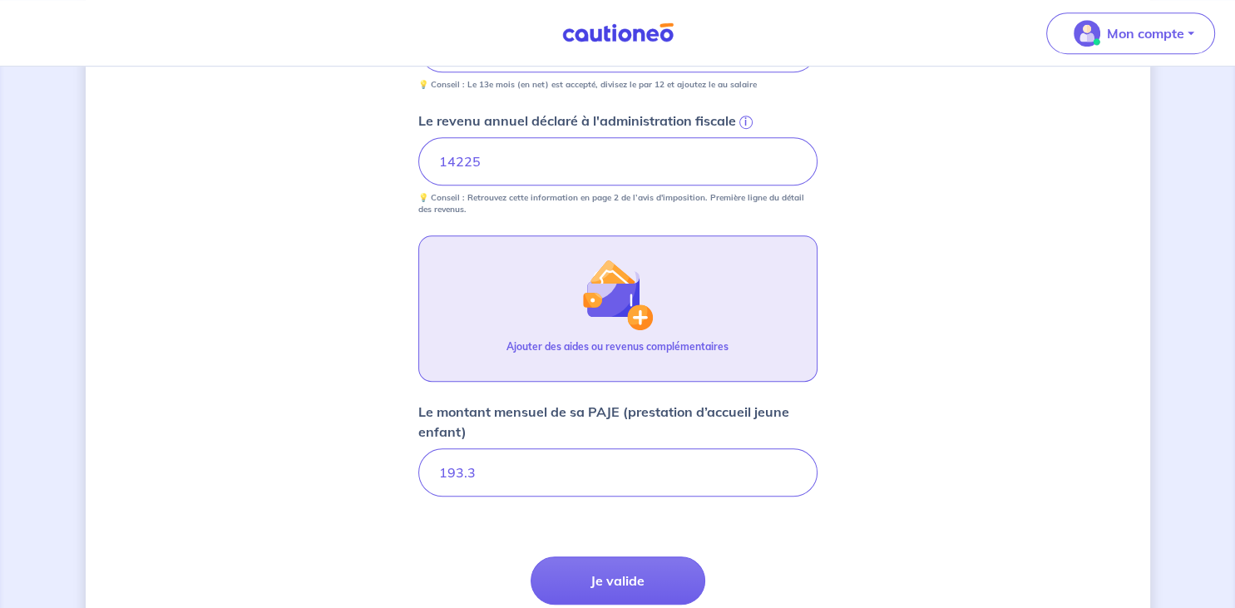
click at [641, 317] on img "button" at bounding box center [618, 295] width 72 height 72
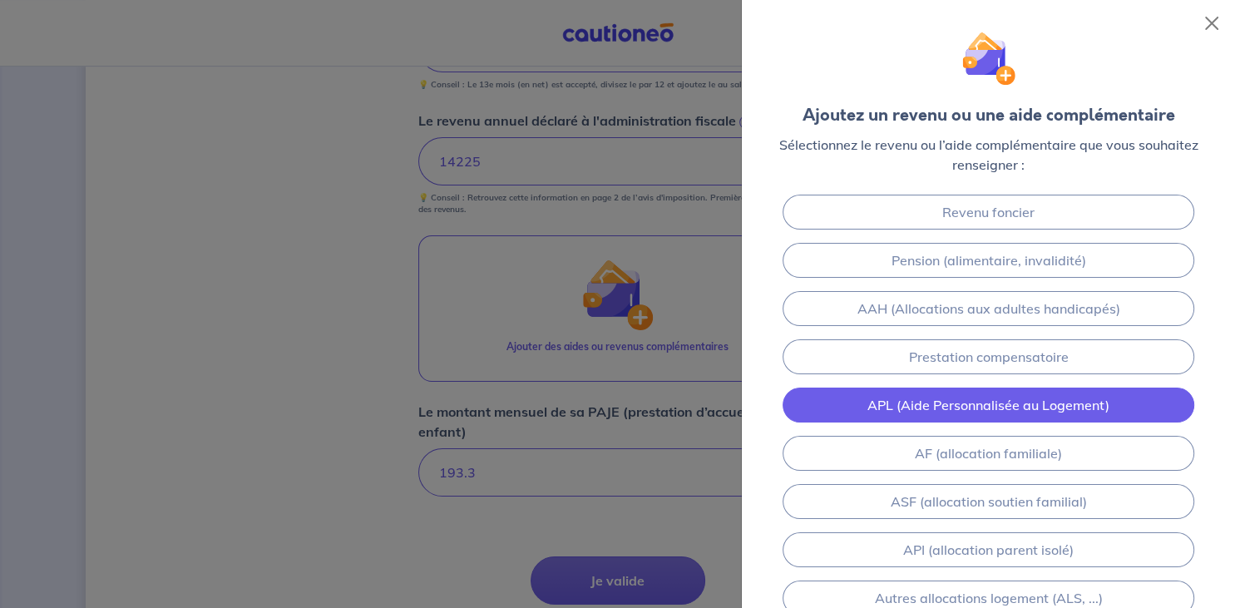
click at [1038, 400] on link "APL (Aide Personnalisée au Logement)" at bounding box center [988, 405] width 411 height 35
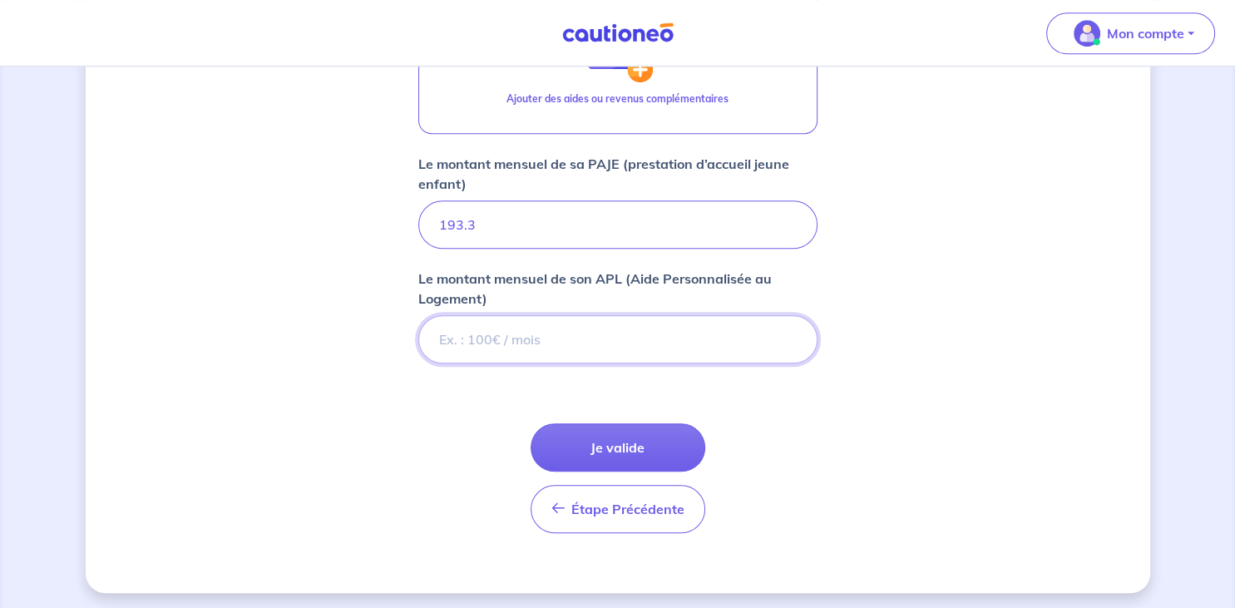
scroll to position [1230, 0]
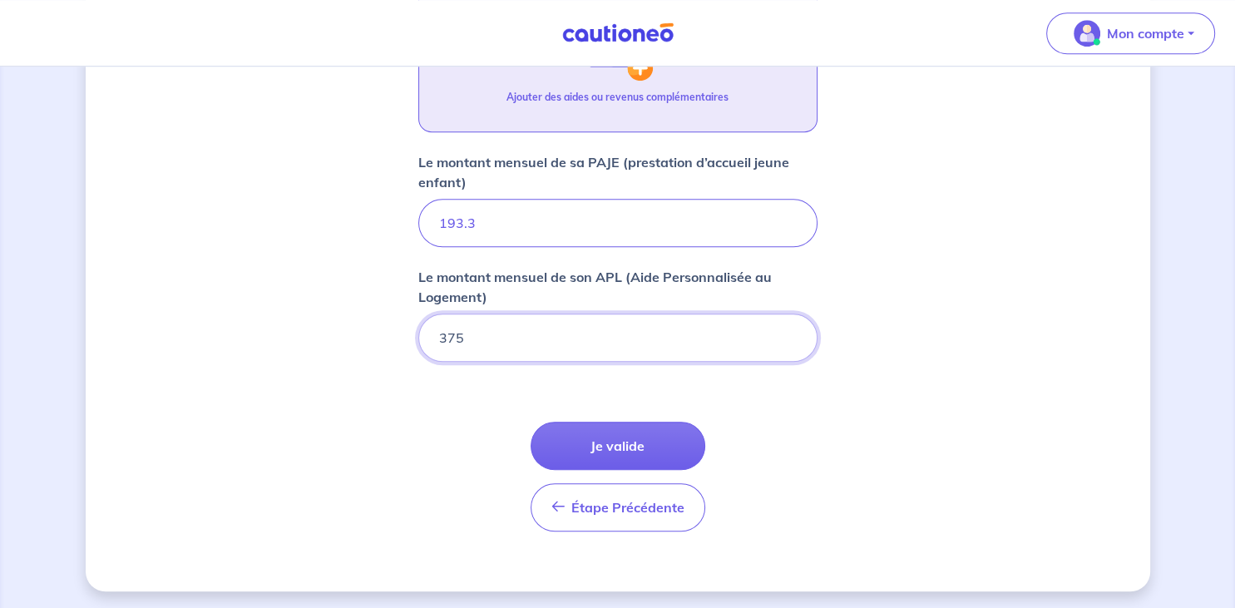
type input "375"
click at [634, 77] on img "button" at bounding box center [618, 45] width 72 height 72
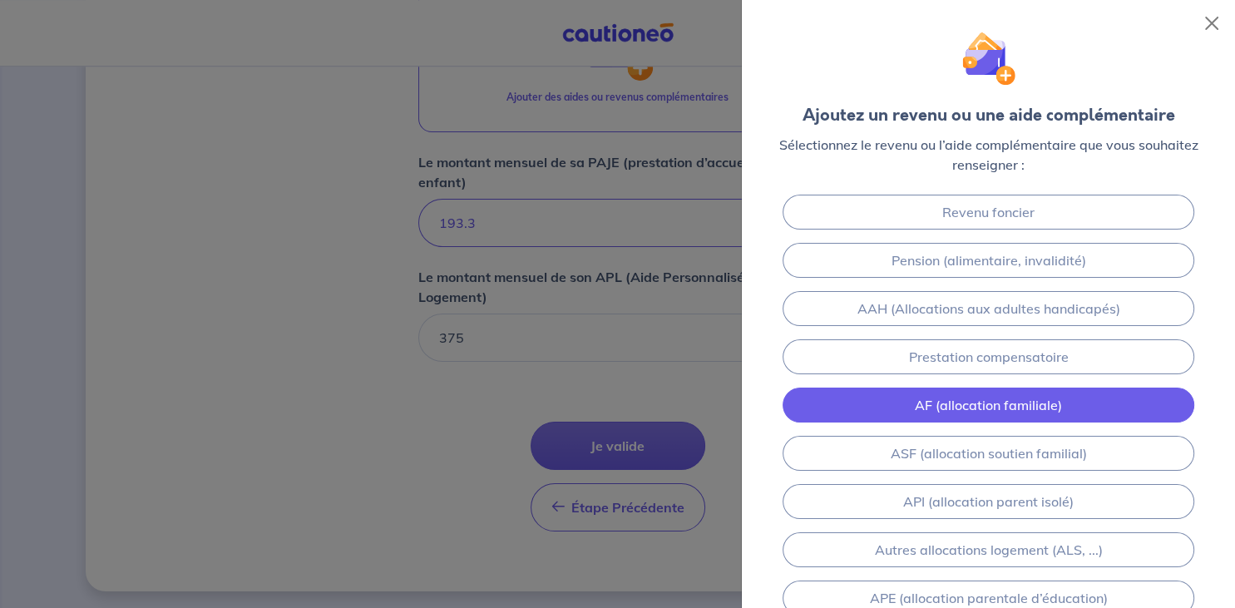
click at [1010, 406] on link "AF (allocation familiale)" at bounding box center [988, 405] width 411 height 35
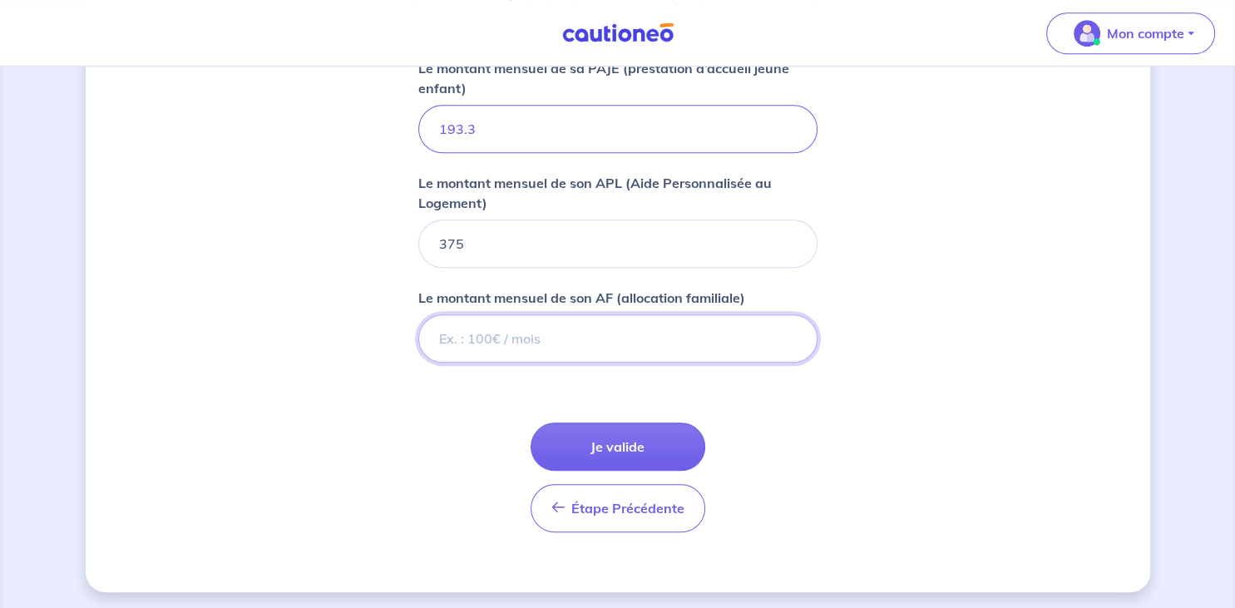
scroll to position [1324, 0]
type input "603"
drag, startPoint x: 1230, startPoint y: 444, endPoint x: 1223, endPoint y: 349, distance: 95.1
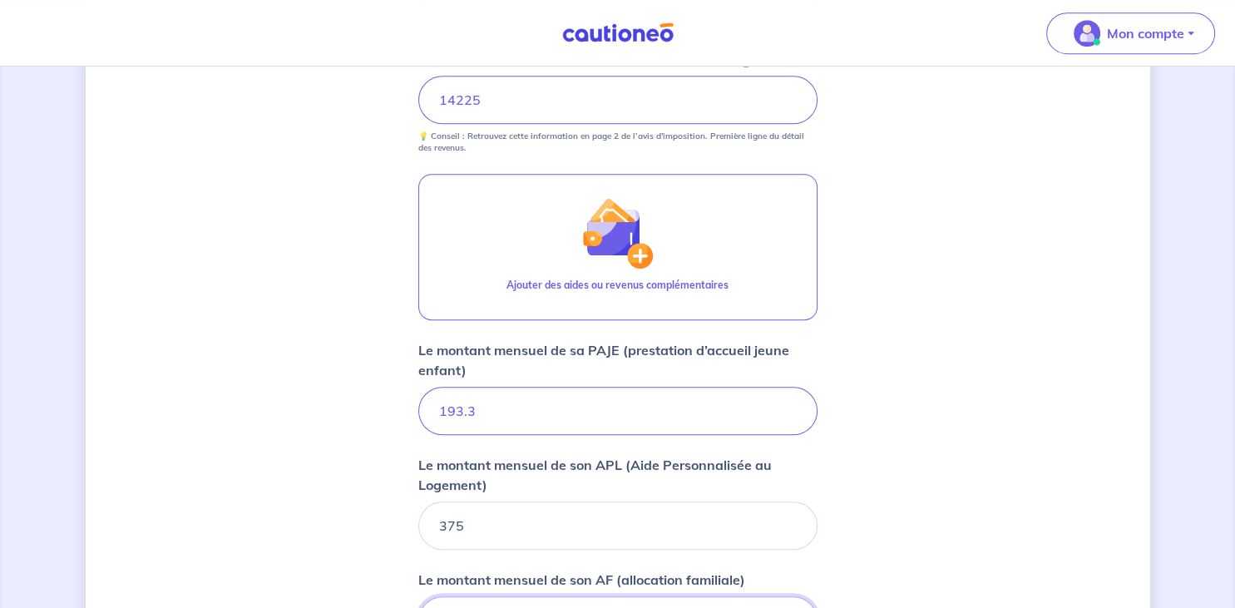
scroll to position [1004, 0]
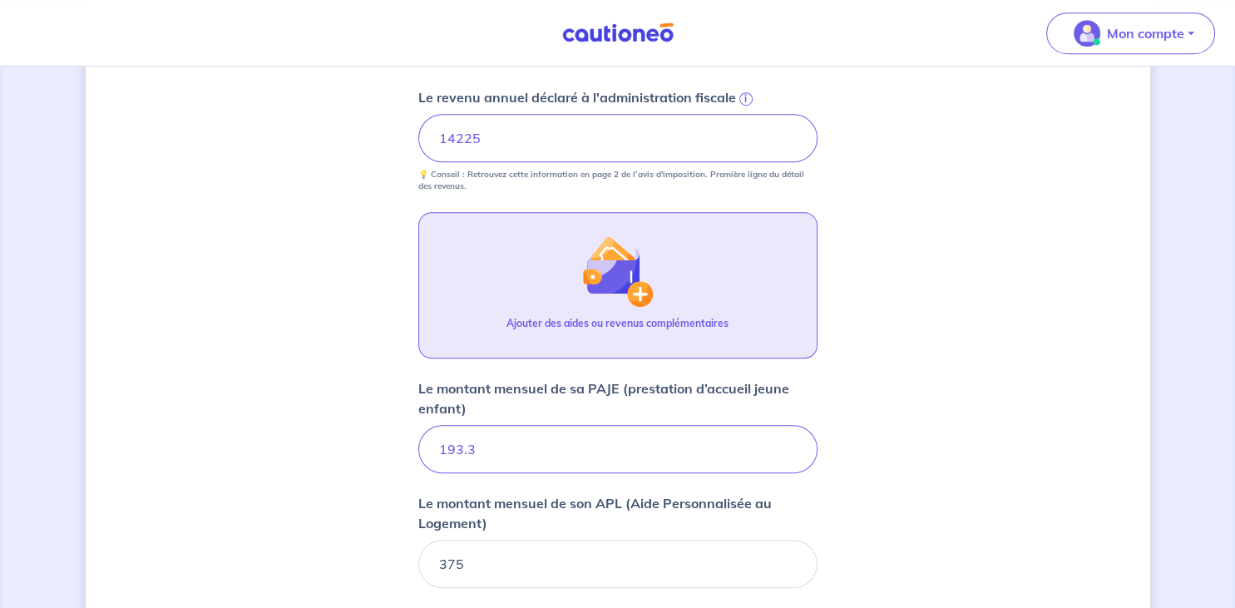
type input "603.35"
click at [651, 289] on img "button" at bounding box center [618, 271] width 72 height 72
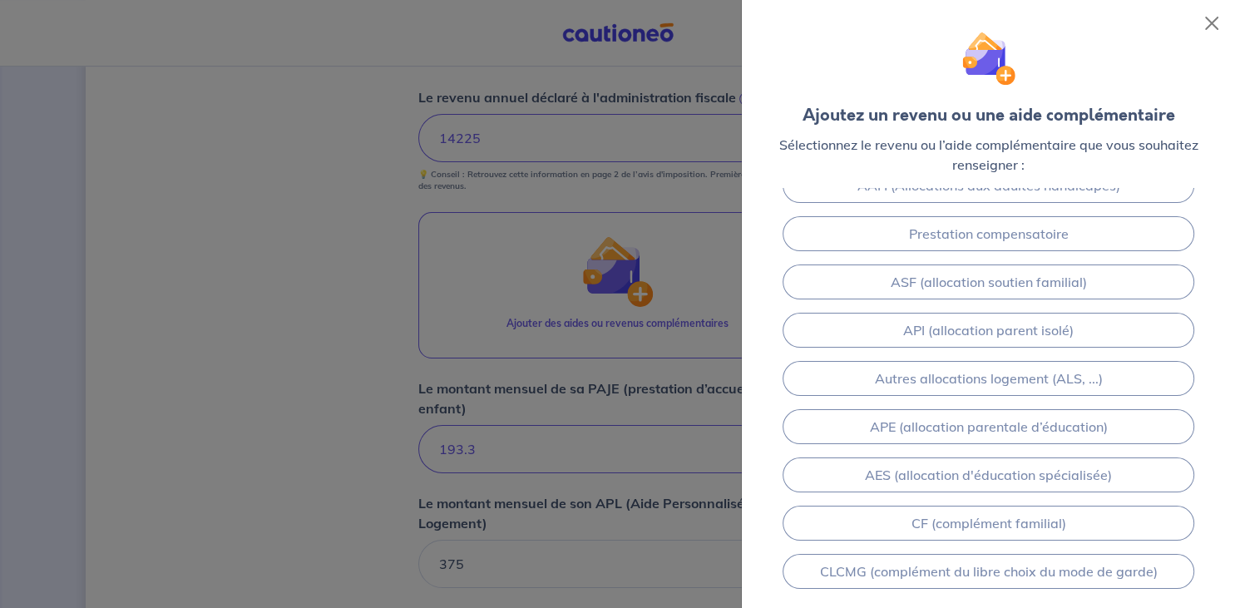
scroll to position [190, 0]
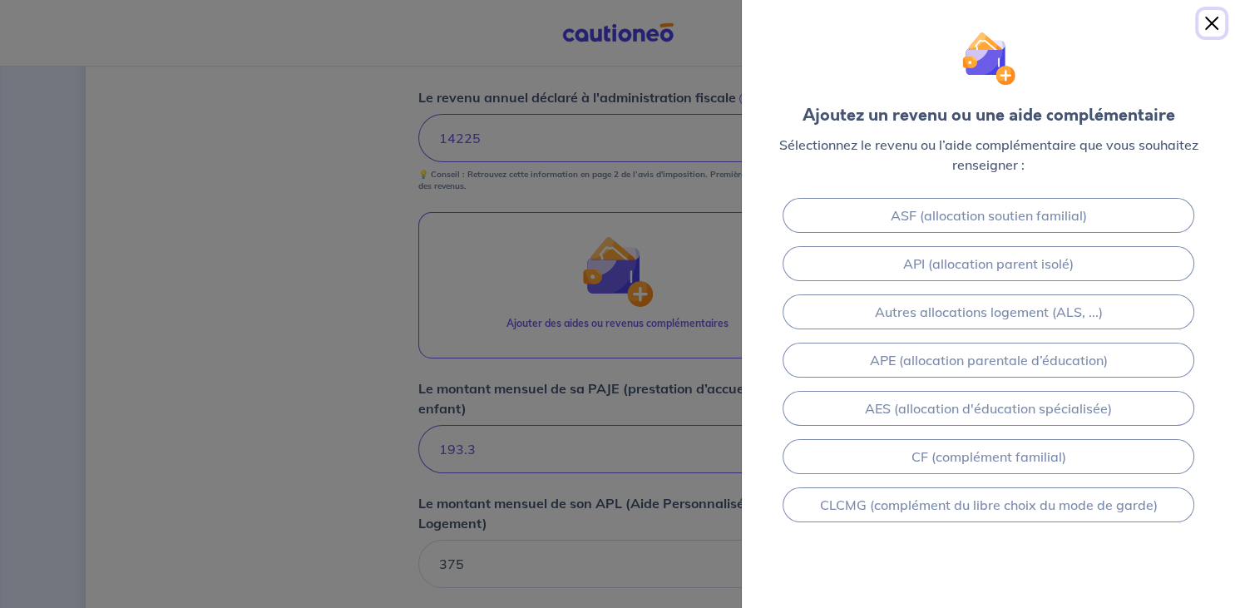
click at [1214, 28] on button "Close" at bounding box center [1212, 23] width 27 height 27
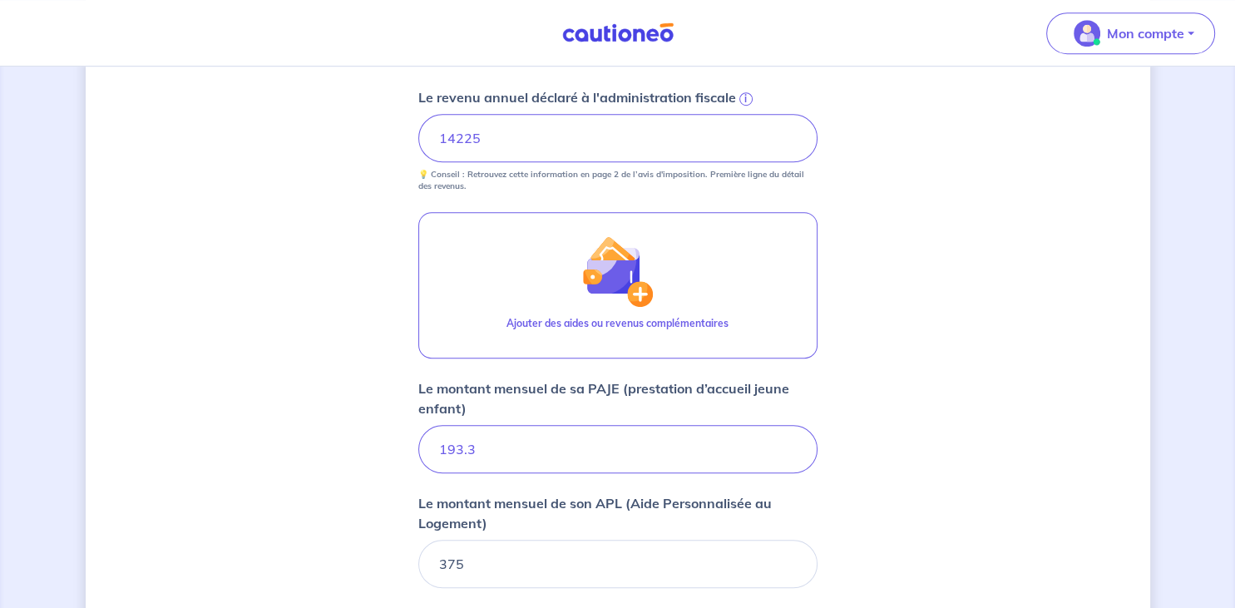
scroll to position [1324, 0]
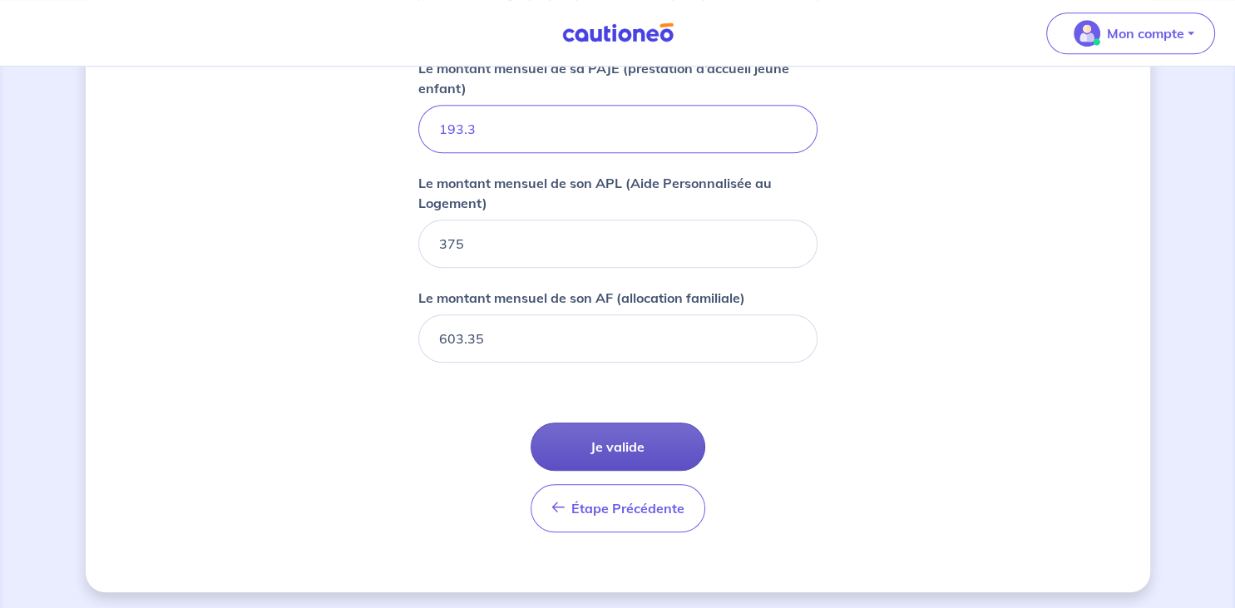
click at [622, 438] on button "Je valide" at bounding box center [618, 447] width 175 height 48
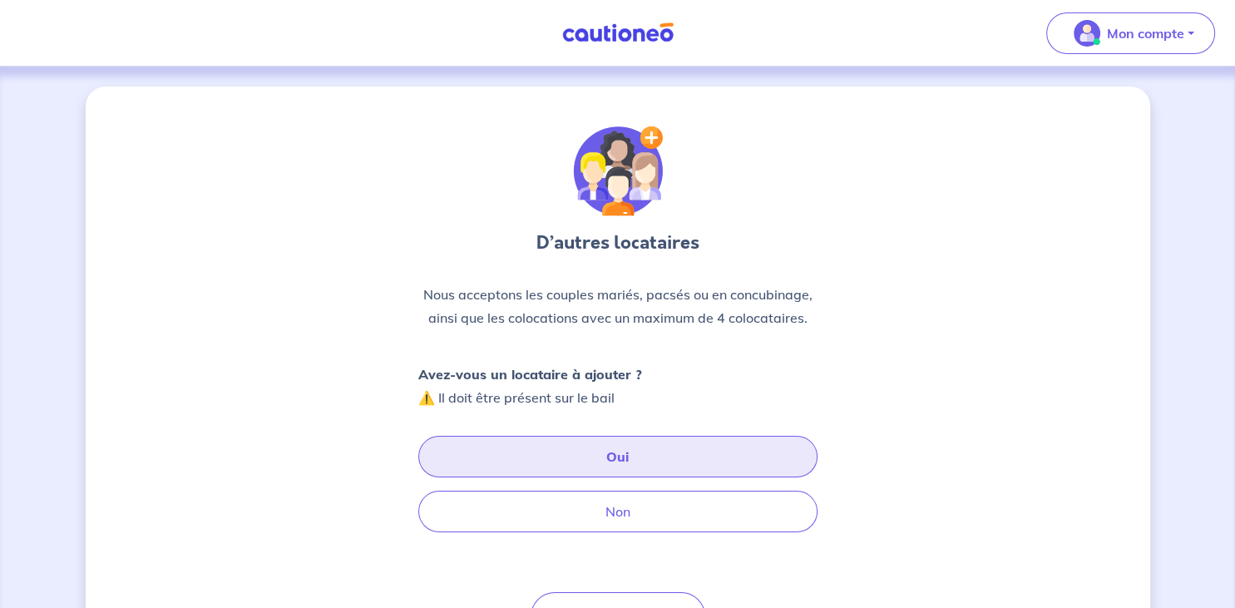
click at [615, 462] on button "Oui" at bounding box center [617, 457] width 399 height 42
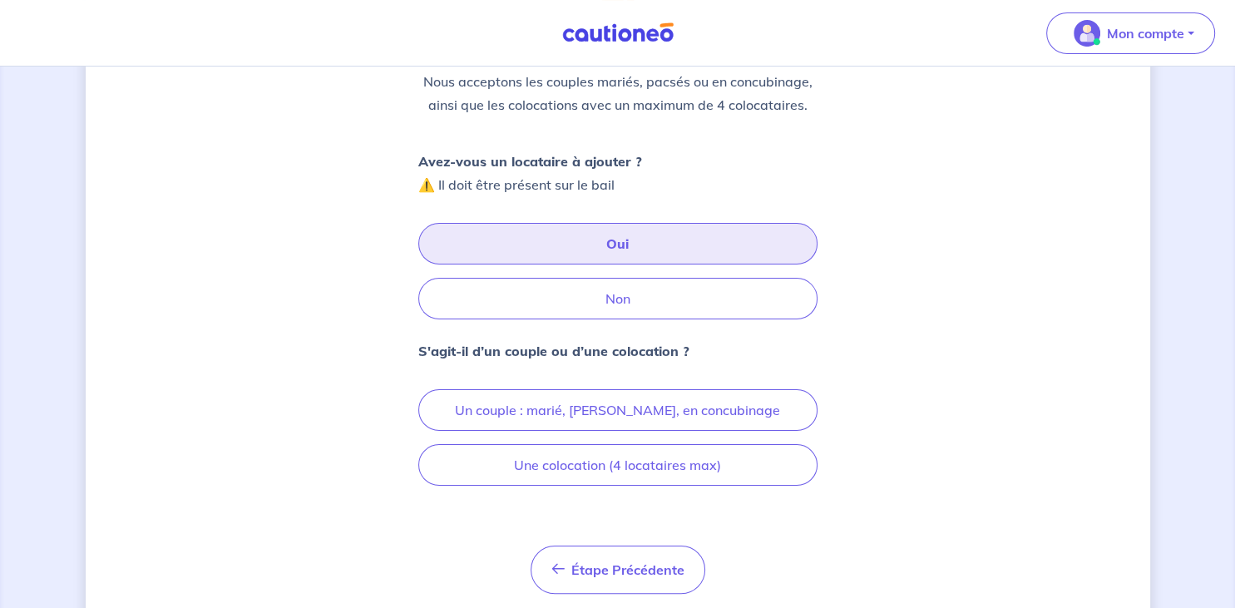
scroll to position [215, 0]
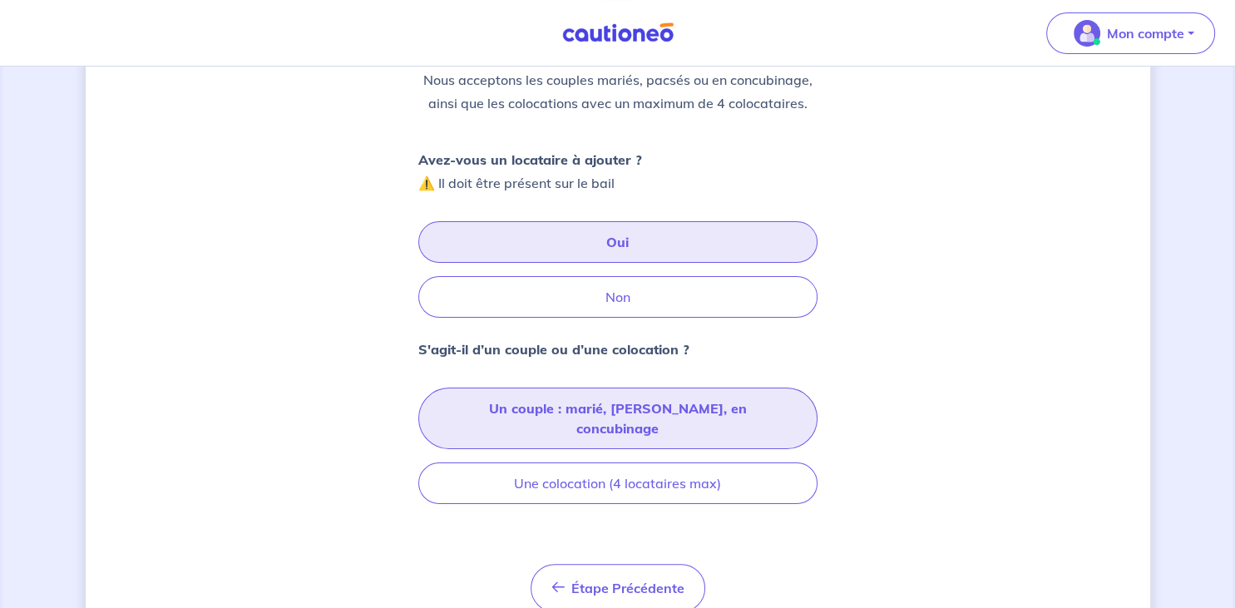
click at [665, 401] on button "Un couple : marié, pacsé, en concubinage" at bounding box center [617, 419] width 399 height 62
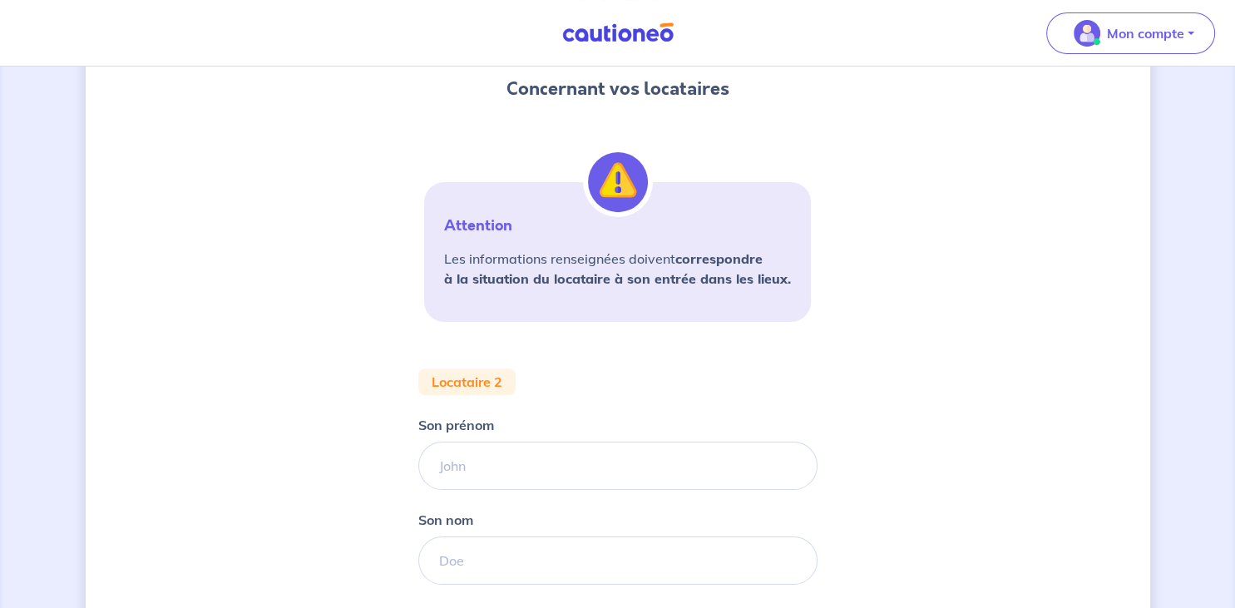
scroll to position [156, 0]
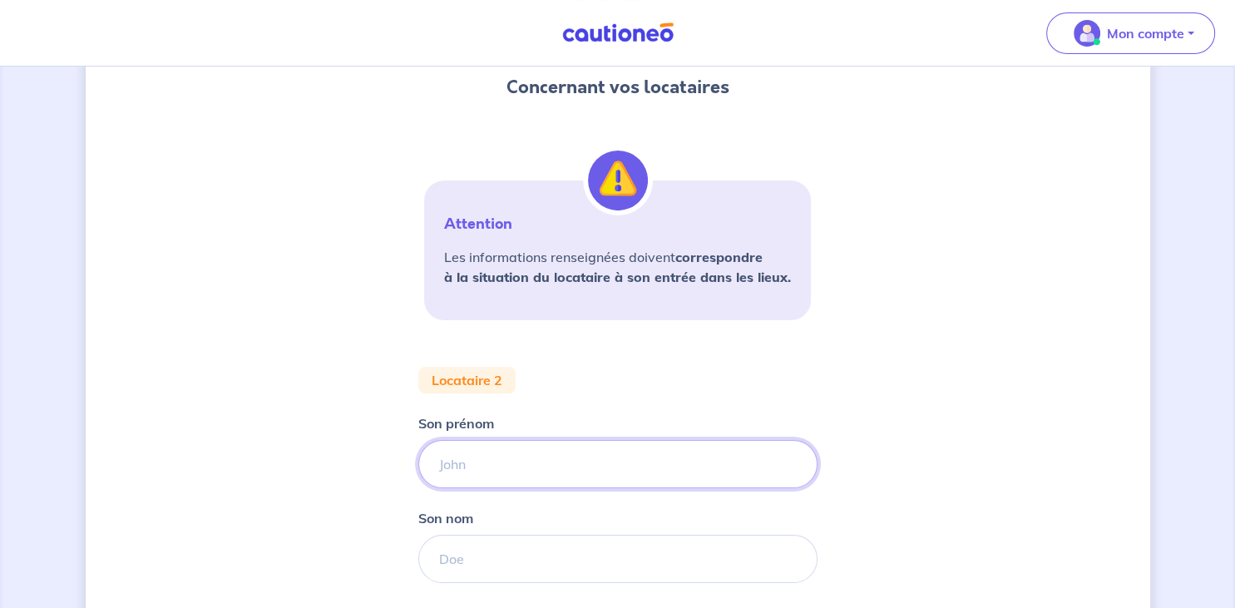
click at [548, 473] on input "Son prénom" at bounding box center [617, 464] width 399 height 48
type input "Josué"
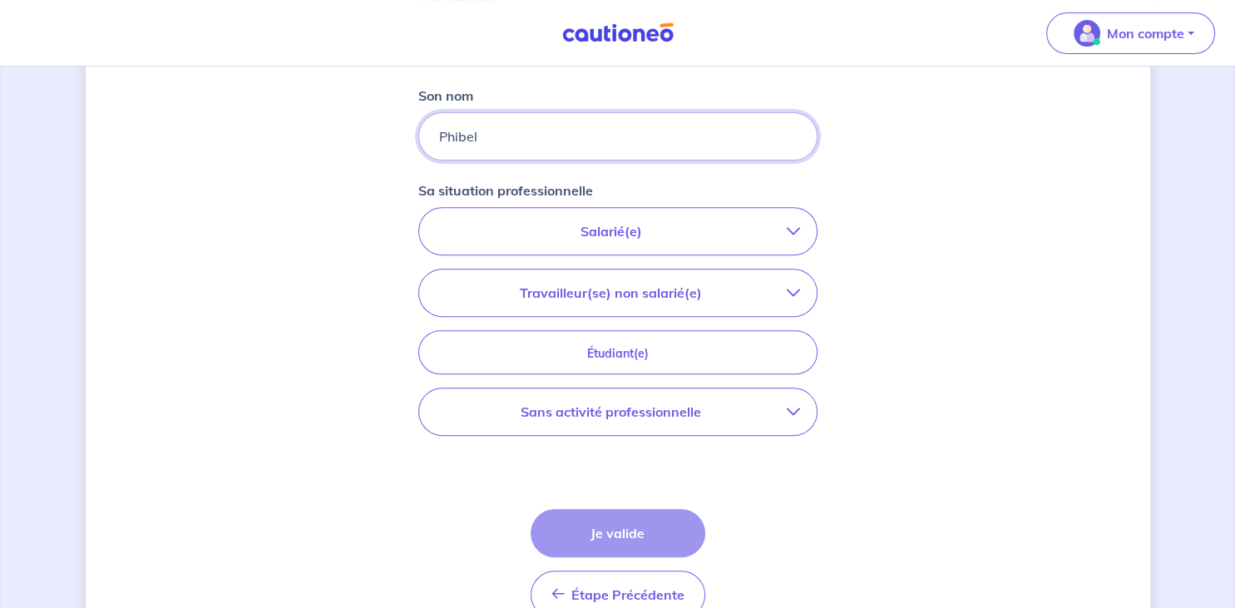
scroll to position [615, 0]
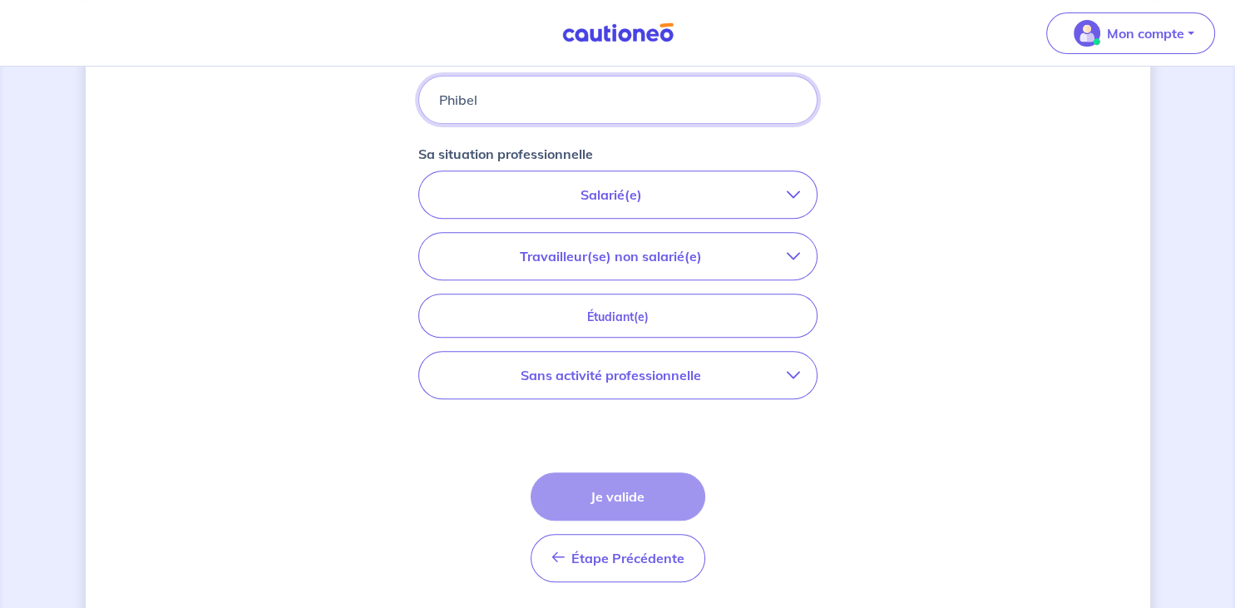
type input "Phibel"
click at [740, 188] on p "Salarié(e)" at bounding box center [611, 195] width 351 height 20
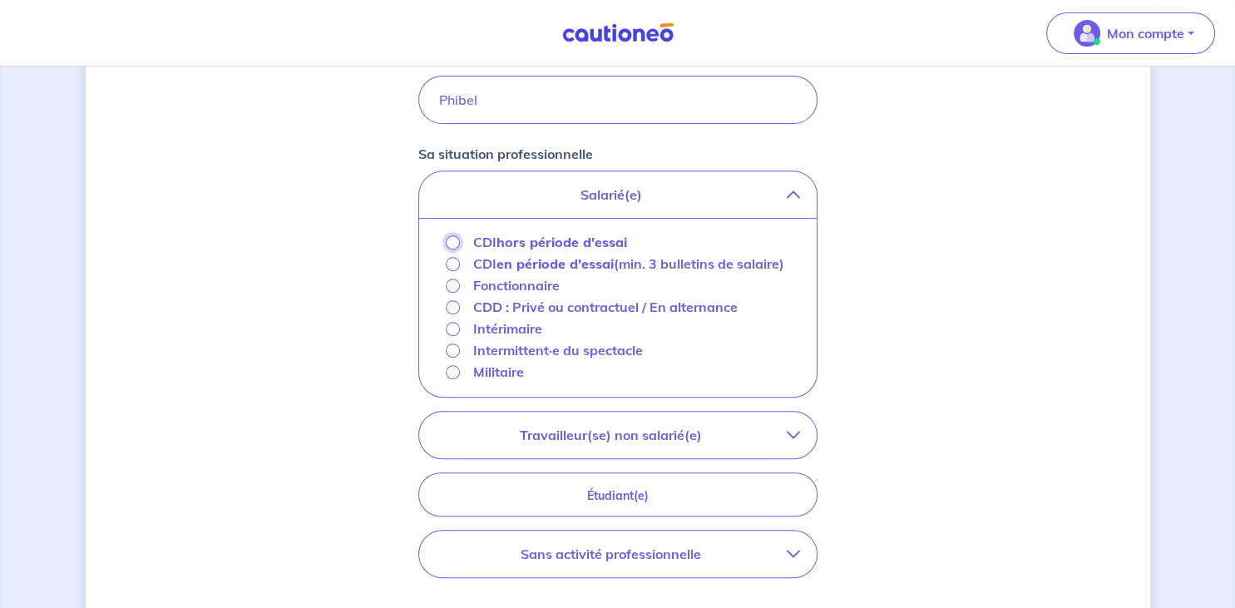
click at [454, 244] on input "CDI hors période d'essai" at bounding box center [453, 242] width 14 height 14
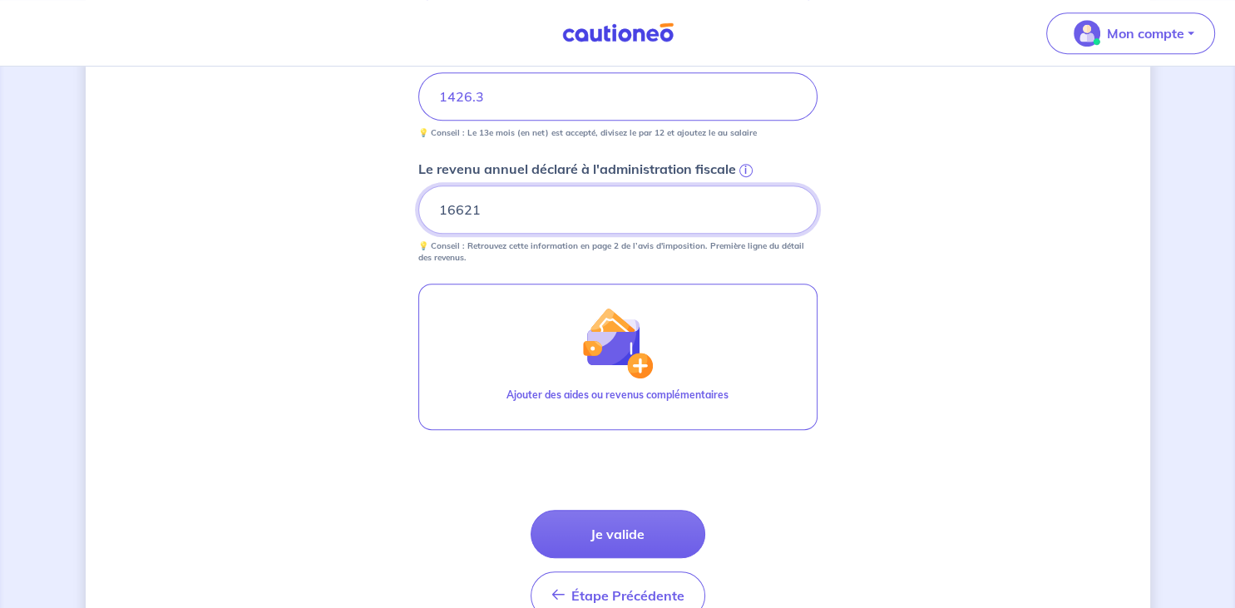
scroll to position [915, 0]
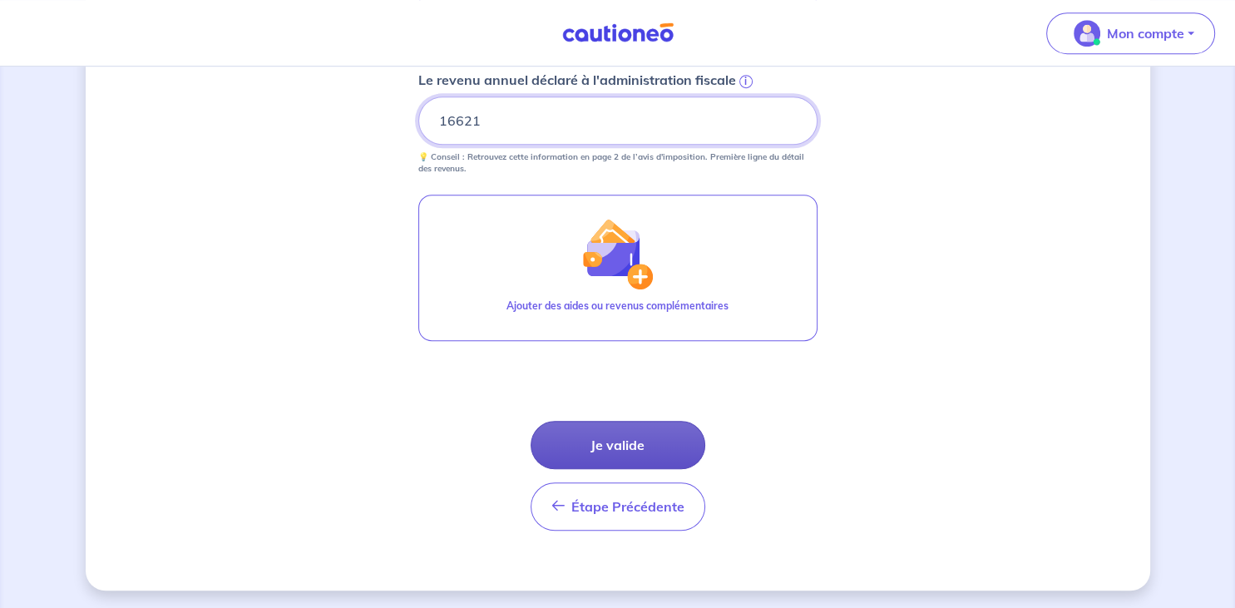
type input "16621"
click at [627, 437] on button "Je valide" at bounding box center [618, 445] width 175 height 48
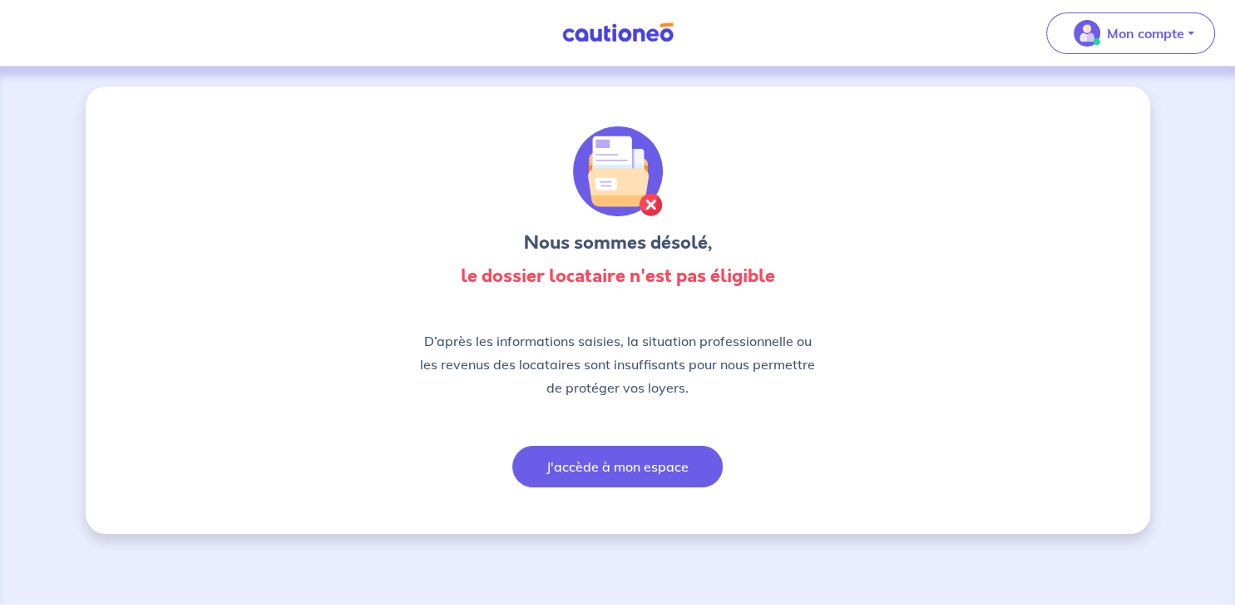
click at [624, 466] on button "J'accède à mon espace" at bounding box center [617, 467] width 210 height 42
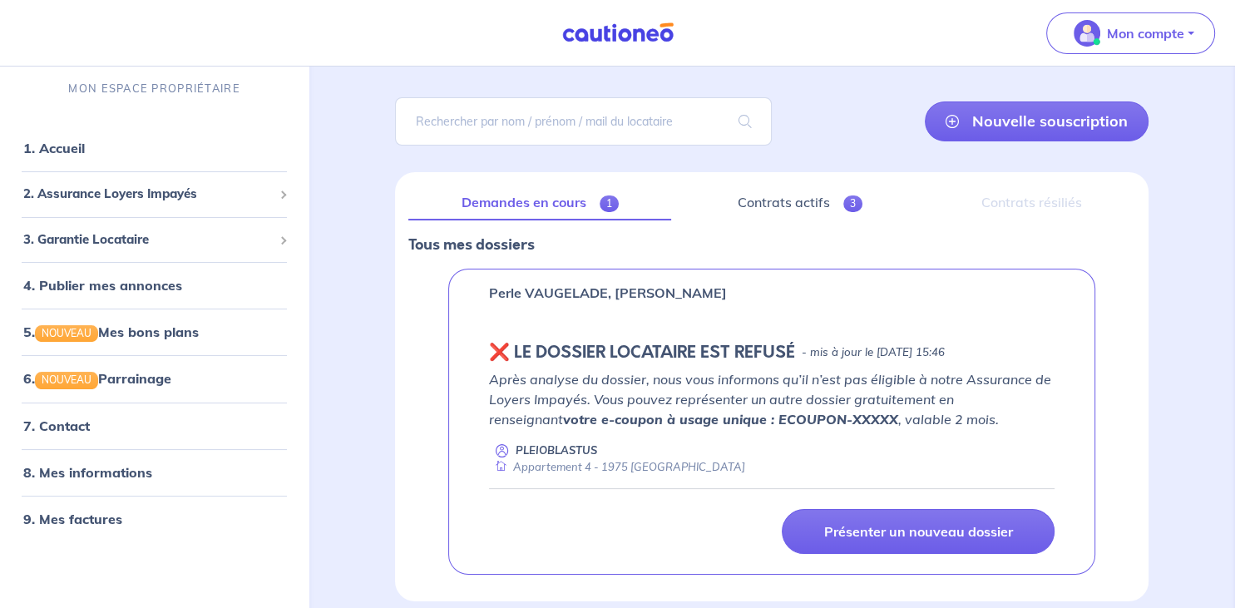
scroll to position [98, 0]
click at [775, 195] on link "Contrats actifs 3" at bounding box center [800, 202] width 230 height 35
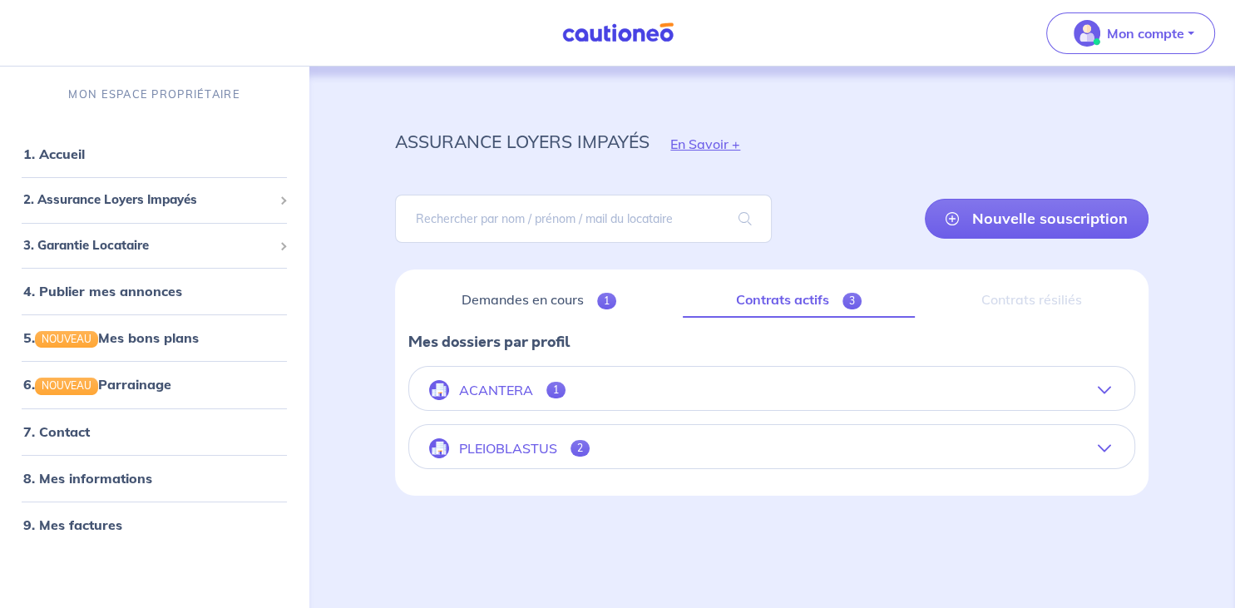
click at [677, 438] on button "PLEIOBLASTUS 2" at bounding box center [771, 448] width 725 height 40
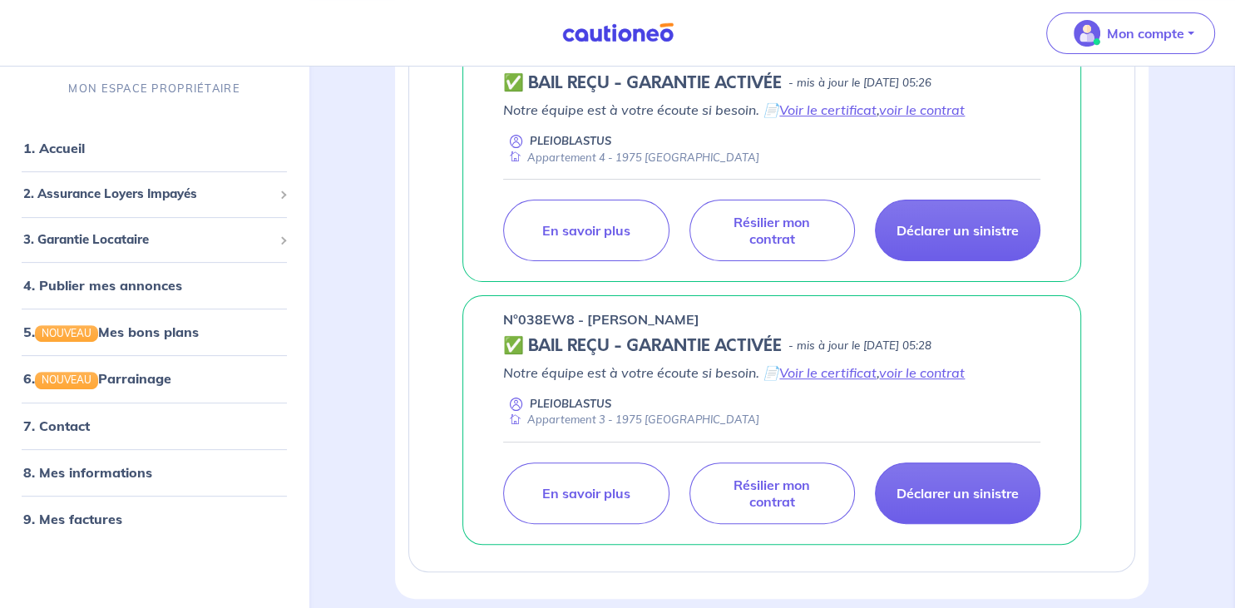
scroll to position [470, 0]
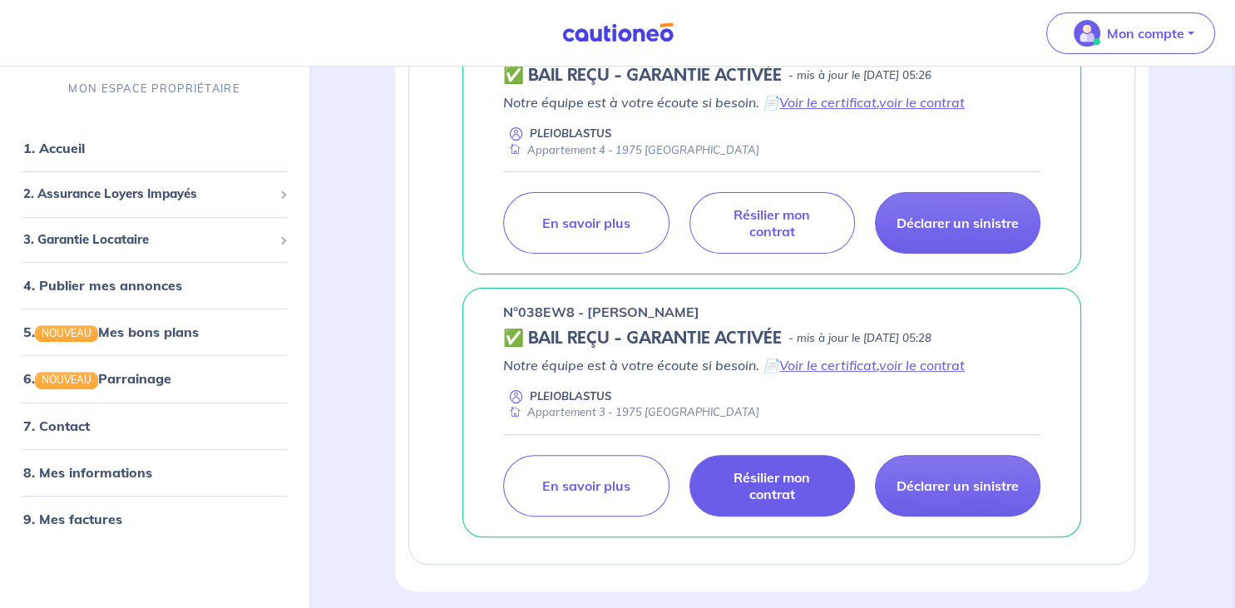
click at [781, 476] on p "Résilier mon contrat" at bounding box center [772, 485] width 124 height 33
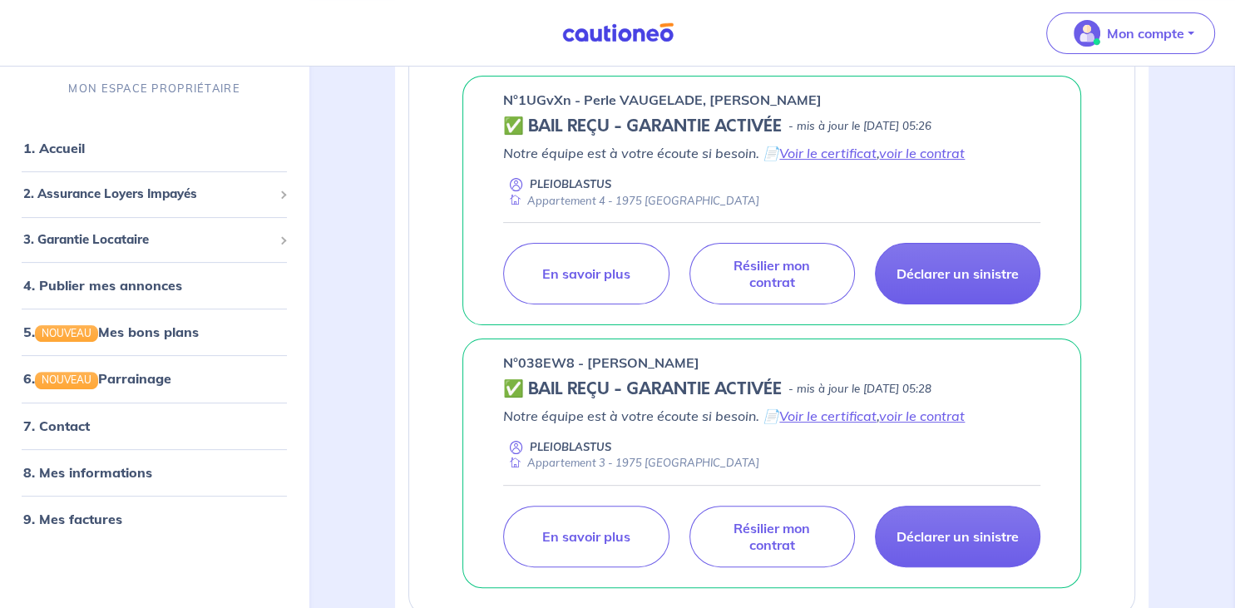
scroll to position [443, 0]
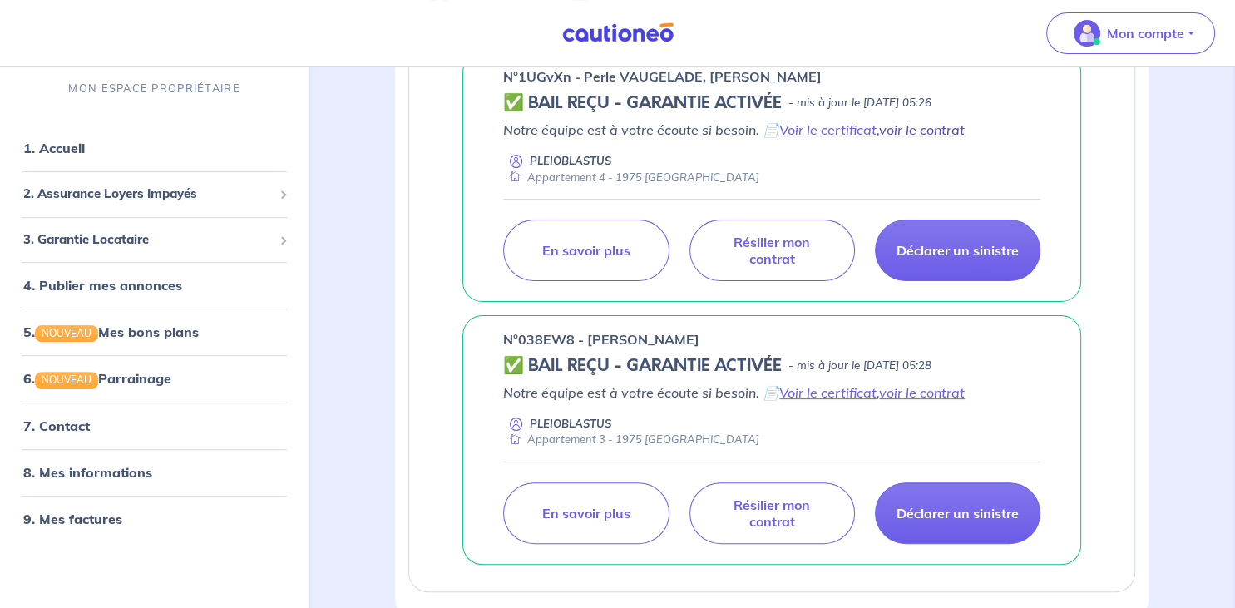
click at [933, 123] on link "voir le contrat" at bounding box center [922, 129] width 86 height 17
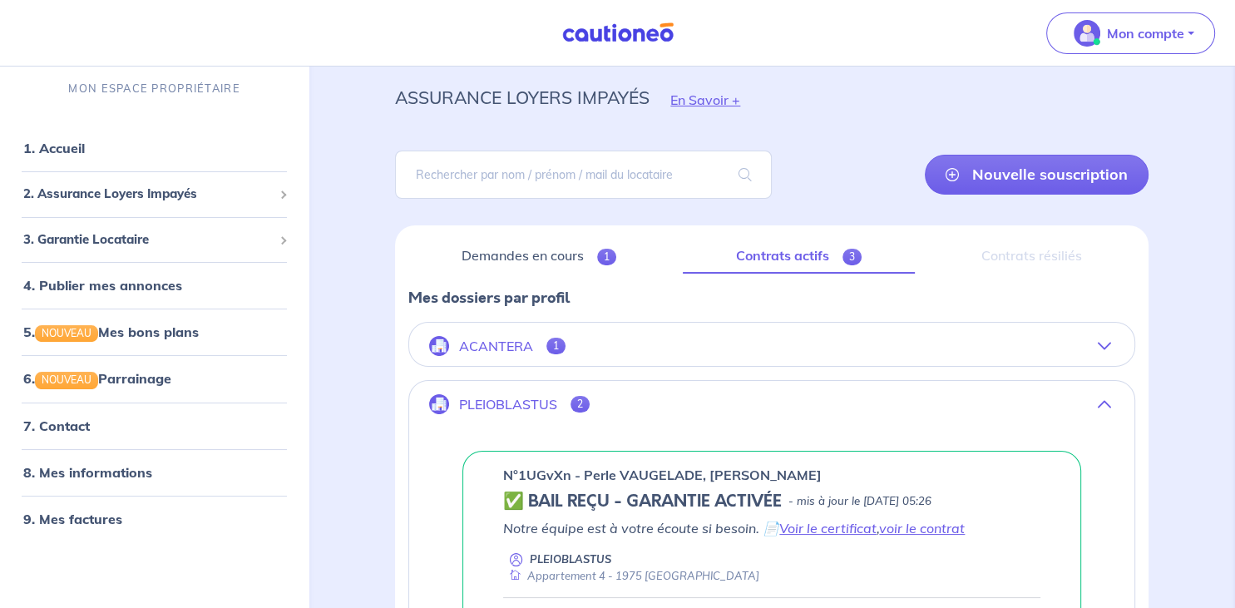
scroll to position [42, 0]
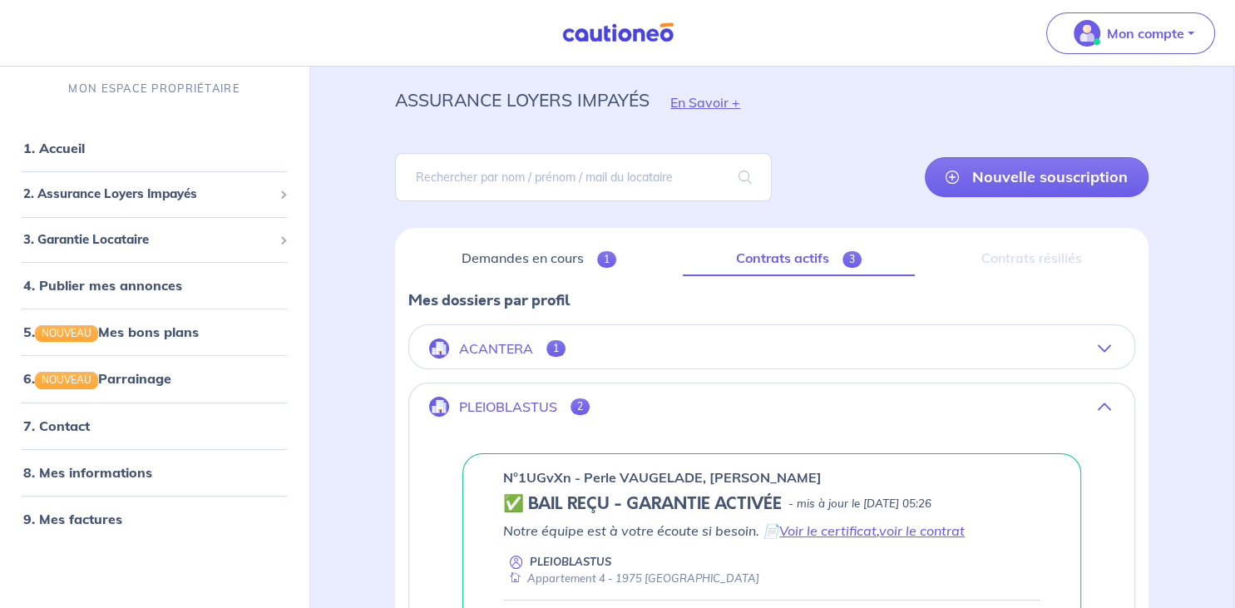
click at [1090, 156] on div "Nouvelle souscription" at bounding box center [772, 177] width 754 height 75
click at [1073, 173] on link "Nouvelle souscription" at bounding box center [1037, 177] width 224 height 40
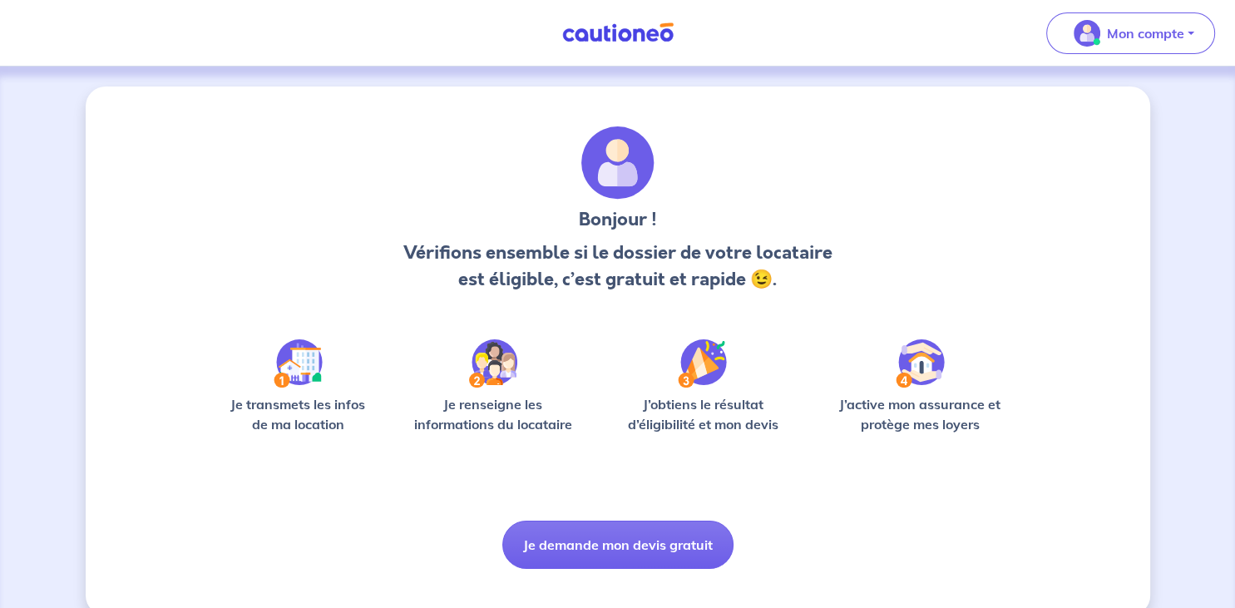
scroll to position [27, 0]
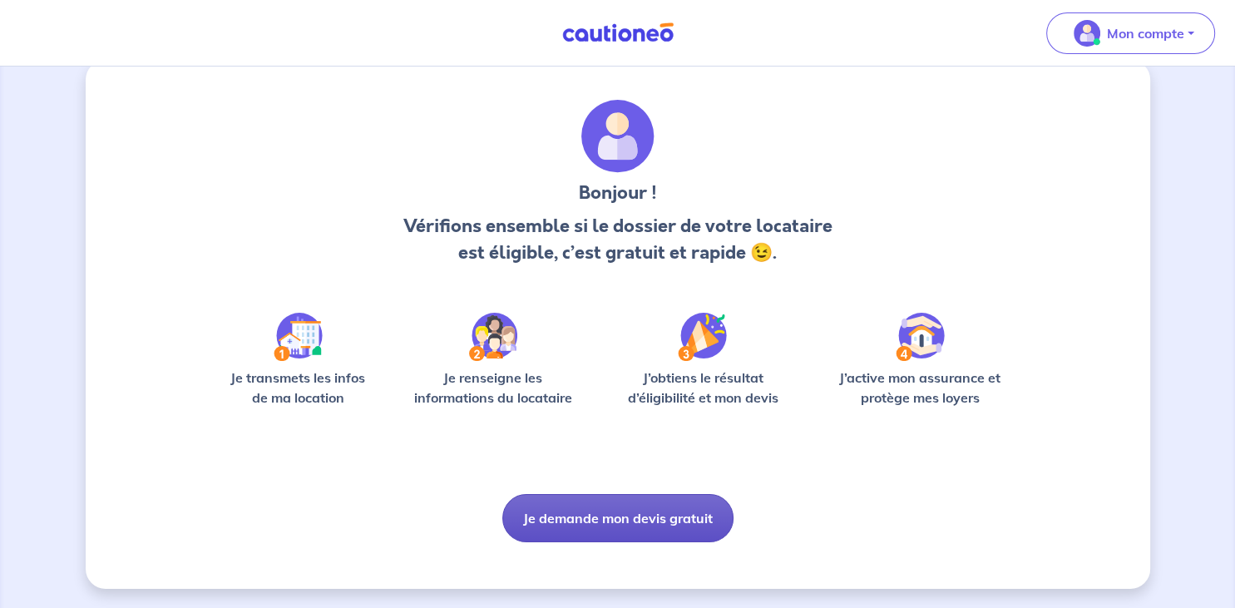
click at [621, 513] on button "Je demande mon devis gratuit" at bounding box center [617, 518] width 231 height 48
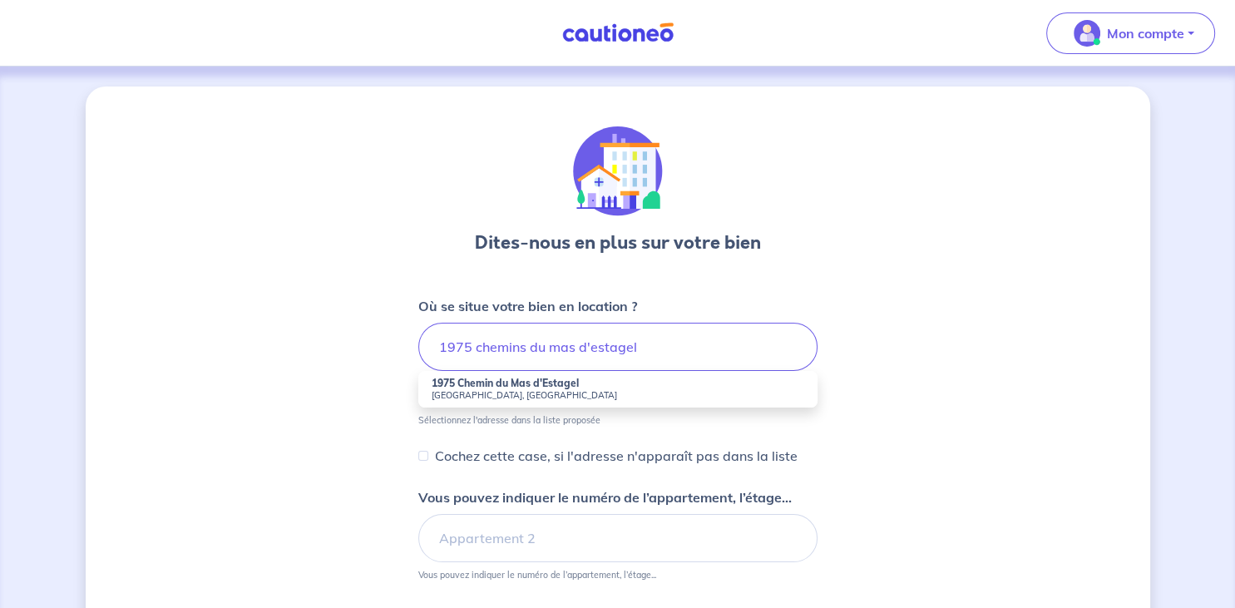
click at [515, 391] on small "Nîmes, France" at bounding box center [618, 395] width 373 height 12
type input "1975 Chemin du Mas d'Estagel, Nîmes, France"
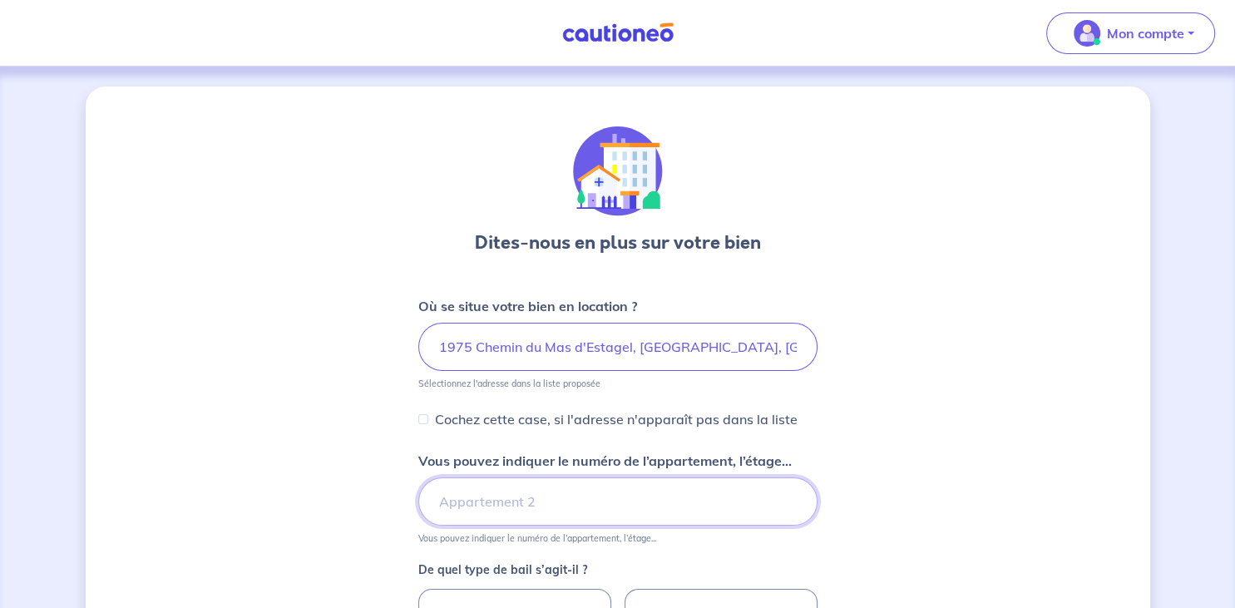
click at [499, 517] on input "Vous pouvez indiquer le numéro de l’appartement, l’étage..." at bounding box center [617, 502] width 399 height 48
type input "Appartement 4"
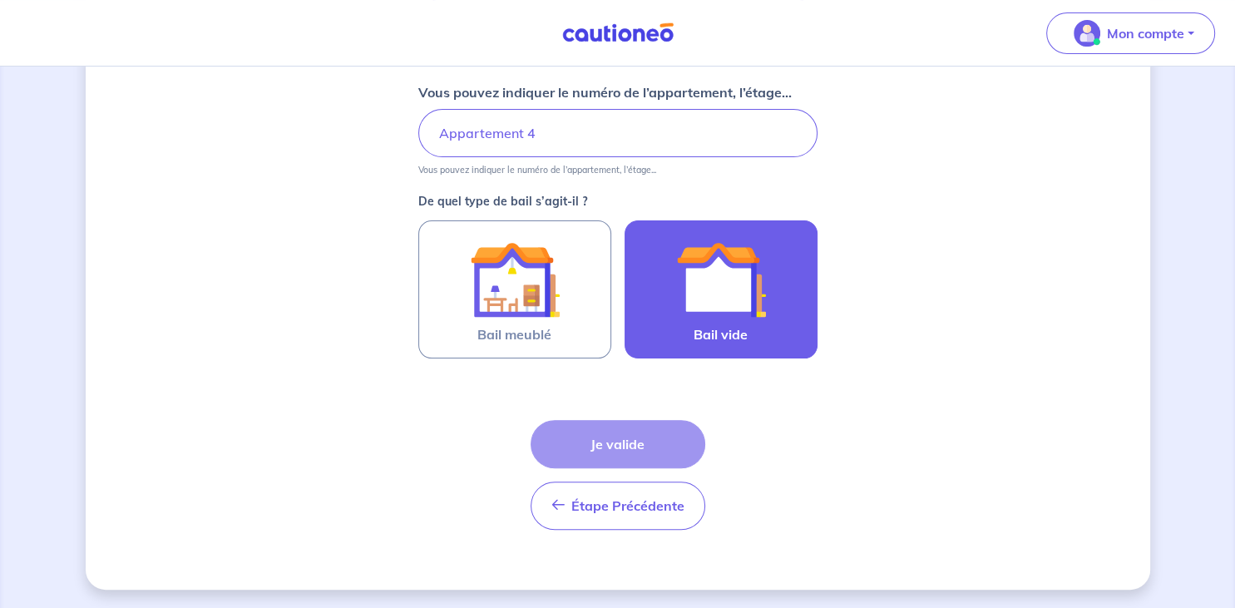
click at [720, 280] on img at bounding box center [721, 280] width 90 height 90
click at [0, 0] on input "Bail vide" at bounding box center [0, 0] width 0 height 0
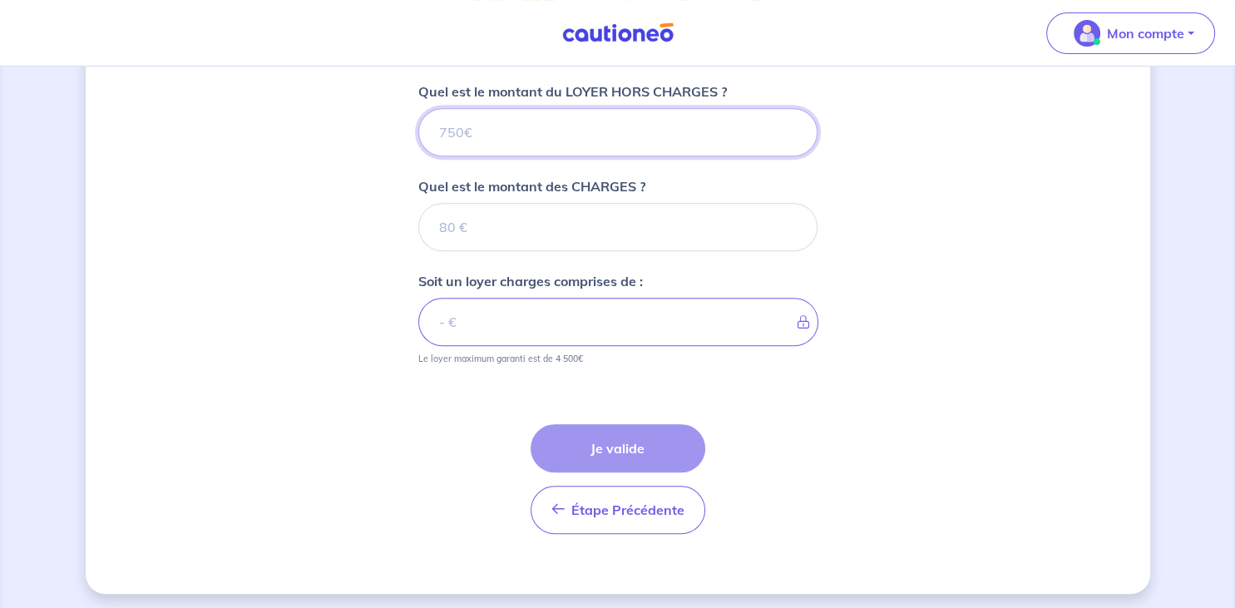
scroll to position [671, 0]
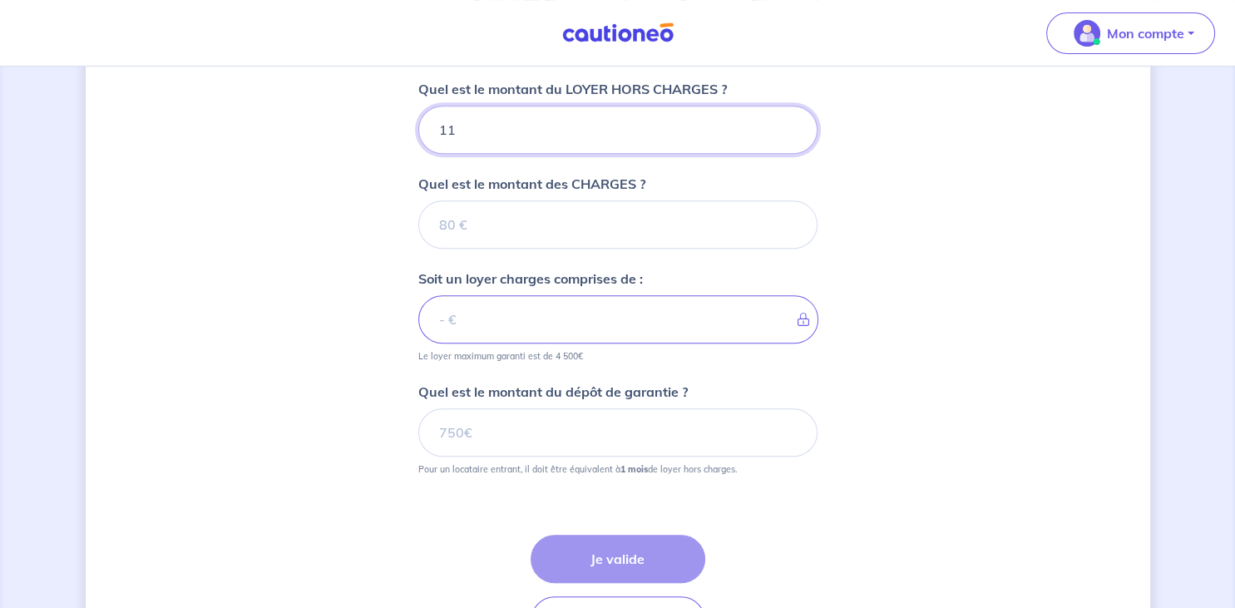
type input "111"
type input "1110"
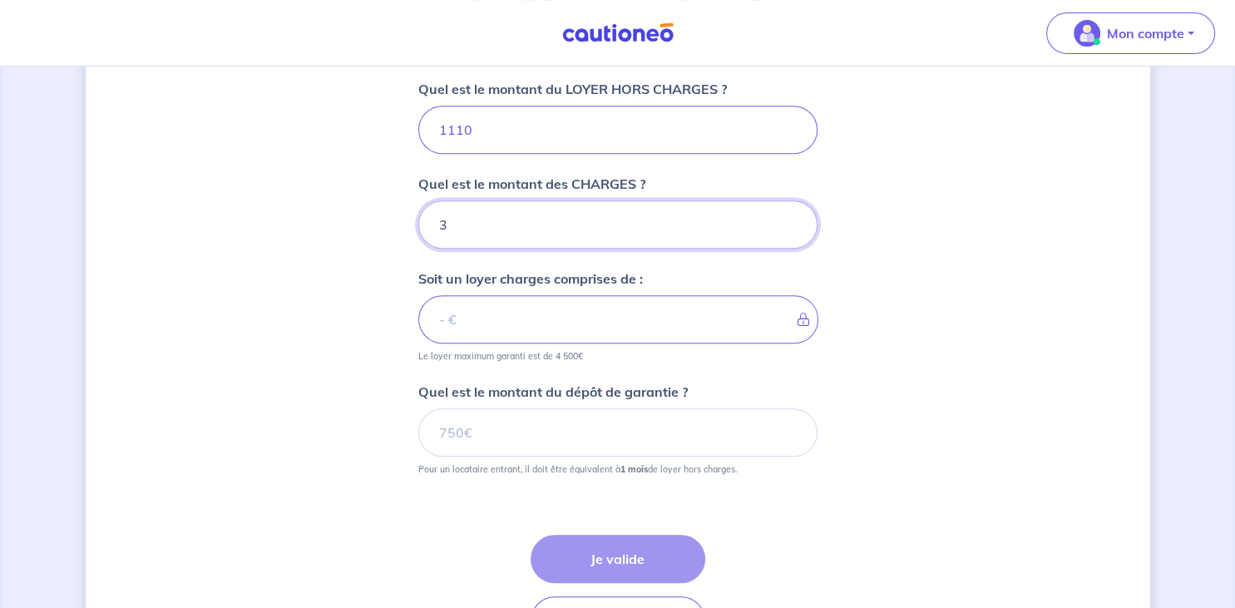
type input "30"
type input "1140"
type input "30"
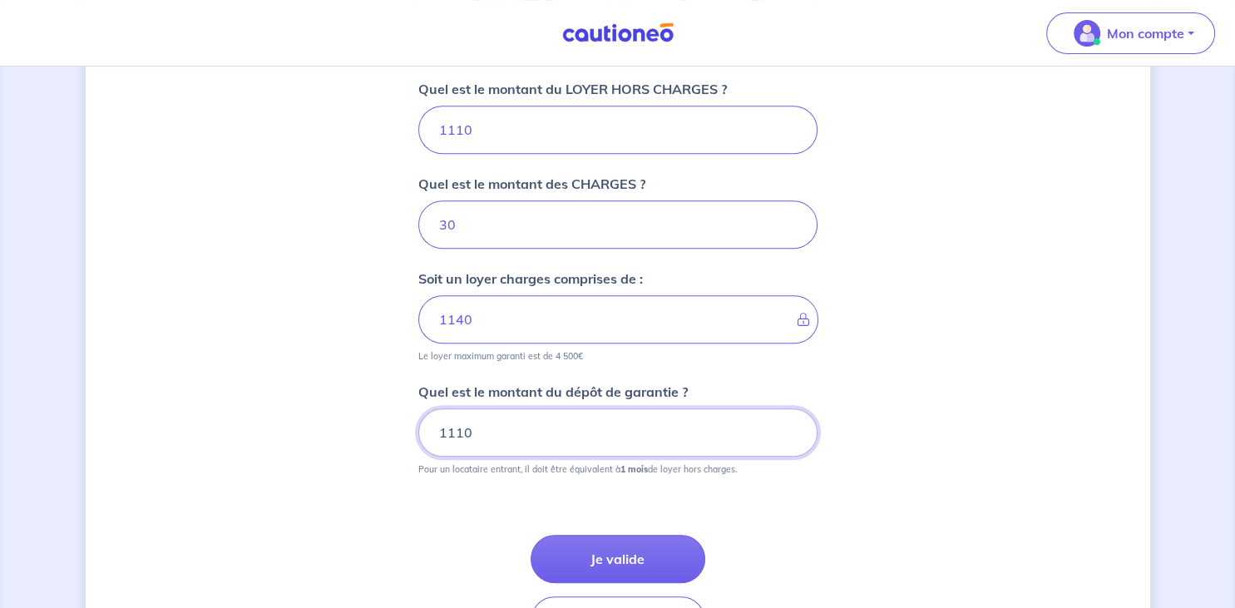
scroll to position [784, 0]
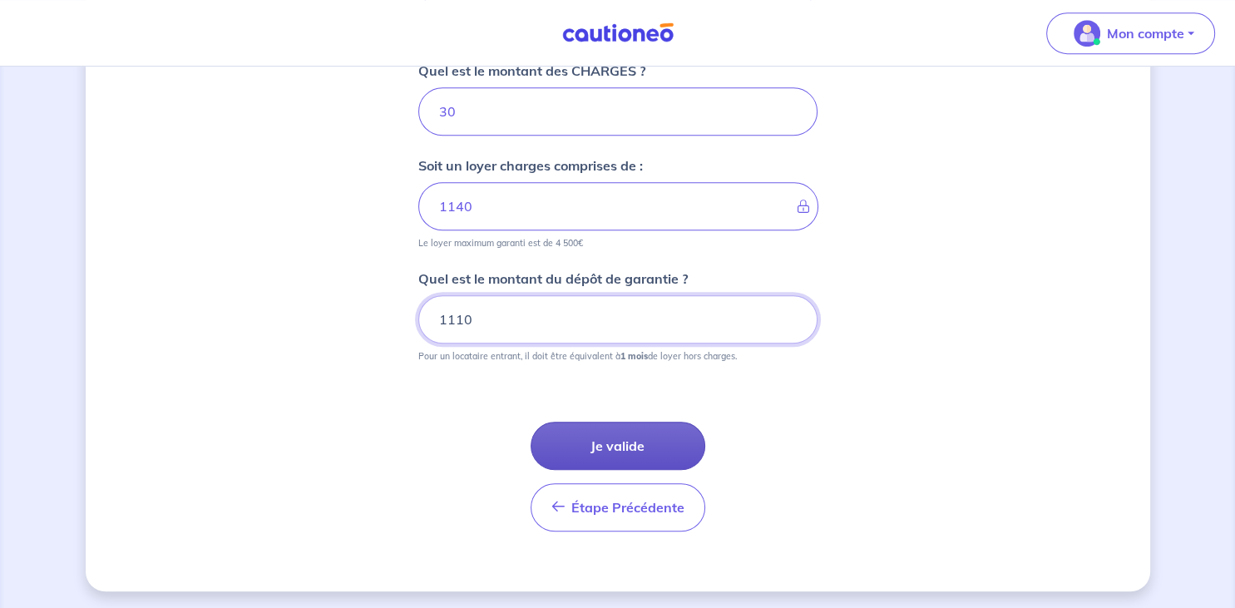
type input "1110"
click at [626, 443] on button "Je valide" at bounding box center [618, 446] width 175 height 48
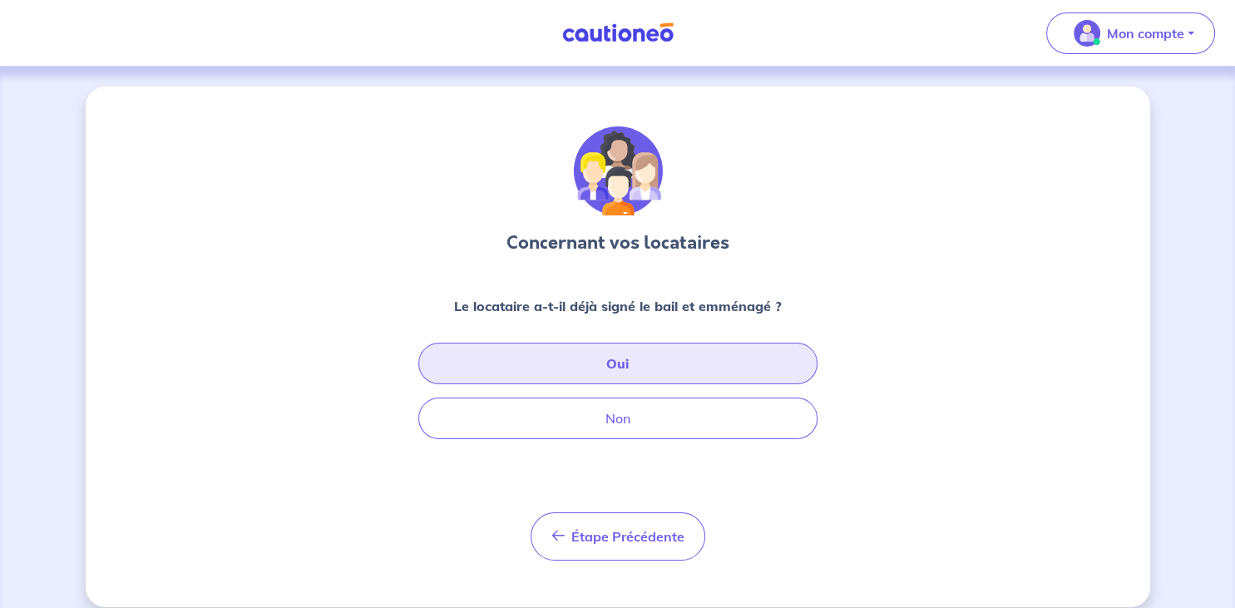
click at [609, 369] on button "Oui" at bounding box center [617, 364] width 399 height 42
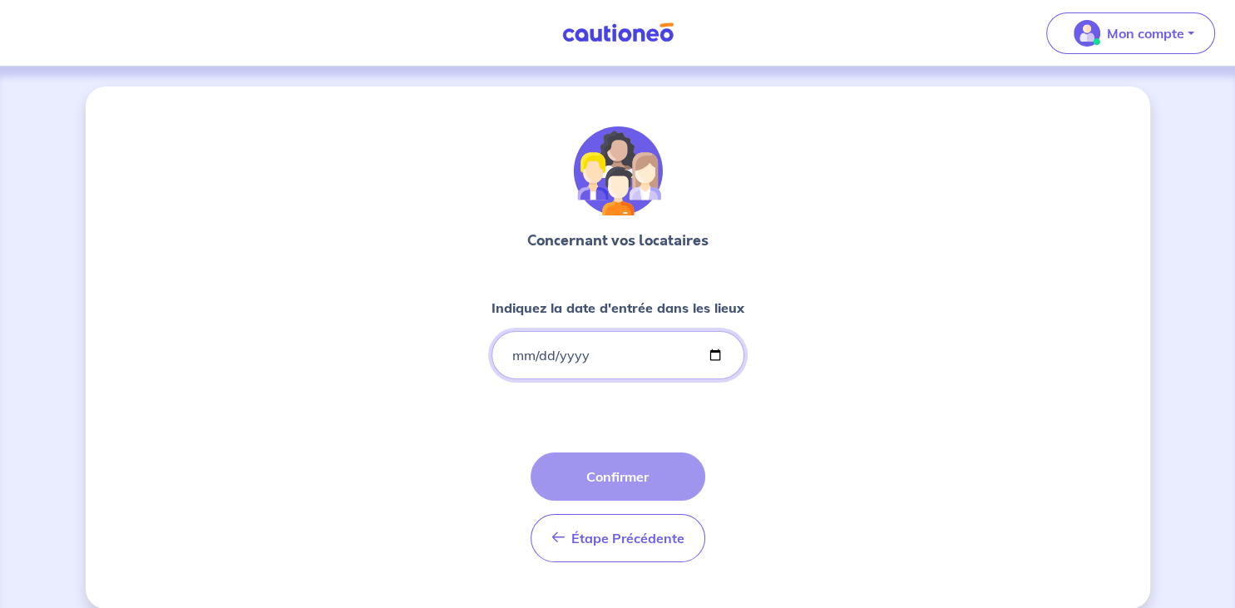
click at [518, 354] on input "Indiquez la date d'entrée dans les lieux" at bounding box center [618, 355] width 253 height 48
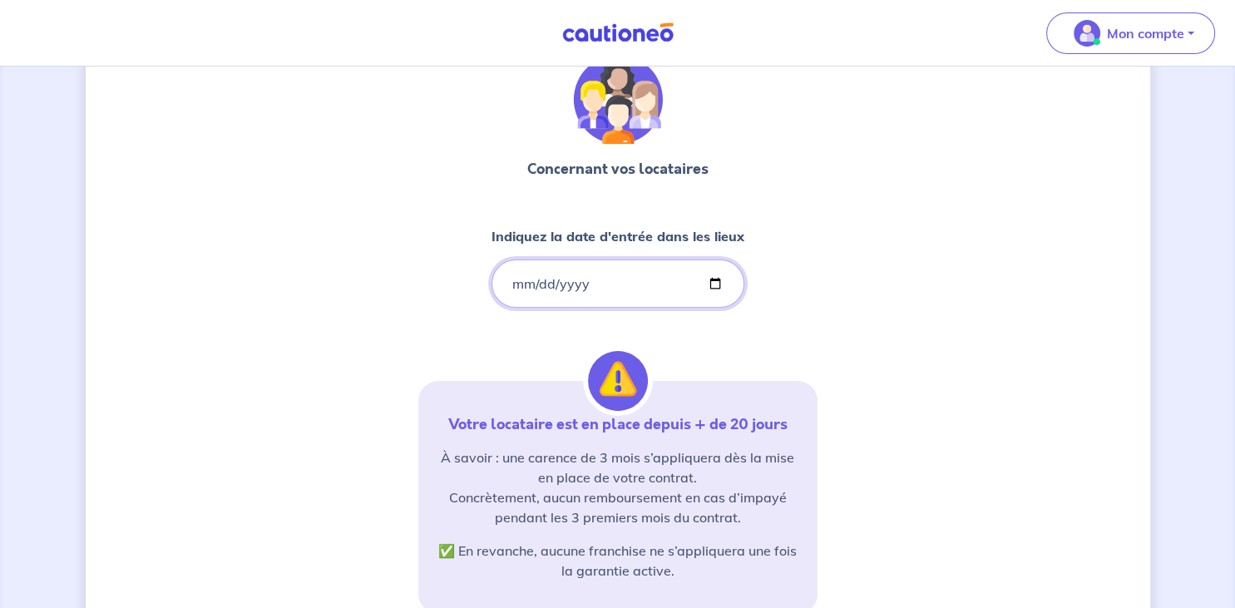
scroll to position [76, 0]
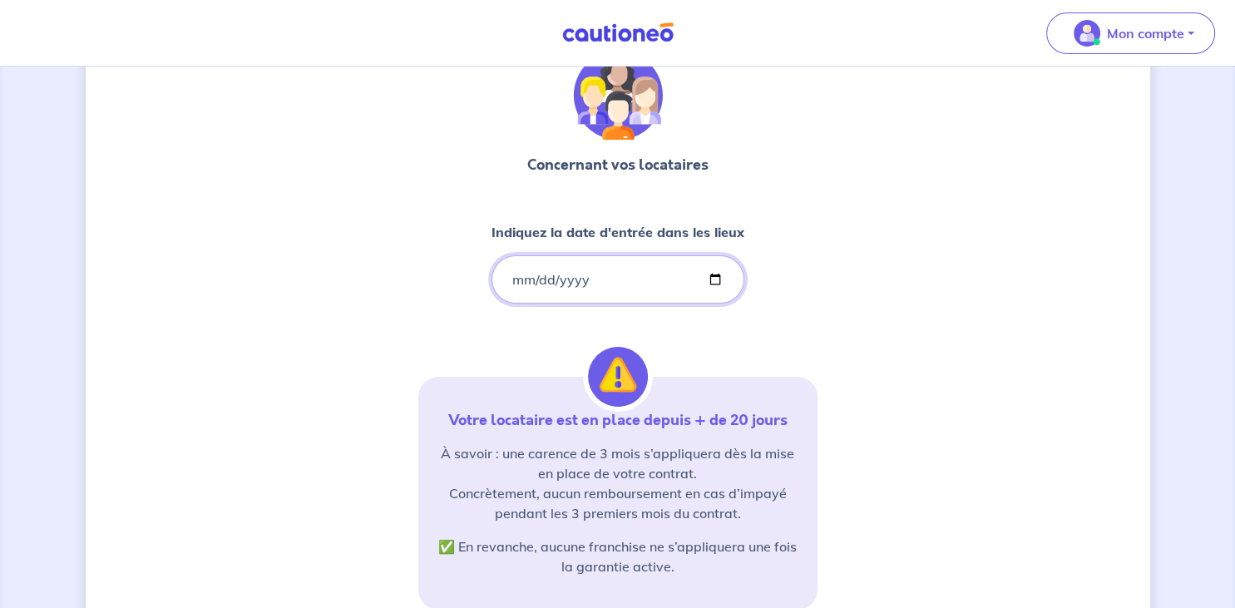
click at [550, 281] on input "2025-02-22" at bounding box center [618, 279] width 253 height 48
type input "2025-01-22"
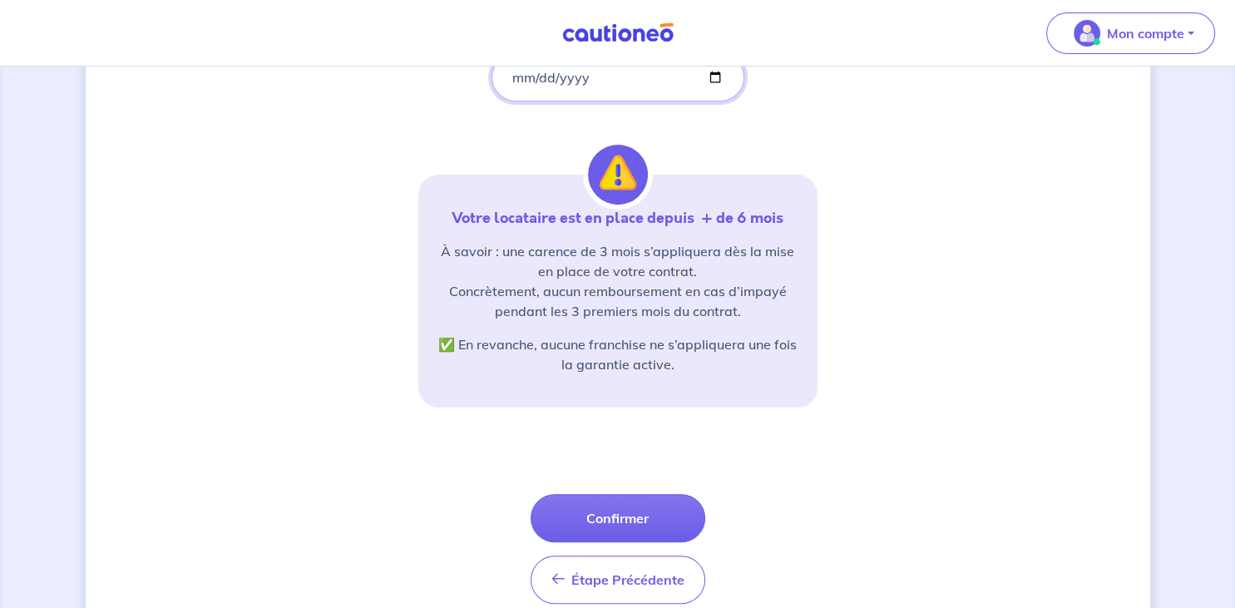
scroll to position [339, 0]
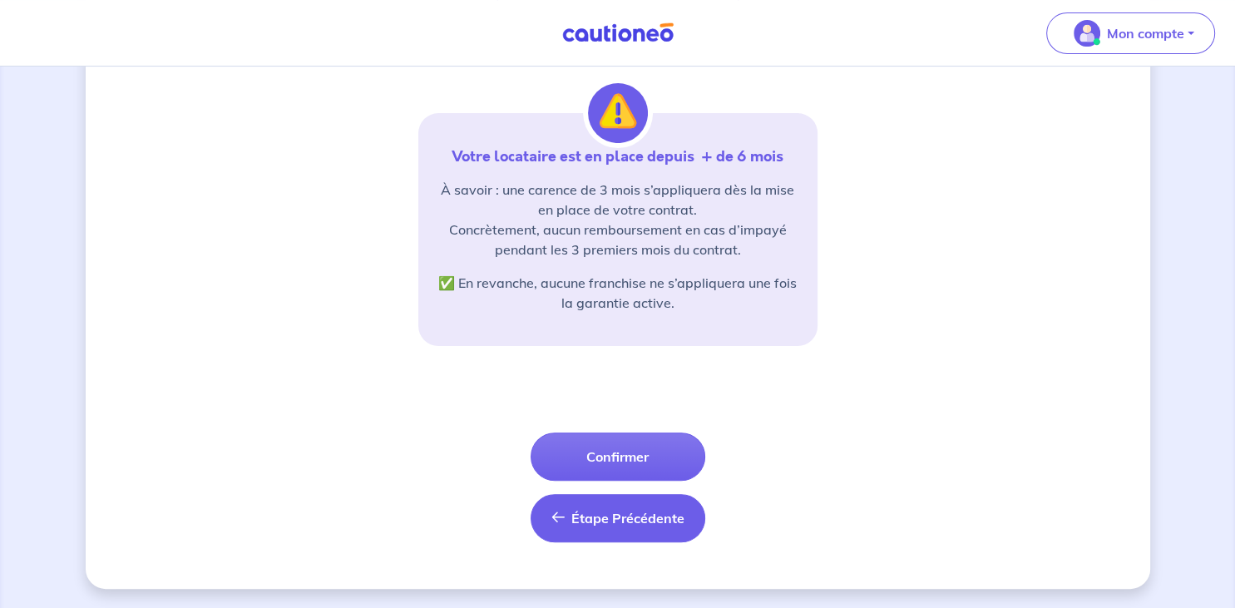
click at [576, 517] on span "Étape Précédente" at bounding box center [628, 518] width 113 height 17
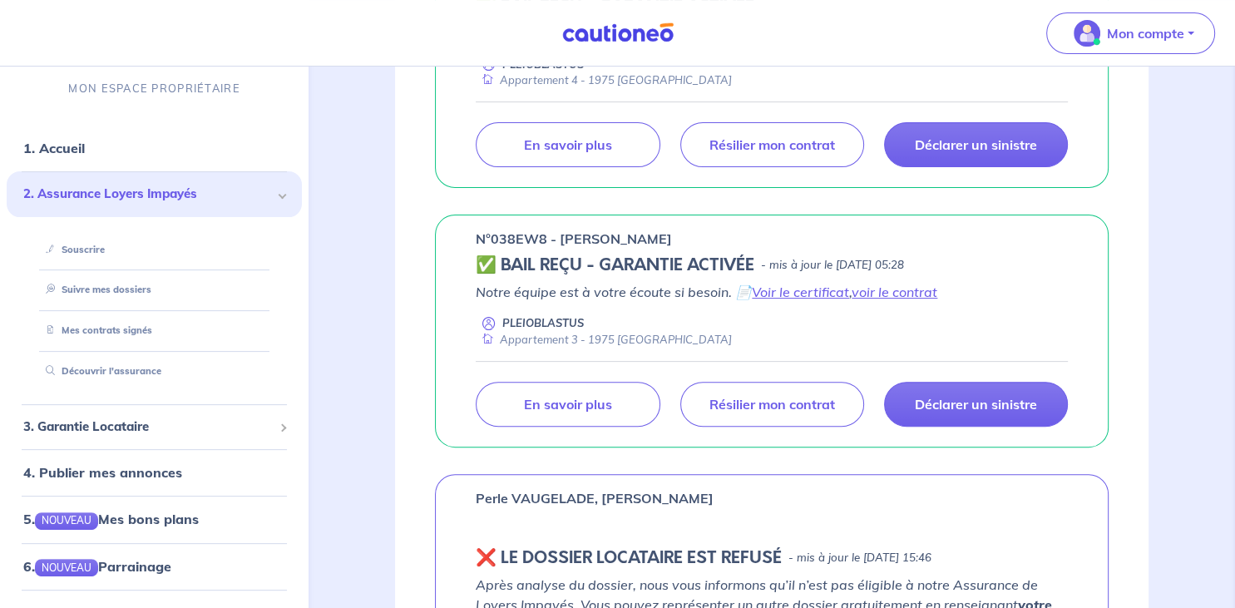
scroll to position [423, 0]
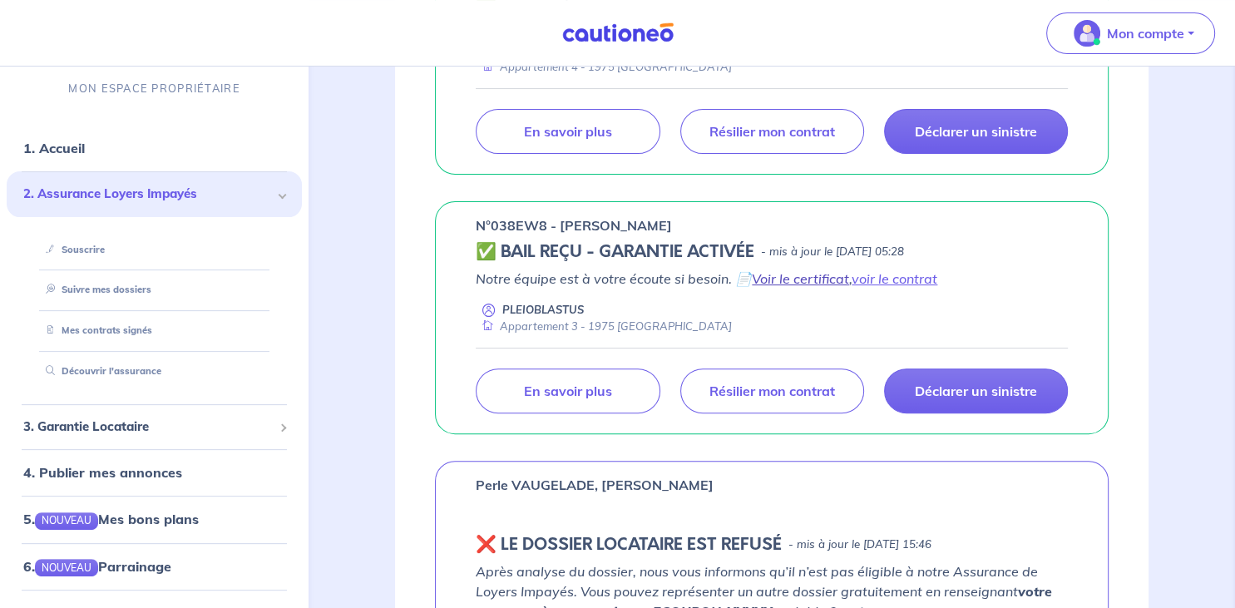
click at [805, 280] on link "Voir le certificat" at bounding box center [800, 278] width 97 height 17
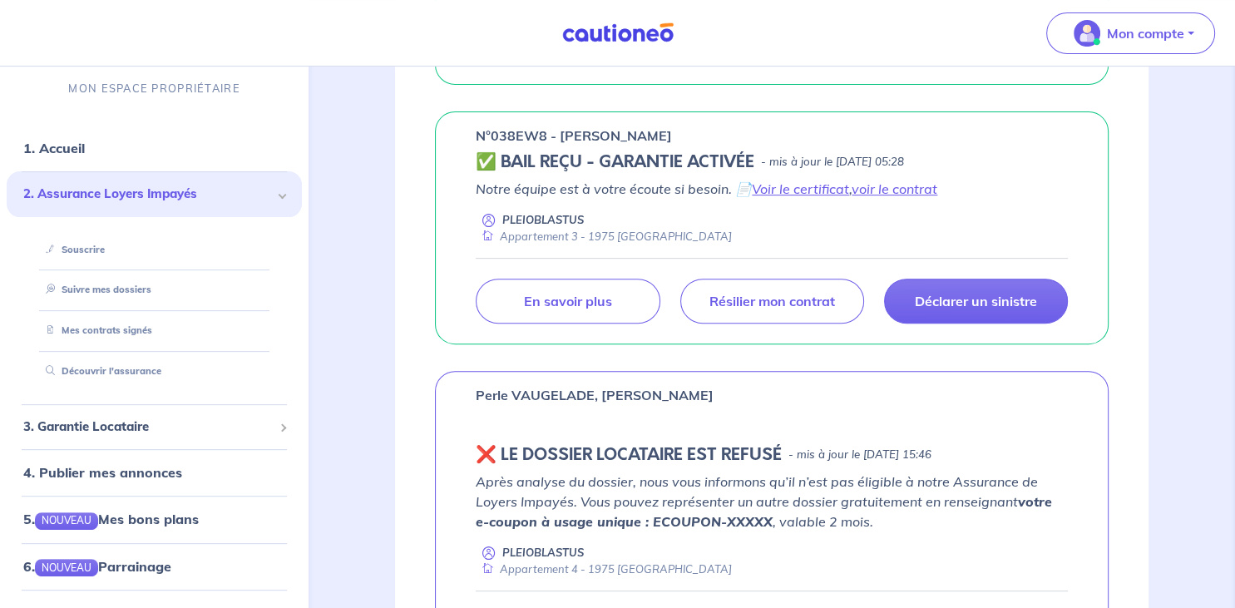
scroll to position [0, 0]
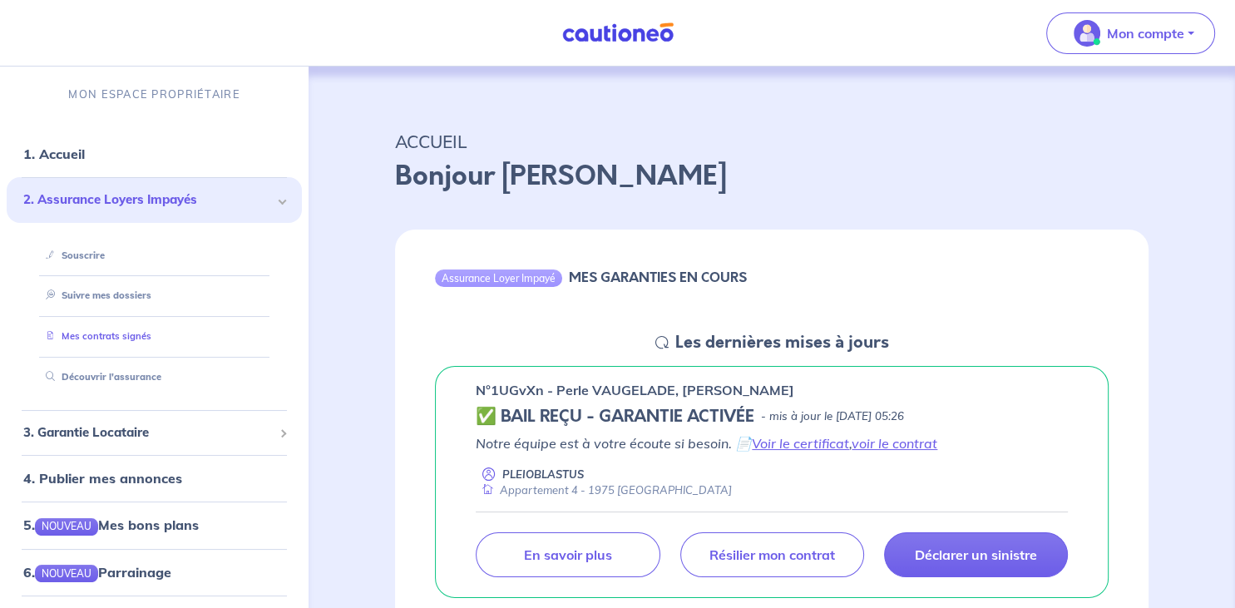
click at [120, 342] on link "Mes contrats signés" at bounding box center [95, 336] width 112 height 12
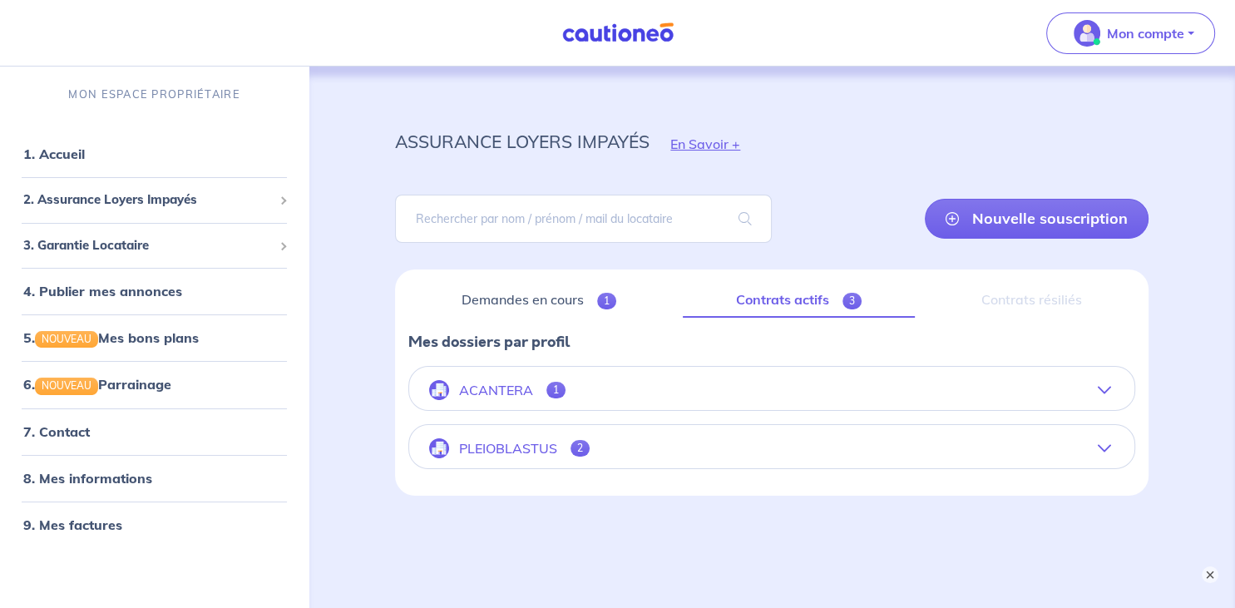
click at [995, 387] on button "ACANTERA 1" at bounding box center [771, 390] width 725 height 40
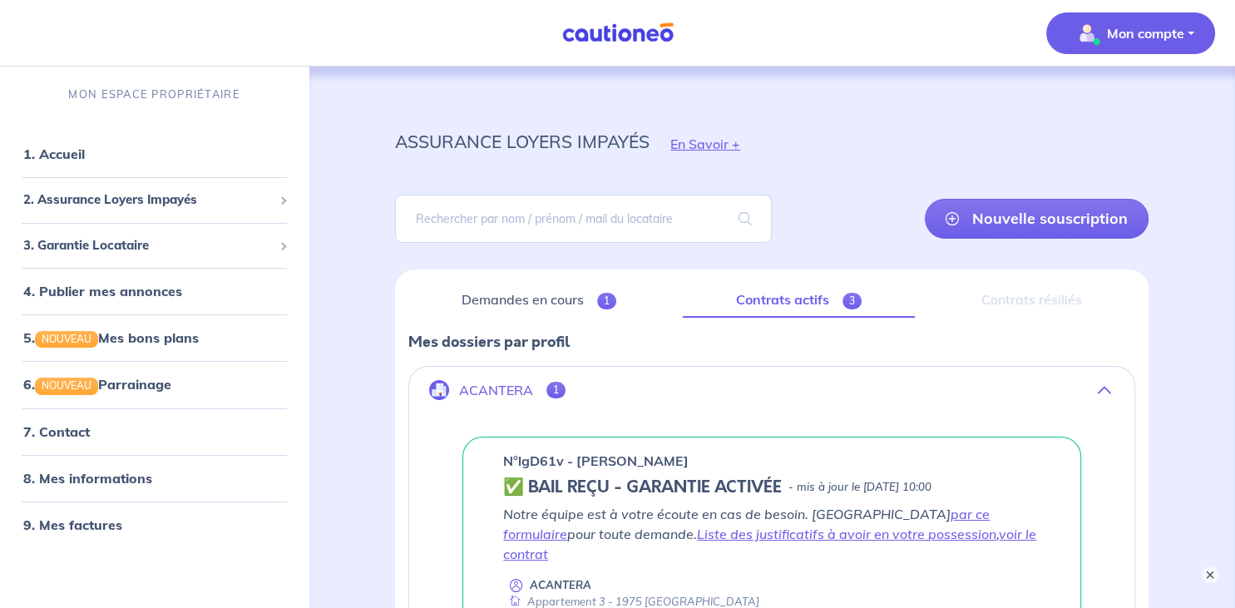
click at [1142, 32] on p "Mon compte" at bounding box center [1145, 33] width 77 height 20
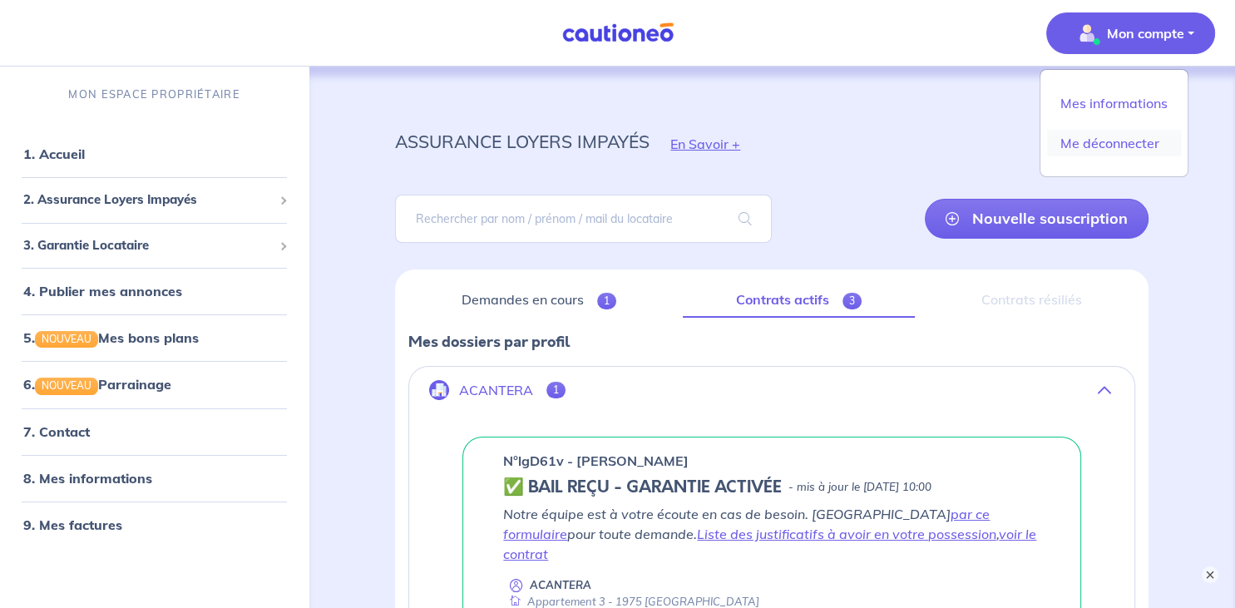
click at [1104, 143] on link "Me déconnecter" at bounding box center [1114, 143] width 134 height 27
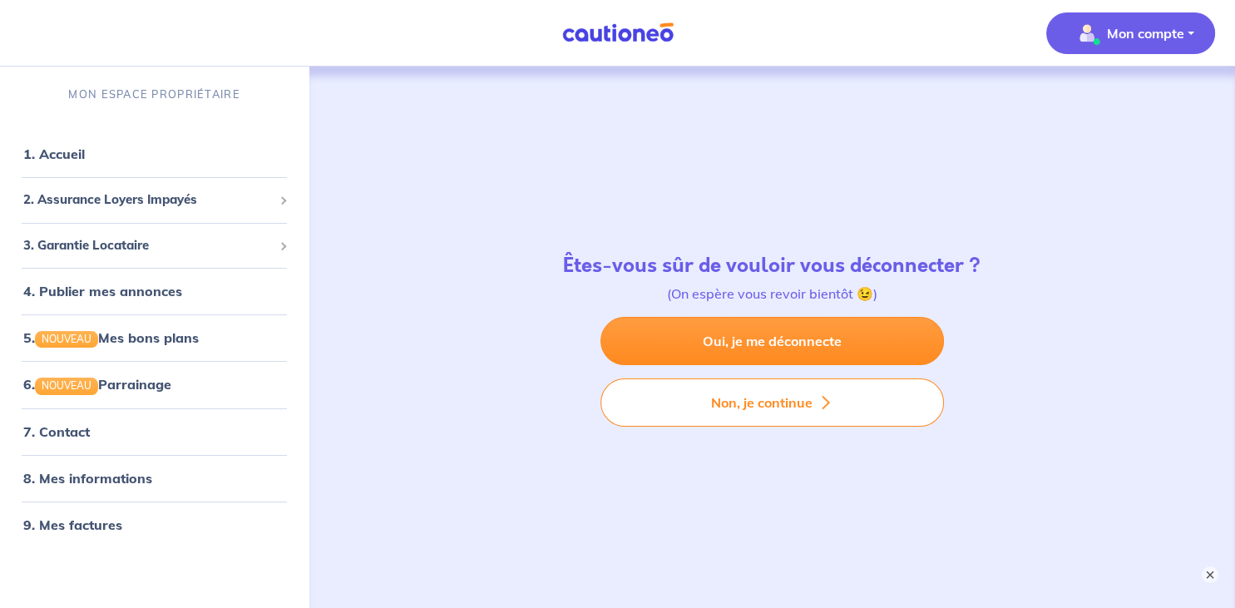
click at [1111, 36] on p "Mon compte" at bounding box center [1145, 33] width 77 height 20
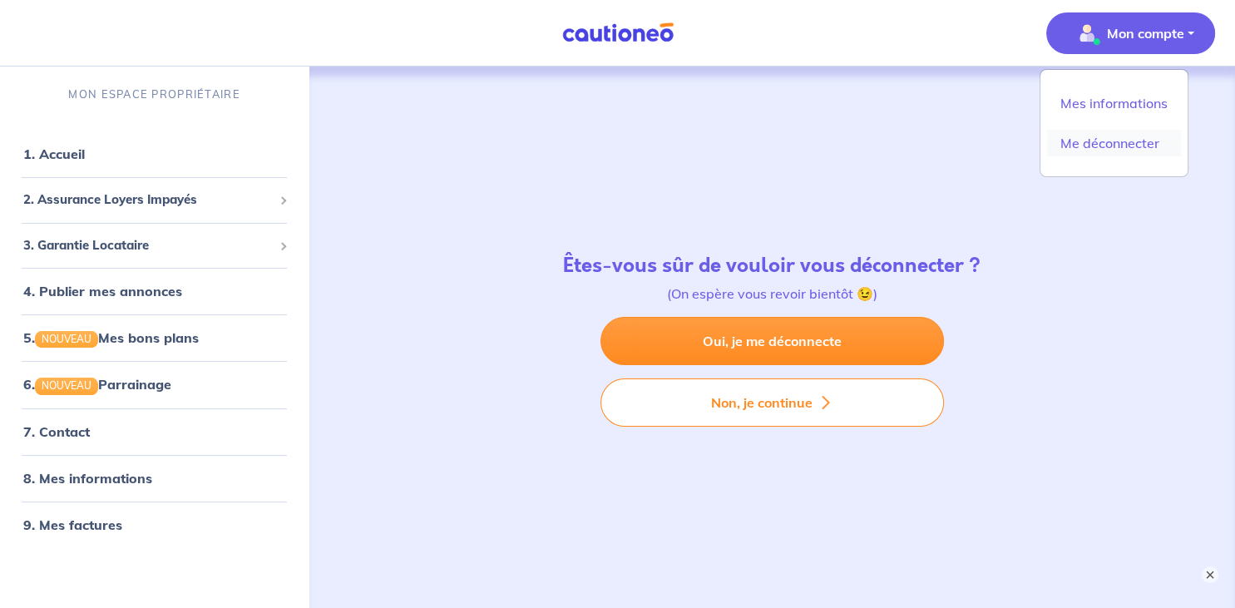
click at [1099, 145] on link "Me déconnecter" at bounding box center [1114, 143] width 134 height 27
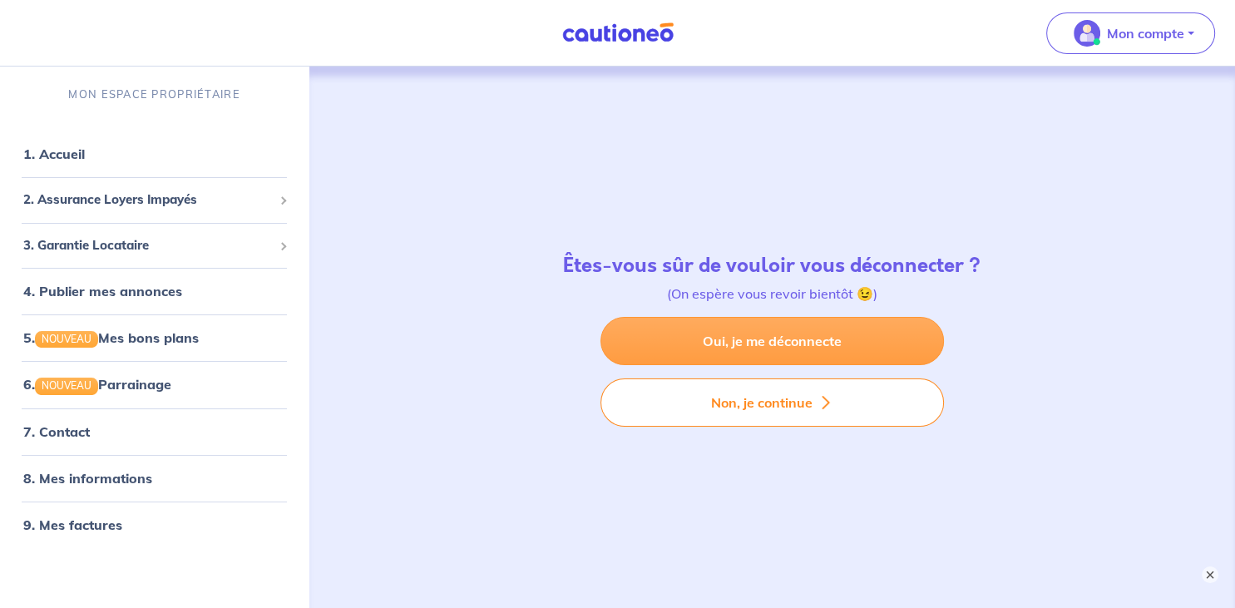
click at [772, 344] on link "Oui, je me déconnecte" at bounding box center [773, 341] width 344 height 48
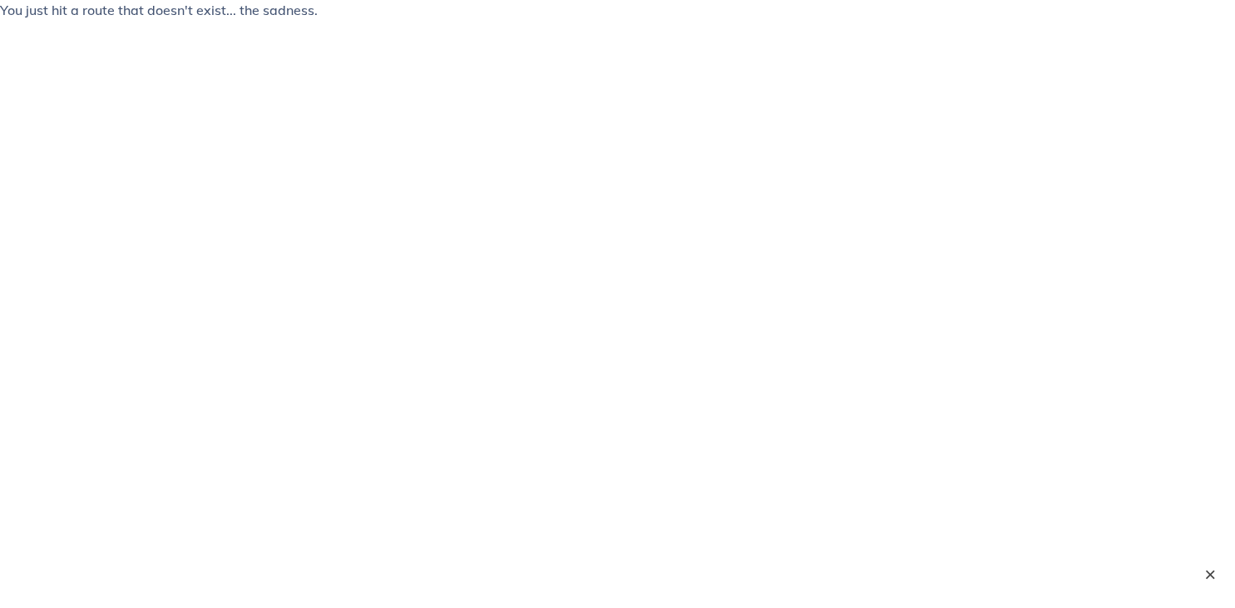
click at [1216, 573] on button "×" at bounding box center [1210, 575] width 20 height 20
